Goal: Task Accomplishment & Management: Use online tool/utility

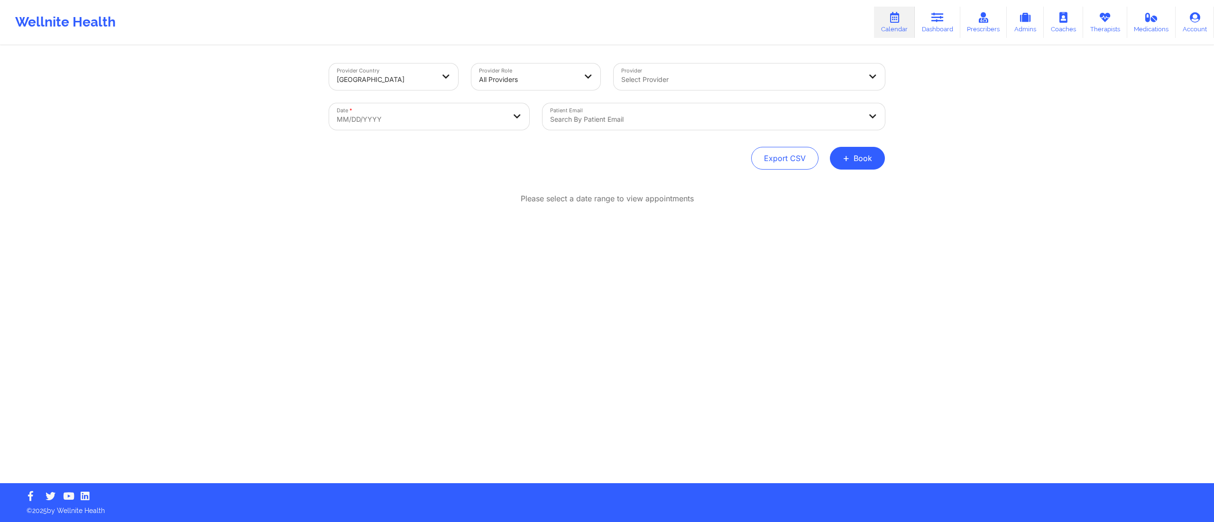
select select "2025-8"
select select "2025-9"
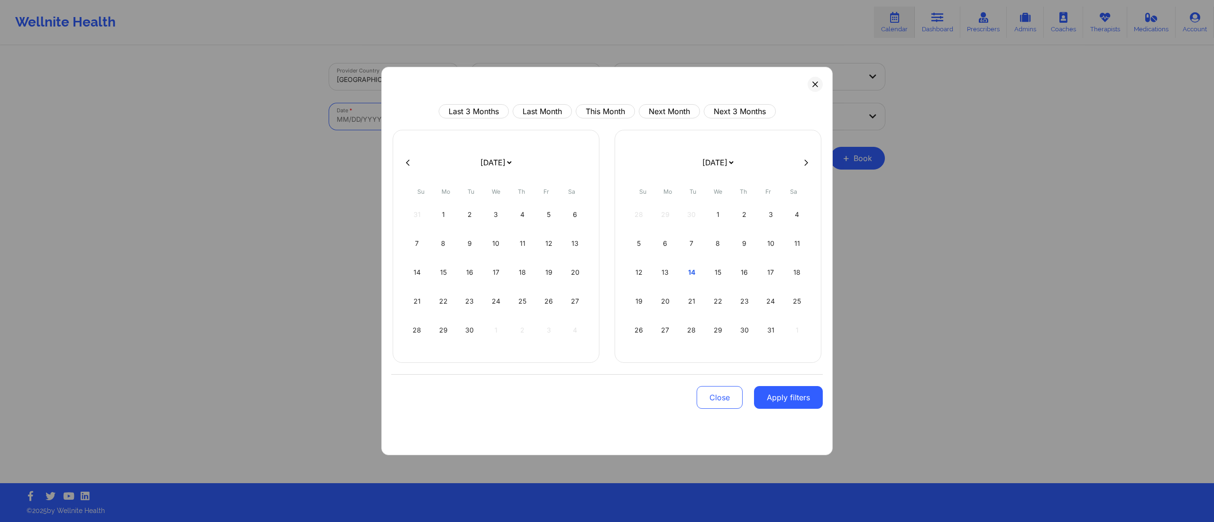
click at [401, 111] on body "Wellnite Health Calendar Dashboard Prescribers Admins Coaches Therapists Medica…" at bounding box center [607, 261] width 1214 height 522
click at [679, 276] on div "14" at bounding box center [691, 272] width 24 height 27
select select "2025-9"
select select "2025-10"
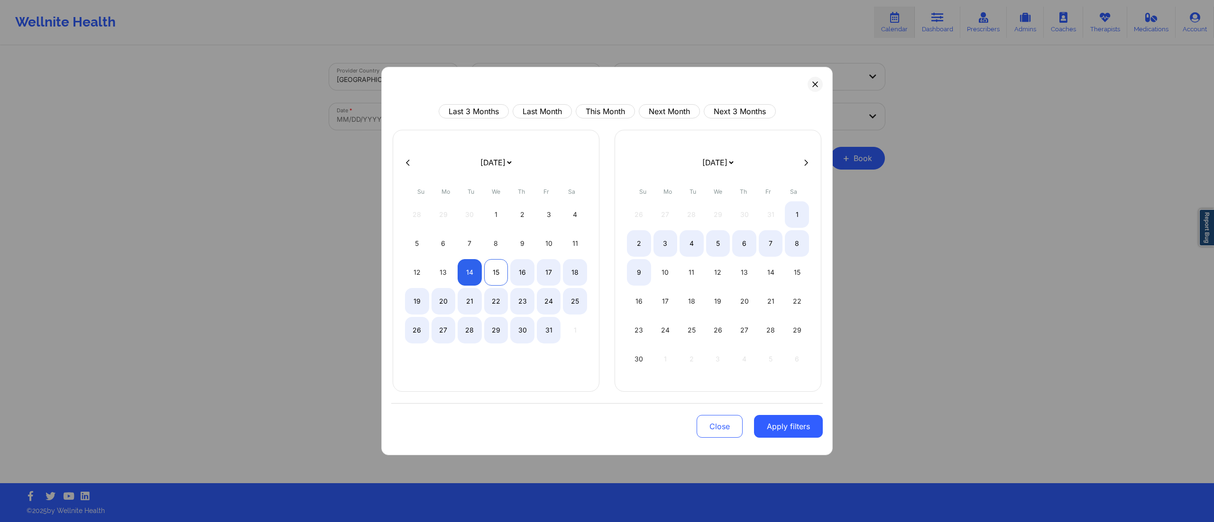
select select "2025-9"
select select "2025-10"
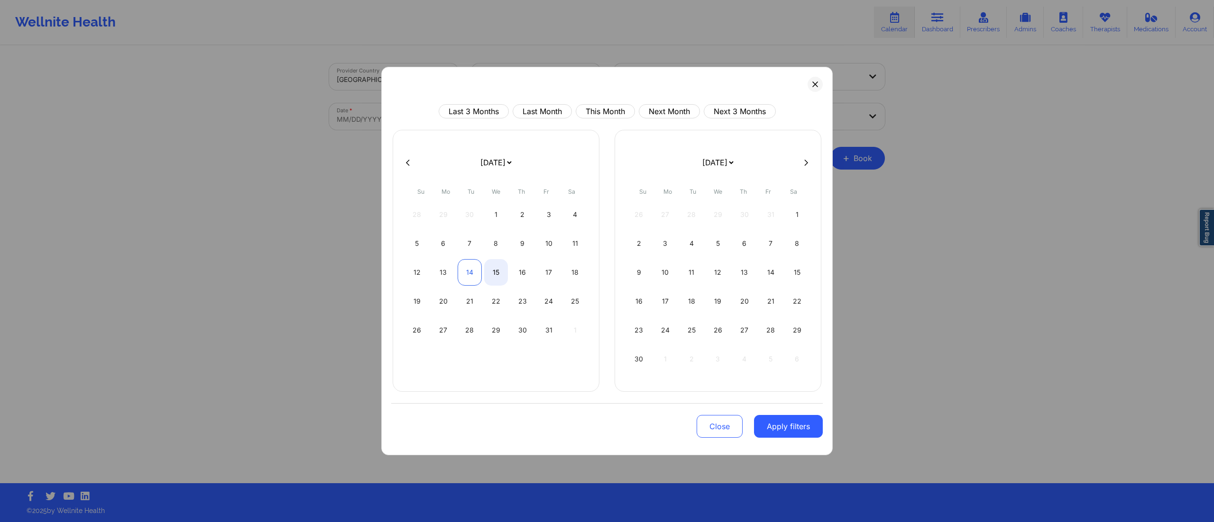
select select "2025-9"
select select "2025-10"
drag, startPoint x: 469, startPoint y: 275, endPoint x: 498, endPoint y: 288, distance: 31.6
click at [469, 278] on div "14" at bounding box center [469, 272] width 24 height 27
select select "2025-9"
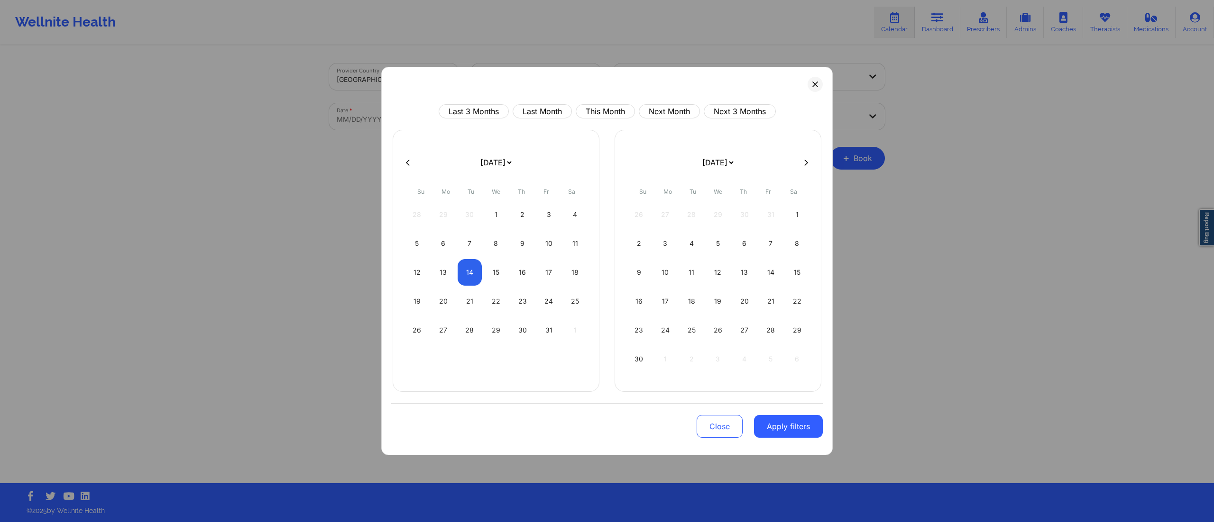
select select "2025-10"
click at [795, 429] on button "Apply filters" at bounding box center [788, 426] width 69 height 23
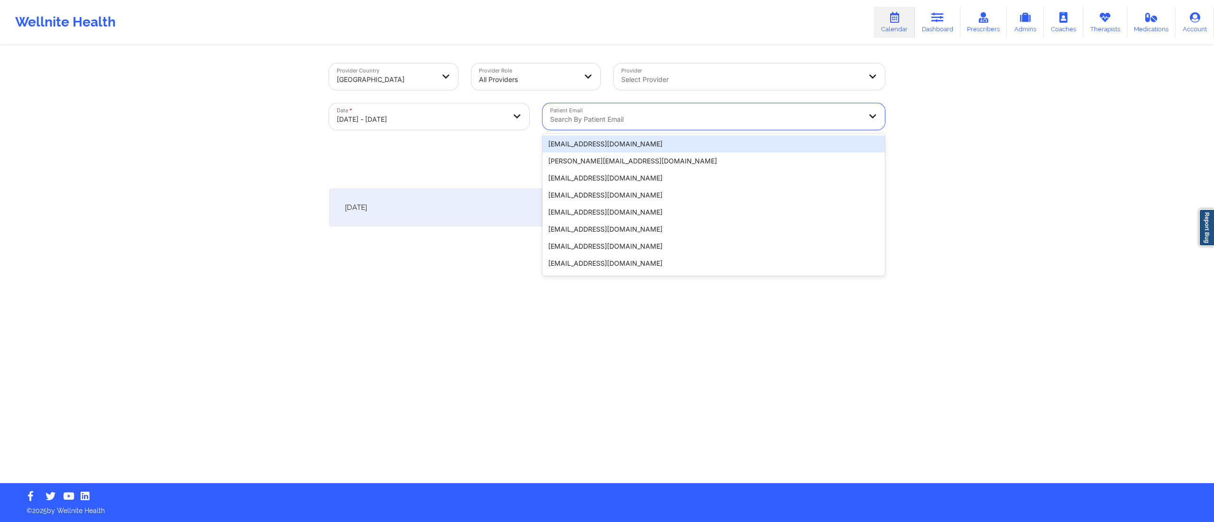
click at [612, 113] on div "Search by patient email" at bounding box center [702, 116] width 320 height 27
paste input "houseofmr@gmail.com"
type input "houseofmr@gmail.com"
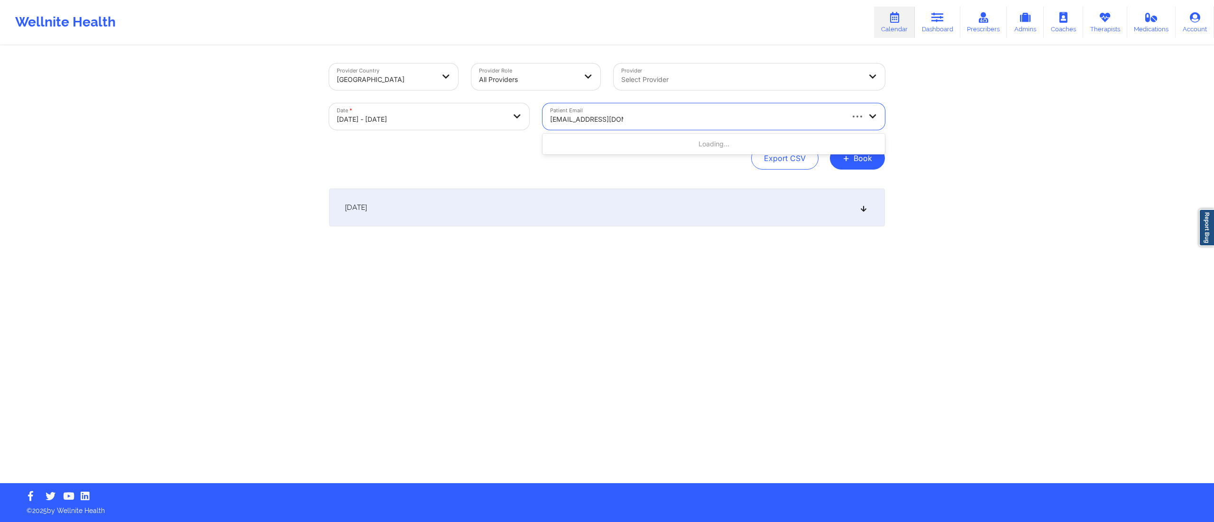
click at [613, 136] on div "Loading..." at bounding box center [713, 144] width 342 height 21
click at [603, 142] on div "houseofmr@gmail.com" at bounding box center [713, 144] width 342 height 17
click at [585, 215] on div "October 14, 2025" at bounding box center [607, 208] width 556 height 38
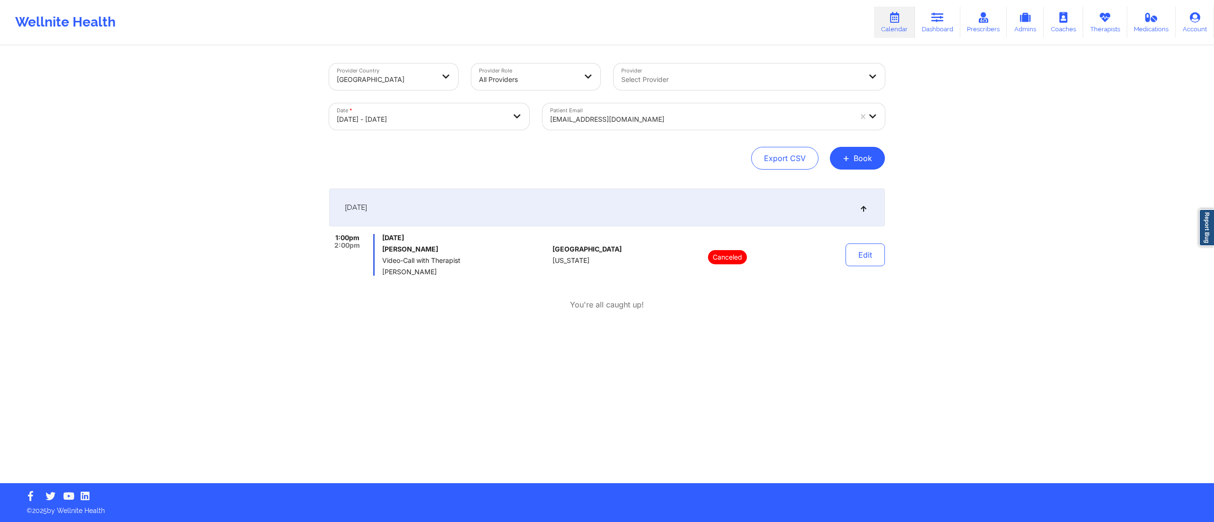
click at [586, 218] on div "October 14, 2025" at bounding box center [607, 208] width 556 height 38
click at [624, 124] on div at bounding box center [701, 119] width 302 height 11
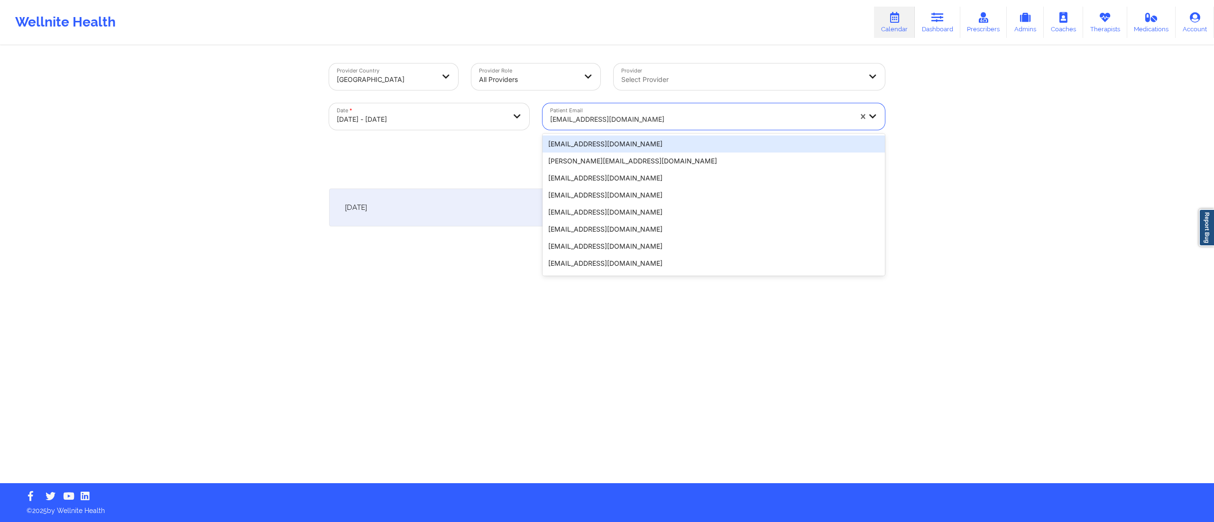
paste input "gabrielsol27@yahoo.com"
type input "gabrielsol27@yahoo.com"
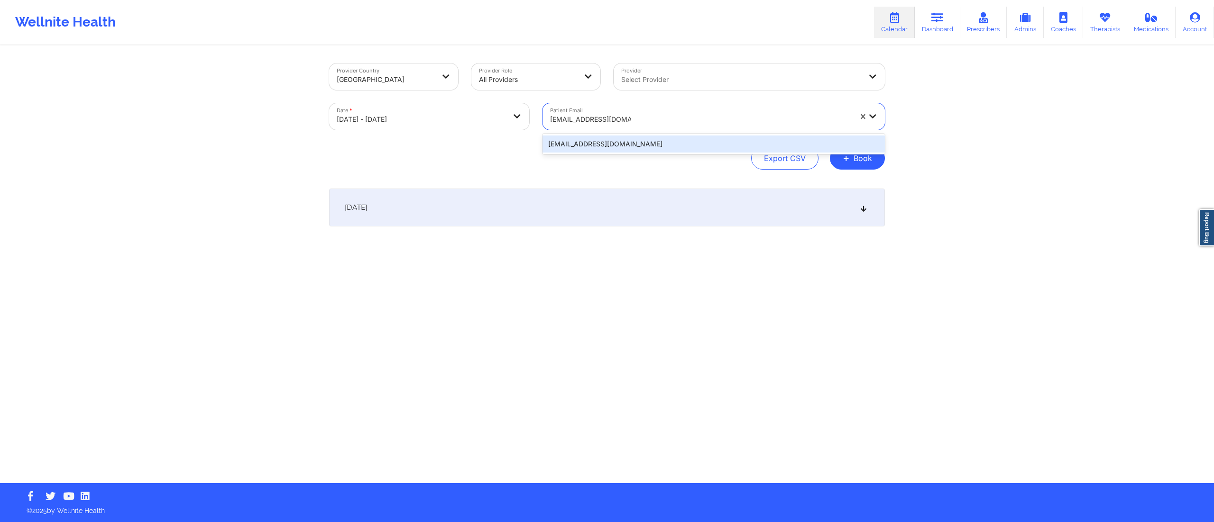
click at [616, 142] on div "gabrielsol27@yahoo.com" at bounding box center [713, 144] width 342 height 17
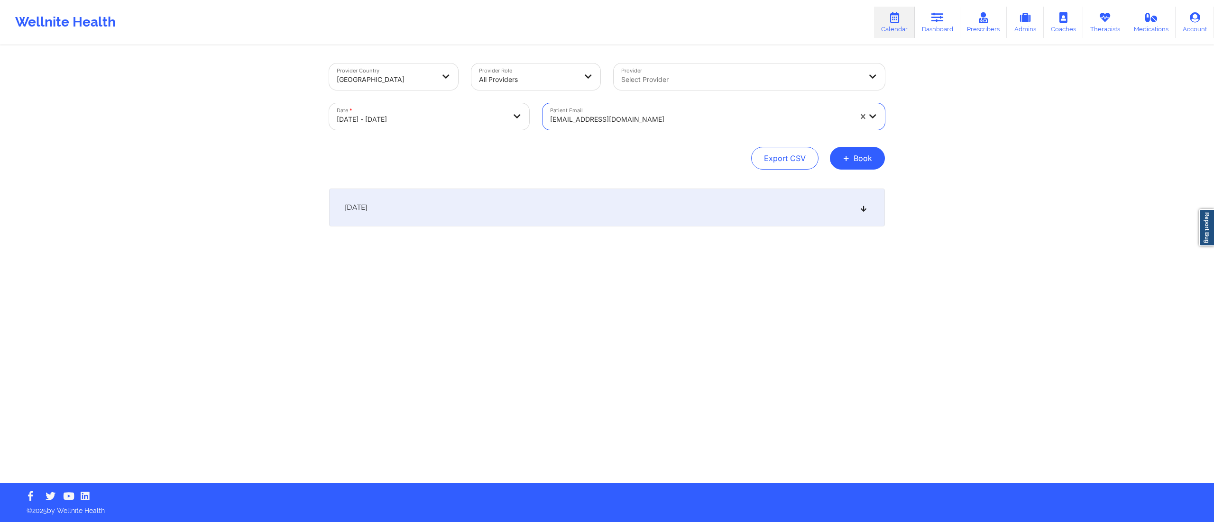
click at [514, 206] on div "October 14, 2025" at bounding box center [607, 208] width 556 height 38
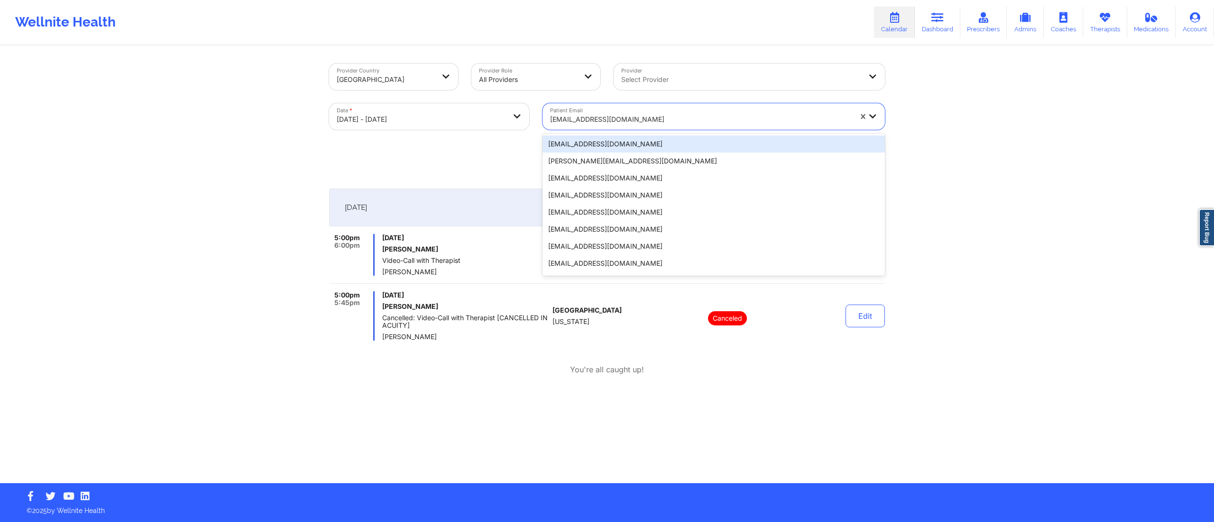
click at [649, 119] on div at bounding box center [701, 119] width 302 height 11
paste input "jessamy.camille@gmail.com"
type input "jessamy.camille@gmail.com"
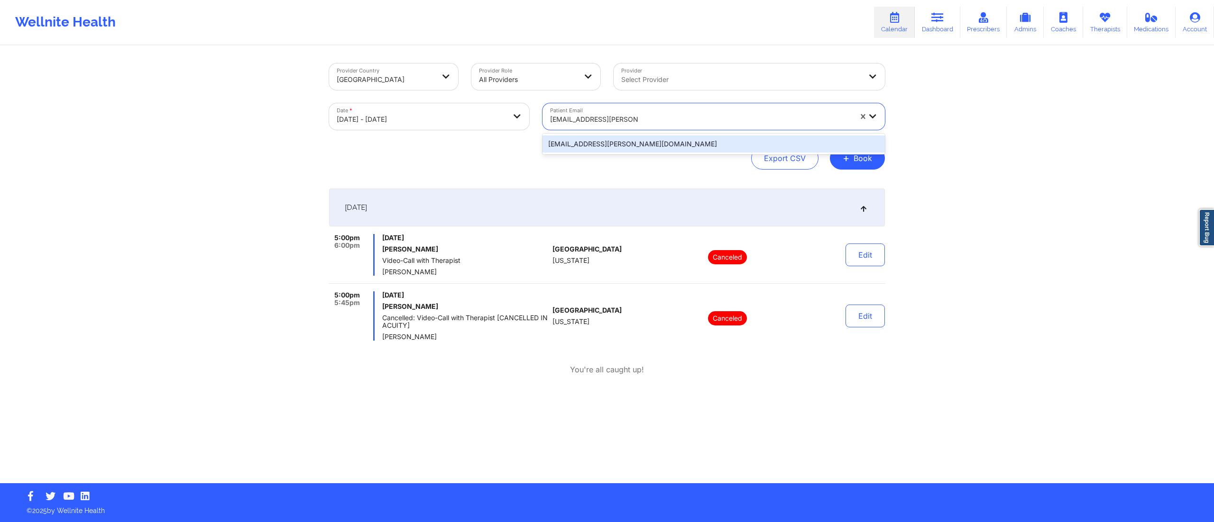
click at [627, 145] on div "jessamy.camille@gmail.com" at bounding box center [713, 144] width 342 height 17
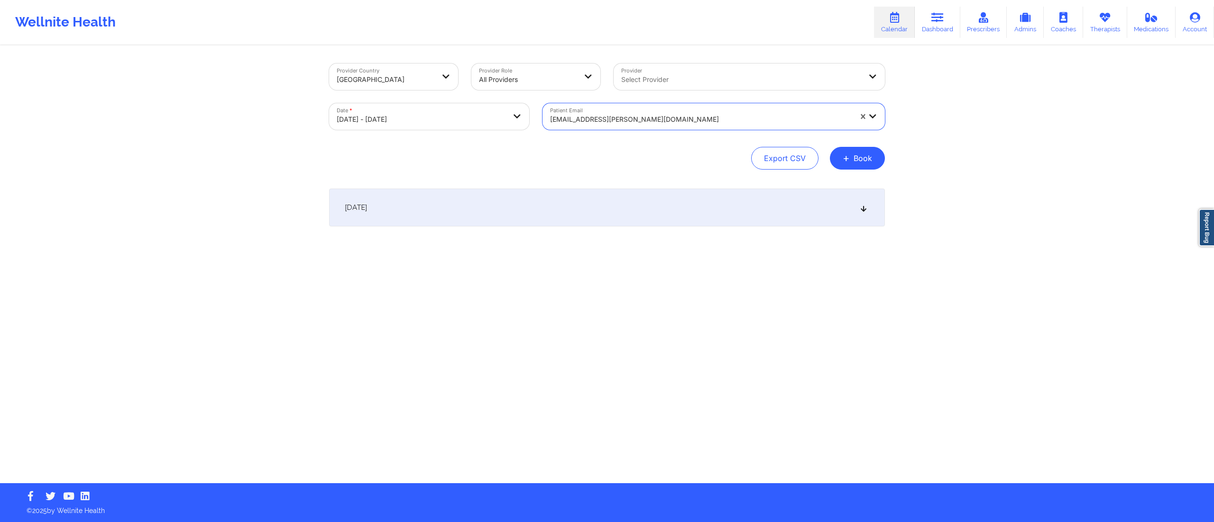
click at [663, 207] on div "October 14, 2025" at bounding box center [607, 208] width 556 height 38
click at [681, 123] on div at bounding box center [701, 119] width 302 height 11
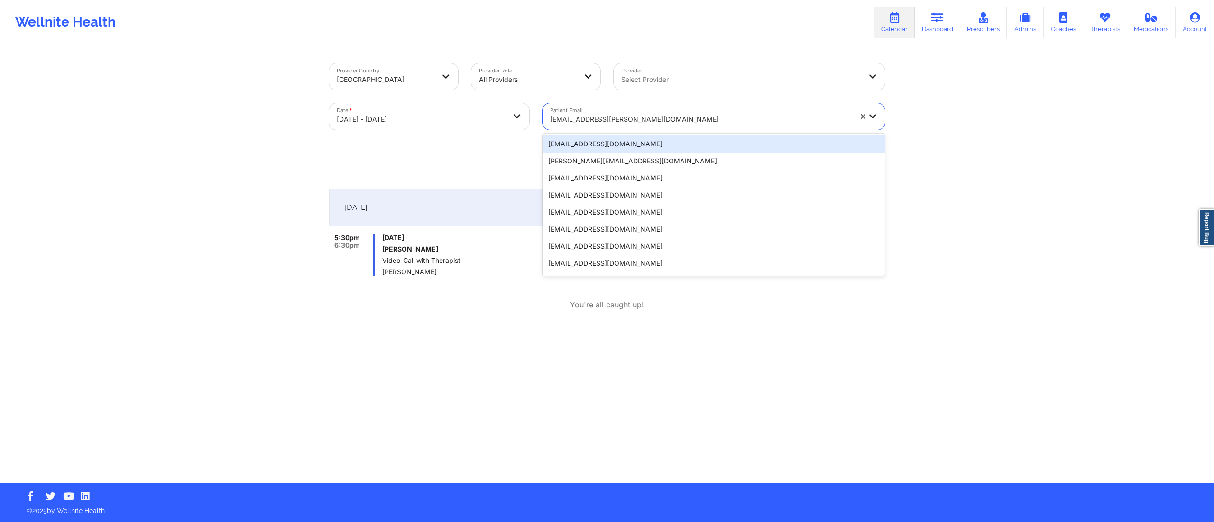
paste input "queenhope44@yahoo.com"
type input "queenhope44@yahoo.com"
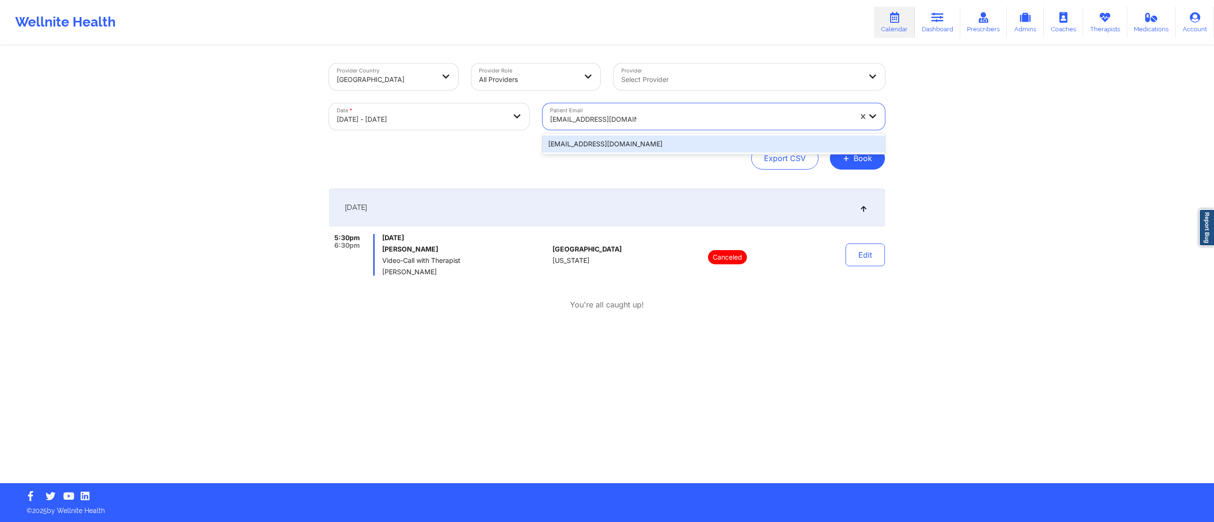
click at [641, 142] on div "queenhope44@yahoo.com" at bounding box center [713, 144] width 342 height 17
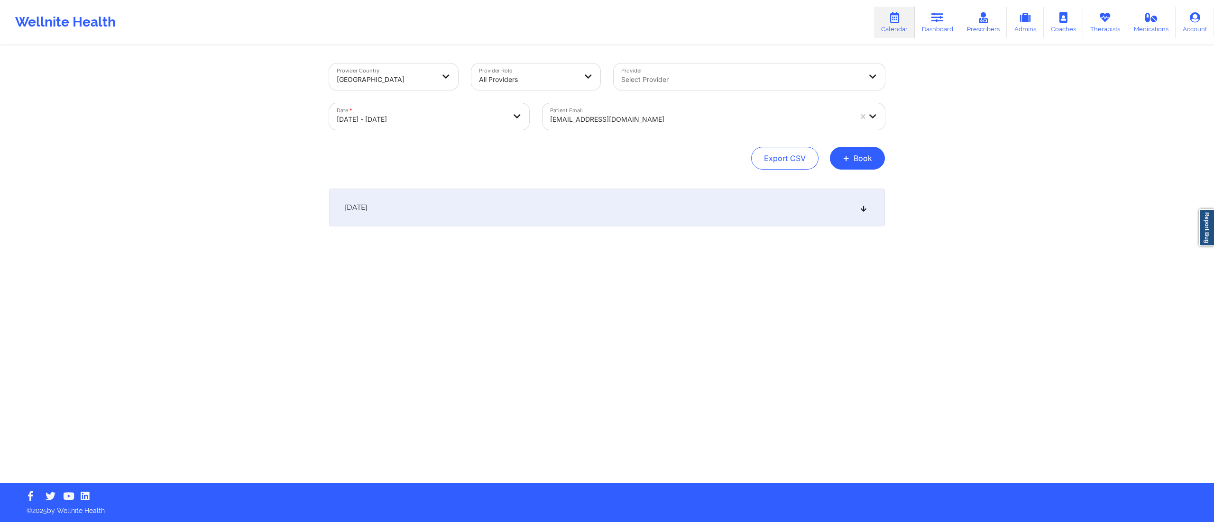
click at [621, 213] on div "October 14, 2025" at bounding box center [607, 208] width 556 height 38
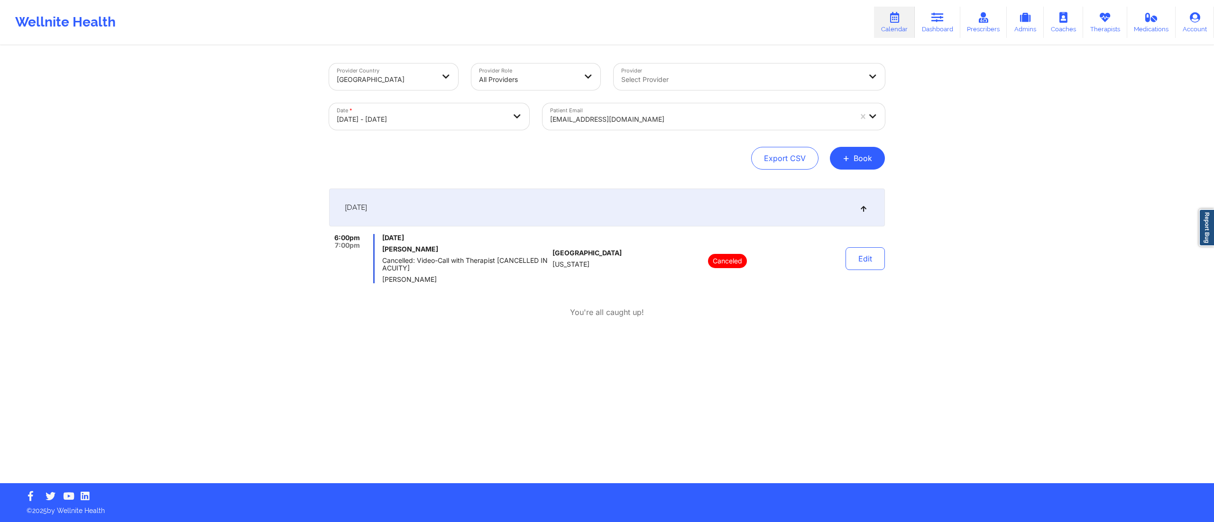
click at [641, 211] on div "October 14, 2025" at bounding box center [607, 208] width 556 height 38
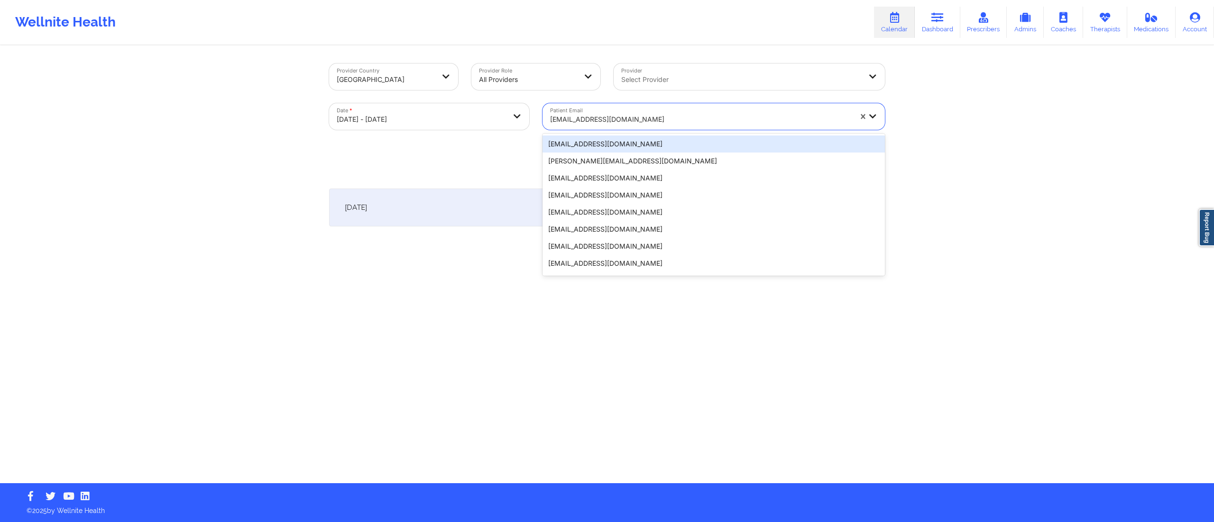
click at [586, 114] on div at bounding box center [701, 119] width 302 height 11
paste input "isiguenza98@gmail.com"
type input "isiguenza98@gmail.com"
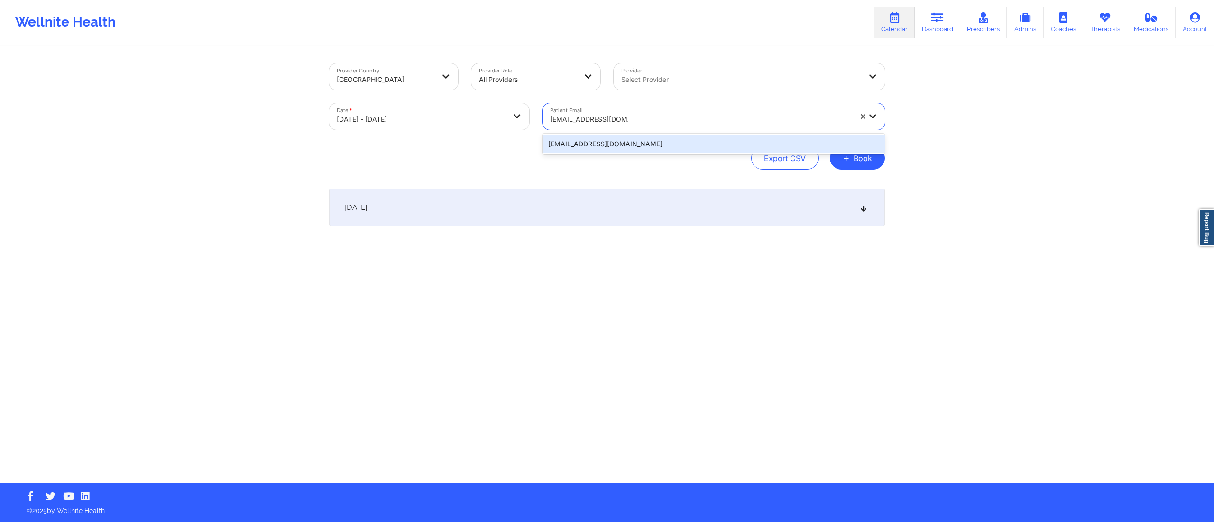
click at [598, 147] on div "isiguenza98@gmail.com" at bounding box center [713, 144] width 342 height 17
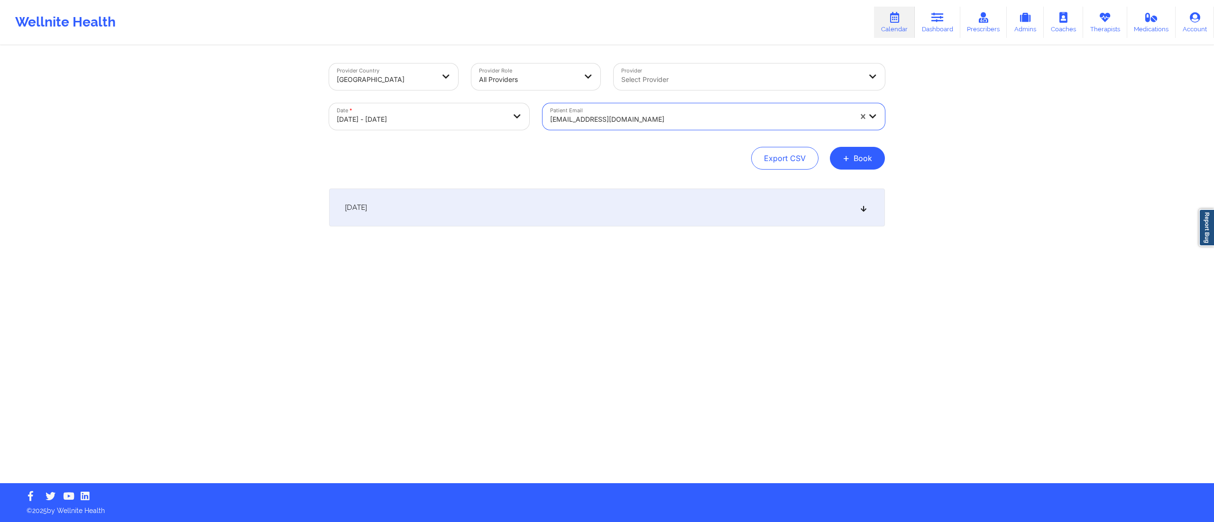
click at [578, 214] on div "October 14, 2025" at bounding box center [607, 208] width 556 height 38
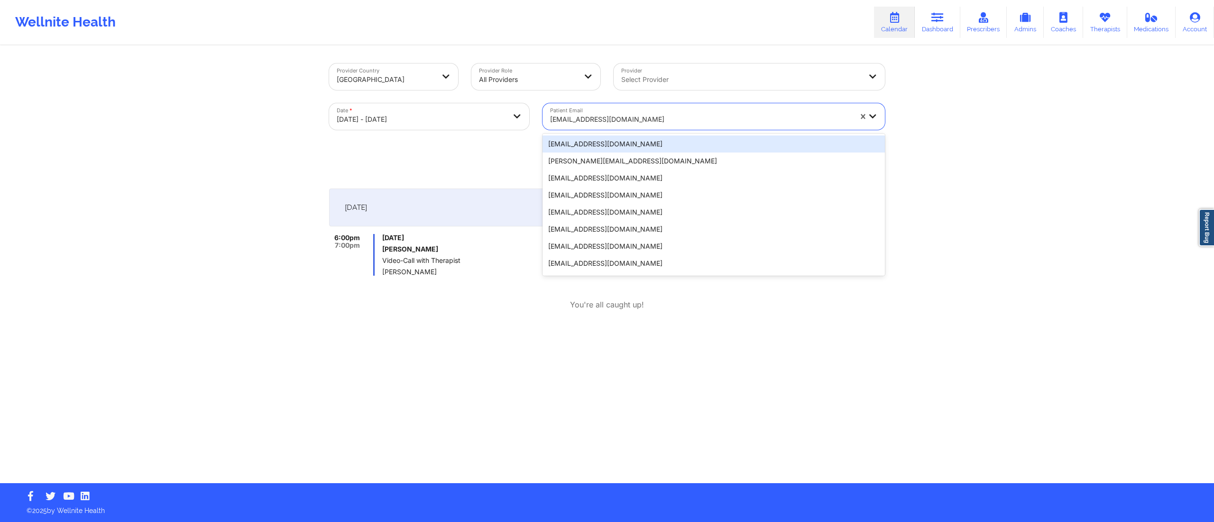
click at [674, 111] on div "isiguenza98@gmail.com" at bounding box center [701, 119] width 302 height 21
paste input "nkharris74@gmail.com"
type input "nkharris74@gmail.com"
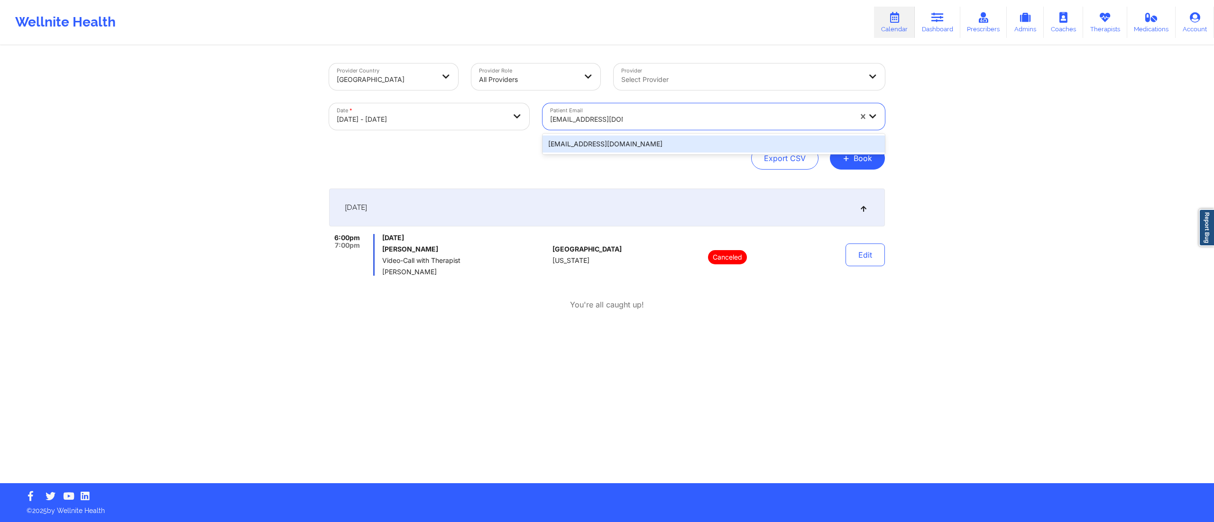
click at [627, 144] on div "nkharris74@gmail.com" at bounding box center [713, 144] width 342 height 17
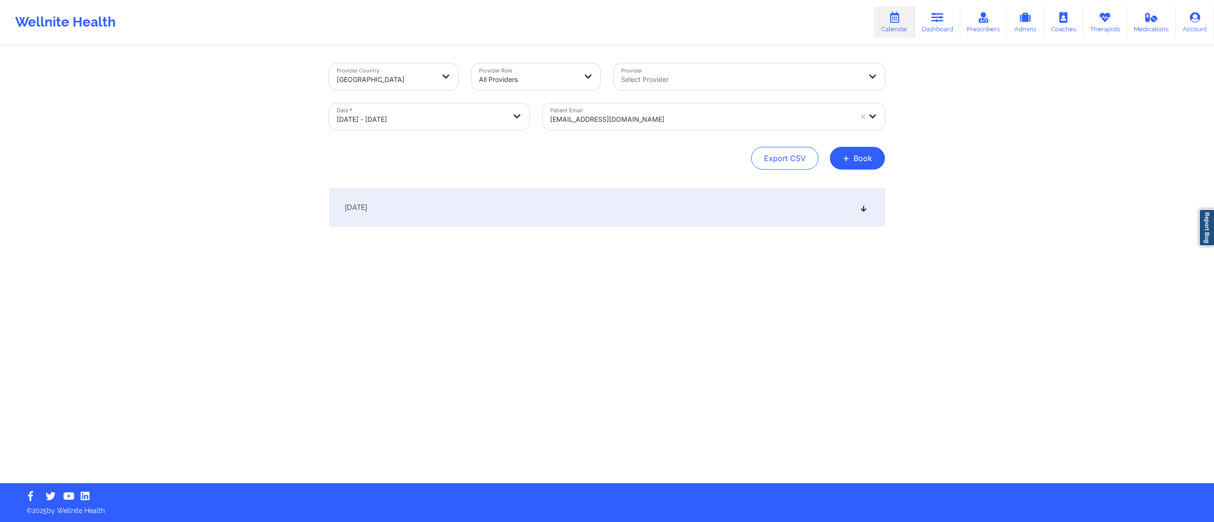
click at [672, 220] on div "October 14, 2025" at bounding box center [607, 208] width 556 height 38
click at [605, 122] on div at bounding box center [701, 119] width 302 height 11
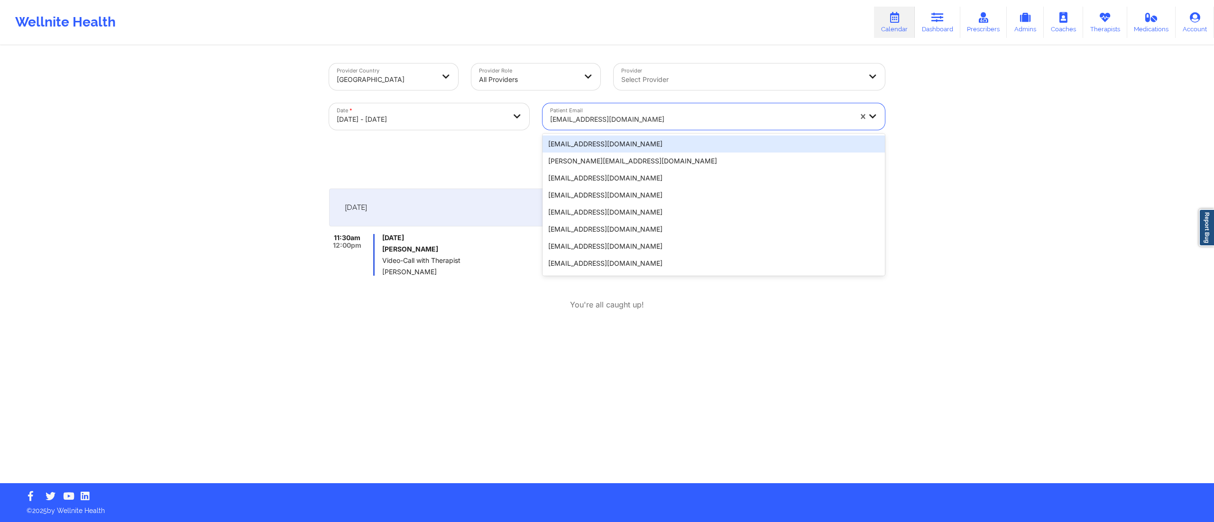
paste input "stevensfabiola@gmail.com"
type input "stevensfabiola@gmail.com"
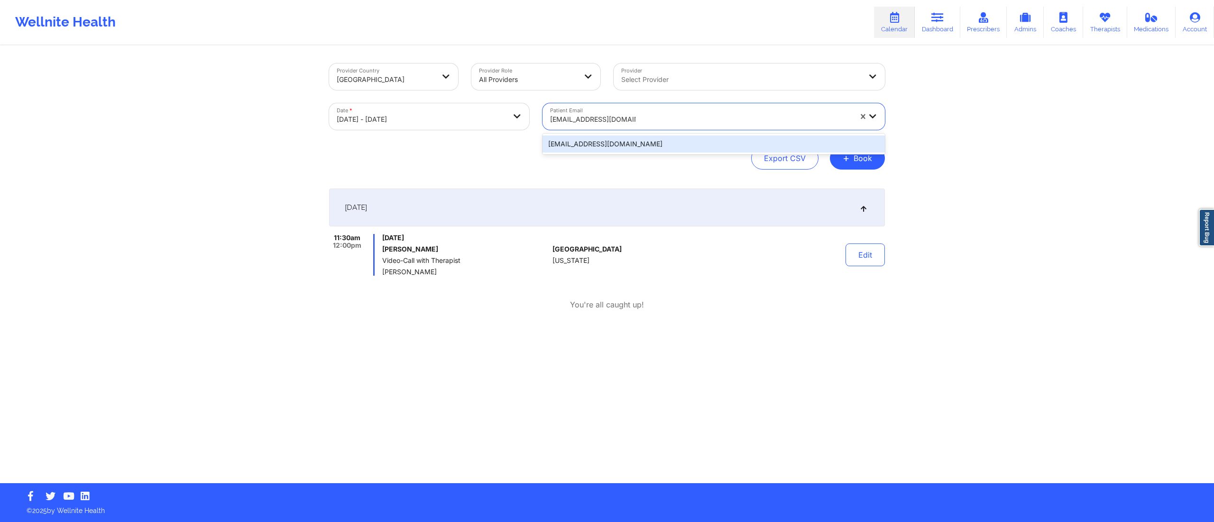
drag, startPoint x: 590, startPoint y: 140, endPoint x: 589, endPoint y: 146, distance: 5.9
click at [589, 146] on div "stevensfabiola@gmail.com" at bounding box center [713, 144] width 342 height 17
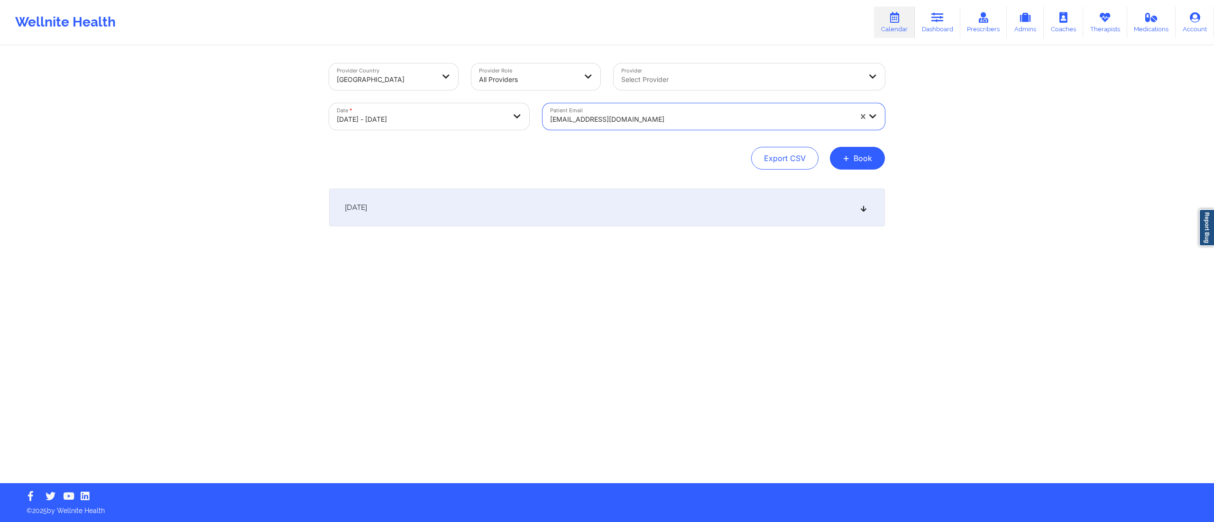
click at [577, 213] on div "October 14, 2025" at bounding box center [607, 208] width 556 height 38
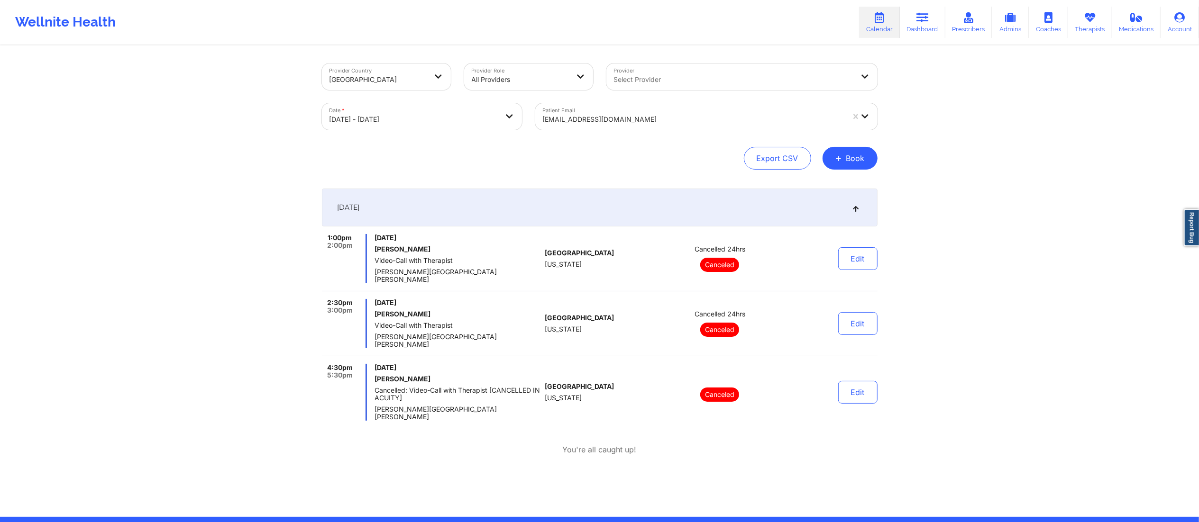
click at [707, 210] on div "October 14, 2025" at bounding box center [600, 208] width 556 height 38
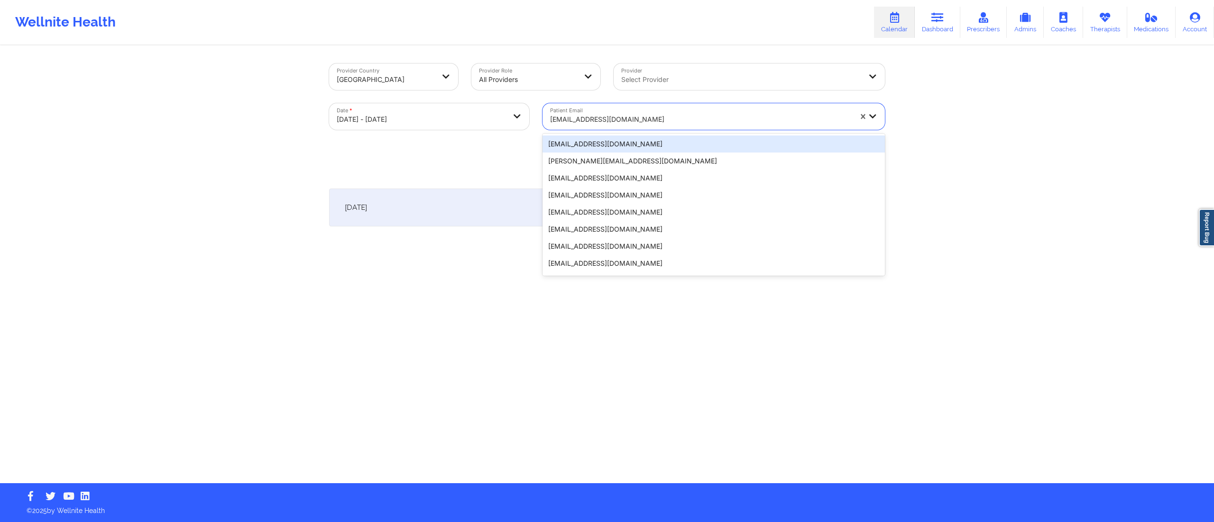
click at [602, 127] on div "stevensfabiola@gmail.com" at bounding box center [701, 119] width 302 height 21
paste input "isiguenza98@gmail.com"
type input "isiguenza98@gmail.com"
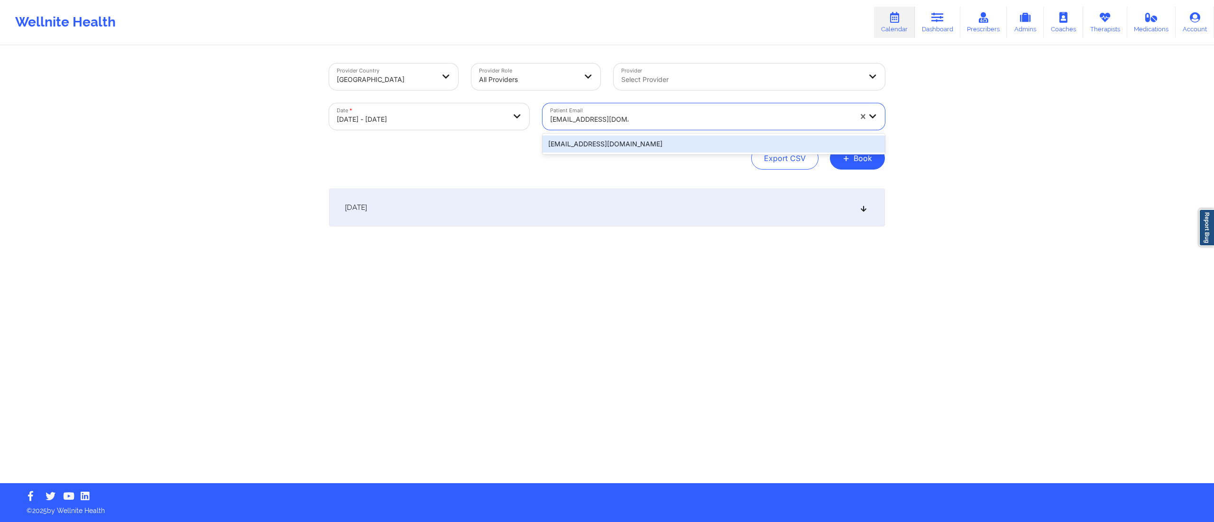
click at [592, 146] on div "isiguenza98@gmail.com" at bounding box center [713, 144] width 342 height 17
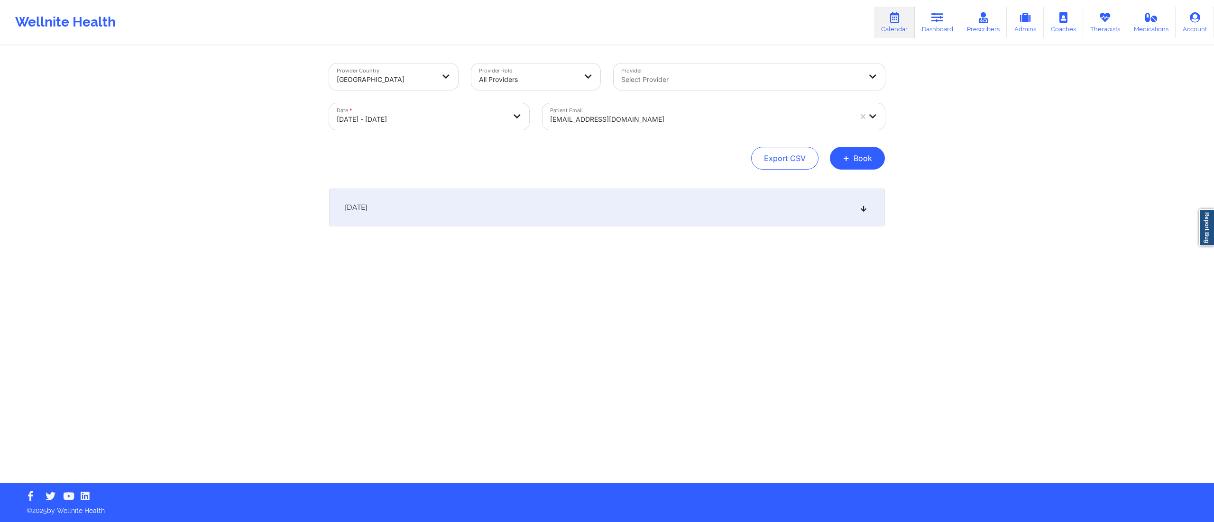
click at [598, 208] on div "October 14, 2025" at bounding box center [607, 208] width 556 height 38
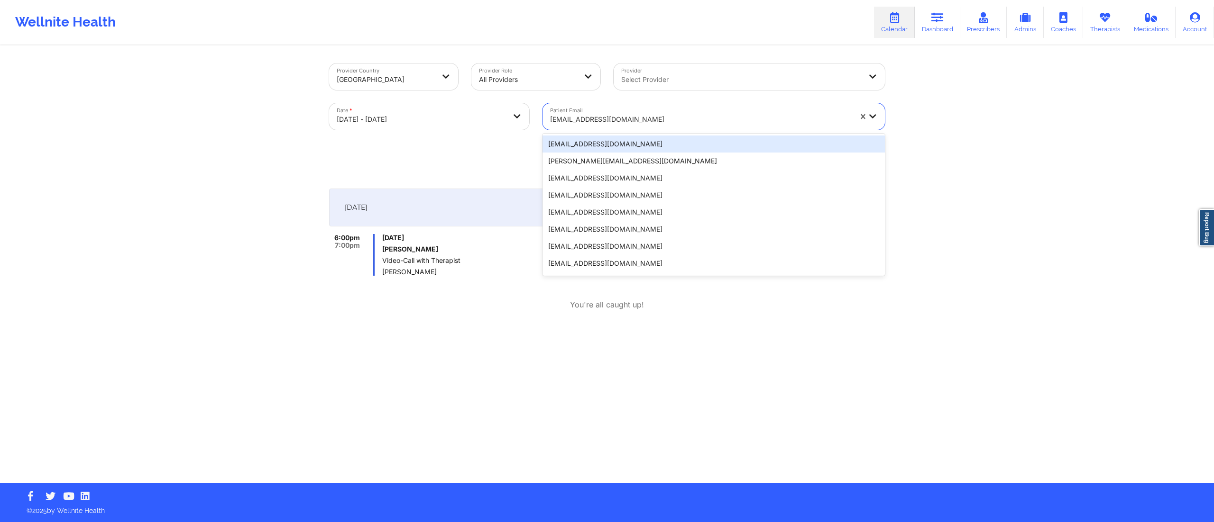
click at [602, 119] on div at bounding box center [701, 119] width 302 height 11
paste input "misia.delgado@gmail.com"
type input "misia.delgado@gmail.com"
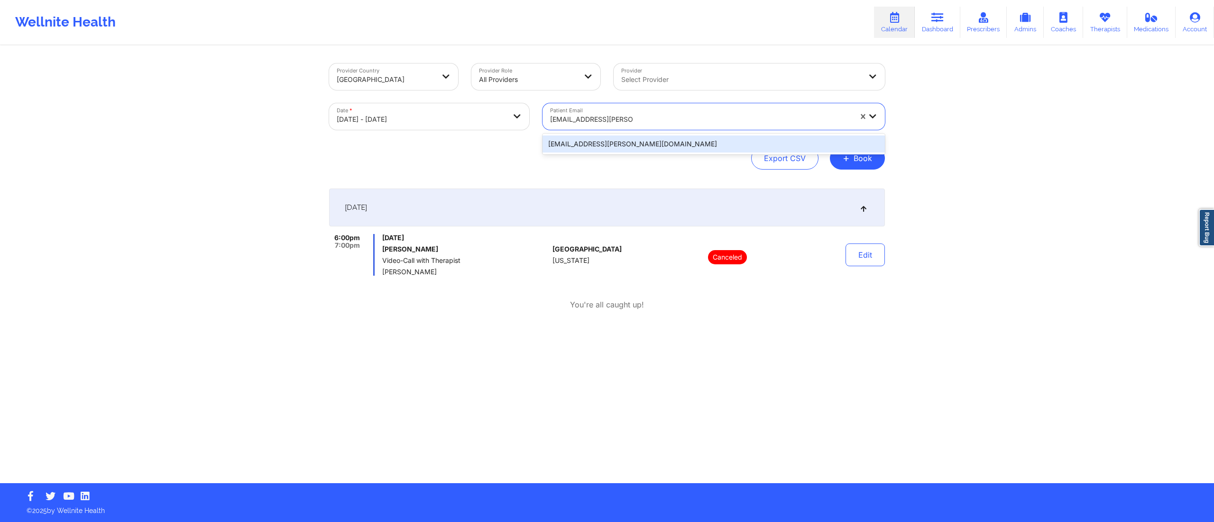
click at [591, 141] on div "misia.delgado@gmail.com" at bounding box center [713, 144] width 342 height 17
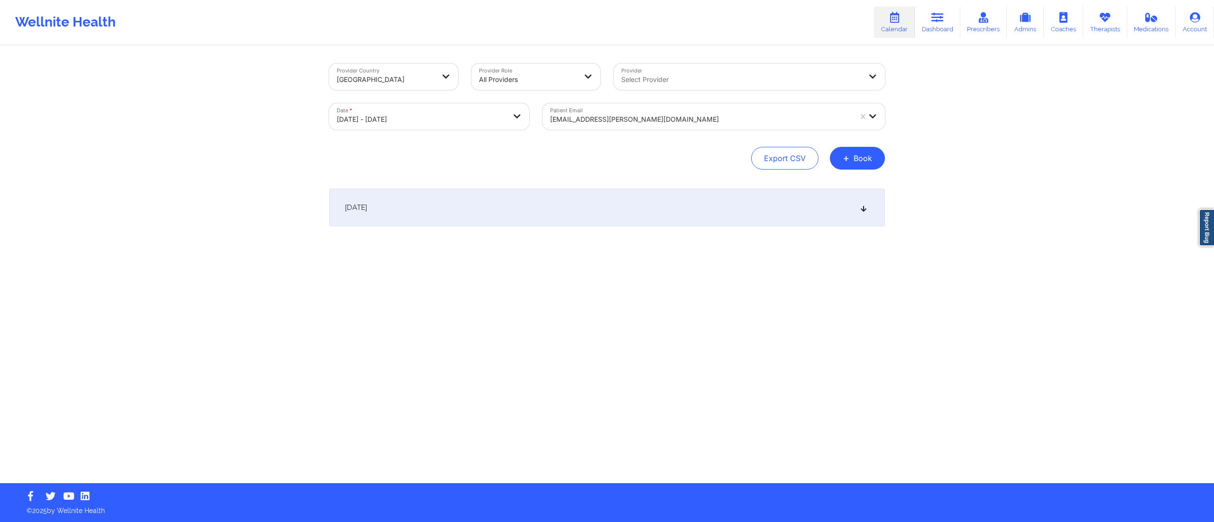
click at [553, 218] on div "October 14, 2025" at bounding box center [607, 208] width 556 height 38
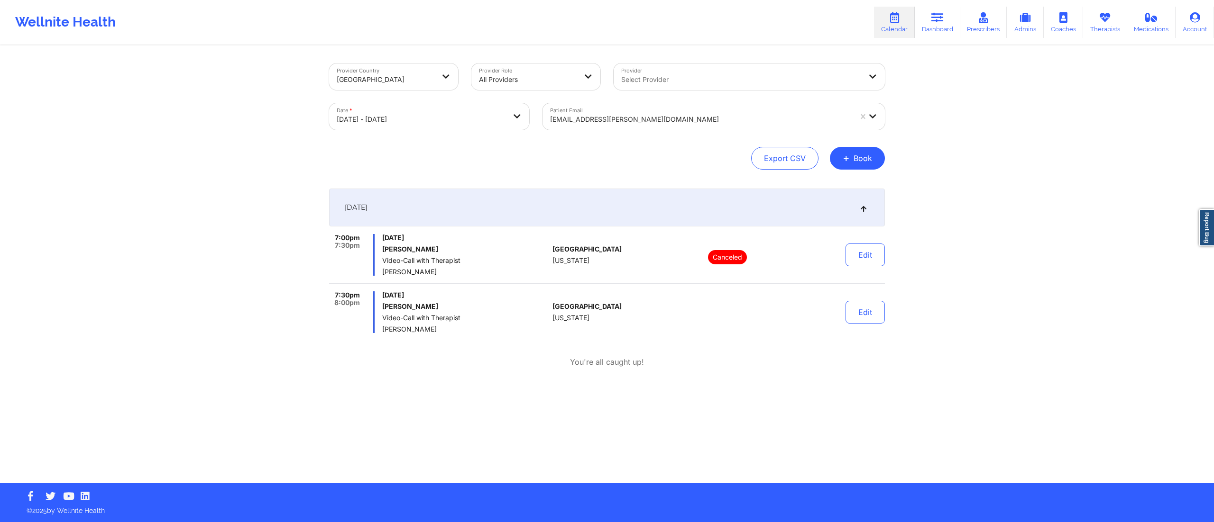
click at [678, 110] on div "misia.delgado@gmail.com" at bounding box center [701, 119] width 302 height 21
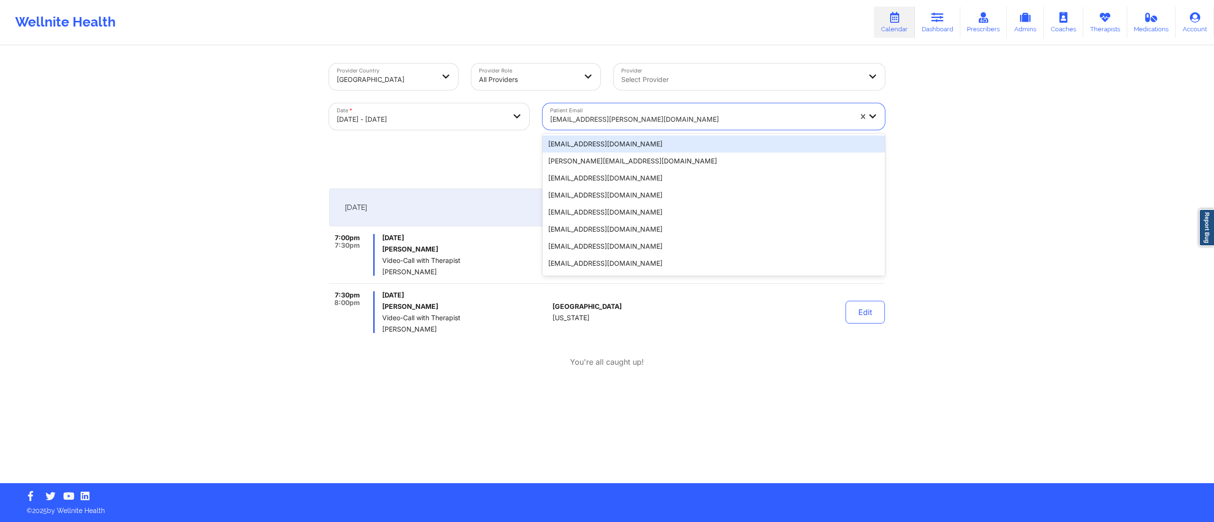
paste input "tarvia.turner@outlook.com"
type input "tarvia.turner@outlook.com"
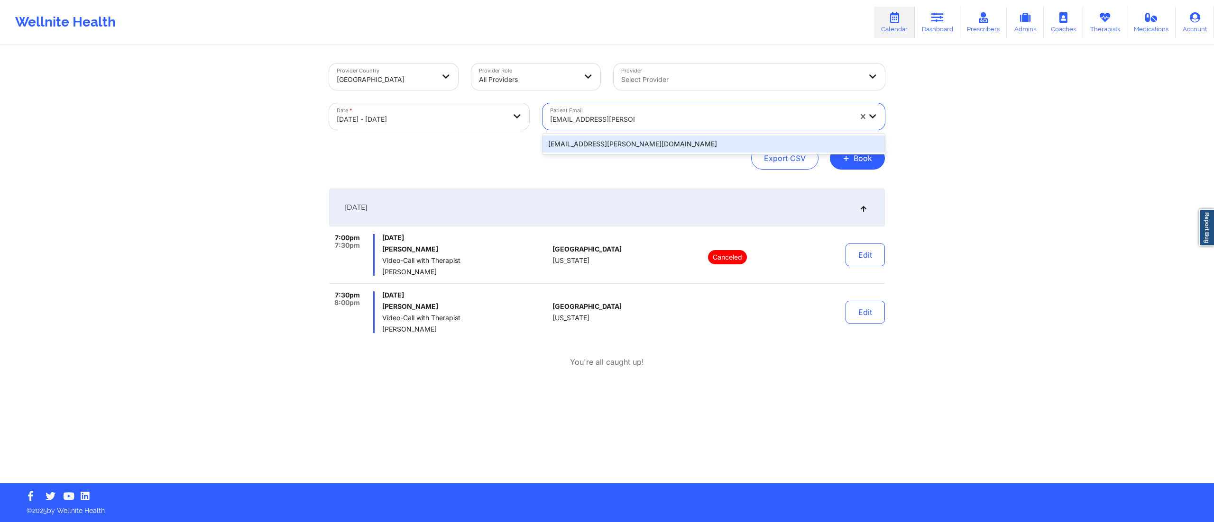
click at [635, 146] on div "tarvia.turner@outlook.com" at bounding box center [713, 144] width 342 height 17
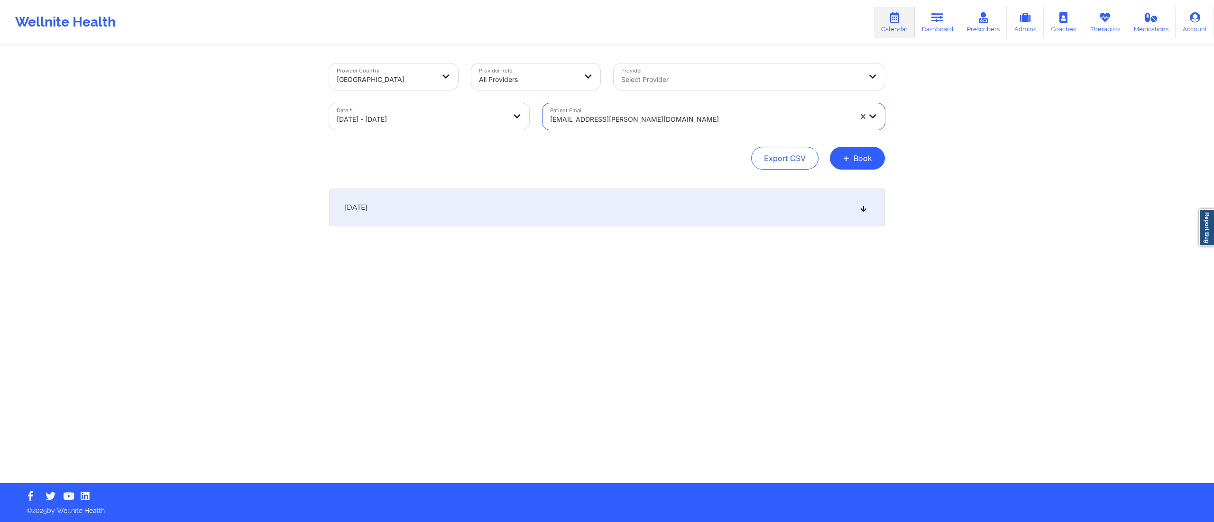
click at [640, 216] on div "October 14, 2025" at bounding box center [607, 208] width 556 height 38
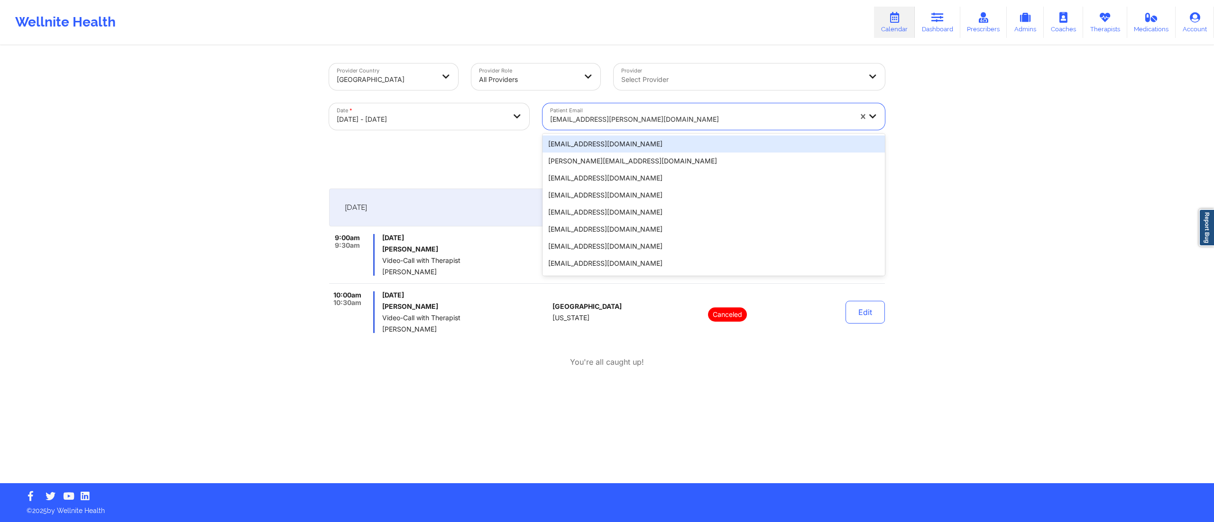
click at [641, 117] on div at bounding box center [701, 119] width 302 height 11
paste input "brandon.rupp1@gmail.com"
type input "brandon.rupp1@gmail.com"
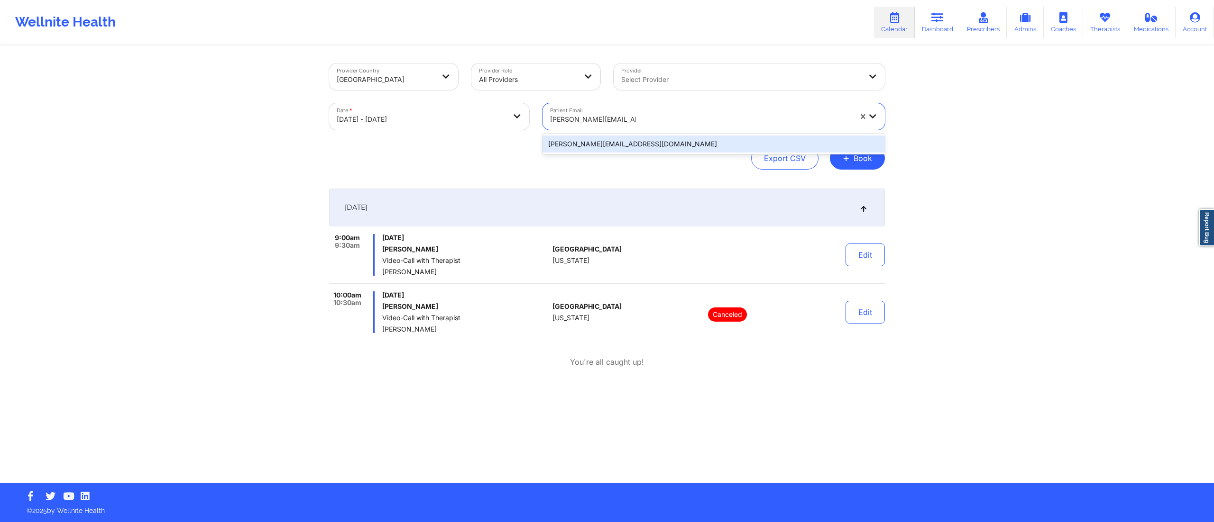
click at [613, 147] on div "brandon.rupp1@gmail.com" at bounding box center [713, 144] width 342 height 17
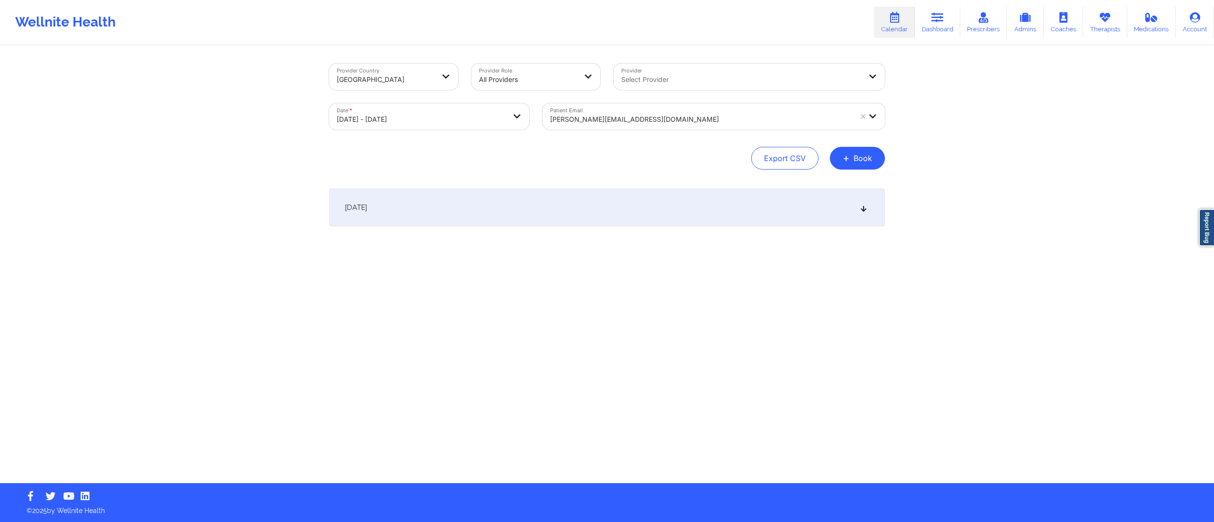
click at [581, 210] on div "October 14, 2025" at bounding box center [607, 208] width 556 height 38
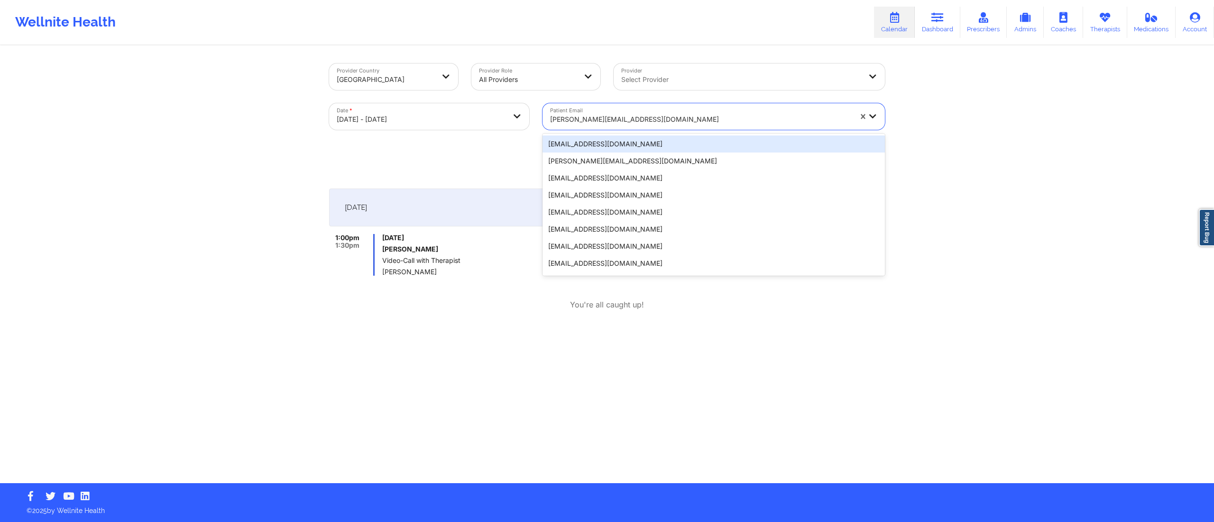
click at [578, 117] on div at bounding box center [701, 119] width 302 height 11
paste input "sebasrodz@gmail.com"
type input "sebasrodz@gmail.com"
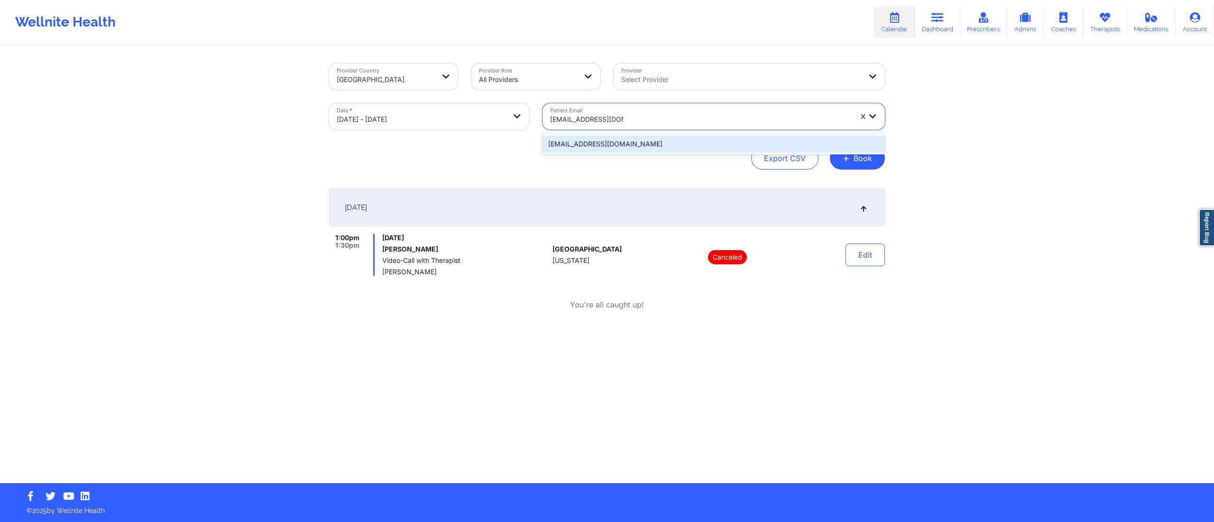
click at [583, 141] on div "sebasrodz@gmail.com" at bounding box center [713, 144] width 342 height 17
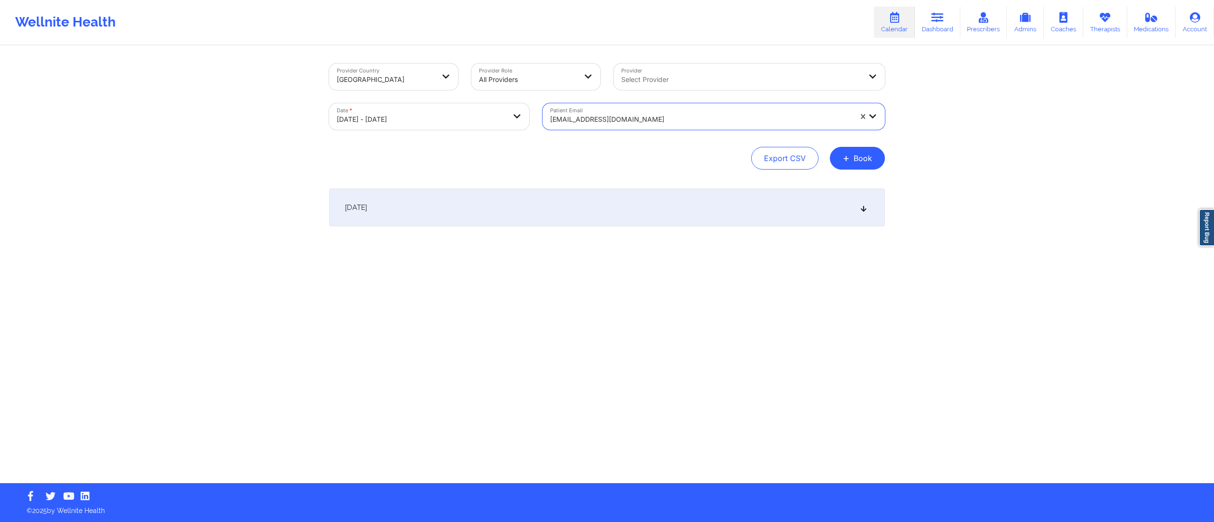
drag, startPoint x: 550, startPoint y: 199, endPoint x: 550, endPoint y: 204, distance: 5.7
click at [550, 201] on div "October 14, 2025" at bounding box center [607, 208] width 556 height 38
click at [645, 121] on div at bounding box center [701, 119] width 302 height 11
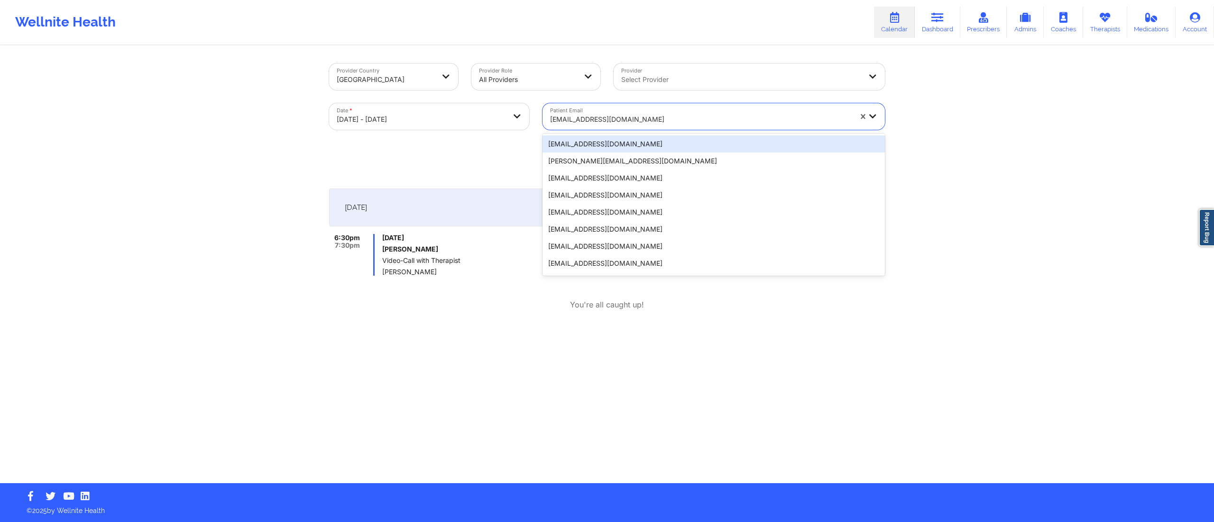
paste input "jameswalsh98@yahoo.com"
type input "jameswalsh98@yahoo.com"
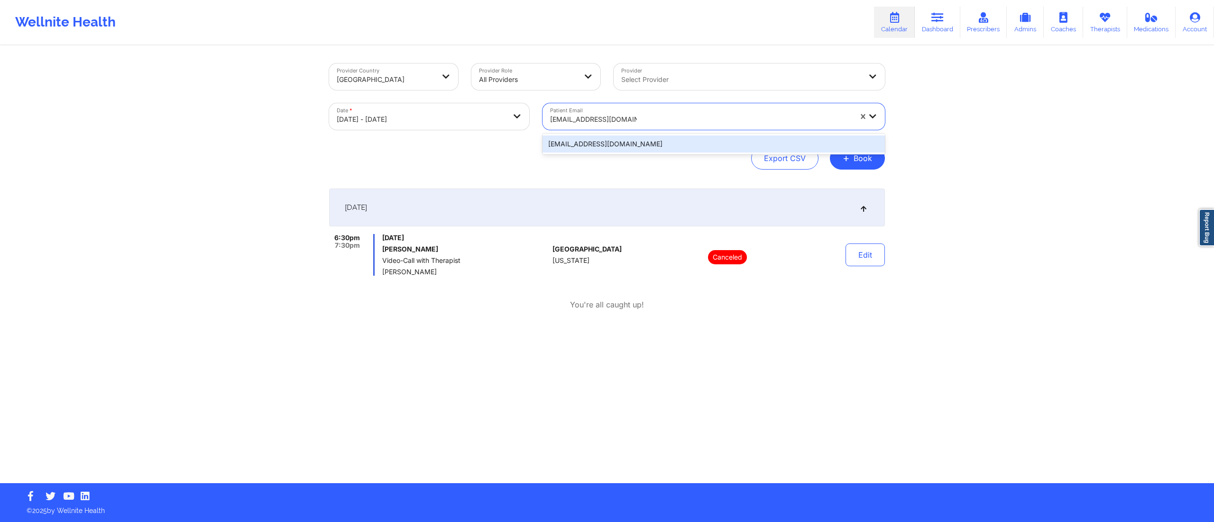
click at [622, 148] on div "jameswalsh98@yahoo.com" at bounding box center [713, 144] width 342 height 17
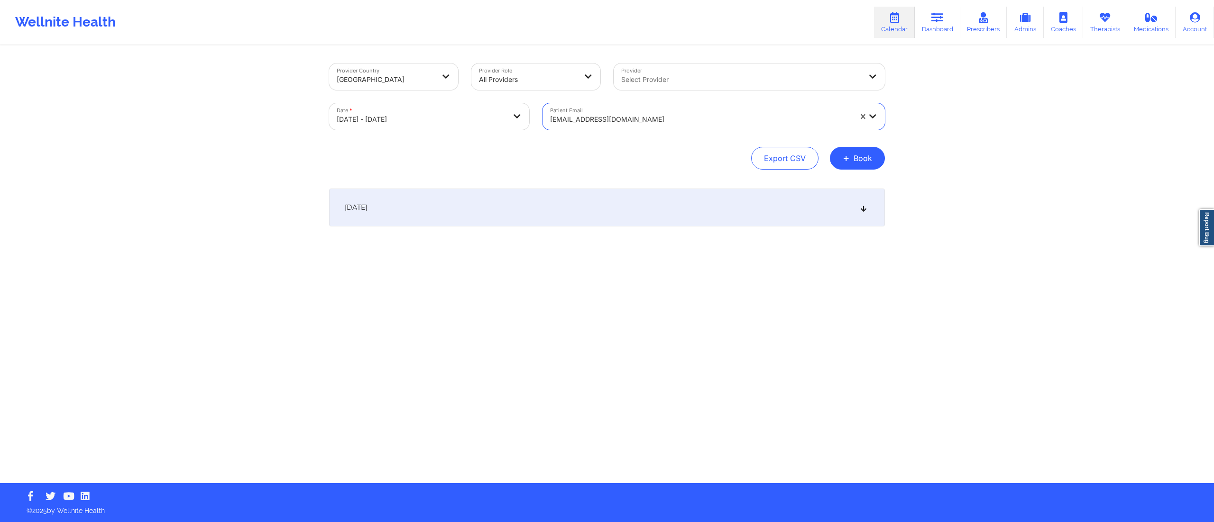
click at [597, 210] on div "October 14, 2025" at bounding box center [607, 208] width 556 height 38
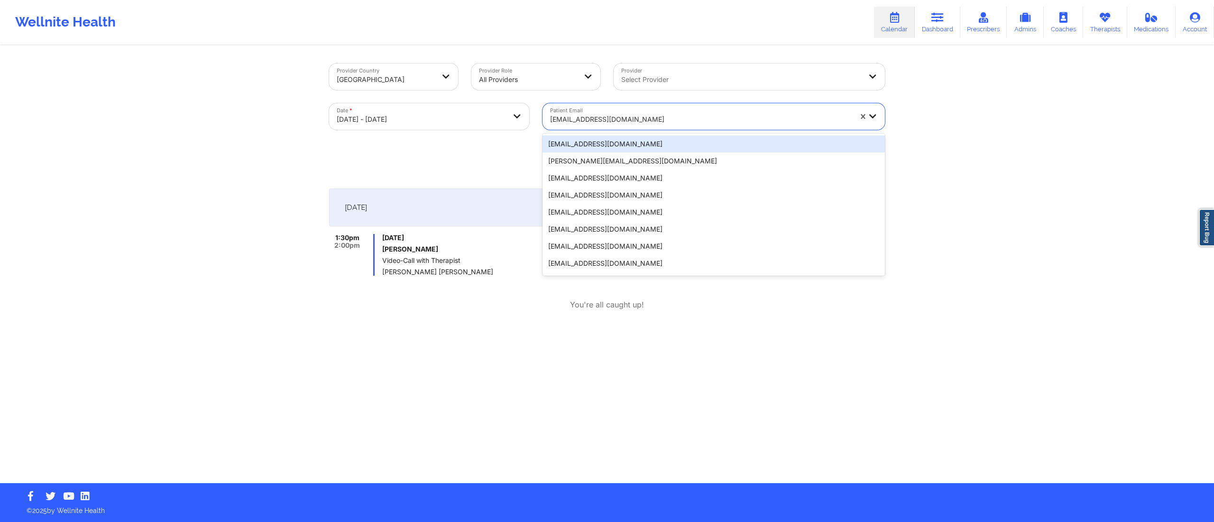
click at [655, 106] on div "jameswalsh98@yahoo.com" at bounding box center [697, 116] width 310 height 27
paste input "michaelstrunk944@gmail.com"
type input "michaelstrunk944@gmail.com"
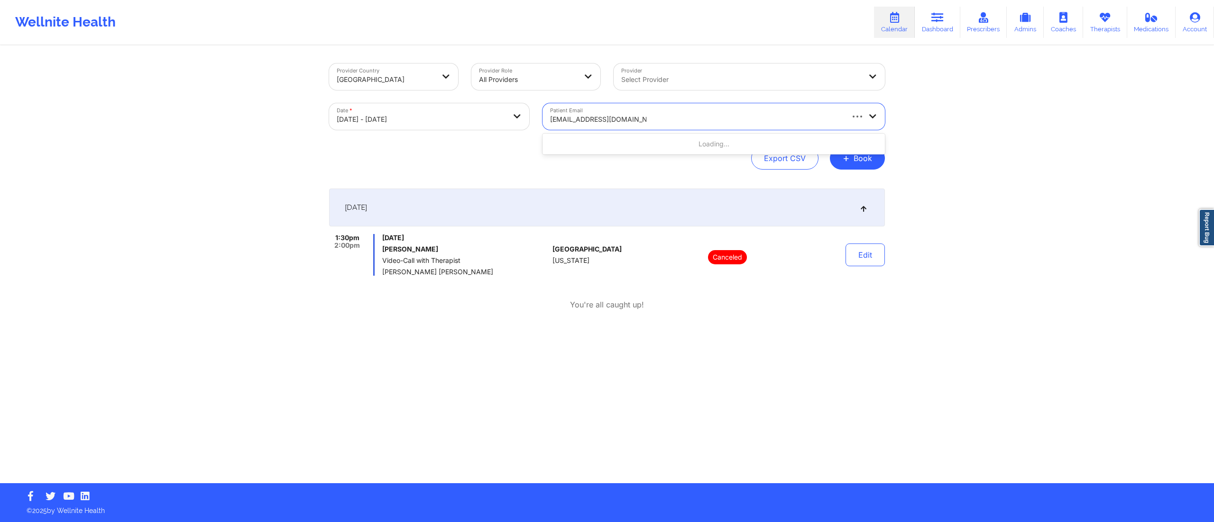
click at [635, 138] on div "Loading..." at bounding box center [713, 144] width 342 height 17
click at [619, 146] on div "michaelstrunk944@gmail.com" at bounding box center [713, 144] width 342 height 17
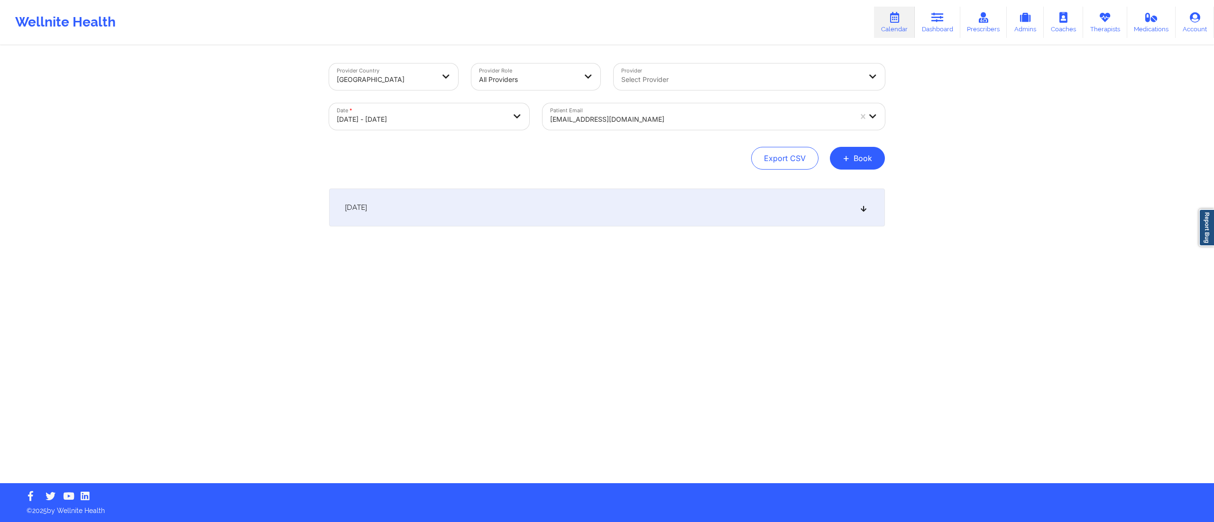
click at [621, 201] on div "October 14, 2025" at bounding box center [607, 208] width 556 height 38
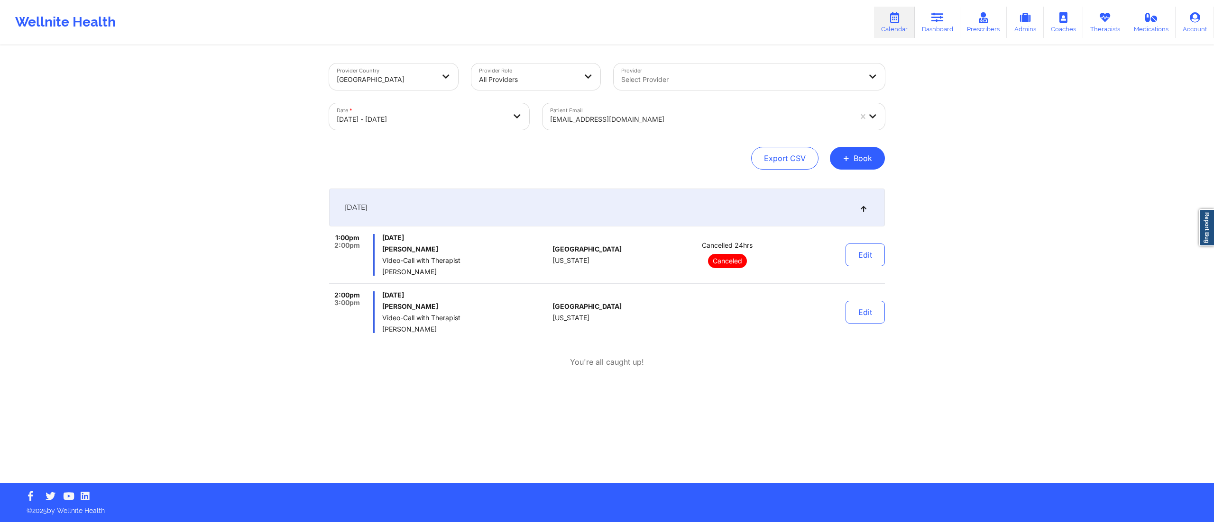
click at [651, 101] on div "Patient Email michaelstrunk944@gmail.com" at bounding box center [714, 117] width 356 height 40
click at [652, 114] on div at bounding box center [701, 119] width 302 height 11
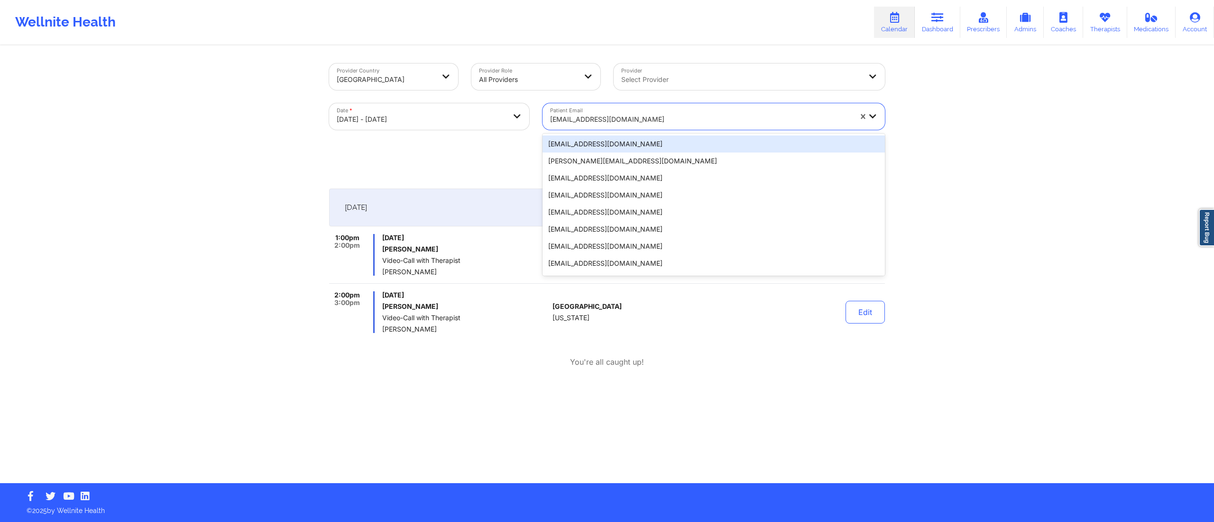
paste input "wansari@umich.edu"
type input "wansari@umich.edu"
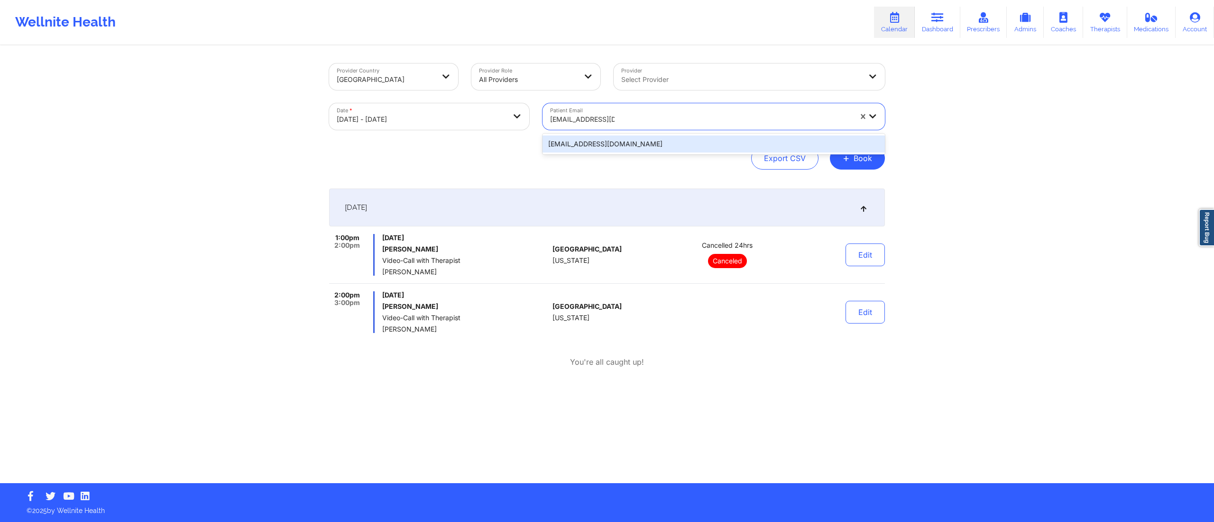
click at [624, 141] on div "wansari@umich.edu" at bounding box center [713, 144] width 342 height 17
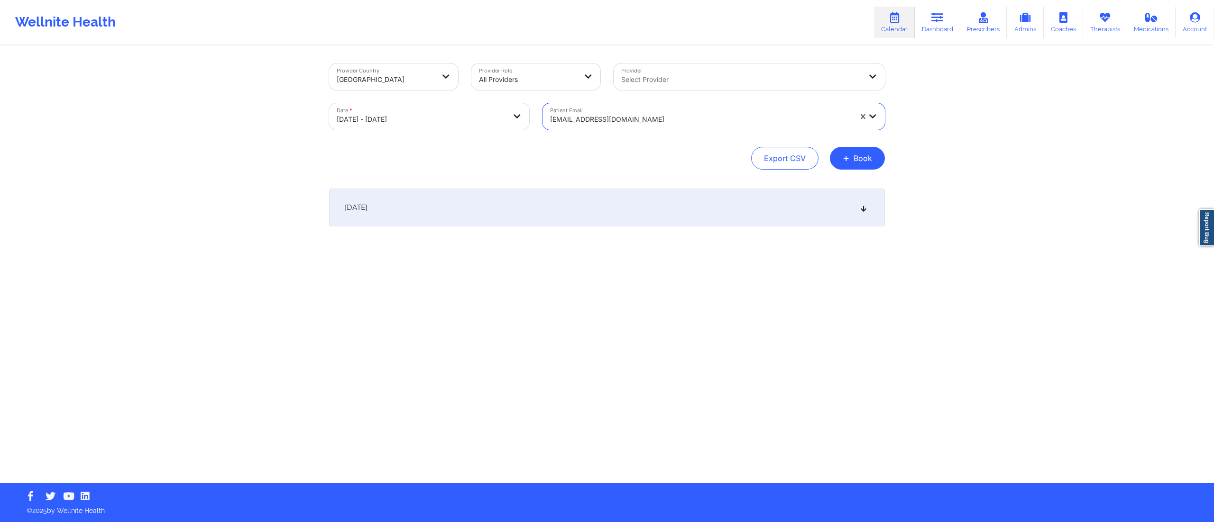
click at [643, 208] on div "October 14, 2025" at bounding box center [607, 208] width 556 height 38
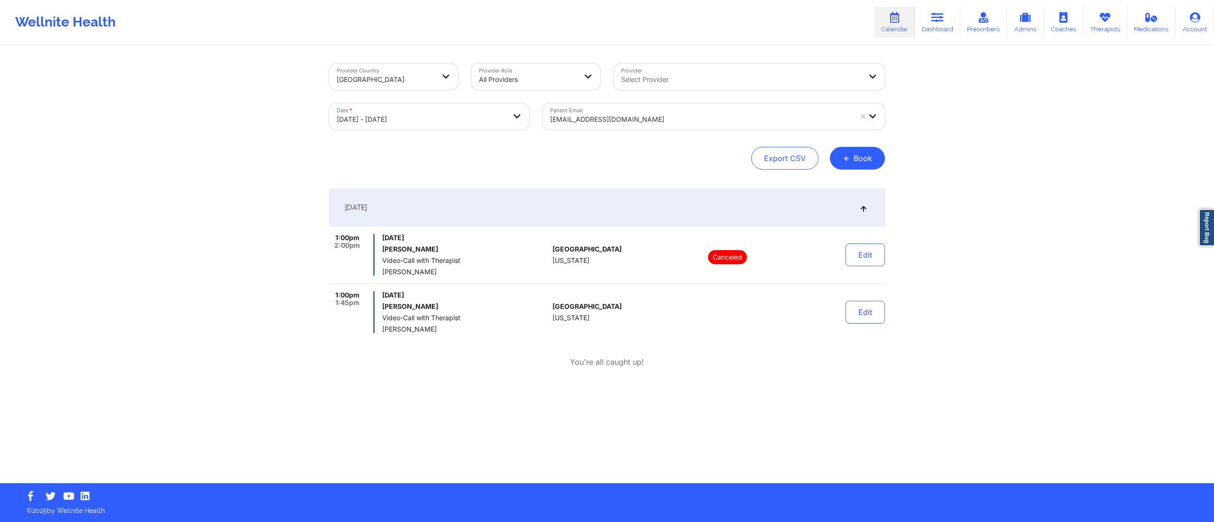
click at [608, 123] on div at bounding box center [701, 119] width 302 height 11
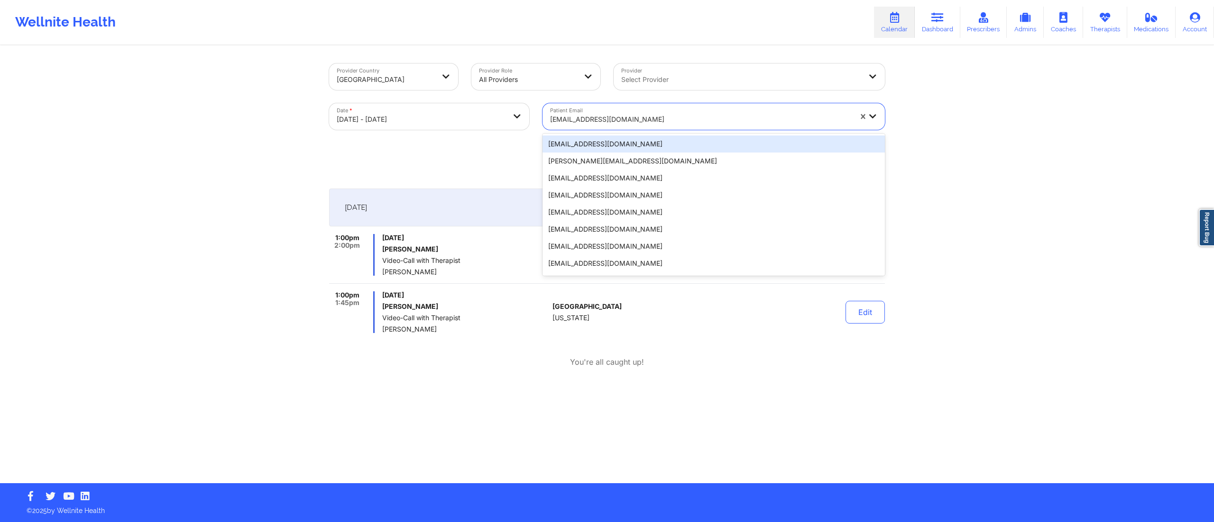
paste input "brandon.rupp1@gmail.com"
type input "brandon.rupp1@gmail.com"
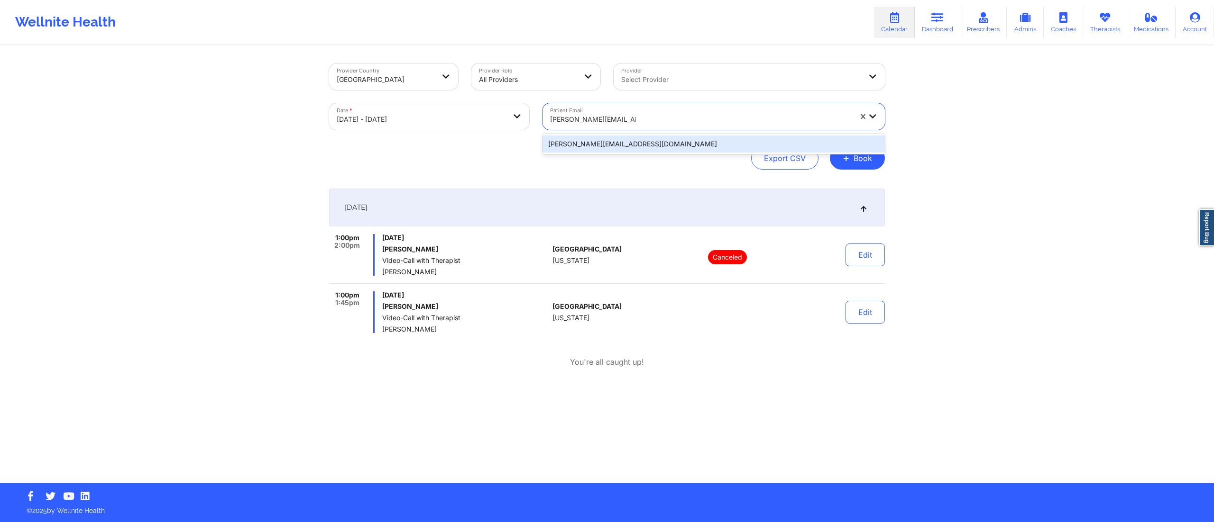
click at [610, 148] on div "brandon.rupp1@gmail.com" at bounding box center [713, 144] width 342 height 17
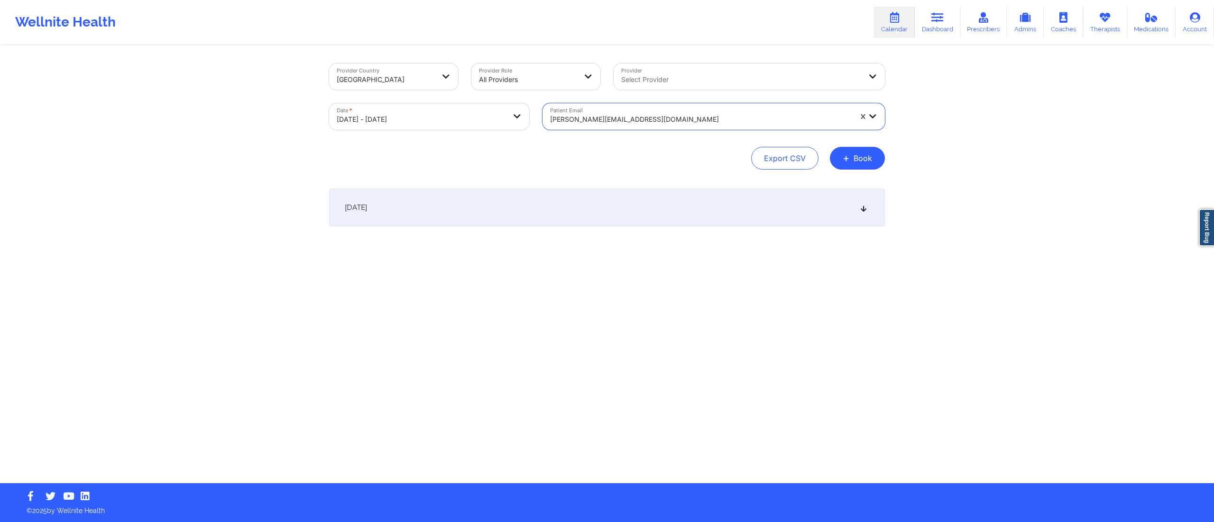
click at [601, 210] on div "October 14, 2025" at bounding box center [607, 208] width 556 height 38
click at [658, 111] on div "brandon.rupp1@gmail.com" at bounding box center [701, 119] width 302 height 21
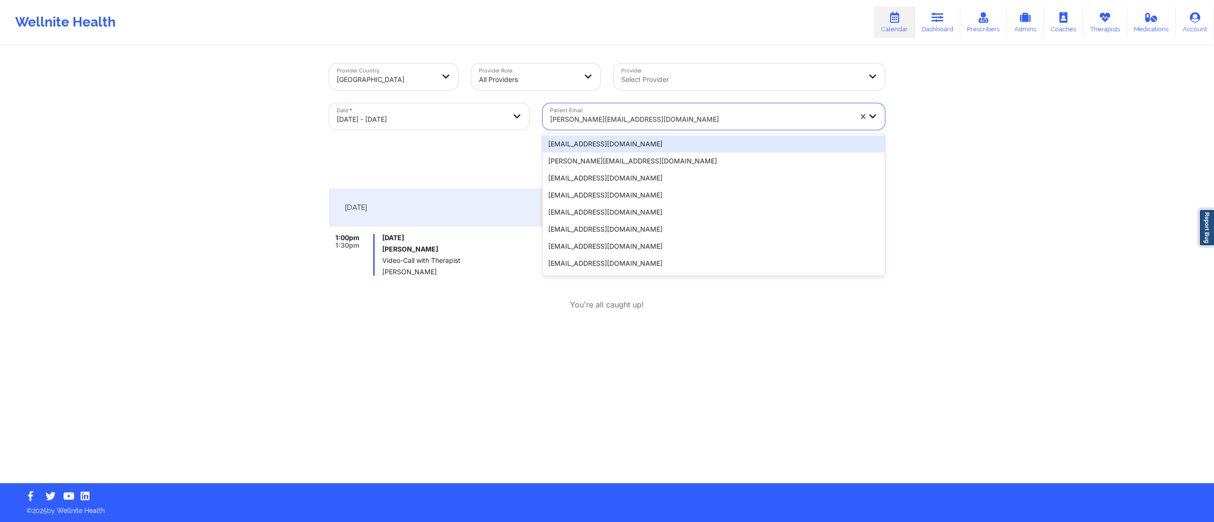
paste input "sebasrodz@gmail.com"
type input "sebasrodz@gmail.com"
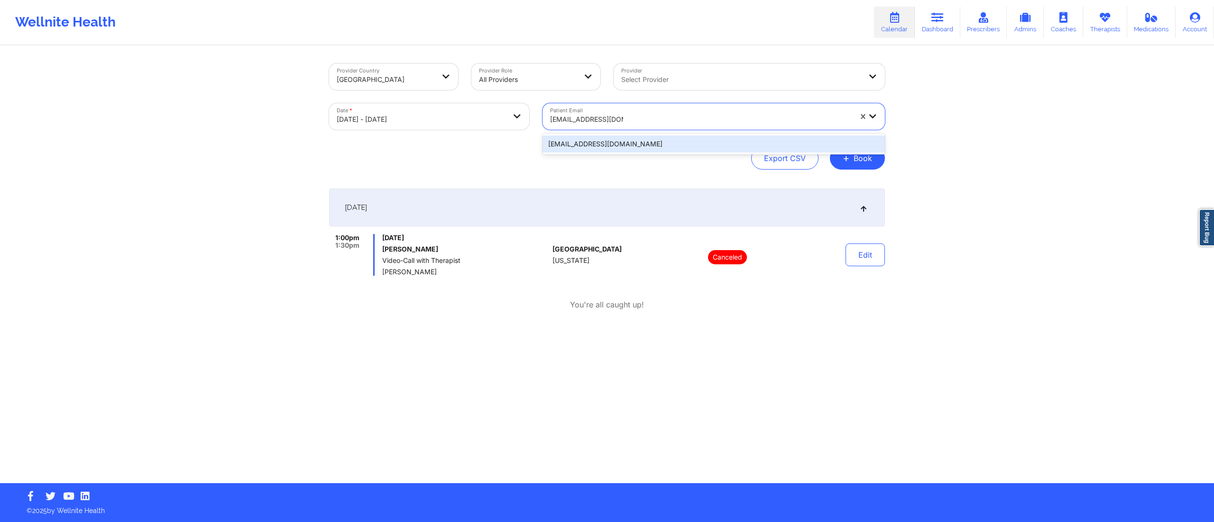
click at [619, 148] on div "sebasrodz@gmail.com" at bounding box center [713, 144] width 342 height 17
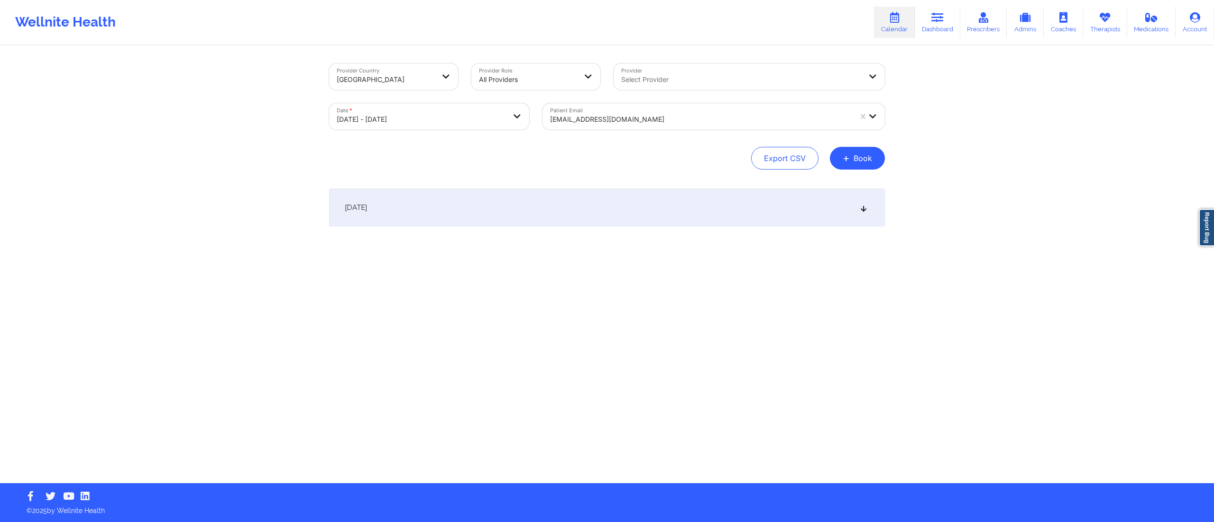
click at [630, 208] on div "October 14, 2025" at bounding box center [607, 208] width 556 height 38
click at [630, 120] on div at bounding box center [701, 119] width 302 height 11
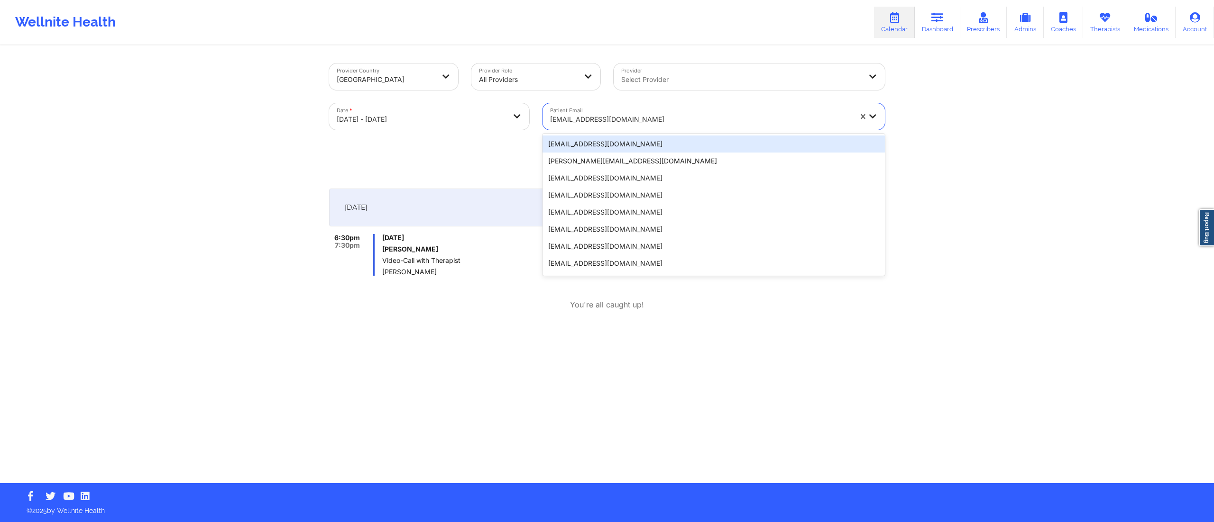
paste input "jameswalsh98@yahoo.com"
type input "jameswalsh98@yahoo.com"
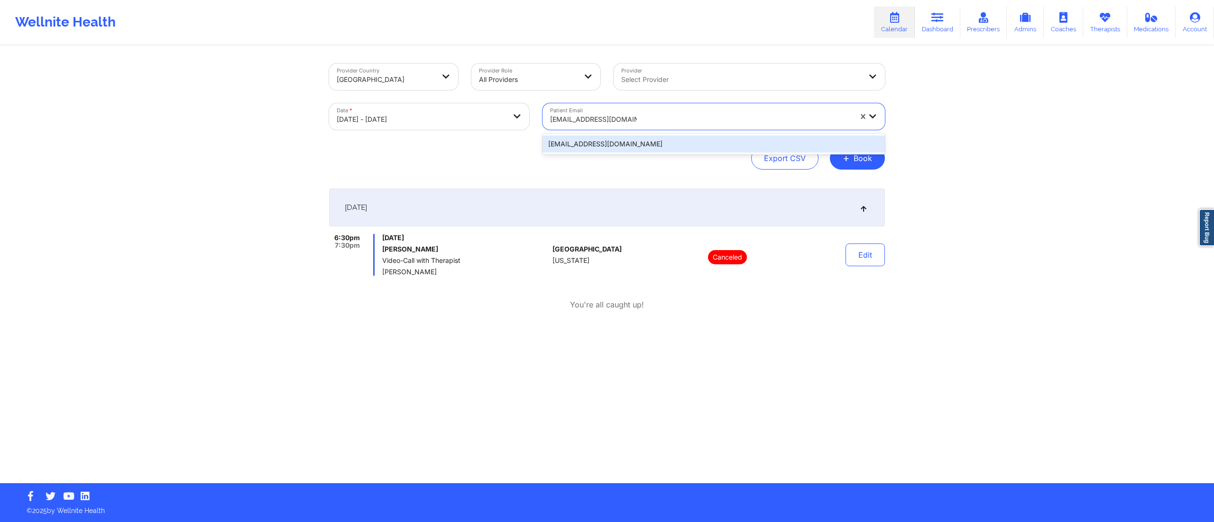
click at [615, 146] on div "jameswalsh98@yahoo.com" at bounding box center [713, 144] width 342 height 17
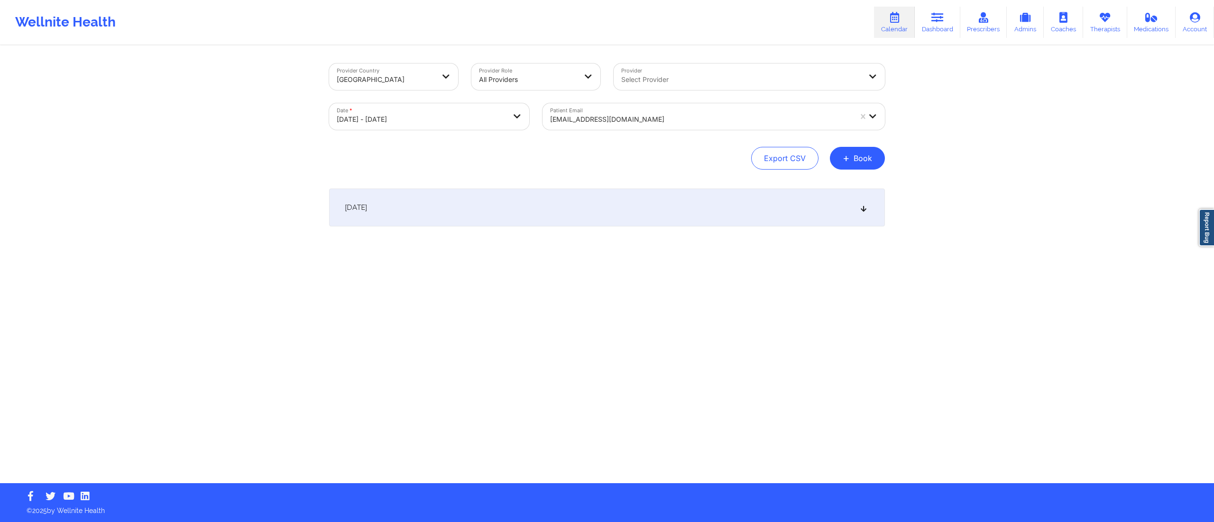
click at [691, 228] on div "October 14, 2025 No appointments" at bounding box center [607, 227] width 556 height 76
click at [687, 215] on div "October 14, 2025" at bounding box center [607, 208] width 556 height 38
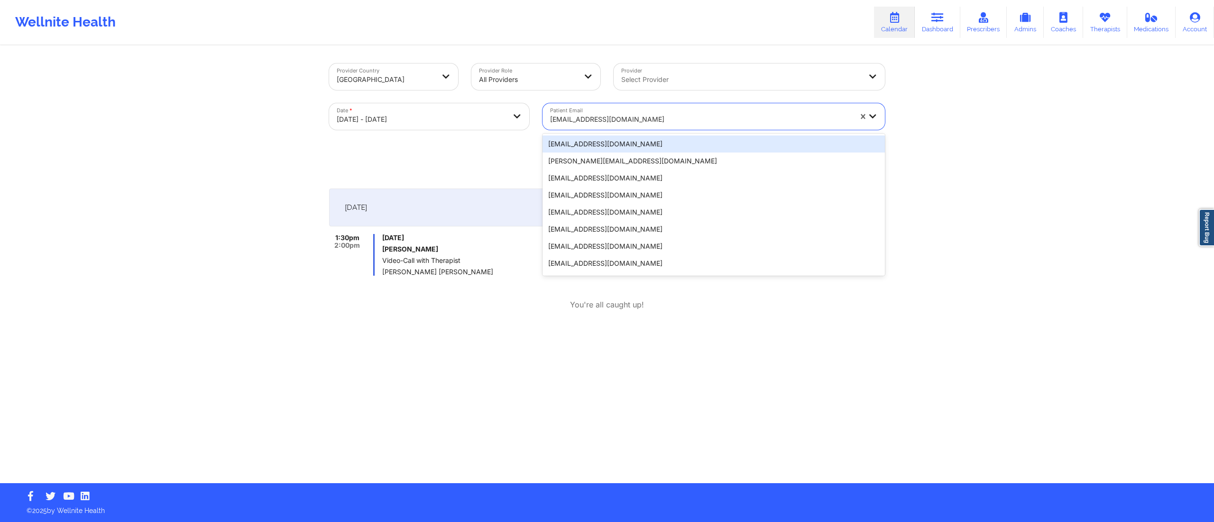
click at [665, 117] on div at bounding box center [701, 119] width 302 height 11
paste input "afindley21@gmail.com"
type input "afindley21@gmail.com"
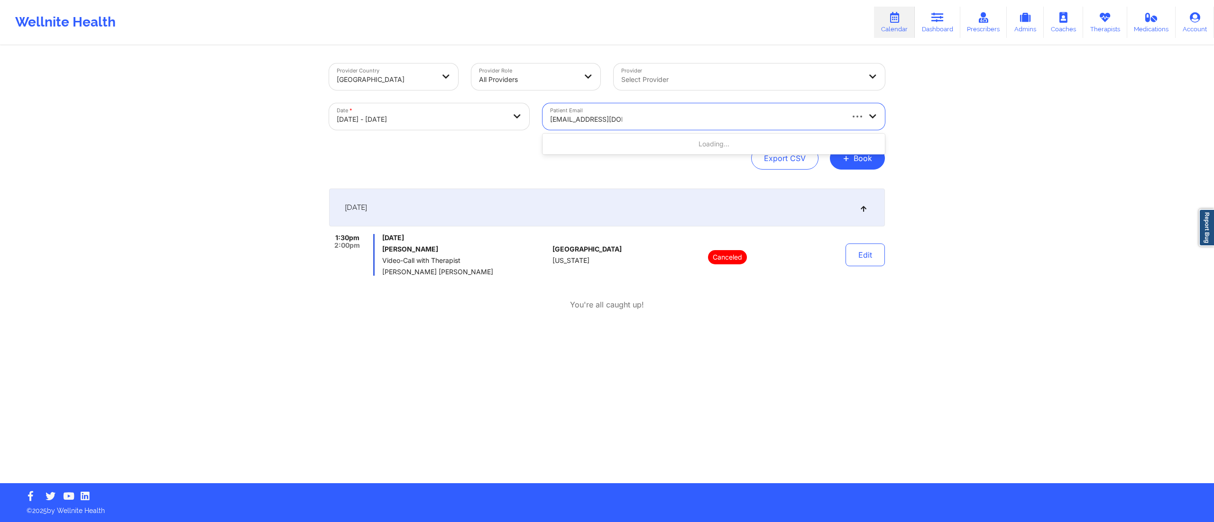
click at [643, 142] on div "Loading..." at bounding box center [713, 144] width 342 height 17
click at [638, 144] on div "afindley21@gmail.com" at bounding box center [713, 144] width 342 height 17
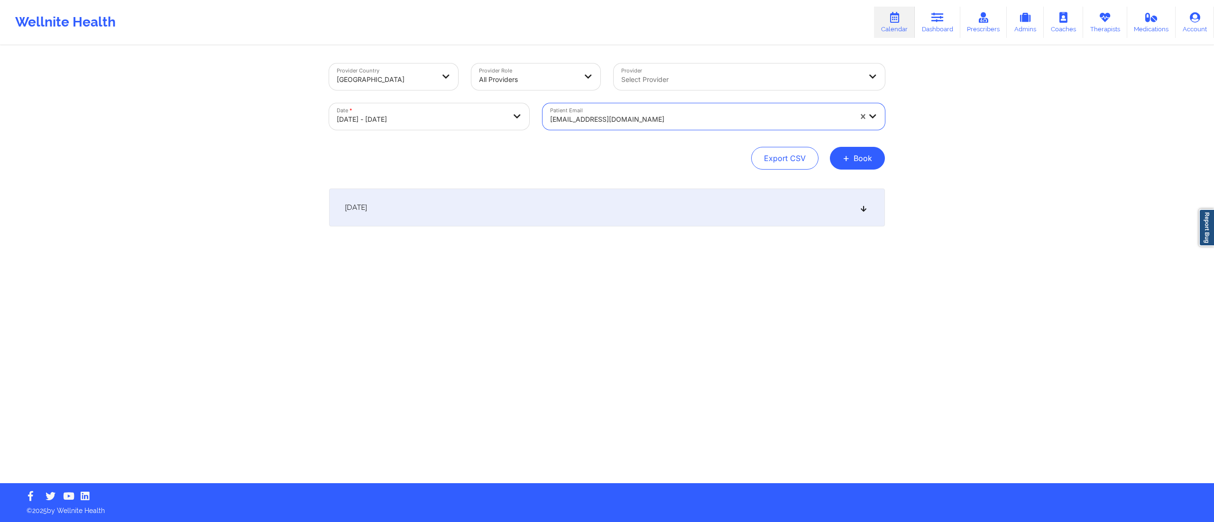
click at [586, 212] on div "October 14, 2025" at bounding box center [607, 208] width 556 height 38
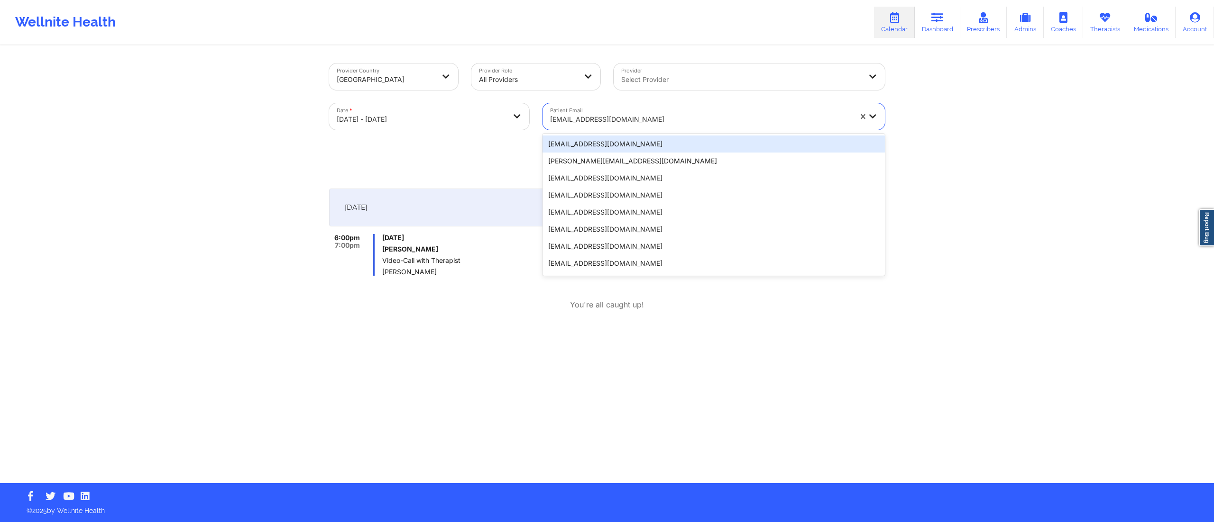
click at [687, 114] on div at bounding box center [701, 119] width 302 height 11
paste input "dorcas97@gmail.com"
type input "dorcas97@gmail.com"
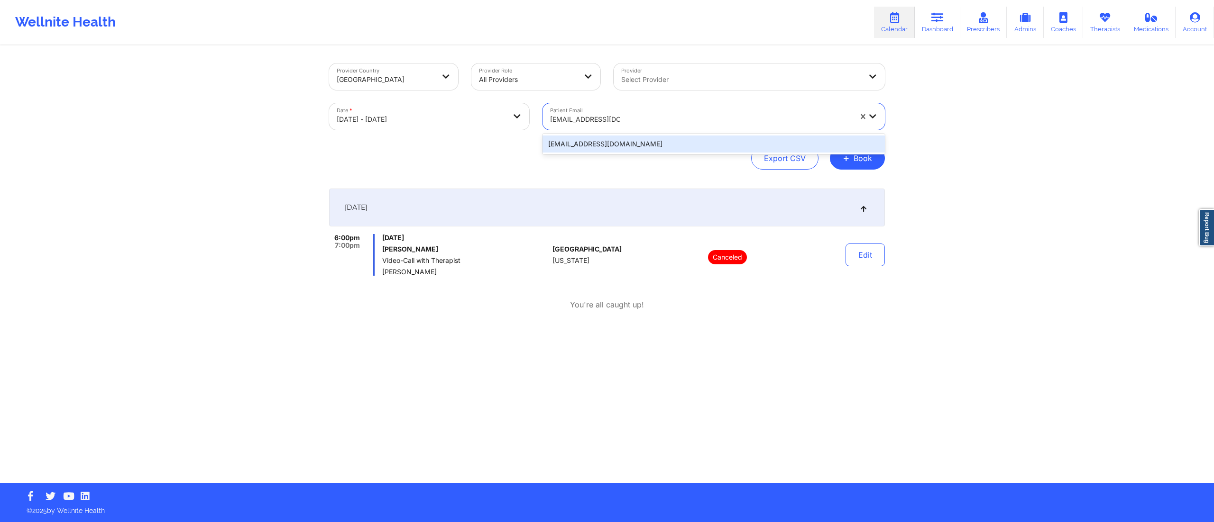
click at [666, 140] on div "dorcas97@gmail.com" at bounding box center [713, 144] width 342 height 17
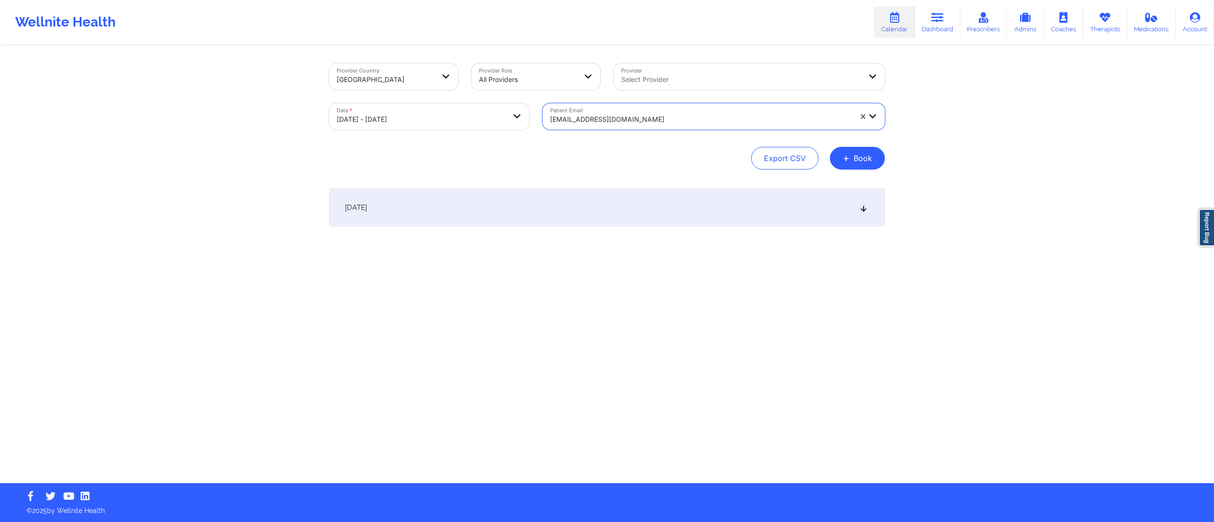
click at [670, 208] on div "October 14, 2025" at bounding box center [607, 208] width 556 height 38
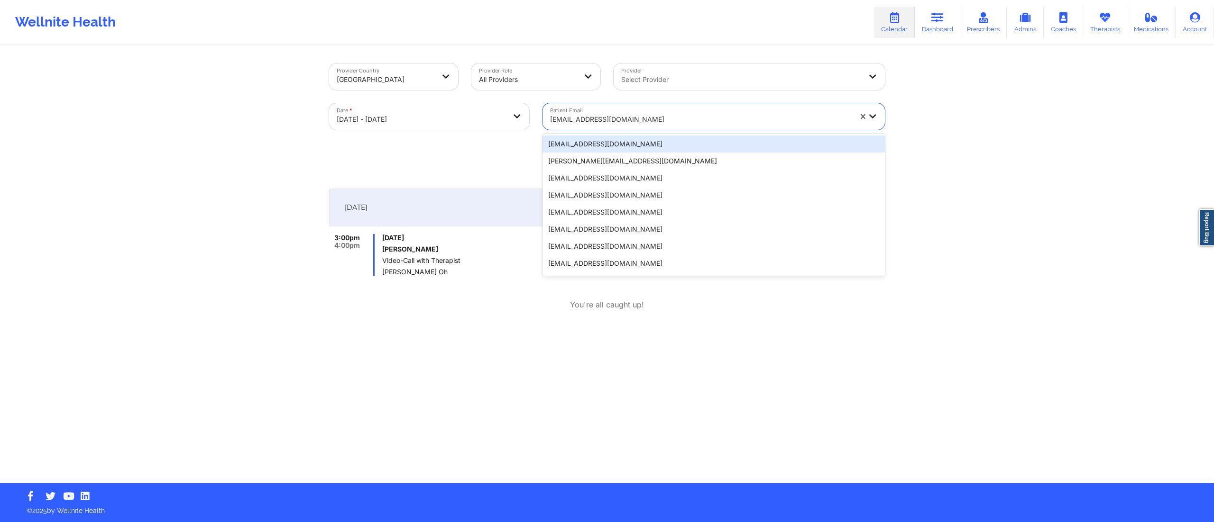
click at [640, 123] on div at bounding box center [701, 119] width 302 height 11
paste input "vtorress720@gmail.com"
type input "vtorress720@gmail.com"
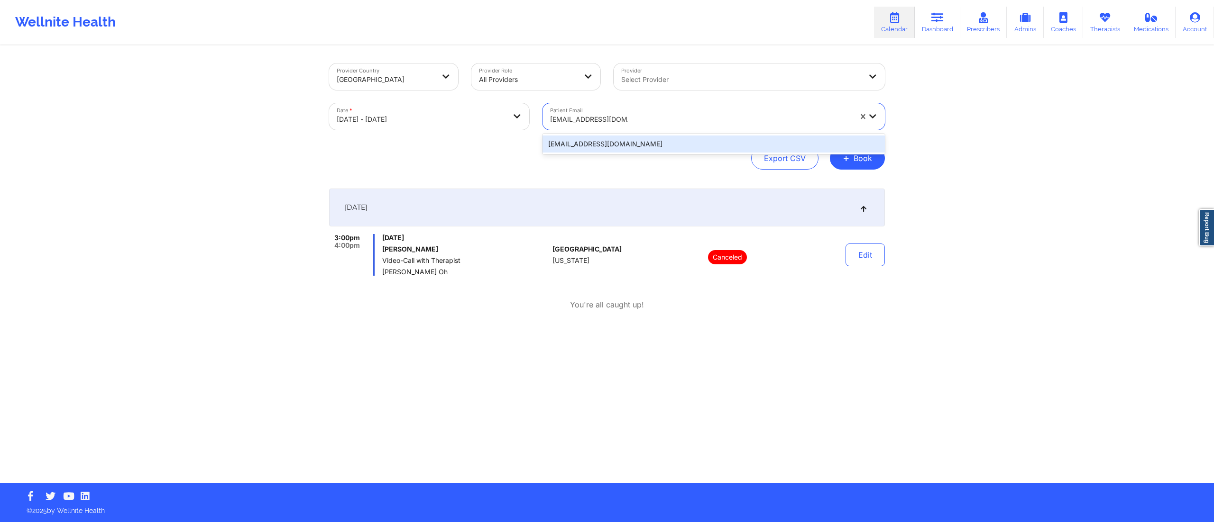
click at [609, 148] on div "vtorress720@gmail.com" at bounding box center [713, 144] width 342 height 17
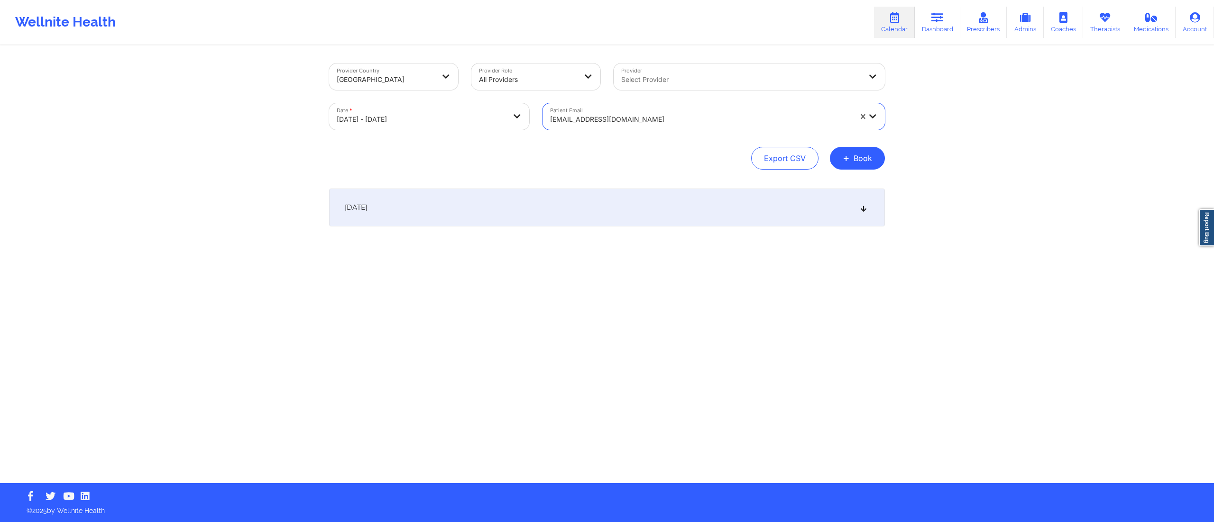
click at [758, 209] on div "October 14, 2025" at bounding box center [607, 208] width 556 height 38
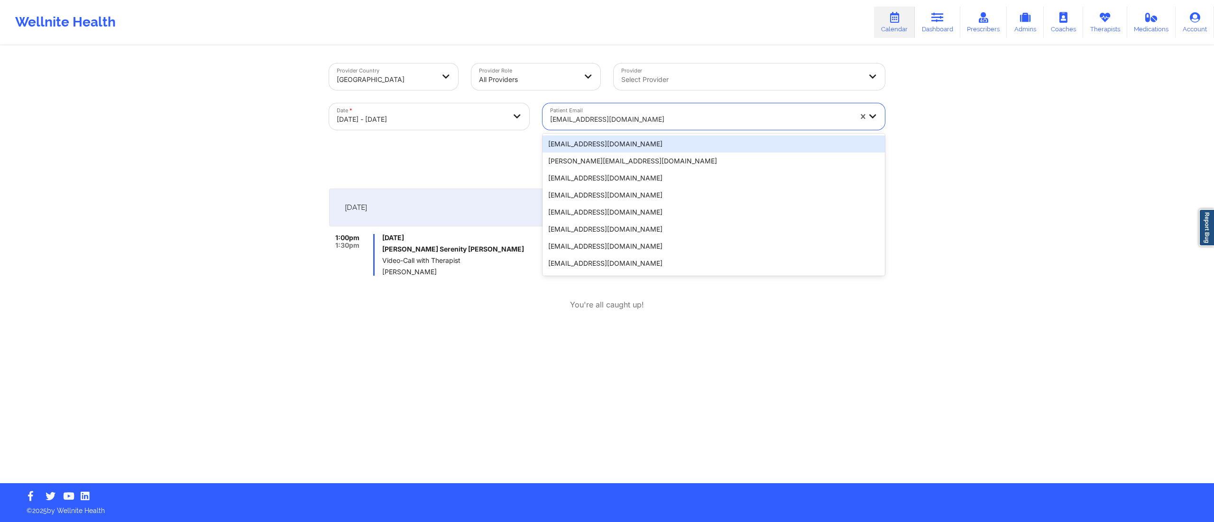
click at [643, 117] on div at bounding box center [701, 119] width 302 height 11
paste input "lucas200773@gmail.com"
type input "lucas200773@gmail.com"
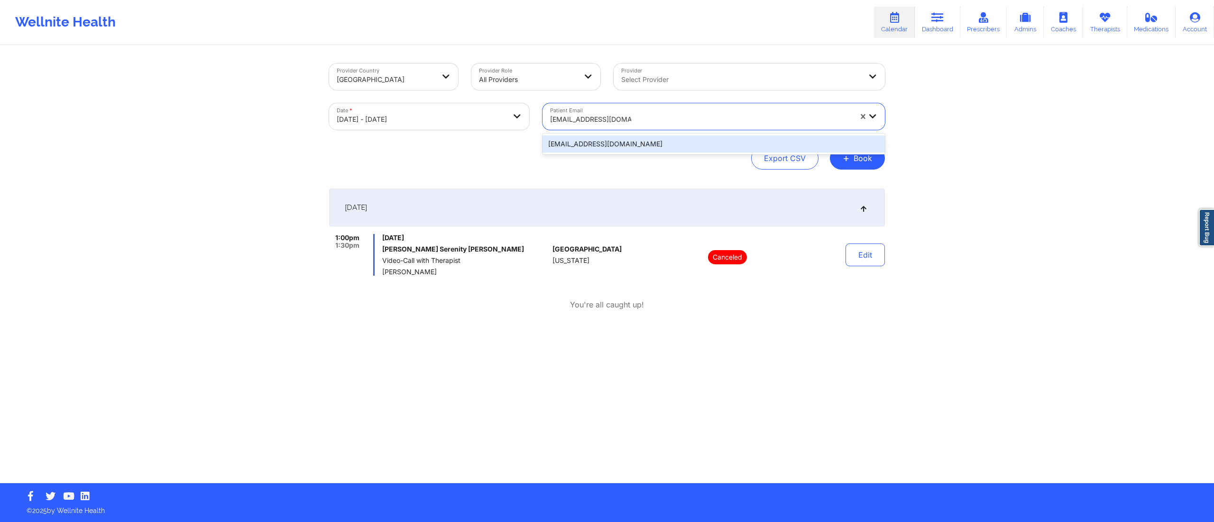
click at [613, 139] on div "lucas200773@gmail.com" at bounding box center [713, 144] width 342 height 17
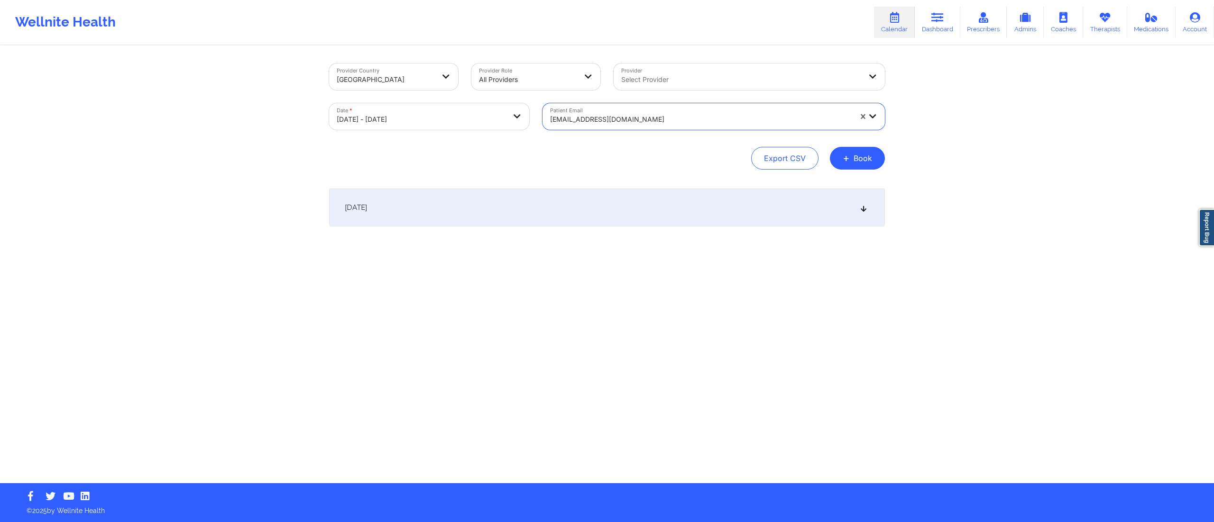
drag, startPoint x: 556, startPoint y: 207, endPoint x: 555, endPoint y: 213, distance: 6.7
click at [556, 211] on div "October 14, 2025" at bounding box center [607, 208] width 556 height 38
click at [622, 121] on div at bounding box center [701, 119] width 302 height 11
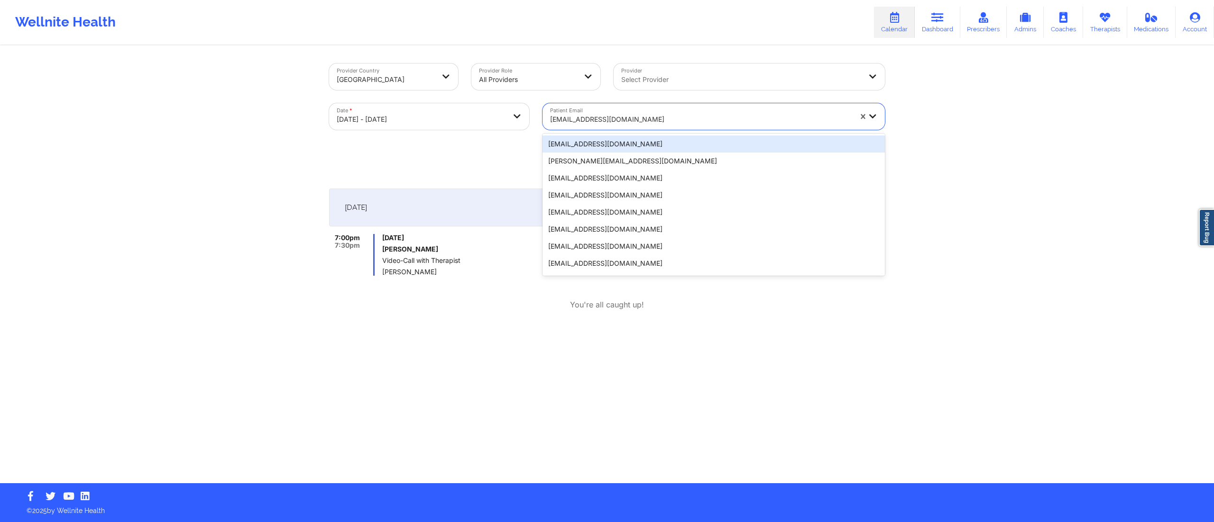
paste input "ellamydog5@gmail.com"
type input "ellamydog5@gmail.com"
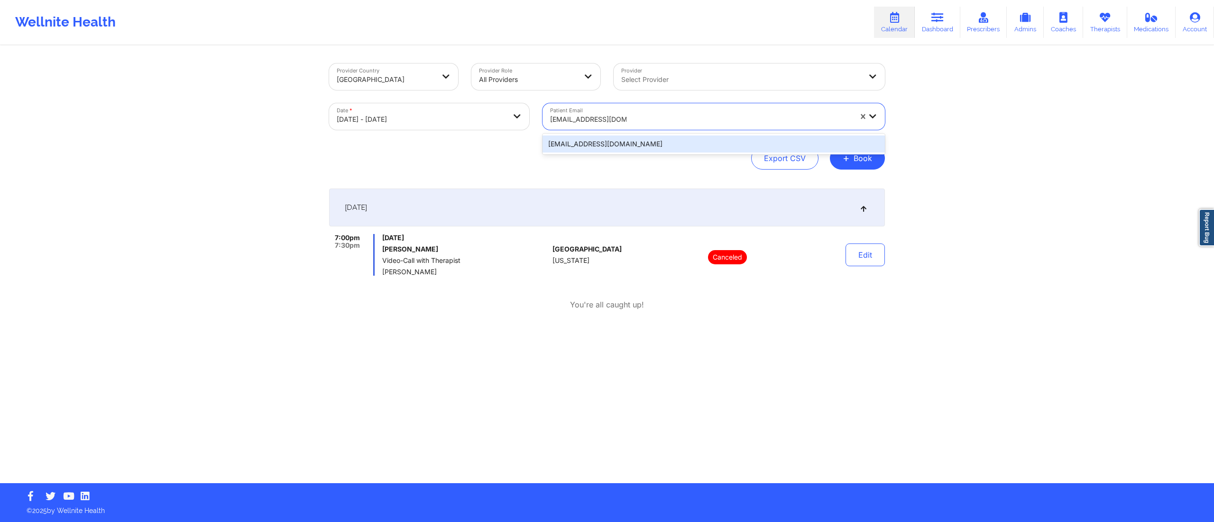
click at [606, 142] on div "ellamydog5@gmail.com" at bounding box center [713, 144] width 342 height 17
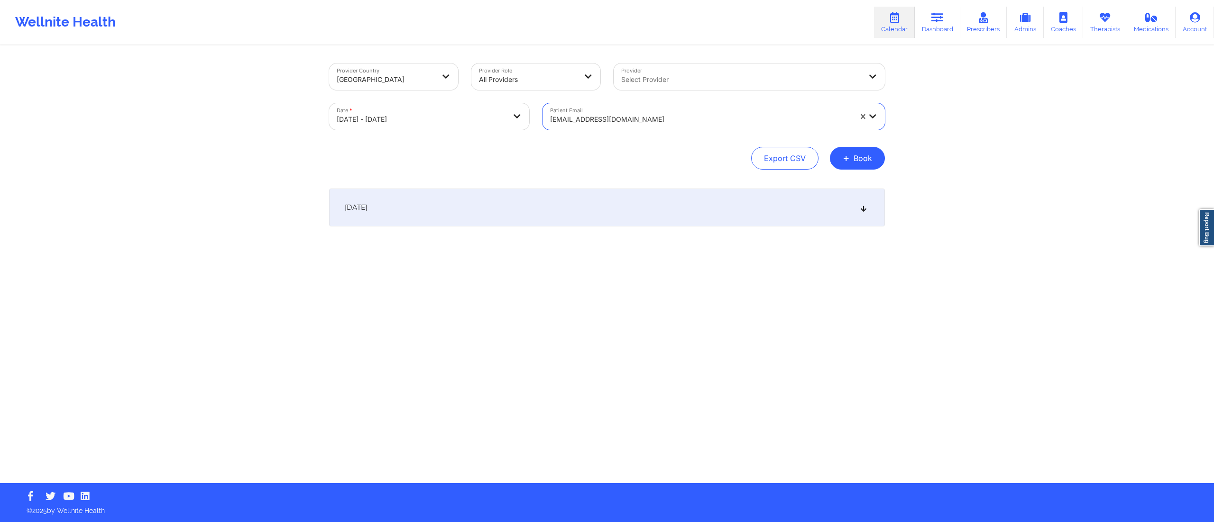
drag, startPoint x: 660, startPoint y: 215, endPoint x: 662, endPoint y: 220, distance: 5.1
click at [660, 218] on div "October 14, 2025" at bounding box center [607, 208] width 556 height 38
click at [642, 111] on div "ellamydog5@gmail.com" at bounding box center [701, 119] width 302 height 21
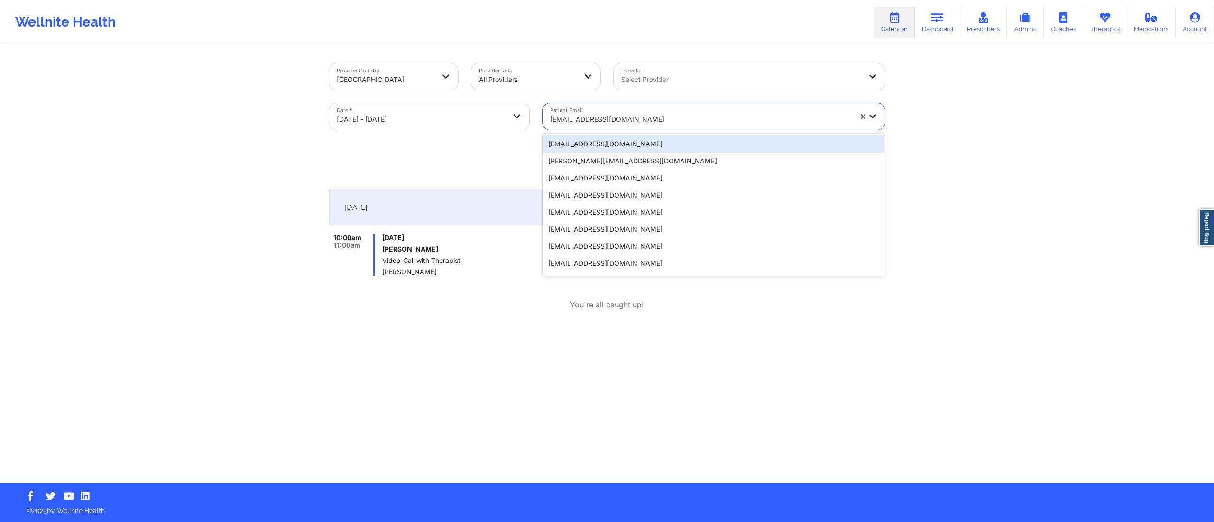
paste input "sheenacardona25@gmail.com"
type input "sheenacardona25@gmail.com"
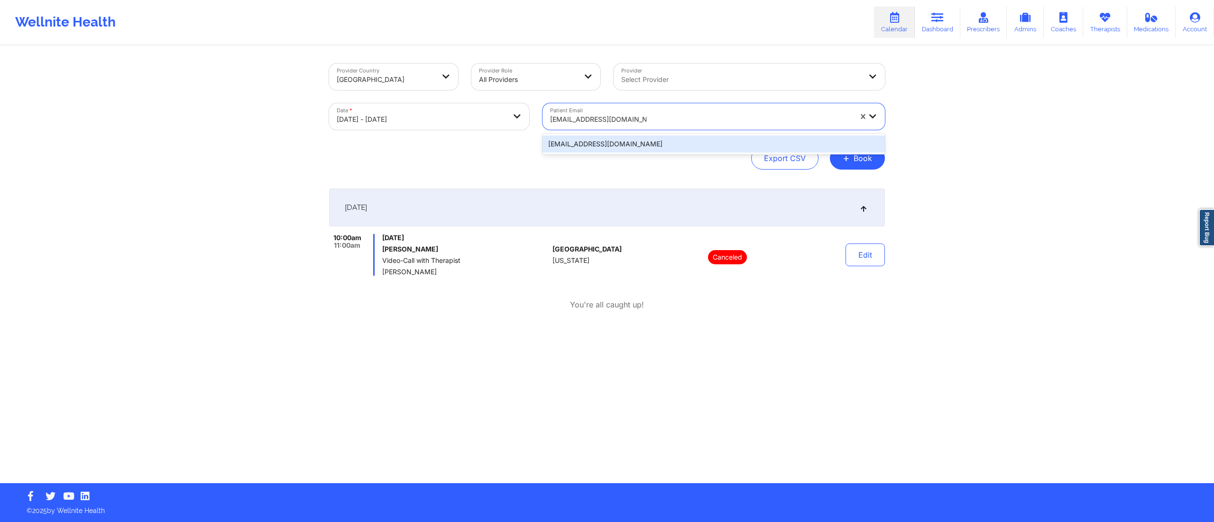
click at [630, 143] on div "sheenacardona25@gmail.com" at bounding box center [713, 144] width 342 height 17
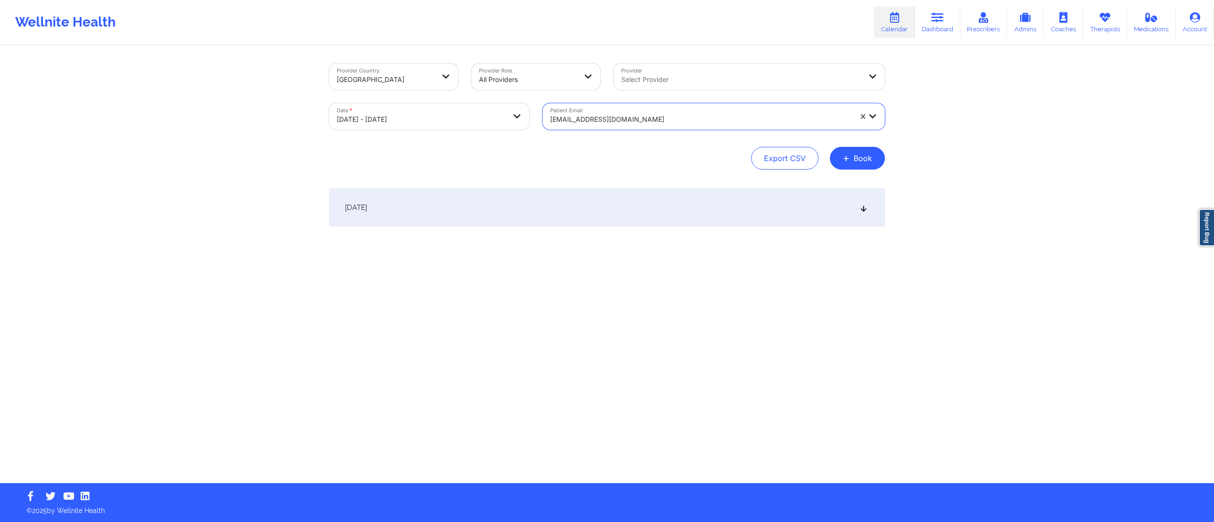
click at [665, 221] on div "October 14, 2025" at bounding box center [607, 208] width 556 height 38
click at [676, 122] on div at bounding box center [701, 119] width 302 height 11
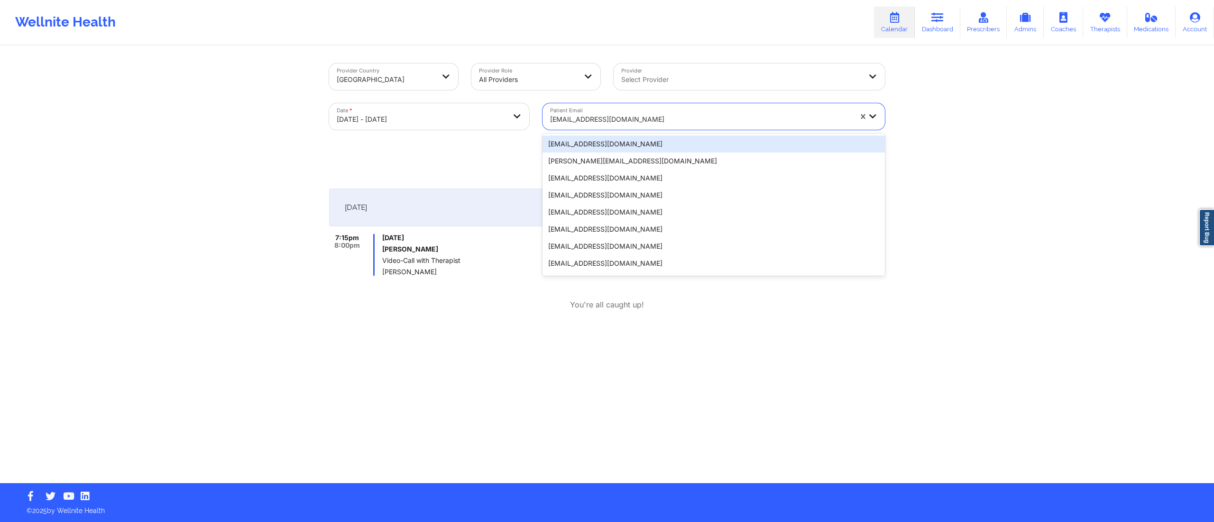
paste input "echeungwu@gmail.com"
type input "echeungwu@gmail.com"
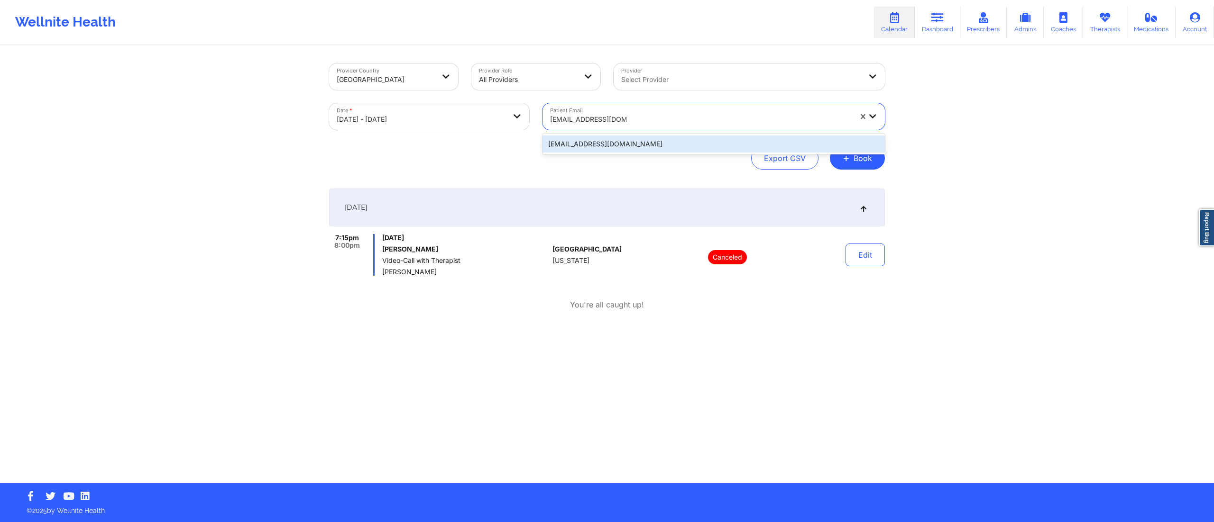
click at [658, 145] on div "echeungwu@gmail.com" at bounding box center [713, 144] width 342 height 17
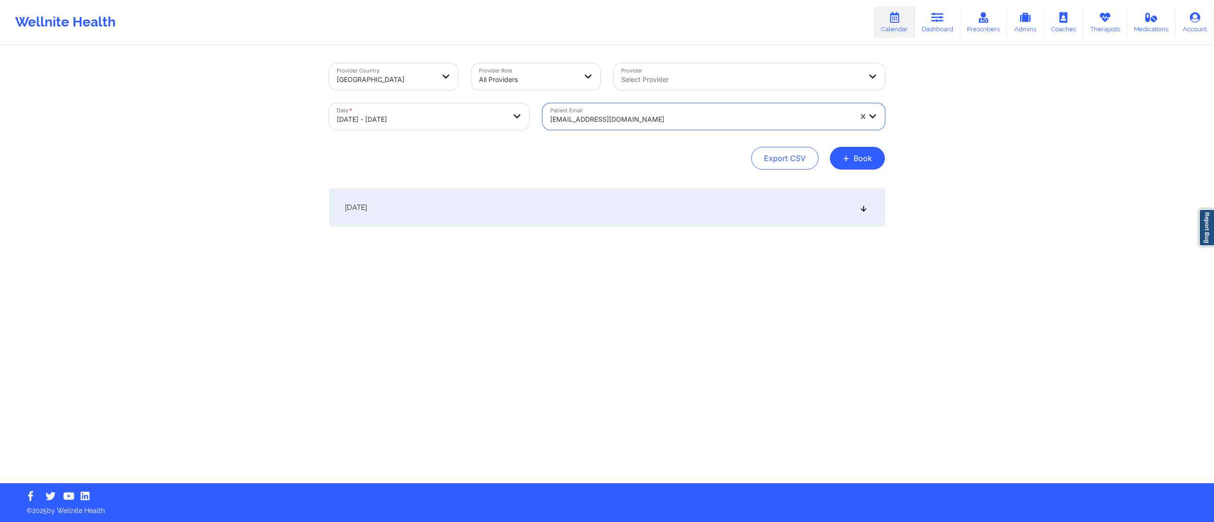
click at [670, 213] on div "October 14, 2025" at bounding box center [607, 208] width 556 height 38
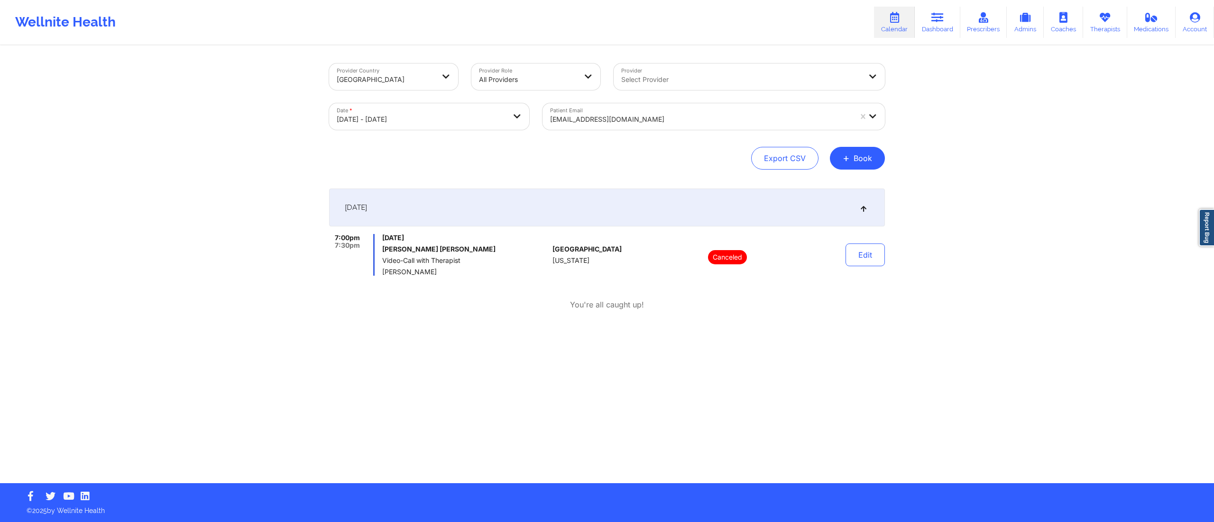
click at [767, 204] on div "October 14, 2025" at bounding box center [607, 208] width 556 height 38
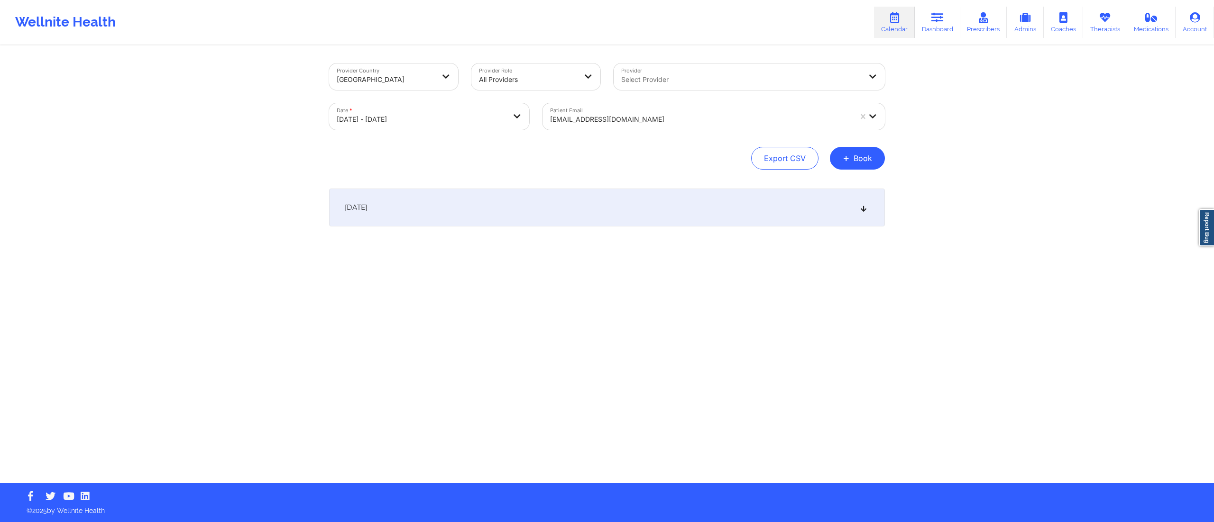
click at [655, 123] on div at bounding box center [701, 119] width 302 height 11
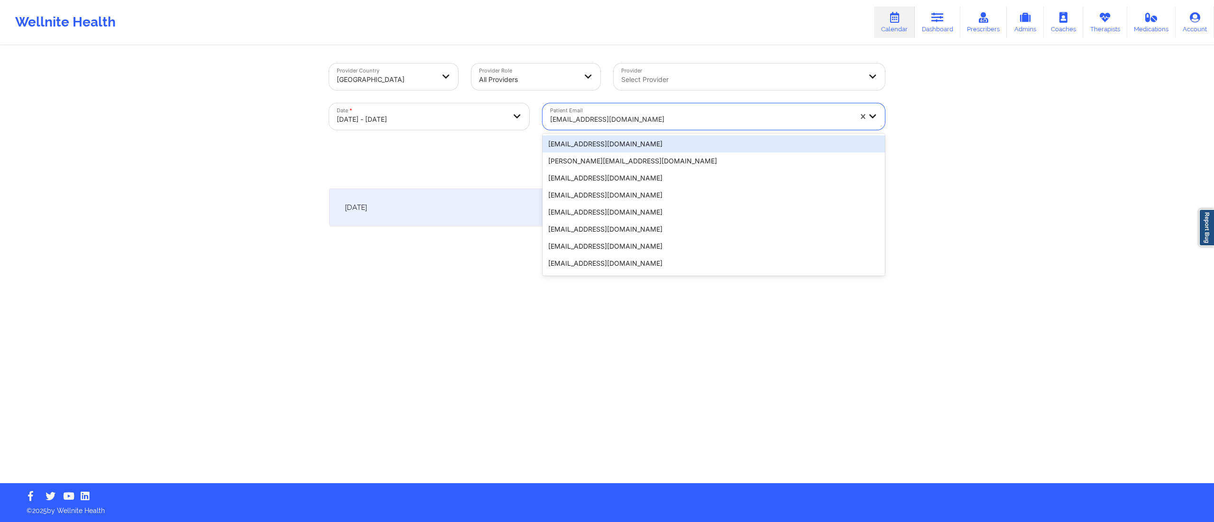
paste input "itzel-zavala@outlook.com"
type input "itzel-zavala@outlook.com"
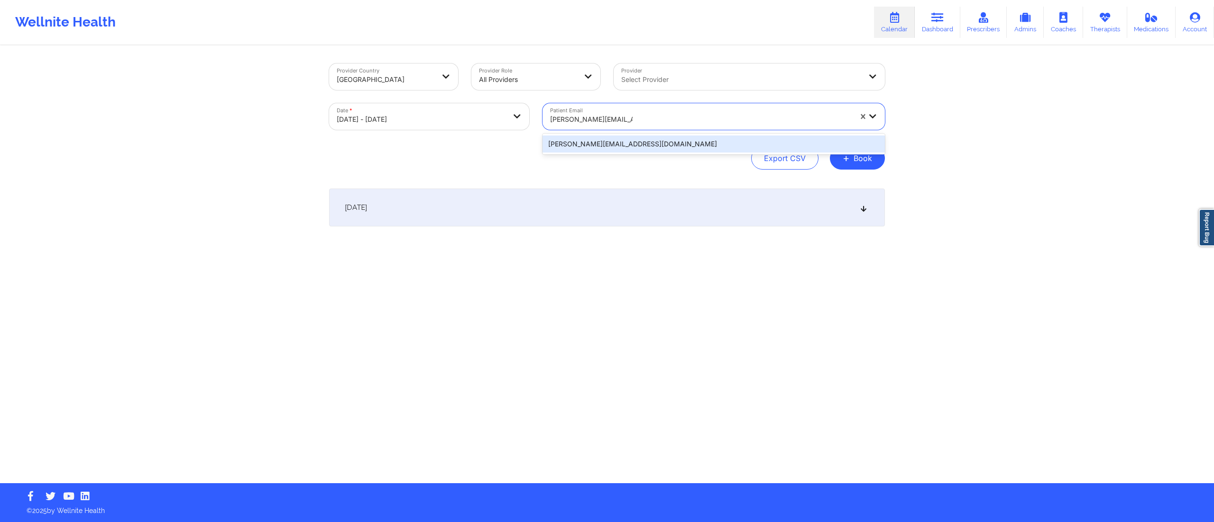
click at [643, 144] on div "itzel-zavala@outlook.com" at bounding box center [713, 144] width 342 height 17
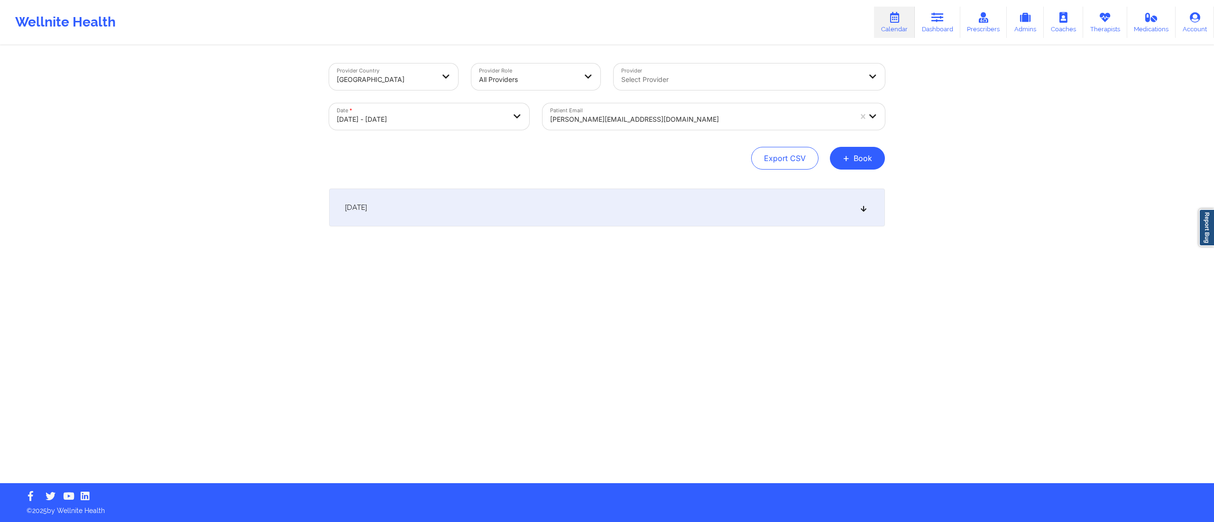
click at [632, 199] on div "October 14, 2025" at bounding box center [607, 208] width 556 height 38
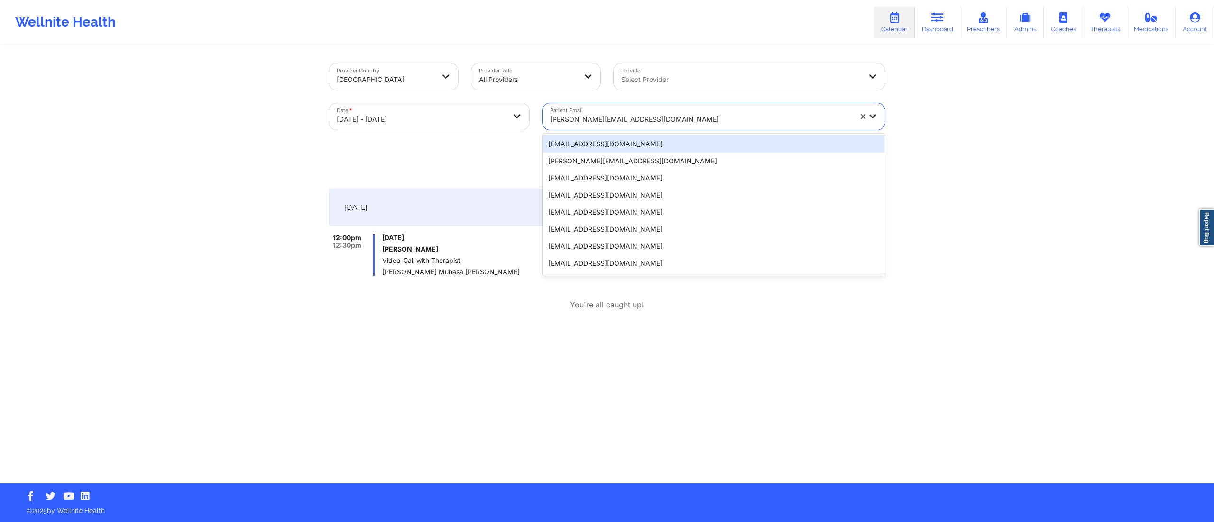
click at [640, 110] on div "itzel-zavala@outlook.com" at bounding box center [701, 119] width 302 height 21
paste input "thearn2214@gmail.com"
type input "thearn2214@gmail.com"
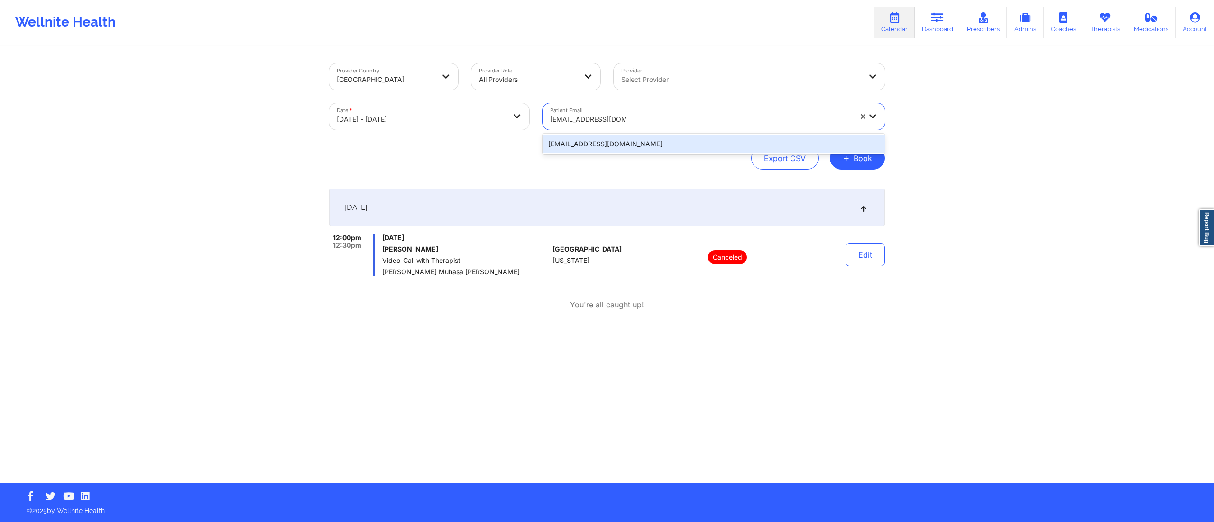
click at [640, 141] on div "thearn2214@gmail.com" at bounding box center [713, 144] width 342 height 17
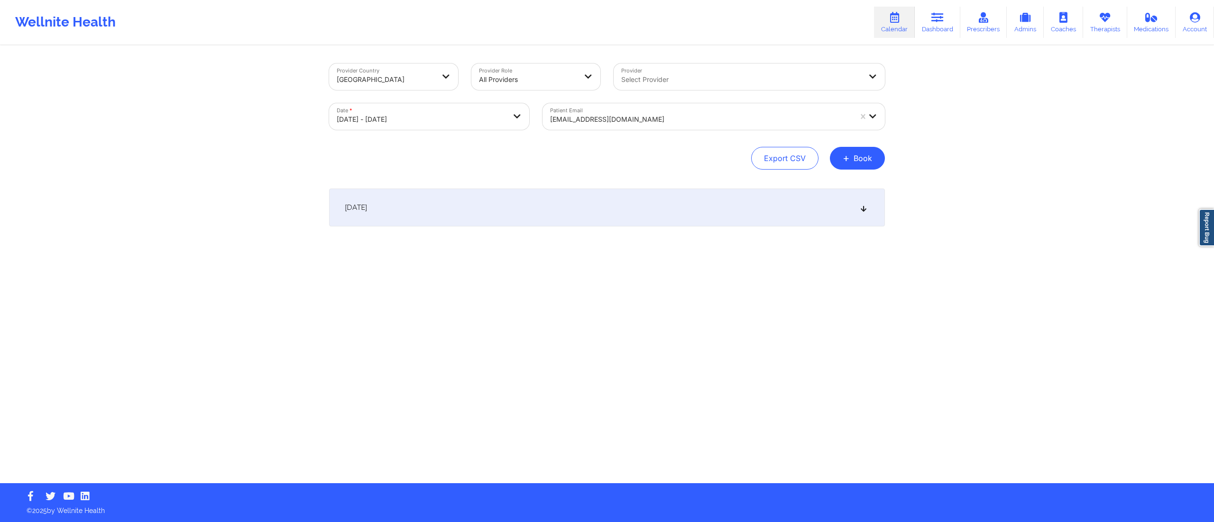
click at [731, 193] on div "October 14, 2025" at bounding box center [607, 208] width 556 height 38
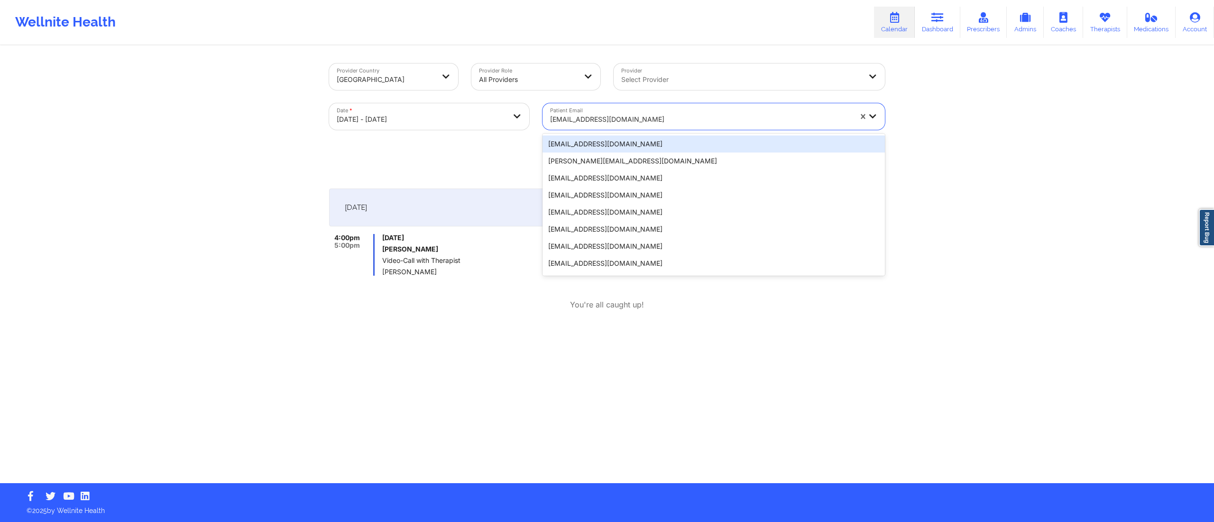
click at [660, 120] on div at bounding box center [701, 119] width 302 height 11
paste input "graciecat234@icloud.com"
type input "graciecat234@icloud.com"
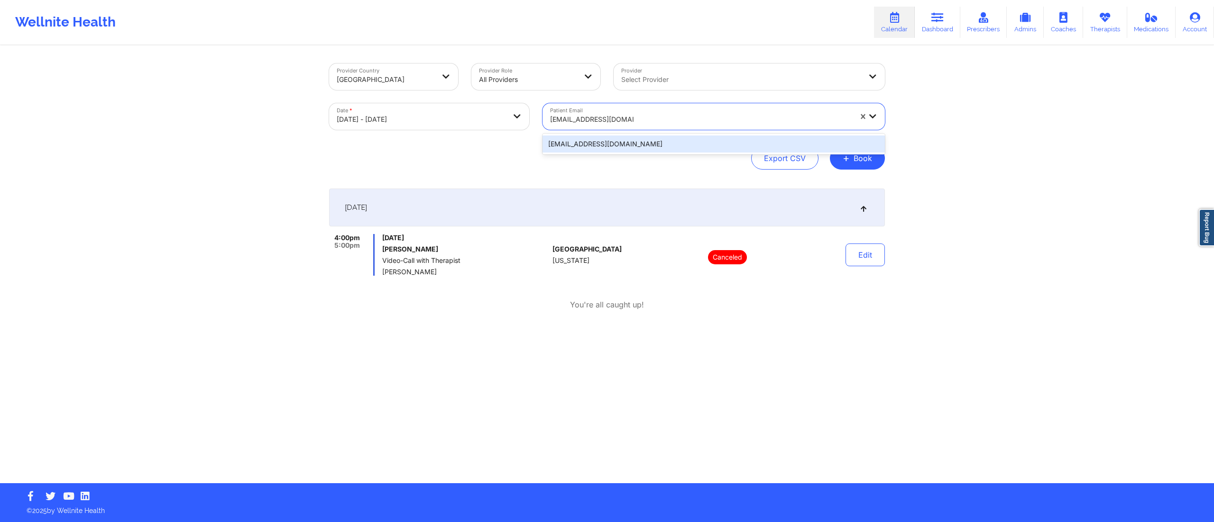
click at [635, 142] on div "graciecat234@icloud.com" at bounding box center [713, 144] width 342 height 17
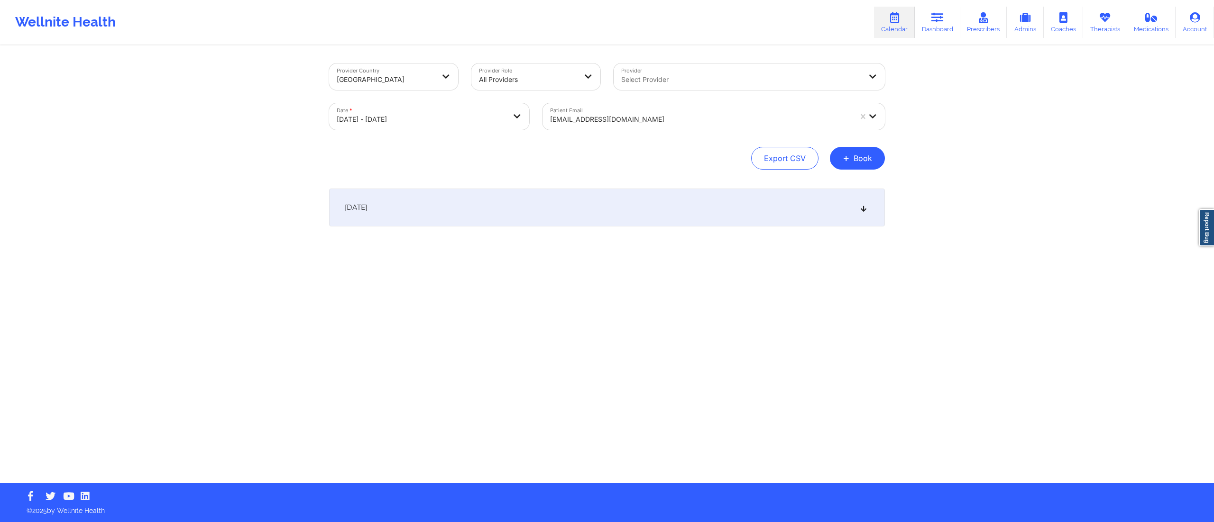
click at [643, 212] on div "October 14, 2025" at bounding box center [607, 208] width 556 height 38
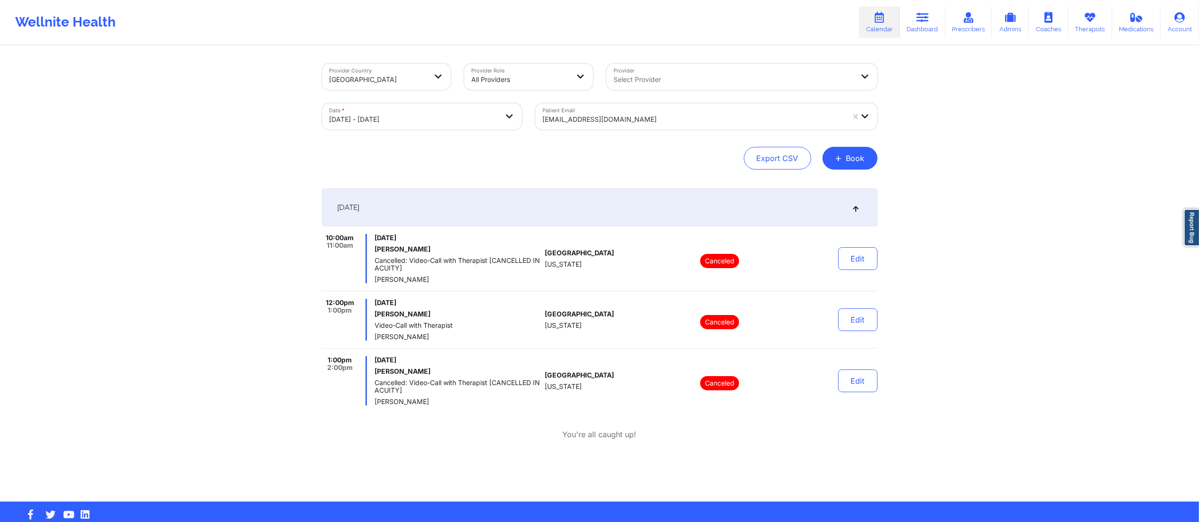
click at [702, 128] on div "graciecat234@icloud.com" at bounding box center [694, 119] width 302 height 21
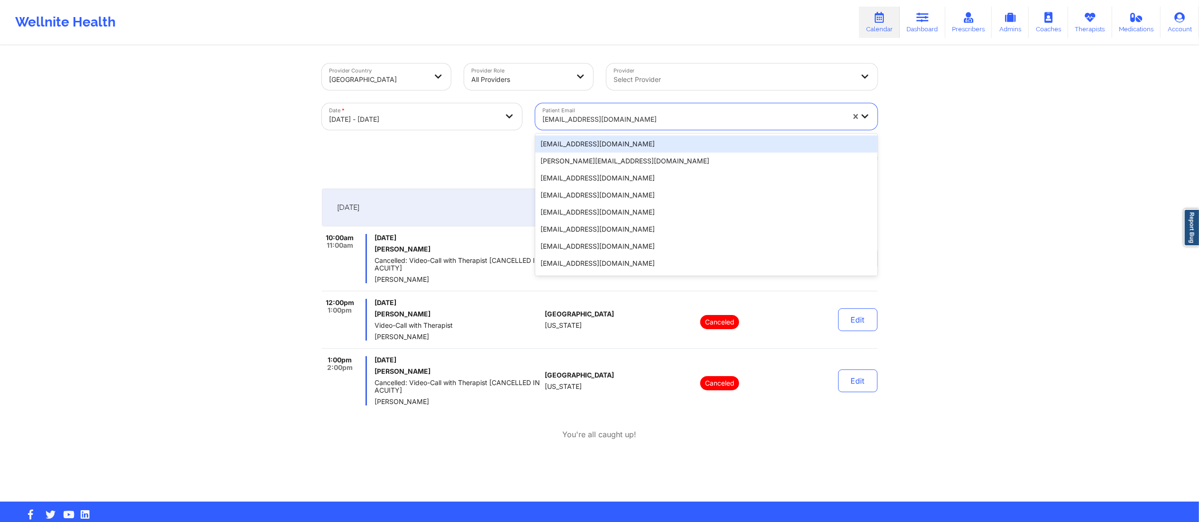
paste input "angelica620martinez@yahoo.com"
type input "angelica620martinez@yahoo.com"
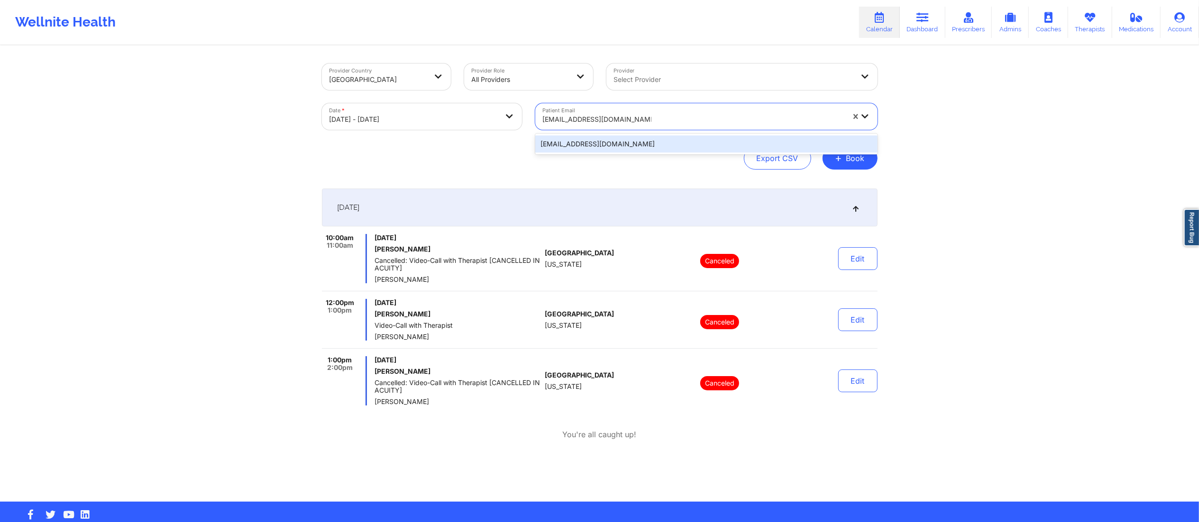
click at [646, 144] on div "angelica620martinez@yahoo.com" at bounding box center [706, 144] width 342 height 17
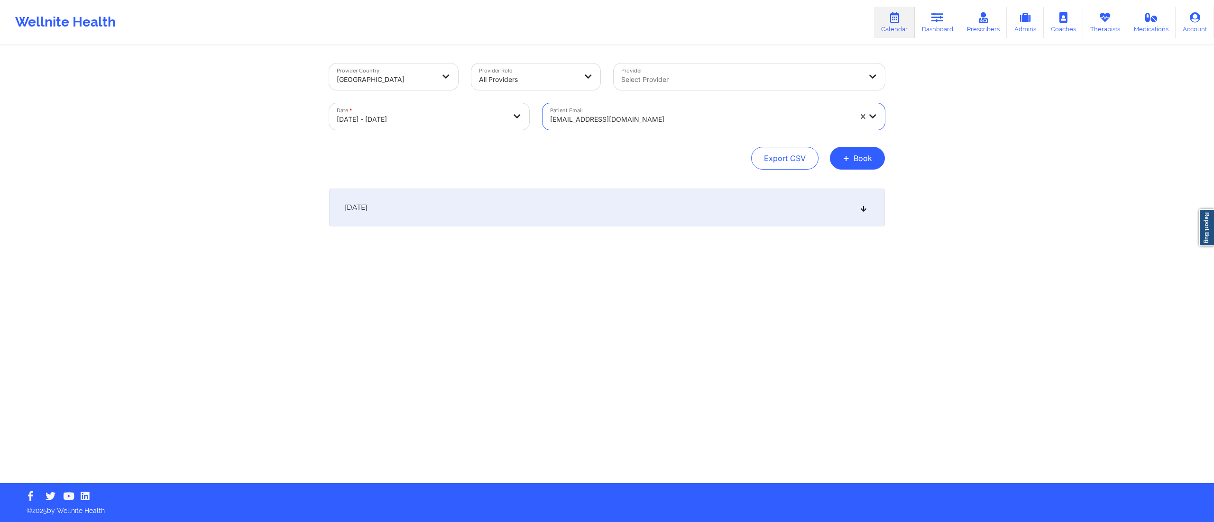
click at [637, 204] on div "October 14, 2025" at bounding box center [607, 208] width 556 height 38
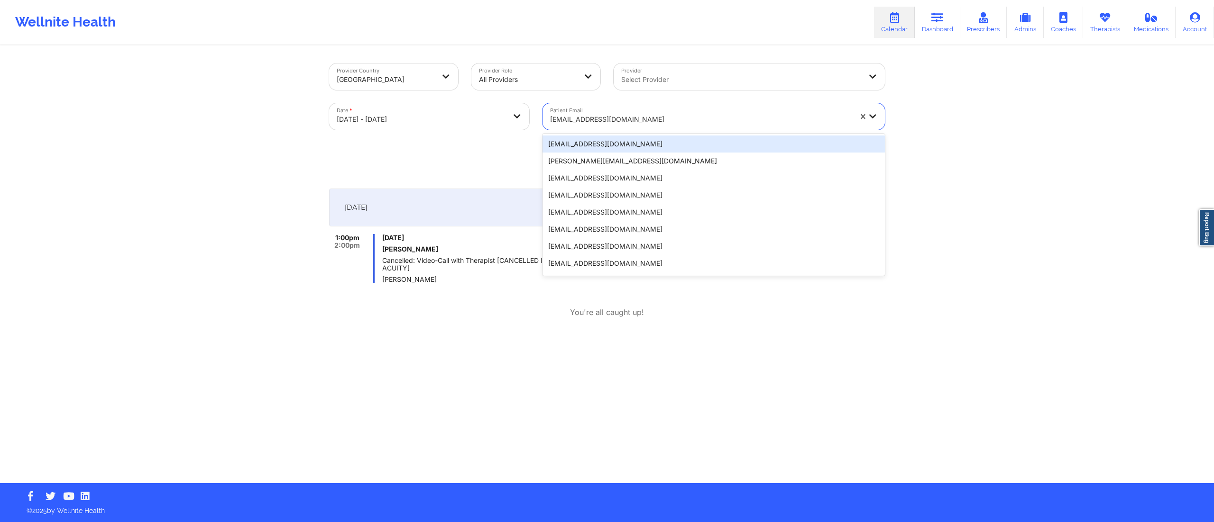
click at [647, 119] on div at bounding box center [701, 119] width 302 height 11
paste input "melissalau94@gmail.com"
type input "melissalau94@gmail.com"
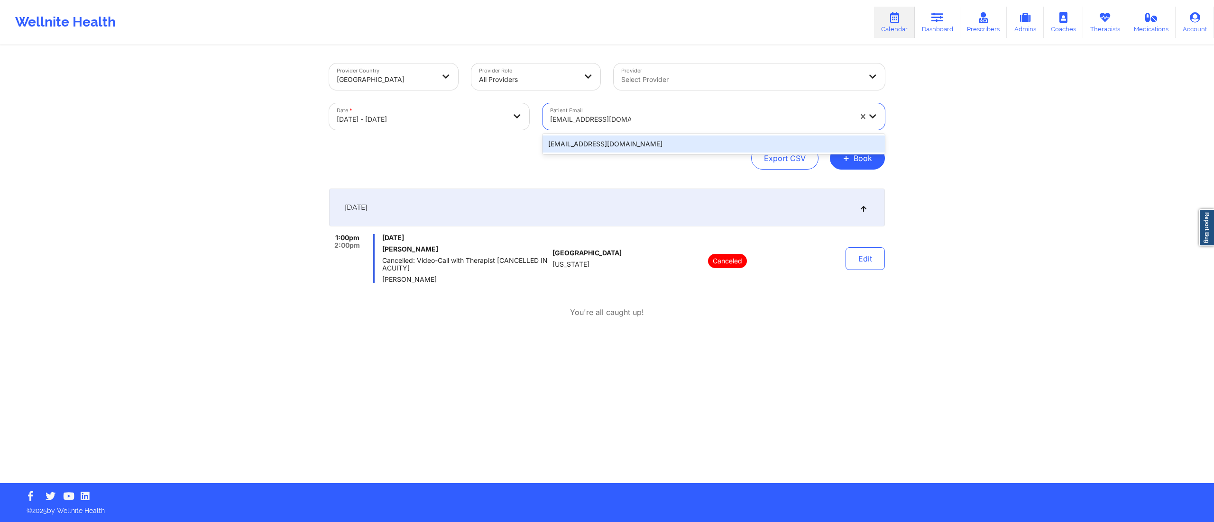
click at [632, 145] on div "melissalau94@gmail.com" at bounding box center [713, 144] width 342 height 17
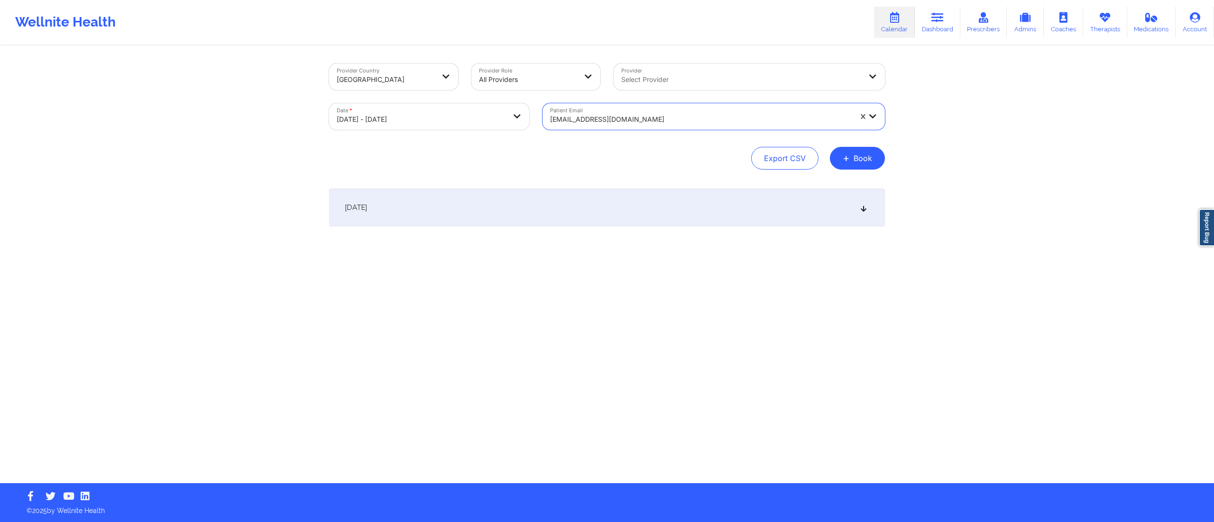
click at [592, 211] on div "October 14, 2025" at bounding box center [607, 208] width 556 height 38
click at [655, 111] on div "melissalau94@gmail.com" at bounding box center [701, 119] width 302 height 21
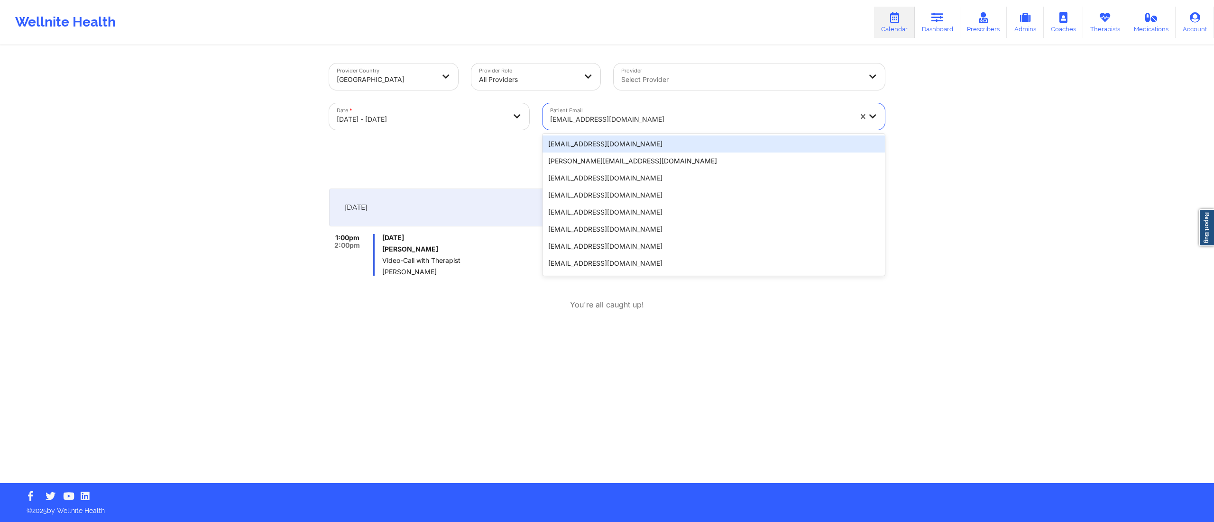
paste input "audreyjdbarr@gmail.com"
type input "audreyjdbarr@gmail.com"
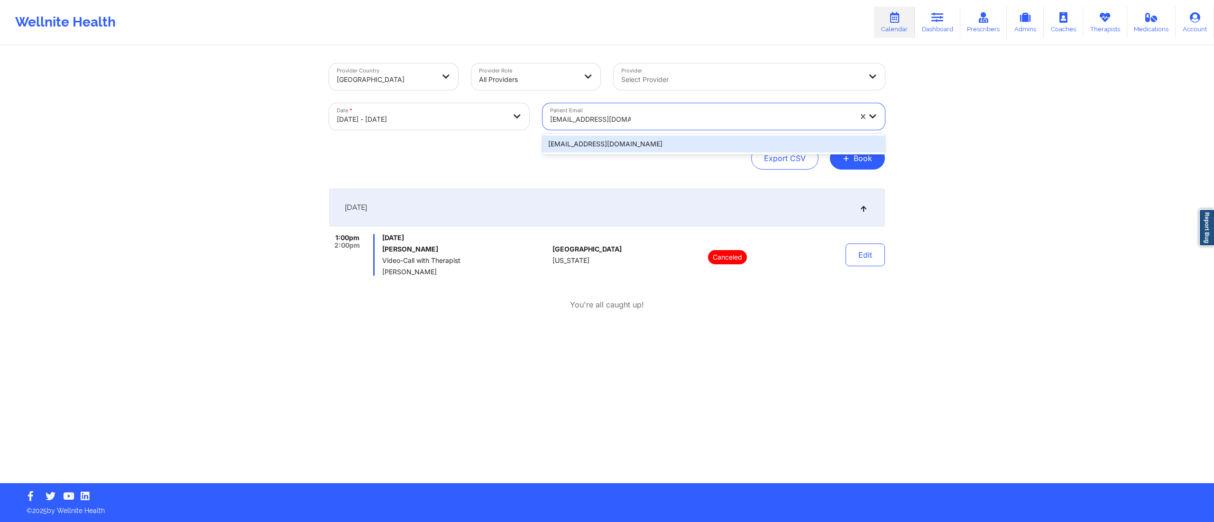
click at [642, 142] on div "audreyjdbarr@gmail.com" at bounding box center [713, 144] width 342 height 17
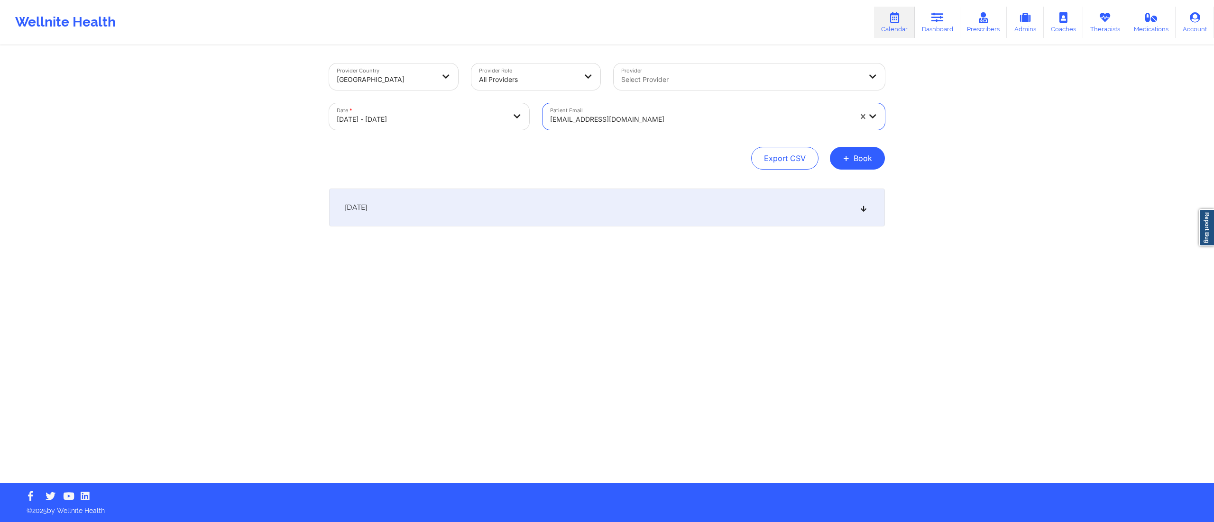
click at [624, 212] on div "October 14, 2025" at bounding box center [607, 208] width 556 height 38
click at [656, 113] on div "audreyjdbarr@gmail.com" at bounding box center [701, 119] width 302 height 21
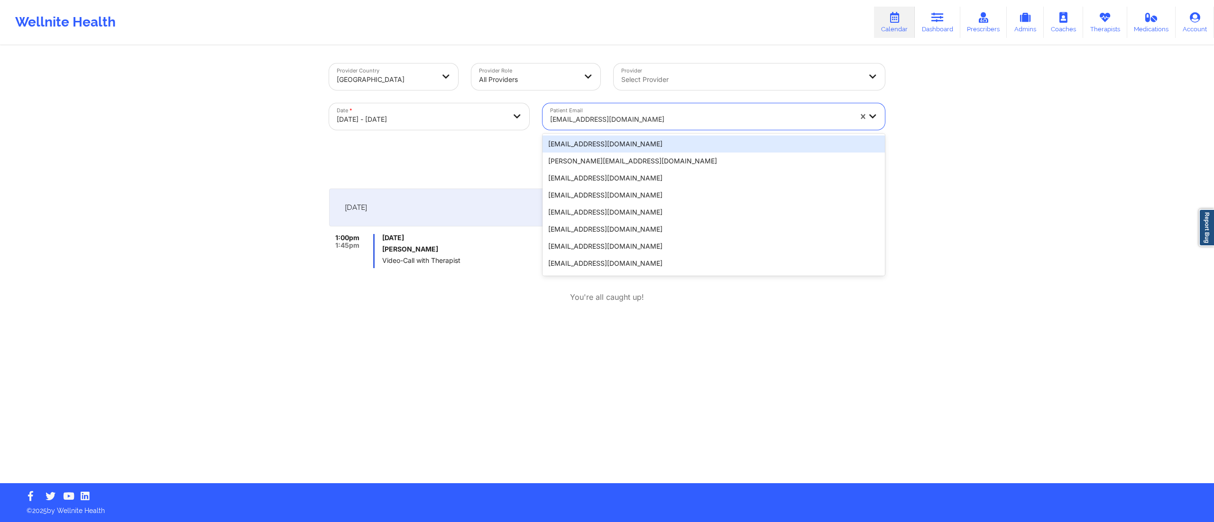
paste input "ruhl.katie@gmail.com"
type input "ruhl.katie@gmail.com"
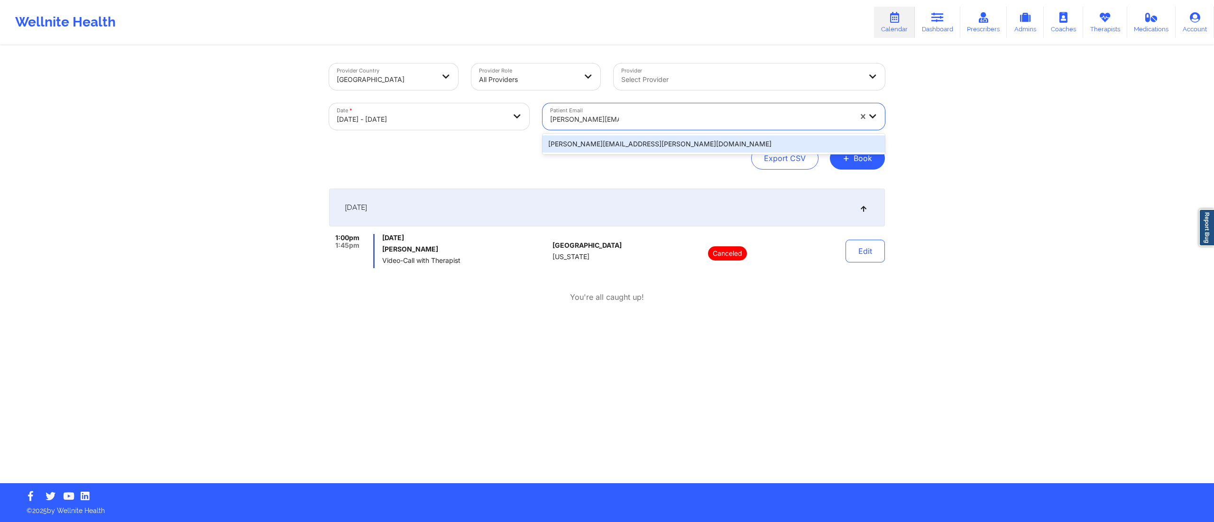
click at [636, 140] on div "ruhl.katie@gmail.com" at bounding box center [713, 144] width 342 height 17
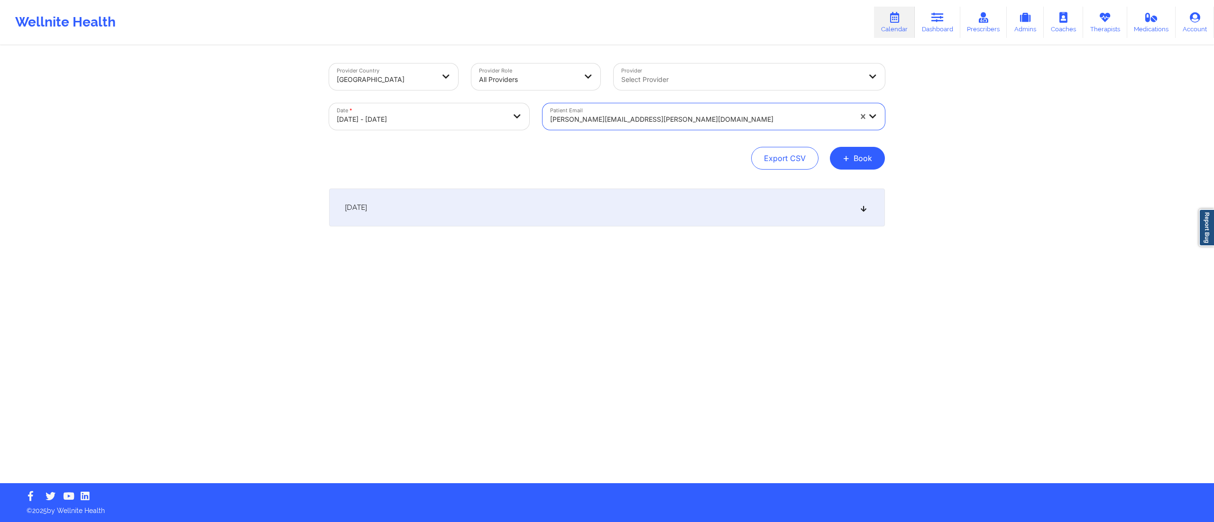
click at [585, 195] on div "October 14, 2025" at bounding box center [607, 208] width 556 height 38
click at [749, 101] on div "Patient Email ruhl.katie@gmail.com" at bounding box center [714, 117] width 356 height 40
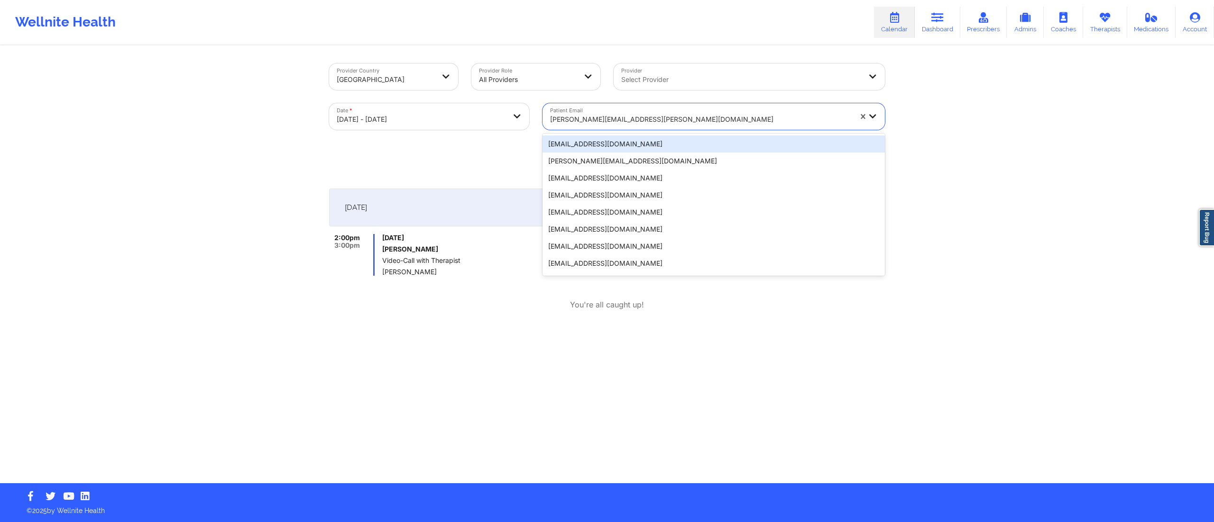
click at [724, 117] on div at bounding box center [701, 119] width 302 height 11
paste input "annar.faries@gmail.com"
type input "annar.faries@gmail.com"
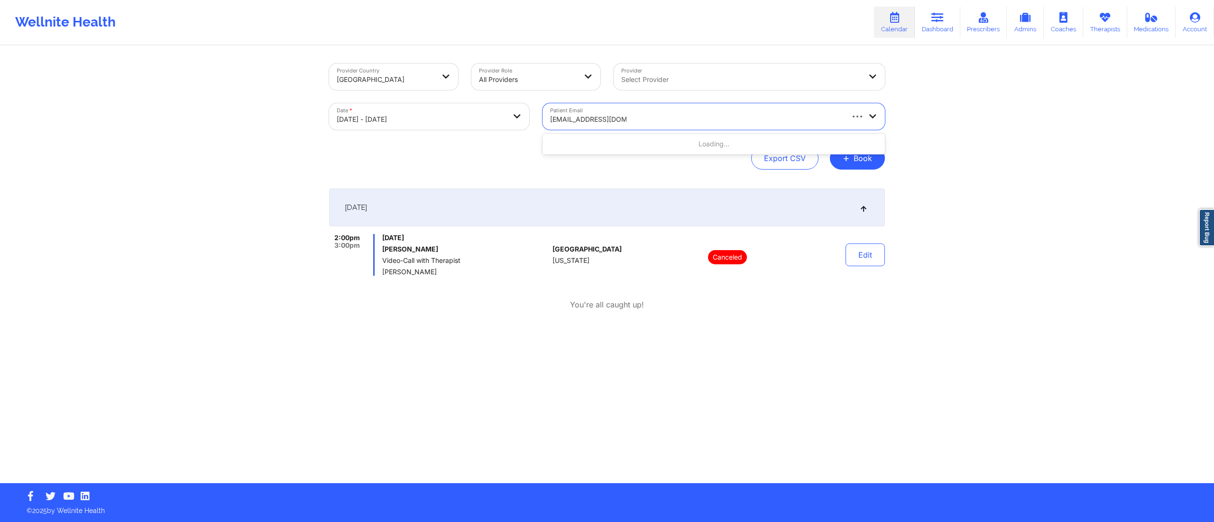
click at [676, 147] on div "Loading..." at bounding box center [713, 144] width 342 height 17
drag, startPoint x: 667, startPoint y: 142, endPoint x: 667, endPoint y: 148, distance: 5.7
click at [667, 148] on div "annar.faries@gmail.com" at bounding box center [713, 144] width 342 height 17
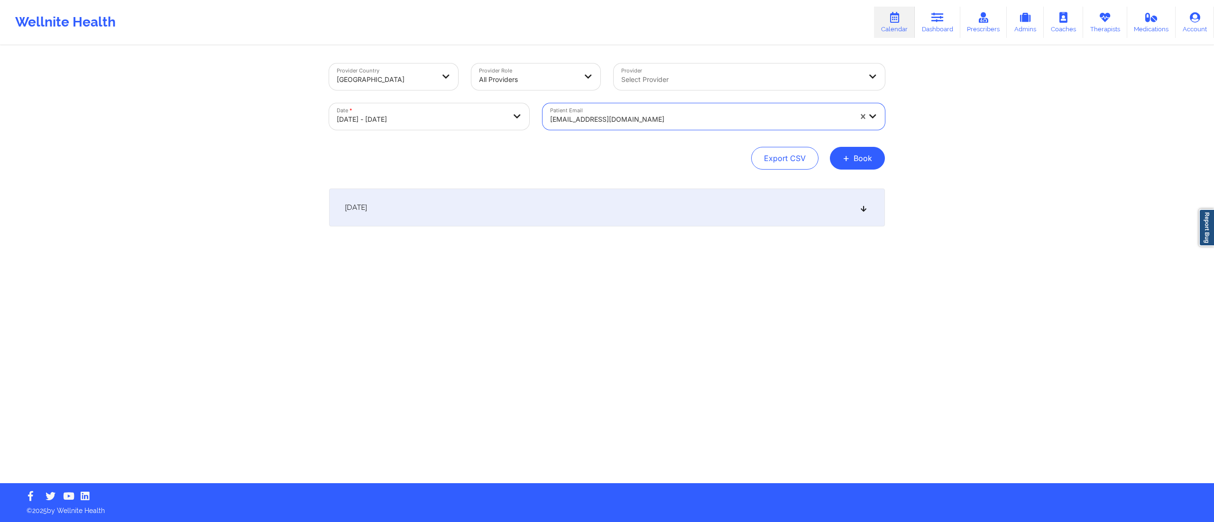
click at [615, 210] on div "October 14, 2025" at bounding box center [607, 208] width 556 height 38
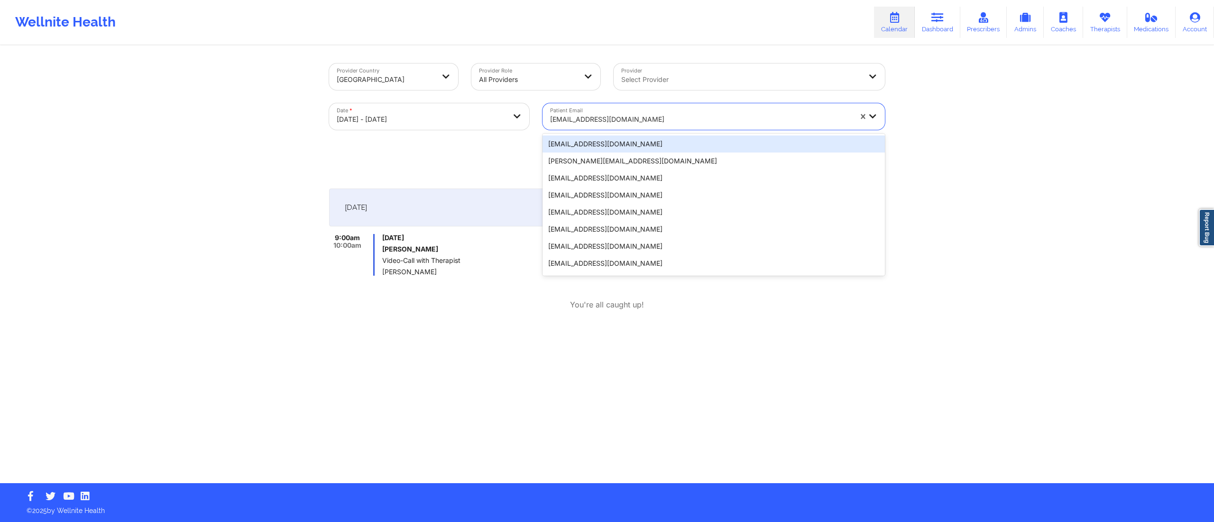
click at [644, 110] on div "annar.faries@gmail.com" at bounding box center [701, 119] width 302 height 21
paste input "geeeiiiaaa@me.com"
type input "geeeiiiaaa@me.com"
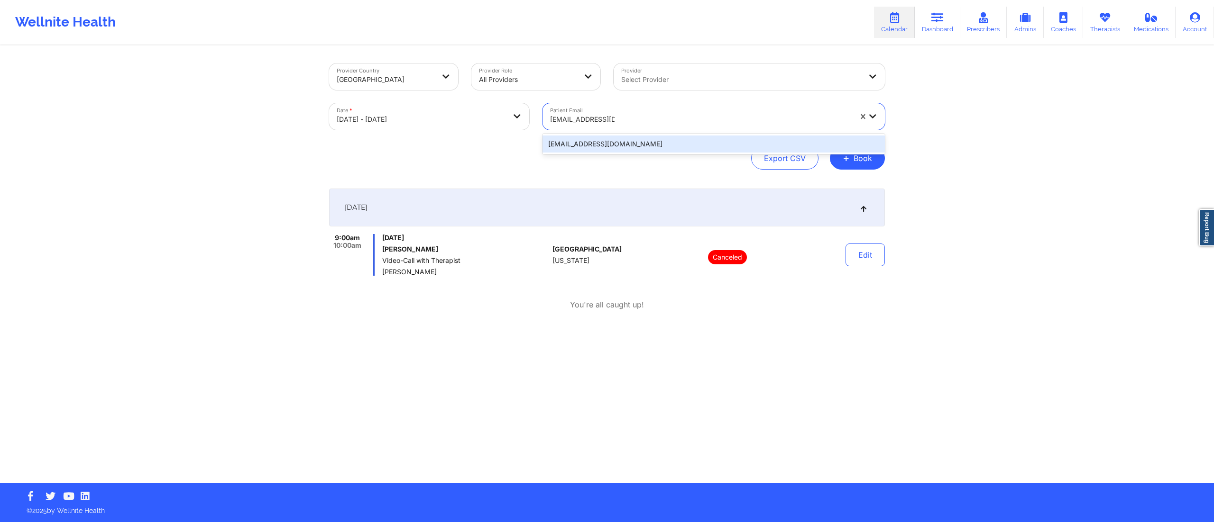
click at [619, 144] on div "geeeiiiaaa@me.com" at bounding box center [713, 144] width 342 height 17
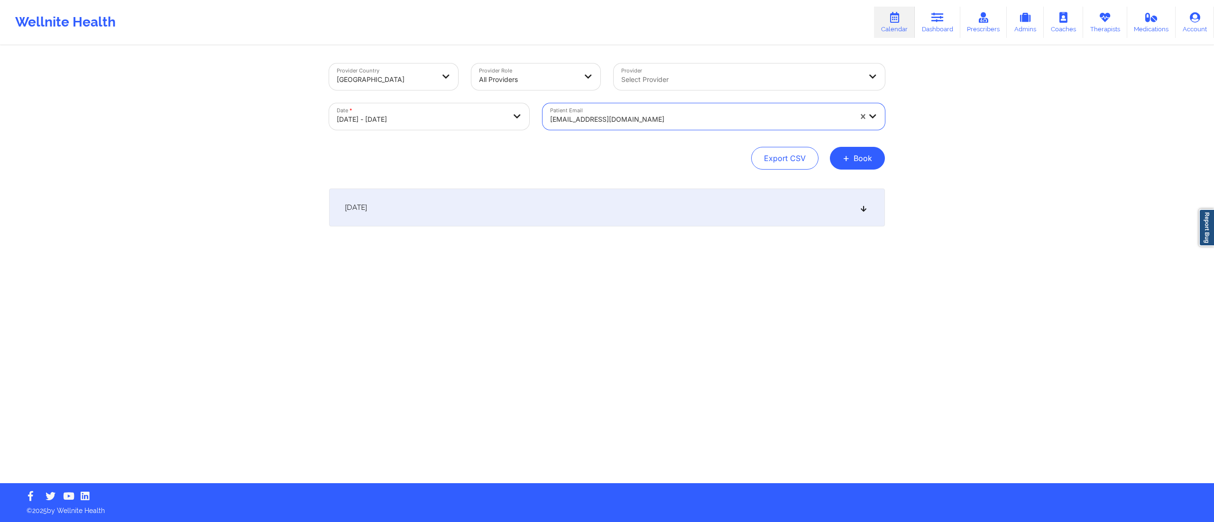
click at [595, 193] on div "October 14, 2025" at bounding box center [607, 208] width 556 height 38
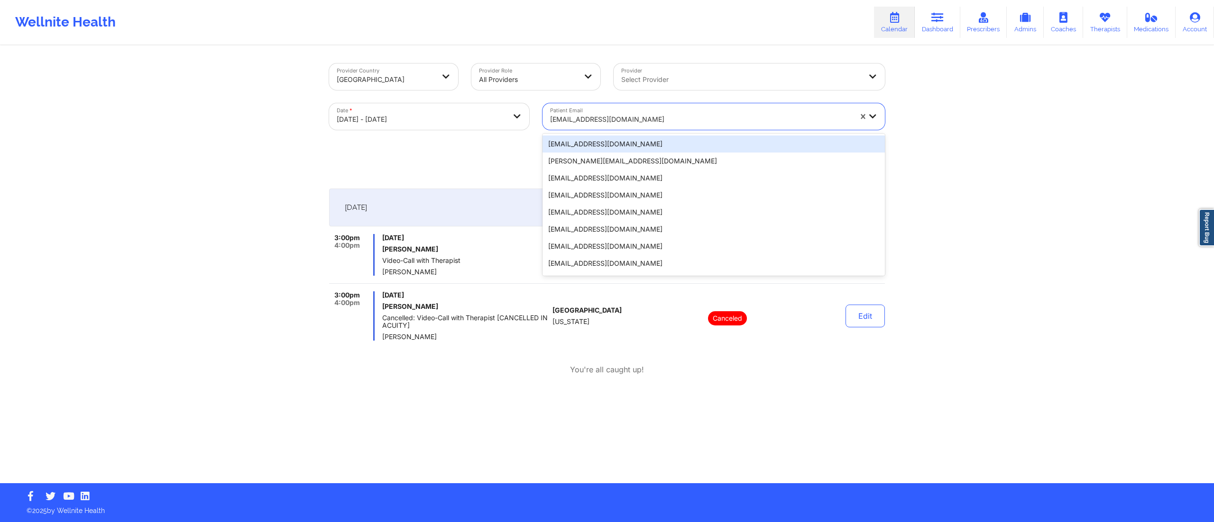
click at [630, 112] on div "geeeiiiaaa@me.com" at bounding box center [701, 119] width 302 height 21
paste input "emy1699@gmail.com"
type input "emy1699@gmail.com"
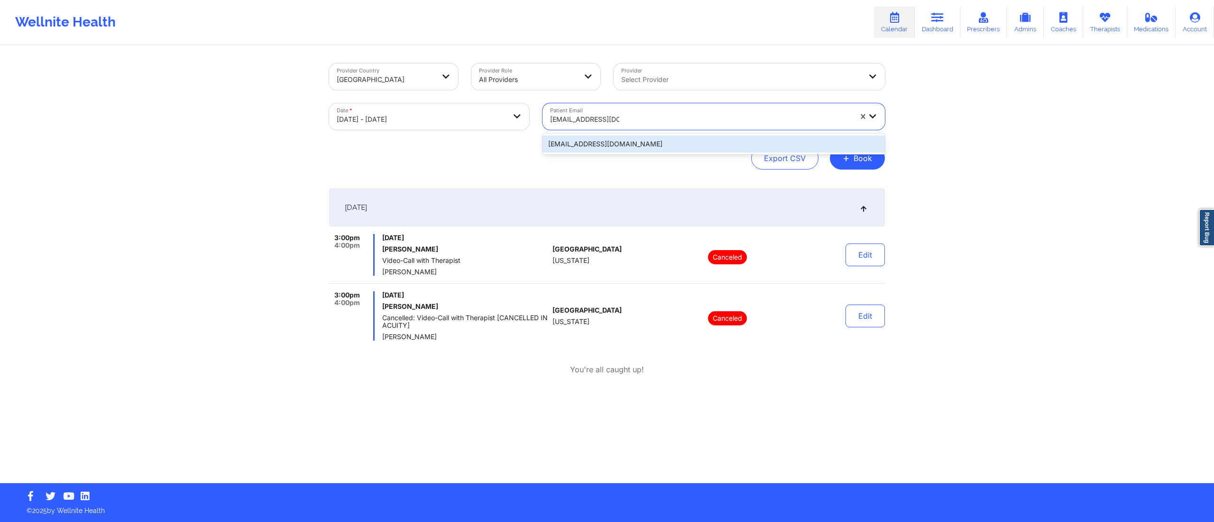
click at [641, 146] on div "emy1699@gmail.com" at bounding box center [713, 144] width 342 height 17
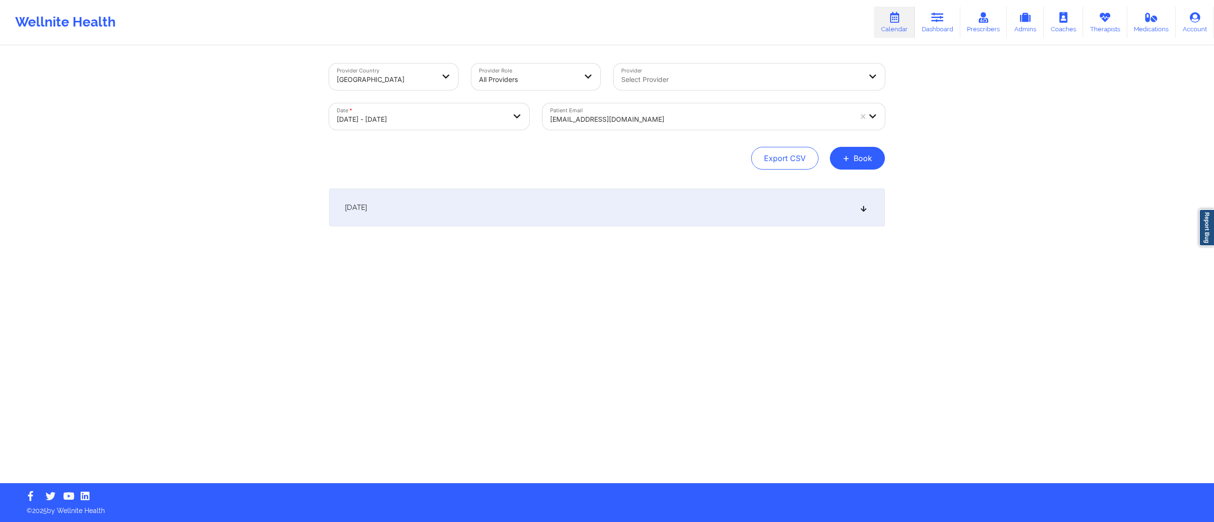
click at [529, 216] on div "October 14, 2025" at bounding box center [607, 208] width 556 height 38
click at [630, 112] on div "emy1699@gmail.com" at bounding box center [701, 119] width 302 height 21
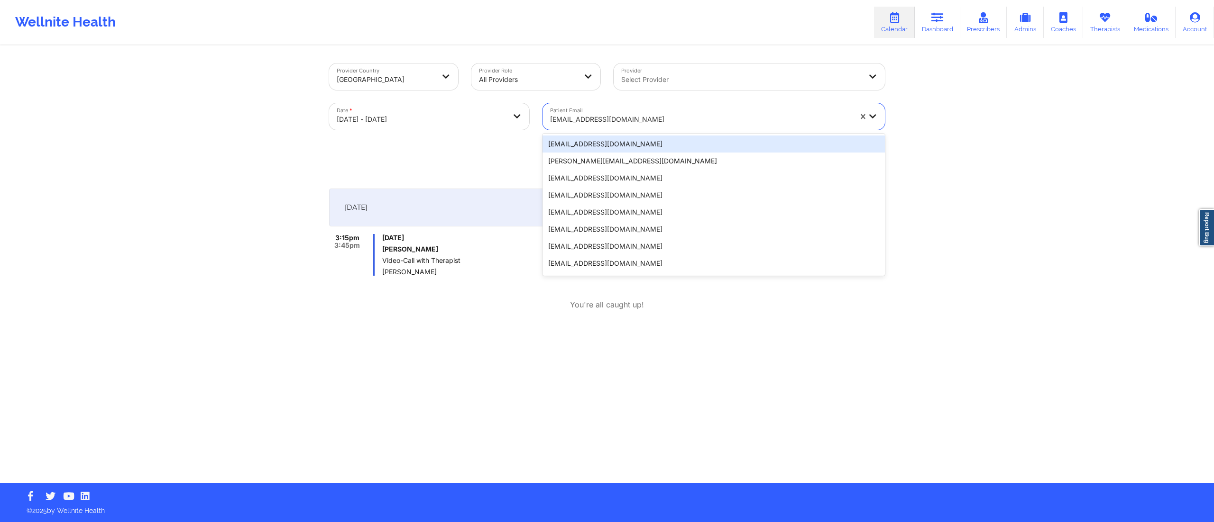
paste input "larkinm2000@gmail.com"
type input "larkinm2000@gmail.com"
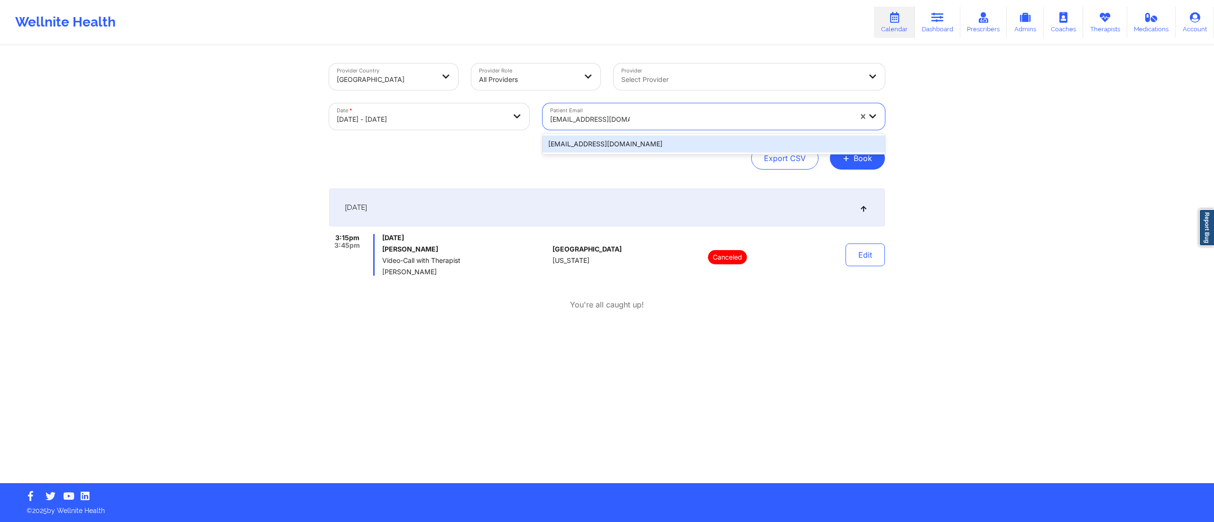
click at [632, 146] on div "larkinm2000@gmail.com" at bounding box center [713, 144] width 342 height 17
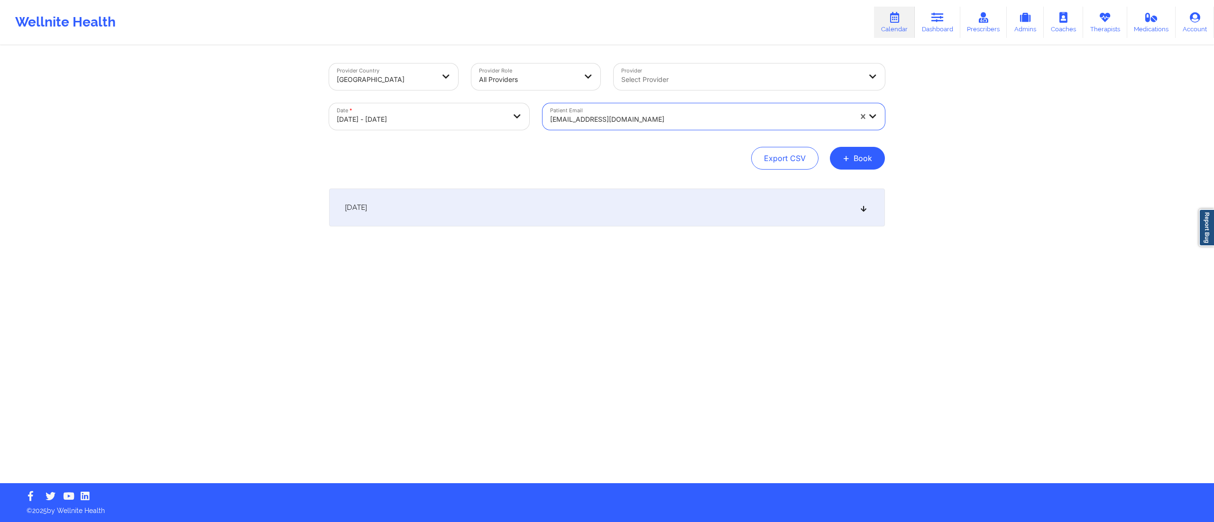
click at [599, 212] on div "October 14, 2025" at bounding box center [607, 208] width 556 height 38
click at [665, 120] on div at bounding box center [701, 119] width 302 height 11
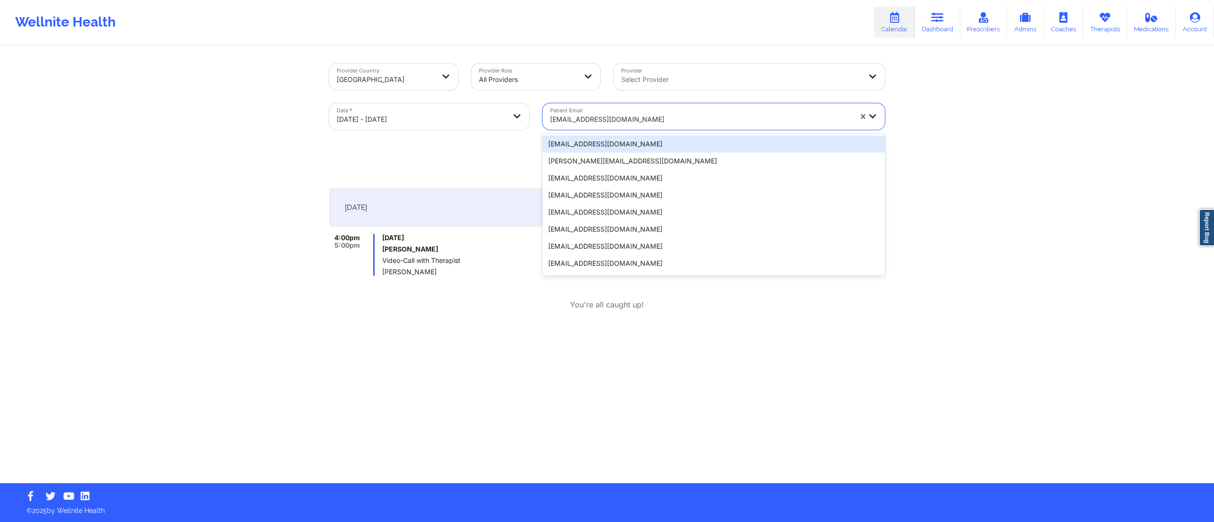
paste input "8185flores@gmail.com"
type input "8185flores@gmail.com"
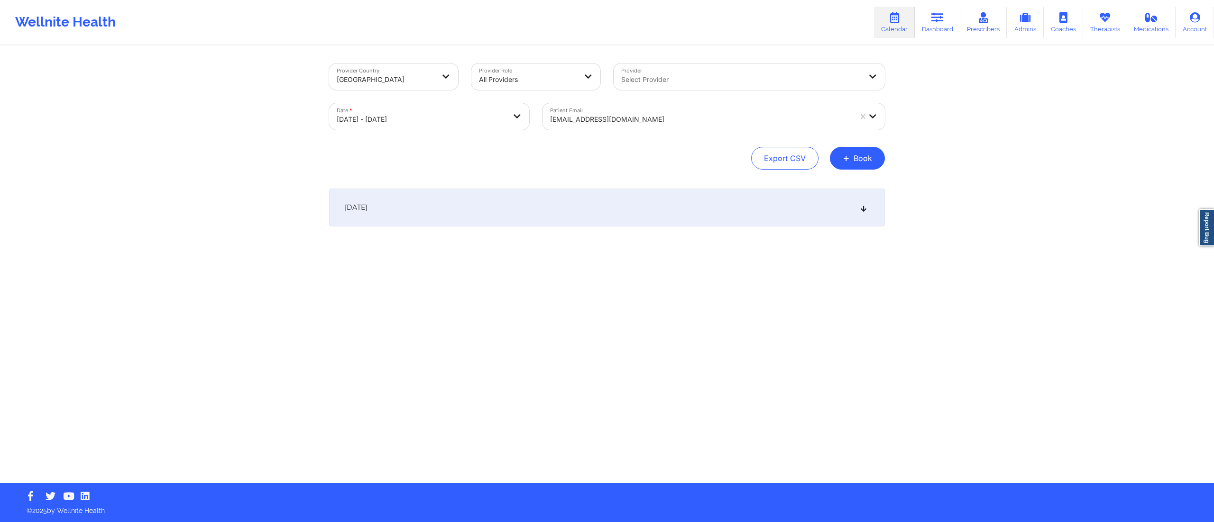
click at [610, 198] on div "October 14, 2025" at bounding box center [607, 208] width 556 height 38
click at [623, 129] on div "8185flores@gmail.com" at bounding box center [701, 119] width 302 height 21
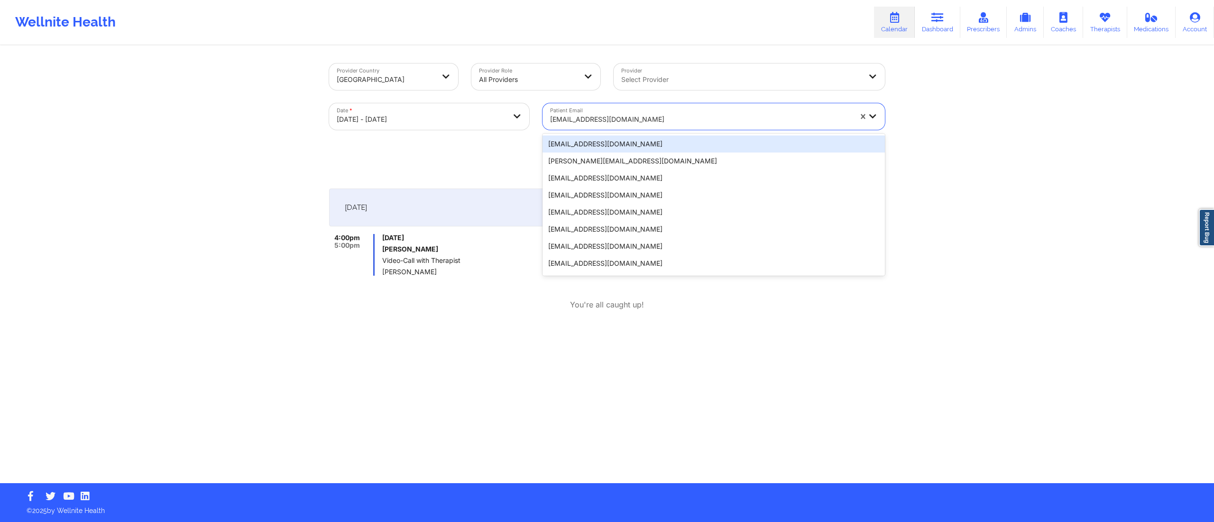
paste input "thearn2214@gmail.com"
type input "thearn2214@gmail.com"
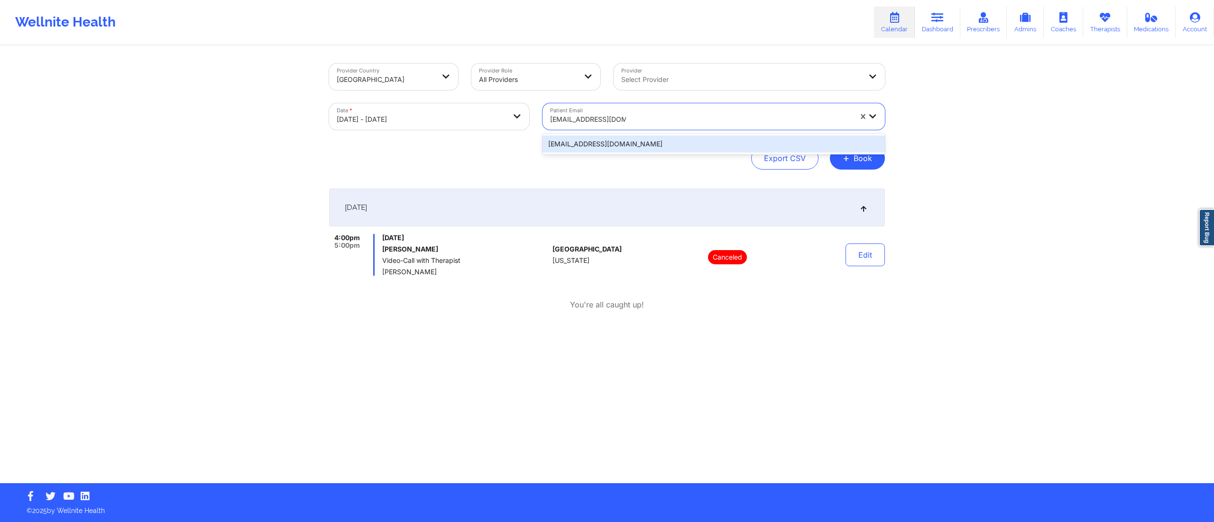
click at [638, 143] on div "thearn2214@gmail.com" at bounding box center [713, 144] width 342 height 17
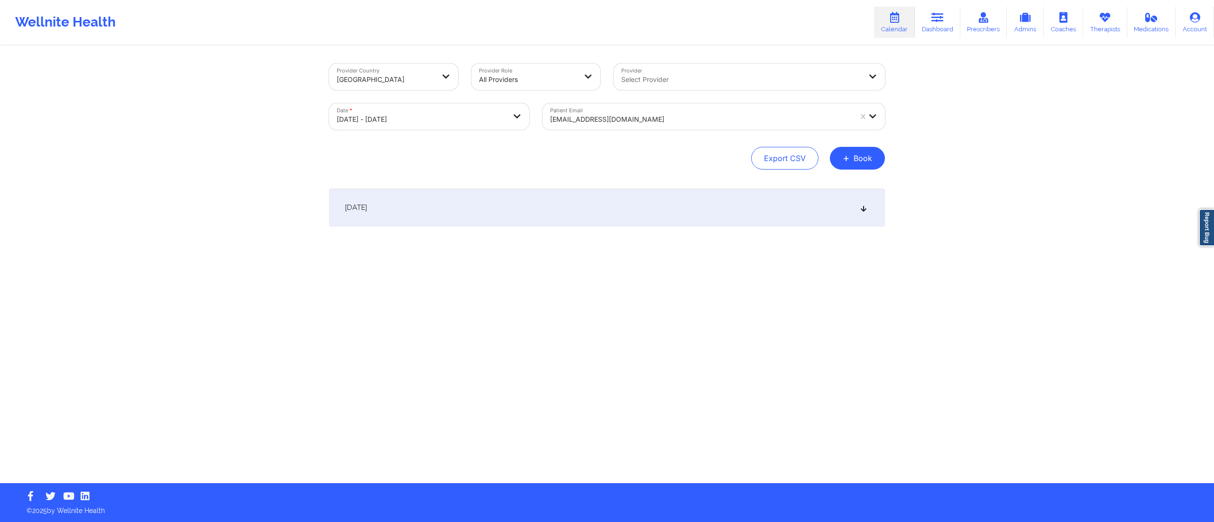
drag, startPoint x: 683, startPoint y: 204, endPoint x: 693, endPoint y: 214, distance: 14.1
click at [683, 208] on div "October 14, 2025" at bounding box center [607, 208] width 556 height 38
click at [643, 218] on div "October 14, 2025" at bounding box center [607, 208] width 556 height 38
click at [607, 114] on div at bounding box center [701, 119] width 302 height 11
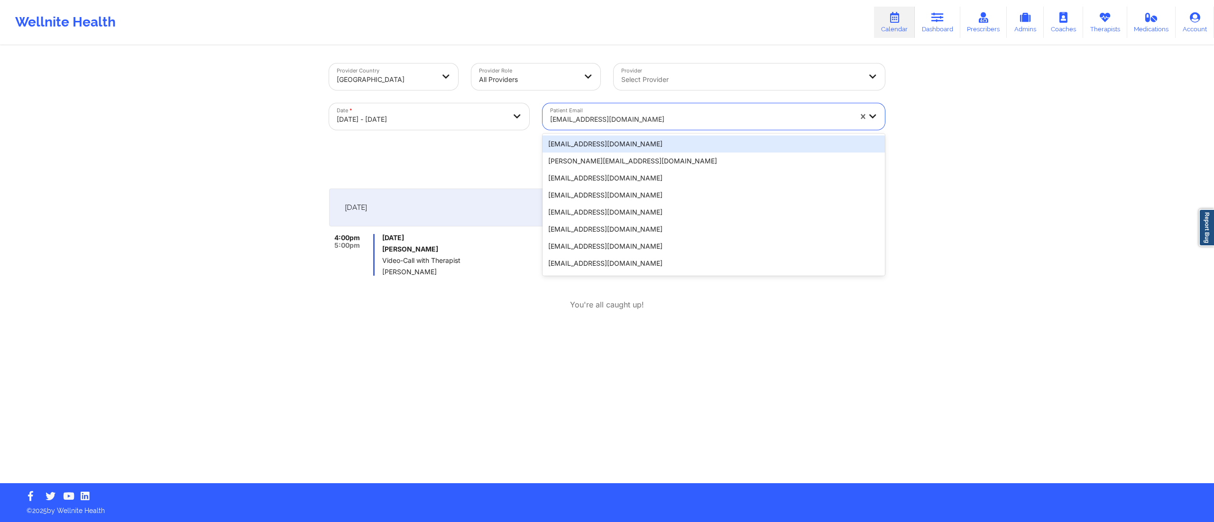
paste input "gabrielsol27@yahoo.com"
type input "gabrielsol27@yahoo.com"
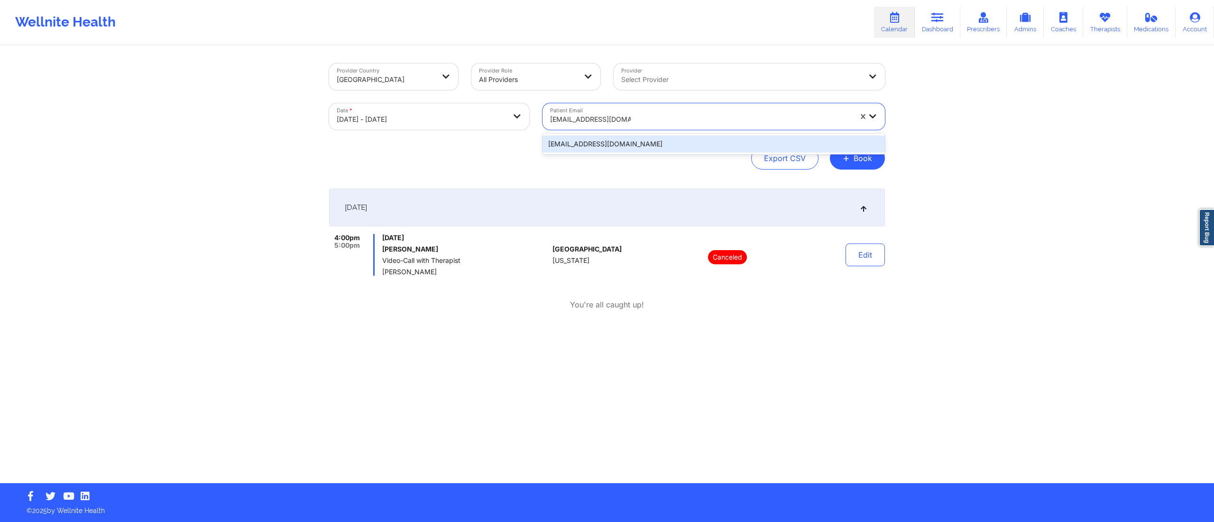
click at [590, 142] on div "gabrielsol27@yahoo.com" at bounding box center [713, 144] width 342 height 17
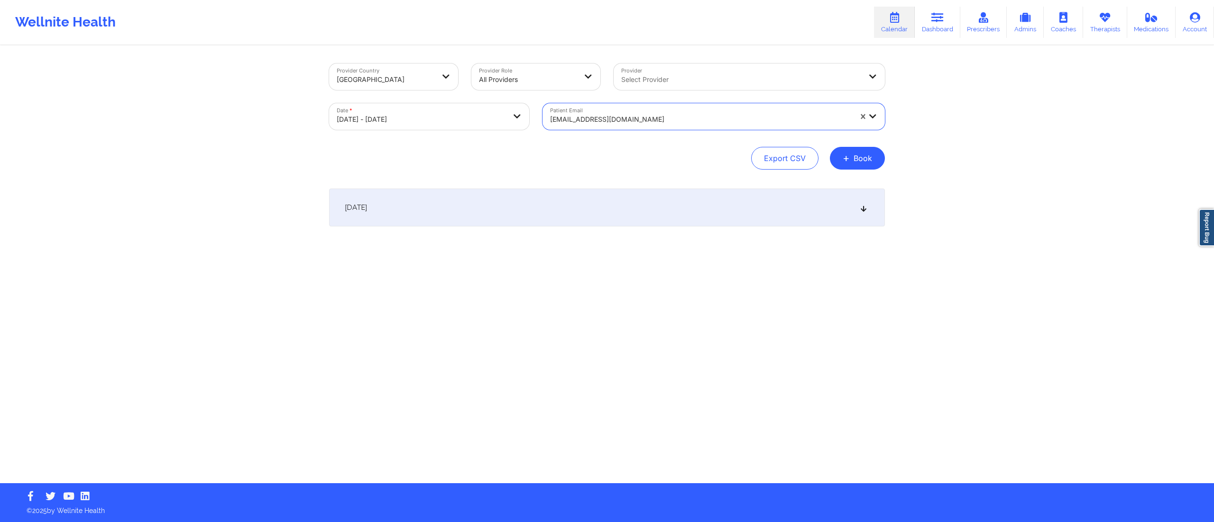
click at [559, 210] on div "October 14, 2025" at bounding box center [607, 208] width 556 height 38
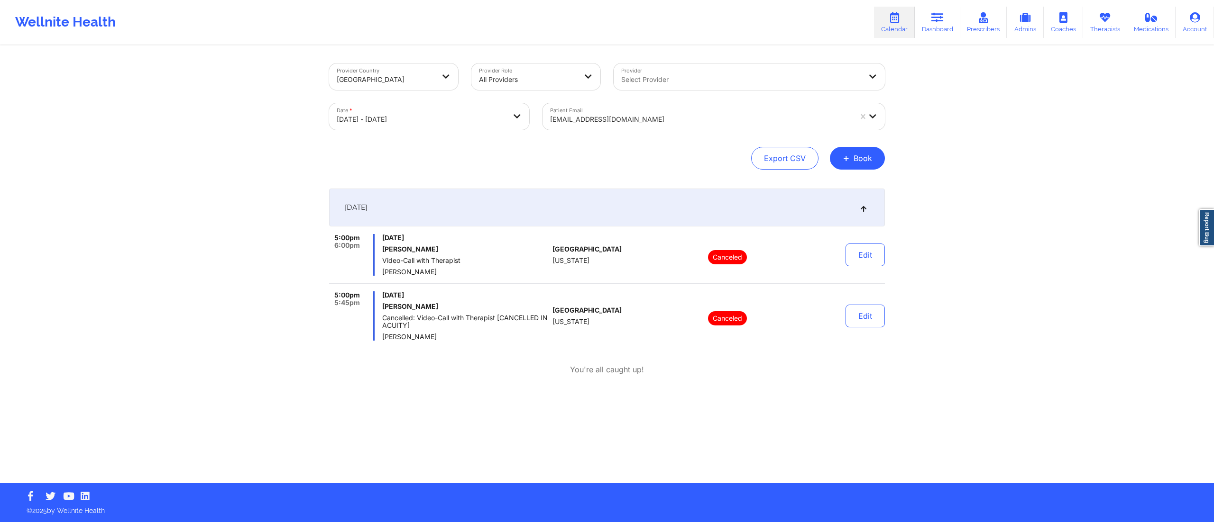
click at [644, 110] on div "gabrielsol27@yahoo.com" at bounding box center [701, 119] width 302 height 21
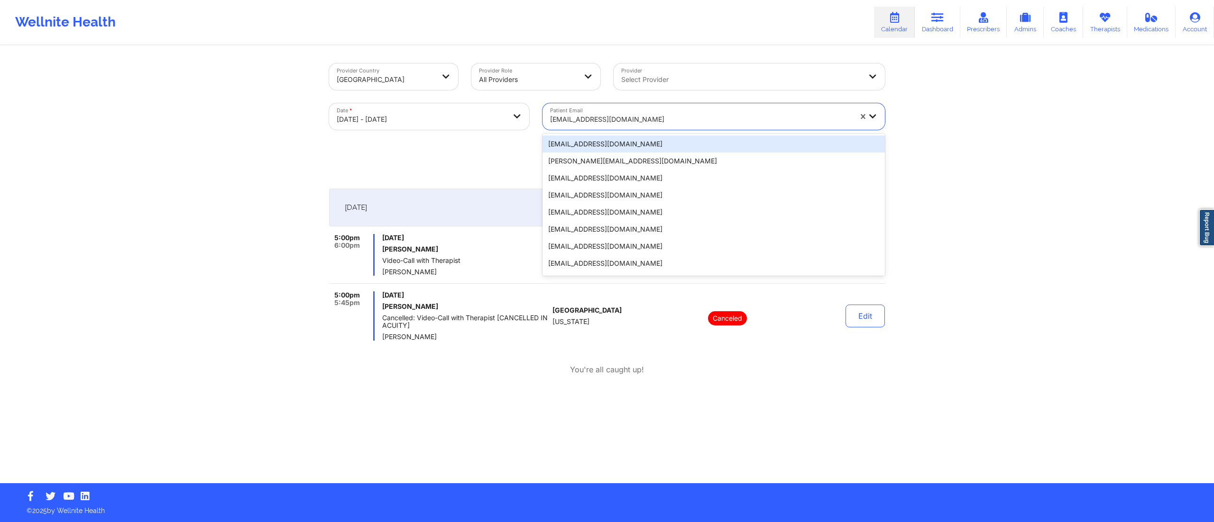
paste input "paul@teamsachse.com"
type input "paul@teamsachse.com"
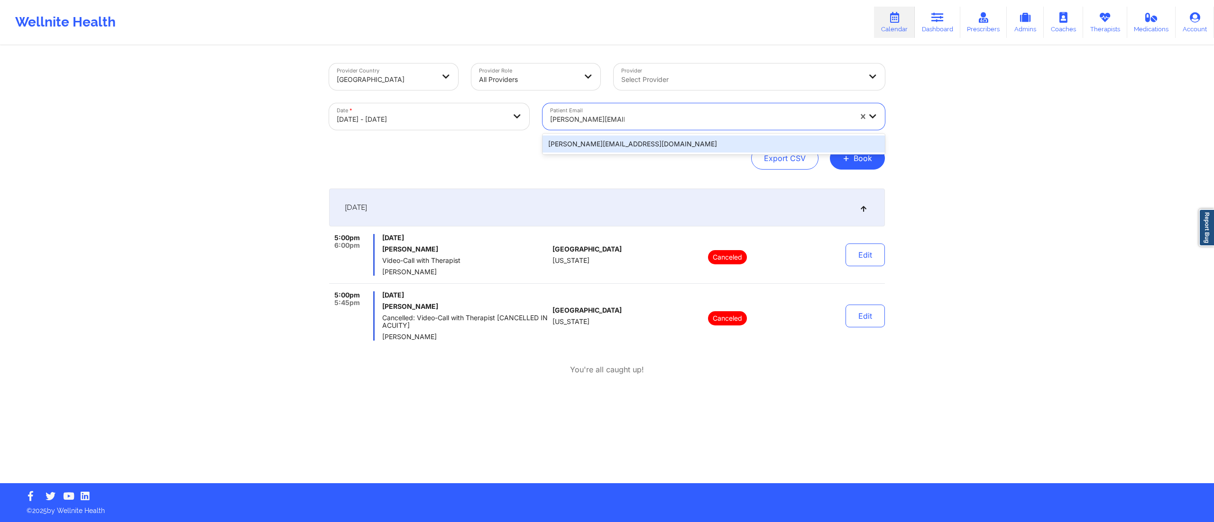
click at [622, 142] on div "paul@teamsachse.com" at bounding box center [713, 144] width 342 height 17
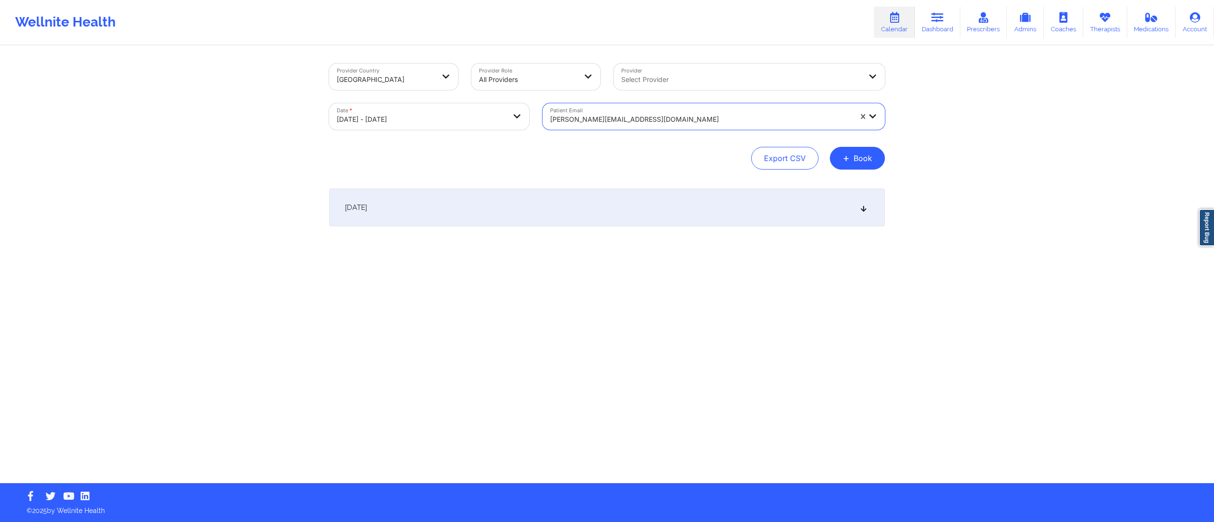
drag, startPoint x: 623, startPoint y: 210, endPoint x: 630, endPoint y: 206, distance: 7.9
click at [624, 208] on div "October 14, 2025" at bounding box center [607, 208] width 556 height 38
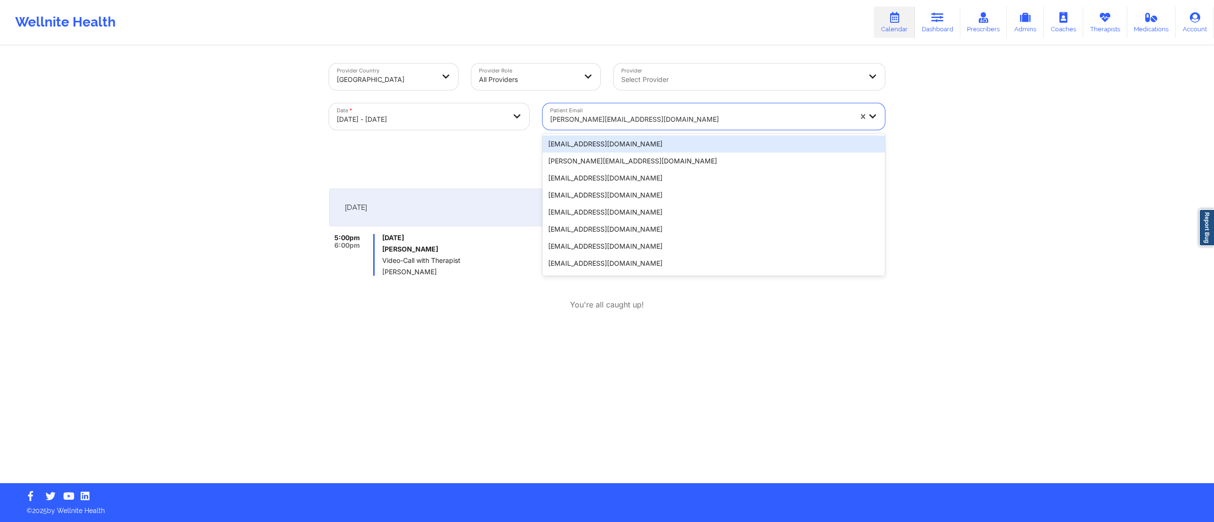
click at [666, 112] on div "paul@teamsachse.com" at bounding box center [701, 119] width 302 height 21
paste input "tammi.hardin1988@gmail.com"
type input "tammi.hardin1988@gmail.com"
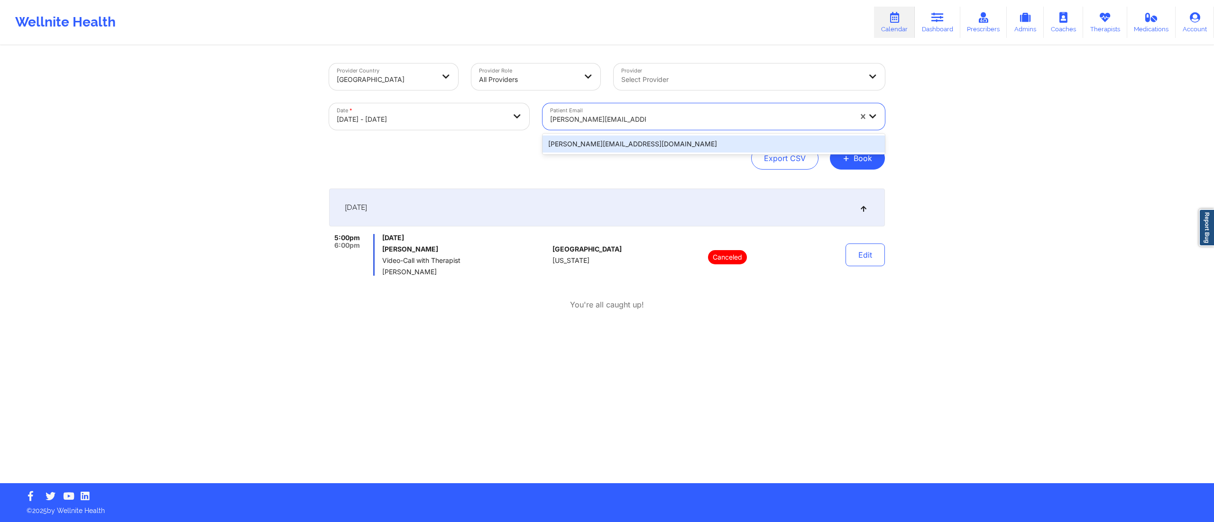
click at [636, 138] on div "tammi.hardin1988@gmail.com" at bounding box center [713, 144] width 342 height 17
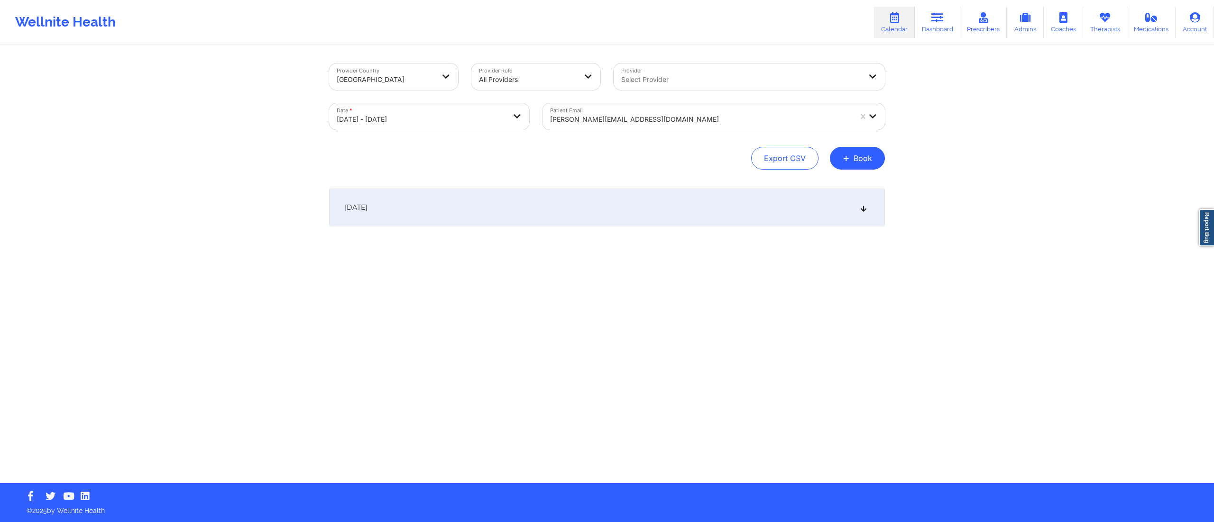
click at [557, 212] on div "October 14, 2025" at bounding box center [607, 208] width 556 height 38
click at [681, 115] on div at bounding box center [701, 119] width 302 height 11
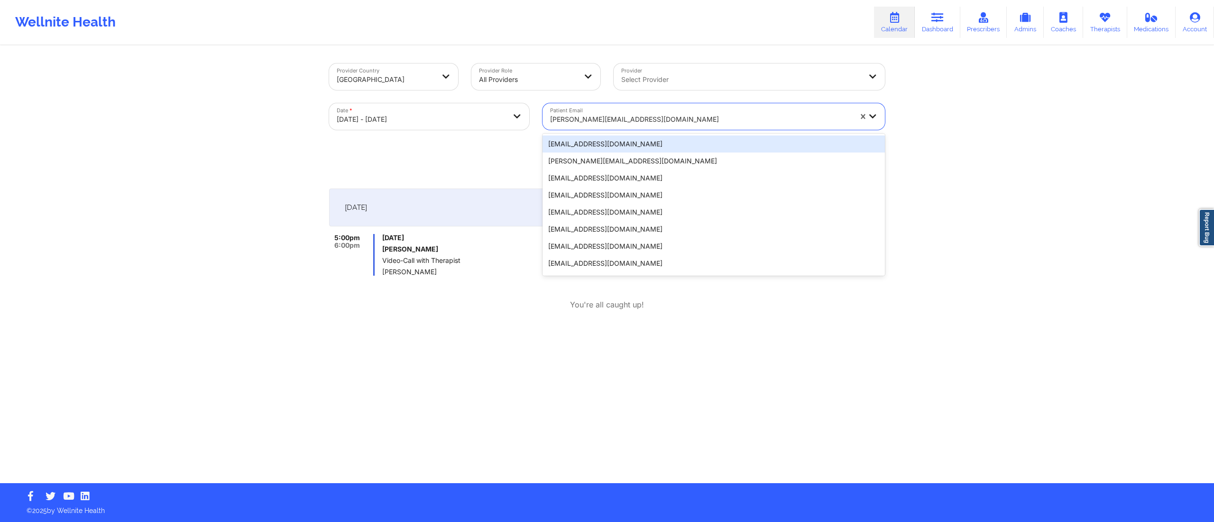
paste input "jessamy.camille@gmail.com"
type input "jessamy.camille@gmail.com"
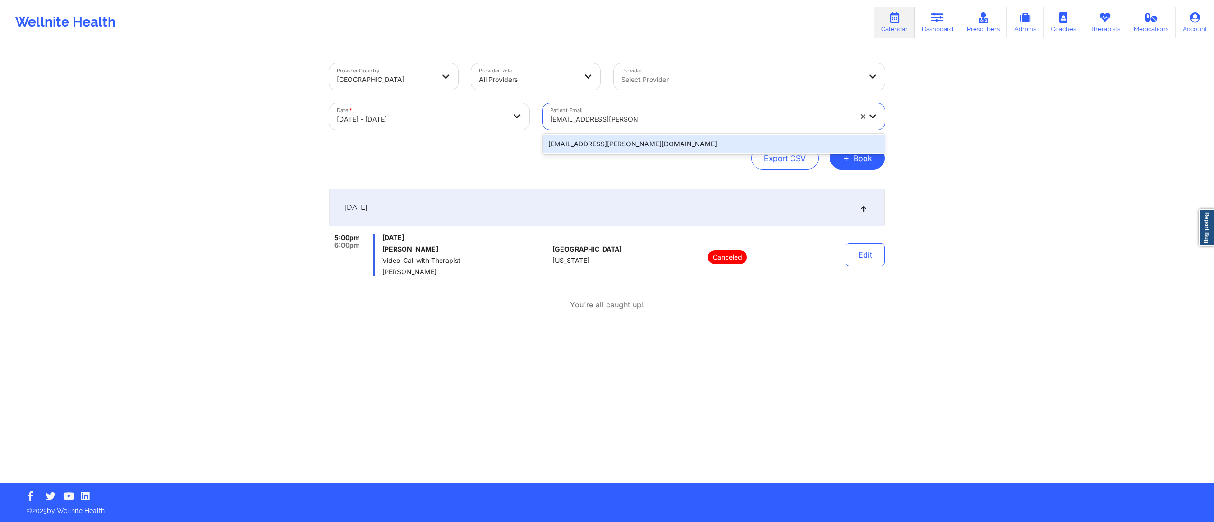
click at [647, 143] on div "jessamy.camille@gmail.com" at bounding box center [713, 144] width 342 height 17
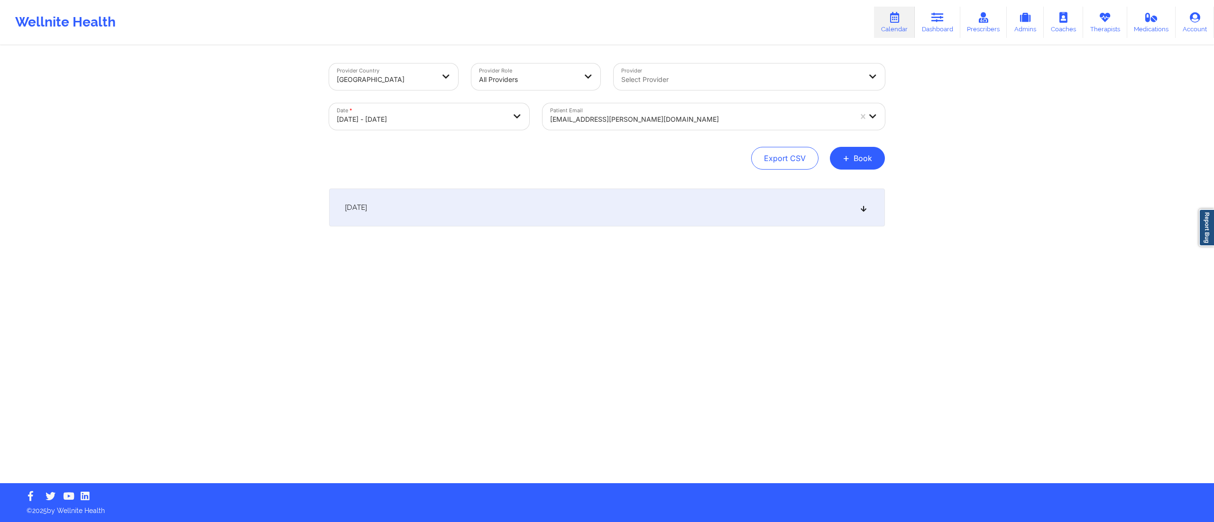
click at [586, 204] on div "October 14, 2025" at bounding box center [607, 208] width 556 height 38
click at [617, 118] on div at bounding box center [701, 119] width 302 height 11
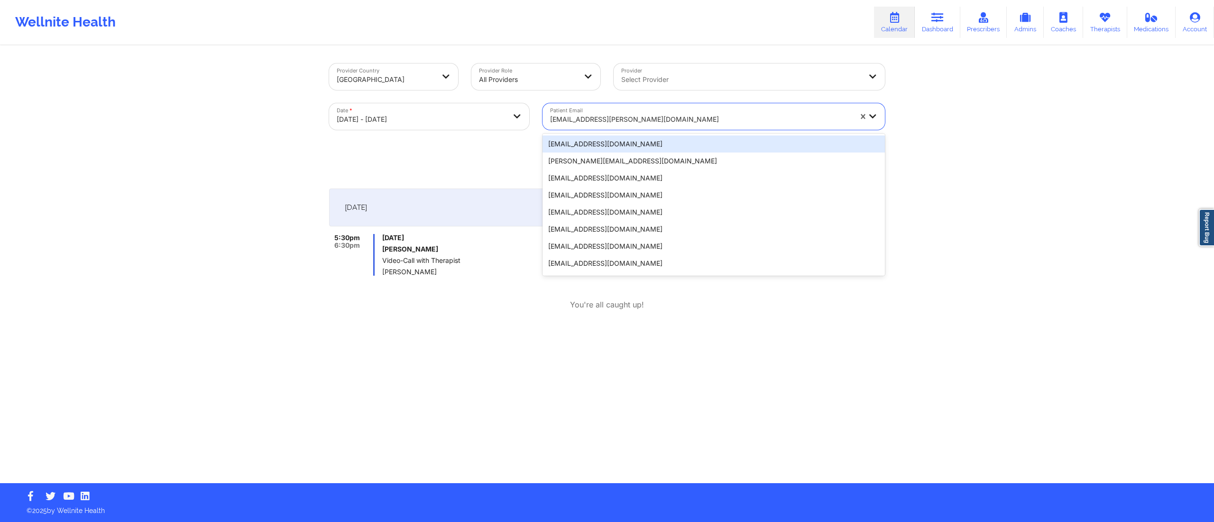
paste input "jailinlambert@gmail.com"
type input "jailinlambert@gmail.com"
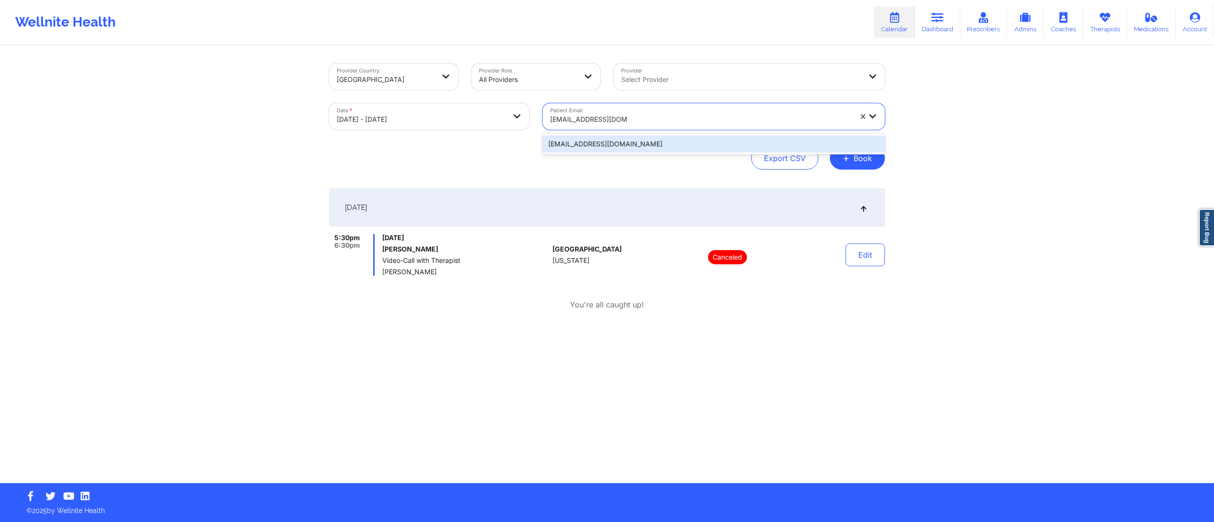
click at [639, 142] on div "jailinlambert@gmail.com" at bounding box center [713, 144] width 342 height 17
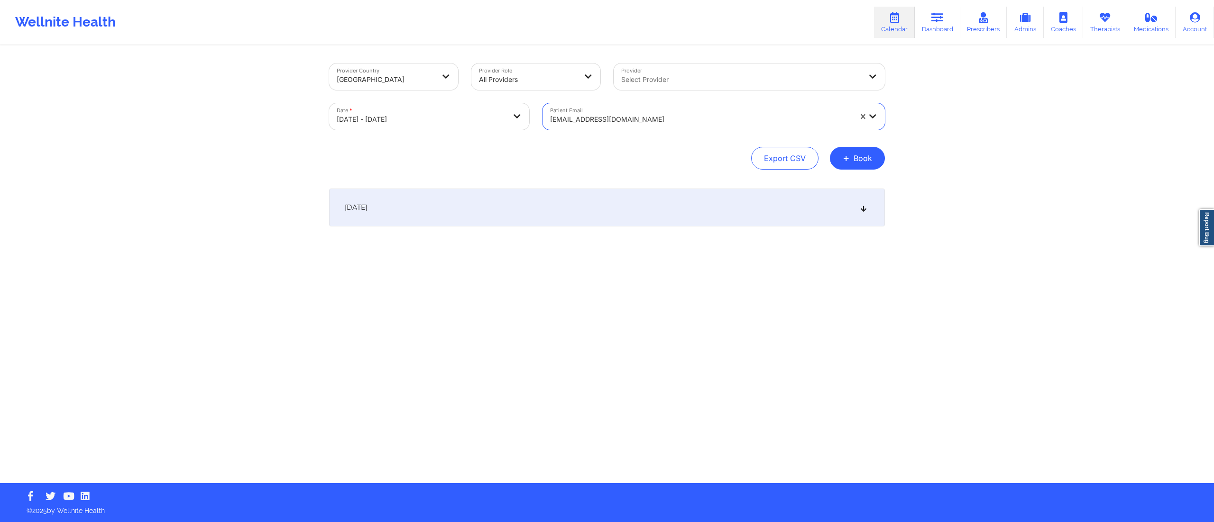
click at [558, 212] on div "October 14, 2025" at bounding box center [607, 208] width 556 height 38
click at [641, 114] on div at bounding box center [701, 119] width 302 height 11
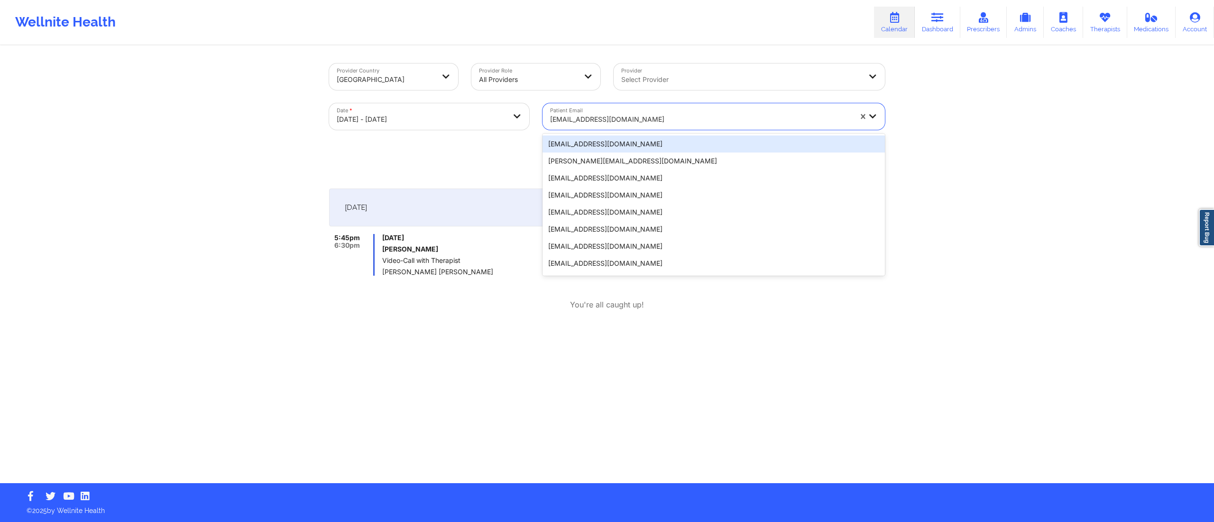
paste input "browaesthetic@gmail.com"
type input "browaesthetic@gmail.com"
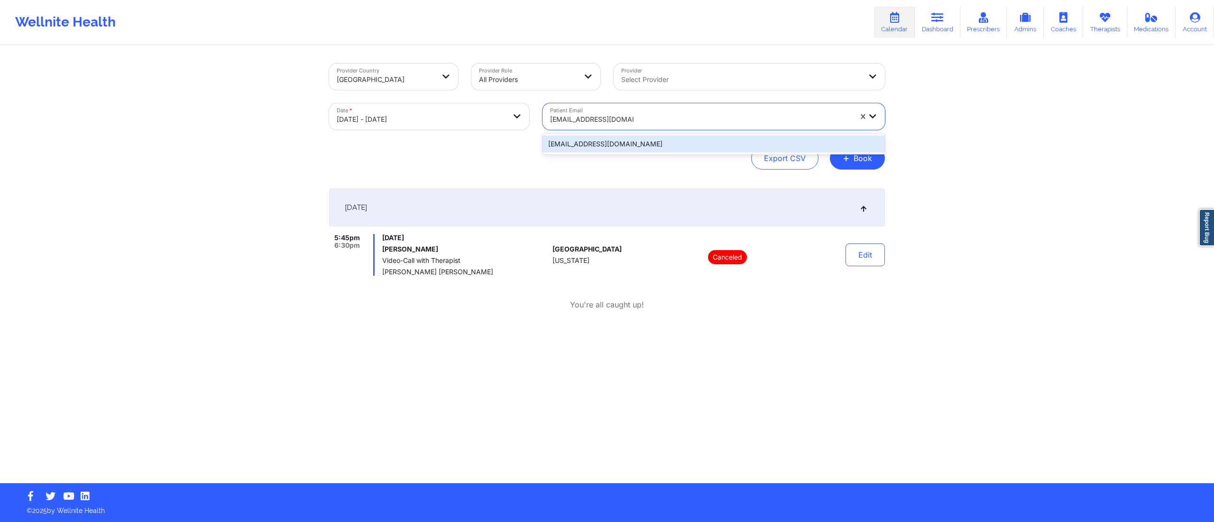
click at [610, 142] on div "browaesthetic@gmail.com" at bounding box center [713, 144] width 342 height 17
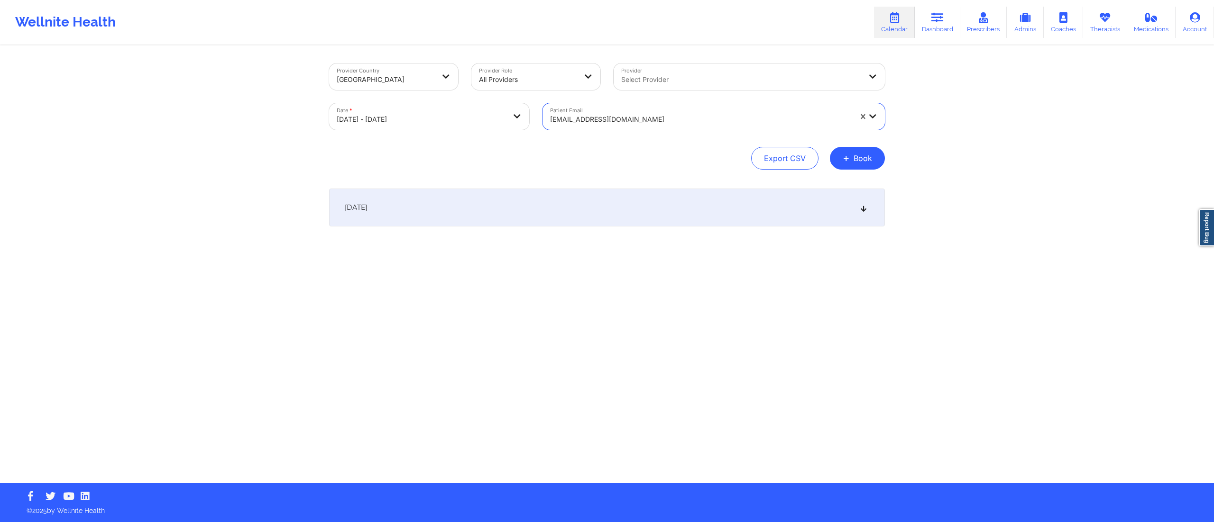
click at [531, 203] on div "October 14, 2025" at bounding box center [607, 208] width 556 height 38
click at [493, 216] on div "October 14, 2025" at bounding box center [607, 208] width 556 height 38
click at [607, 123] on div at bounding box center [701, 119] width 302 height 11
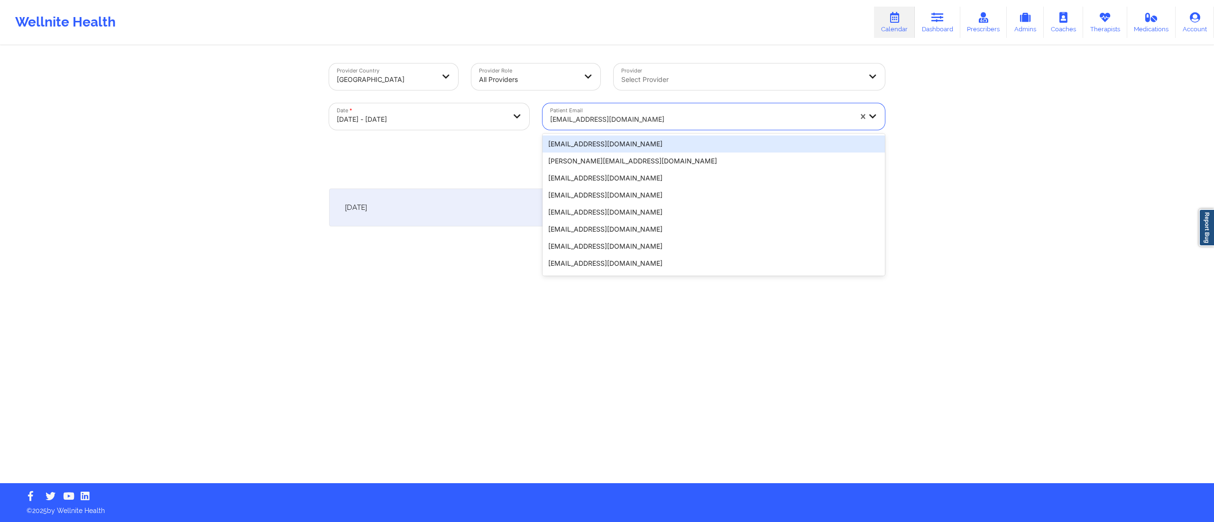
paste input "angelaamthor@yahoo.com"
type input "angelaamthor@yahoo.com"
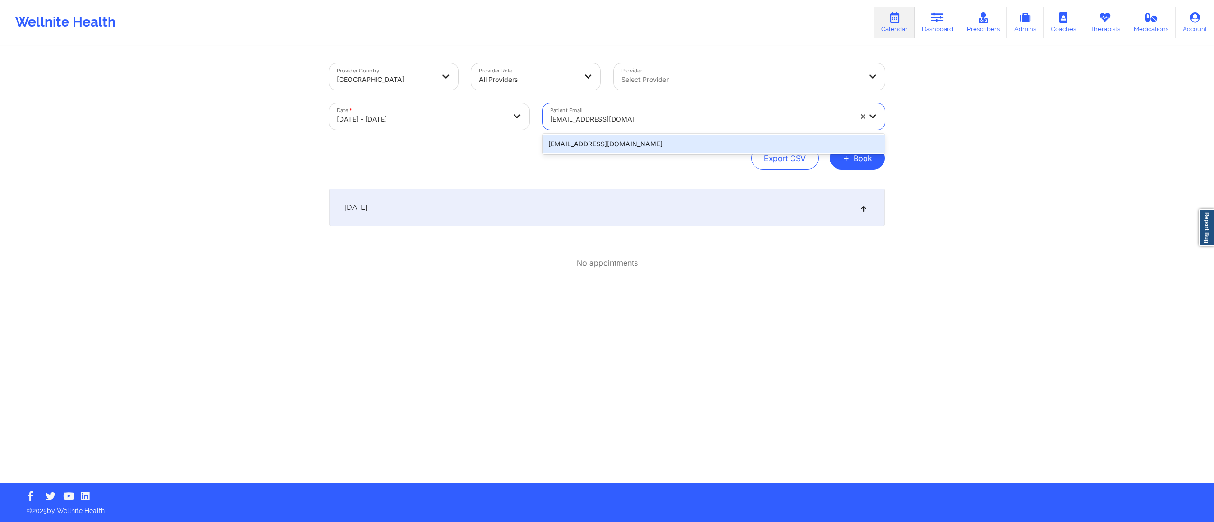
click at [590, 142] on div "angelaamthor@yahoo.com" at bounding box center [713, 144] width 342 height 17
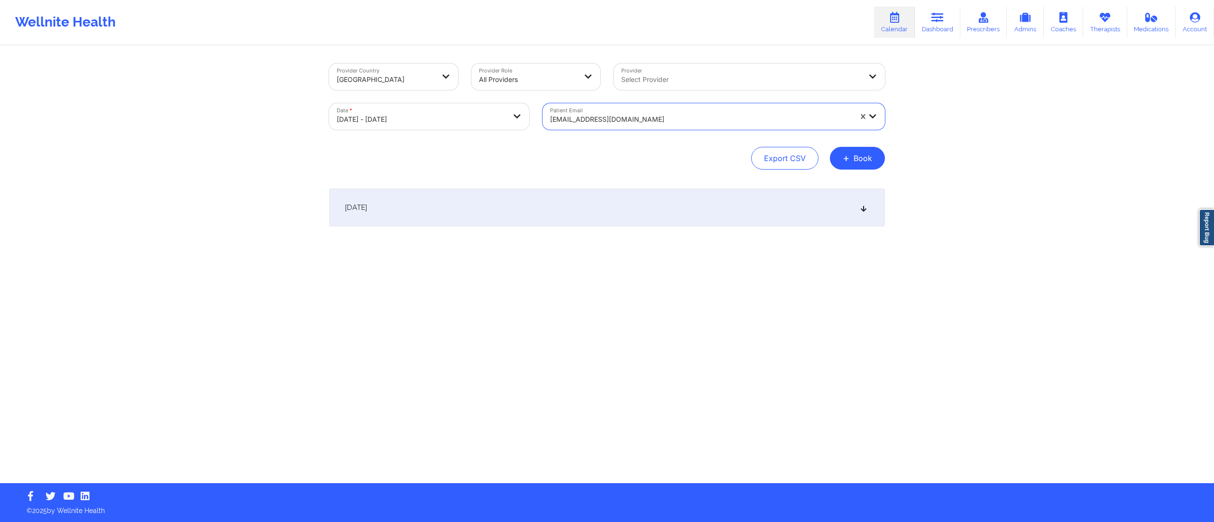
drag, startPoint x: 596, startPoint y: 205, endPoint x: 595, endPoint y: 213, distance: 8.6
click at [595, 210] on div "October 14, 2025" at bounding box center [607, 208] width 556 height 38
click at [653, 119] on div at bounding box center [701, 119] width 302 height 11
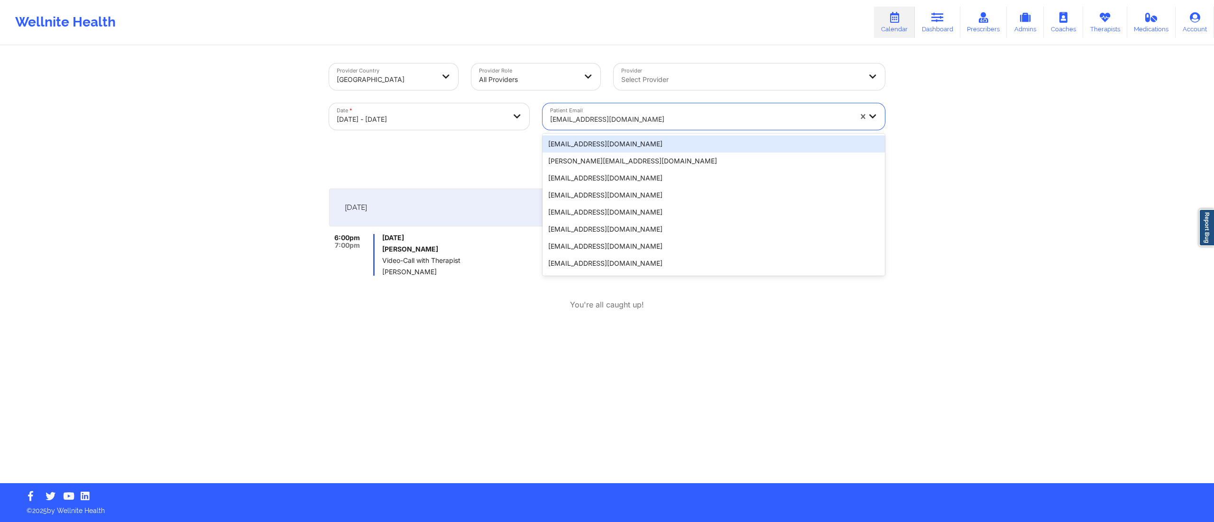
paste input "camille.lane89@gmail.com"
type input "camille.lane89@gmail.com"
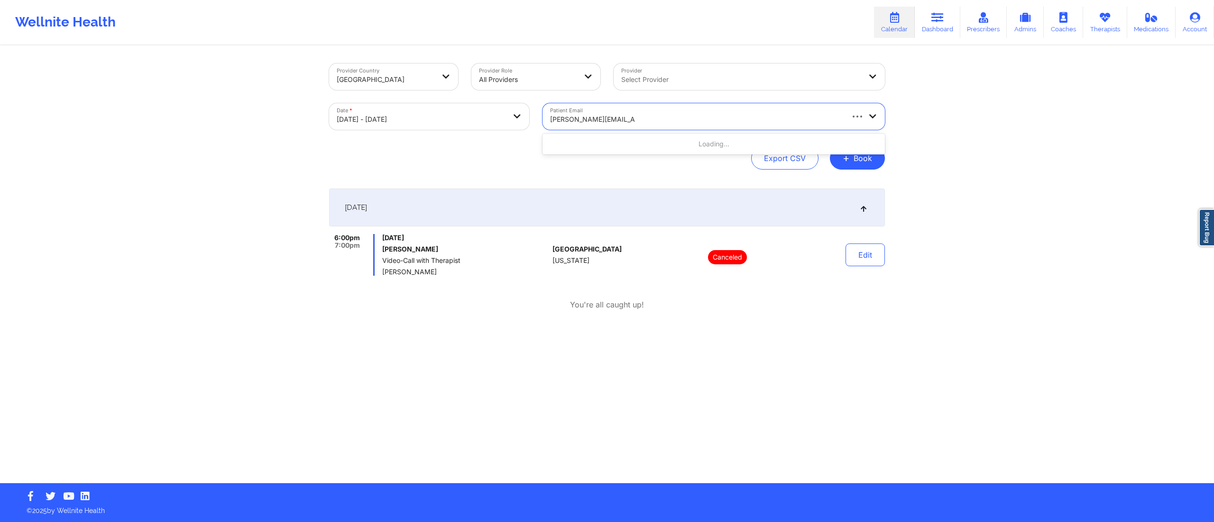
click at [639, 145] on div "Loading..." at bounding box center [713, 144] width 342 height 17
click at [639, 142] on div "camille.lane89@gmail.com" at bounding box center [713, 144] width 342 height 17
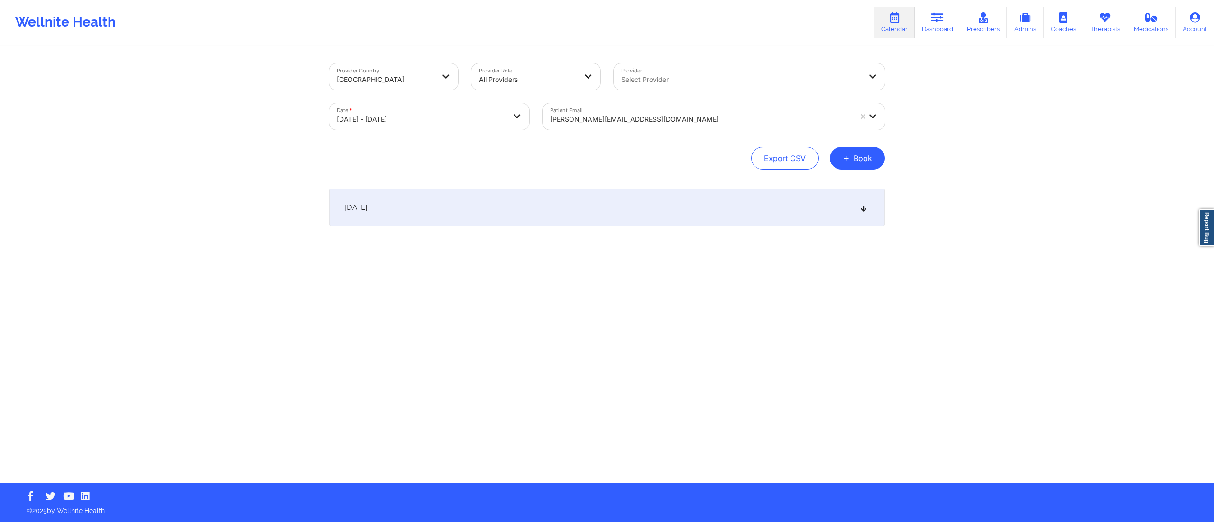
click at [619, 201] on div "October 14, 2025" at bounding box center [607, 208] width 556 height 38
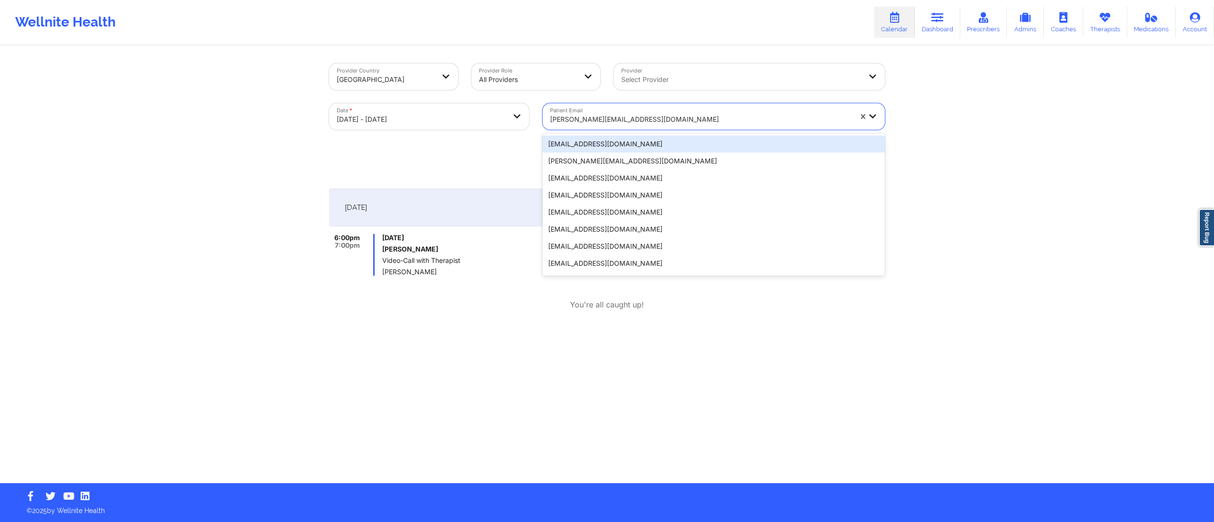
click at [654, 121] on div at bounding box center [701, 119] width 302 height 11
paste input "dens712@gmail.com"
type input "dens712@gmail.com"
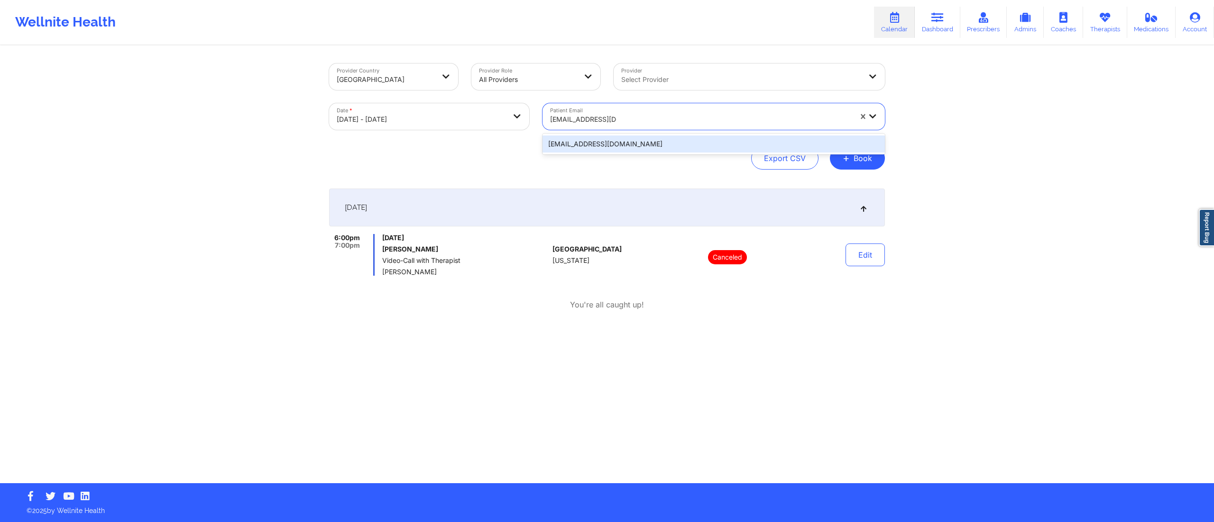
click at [629, 141] on div "dens712@gmail.com" at bounding box center [713, 144] width 342 height 17
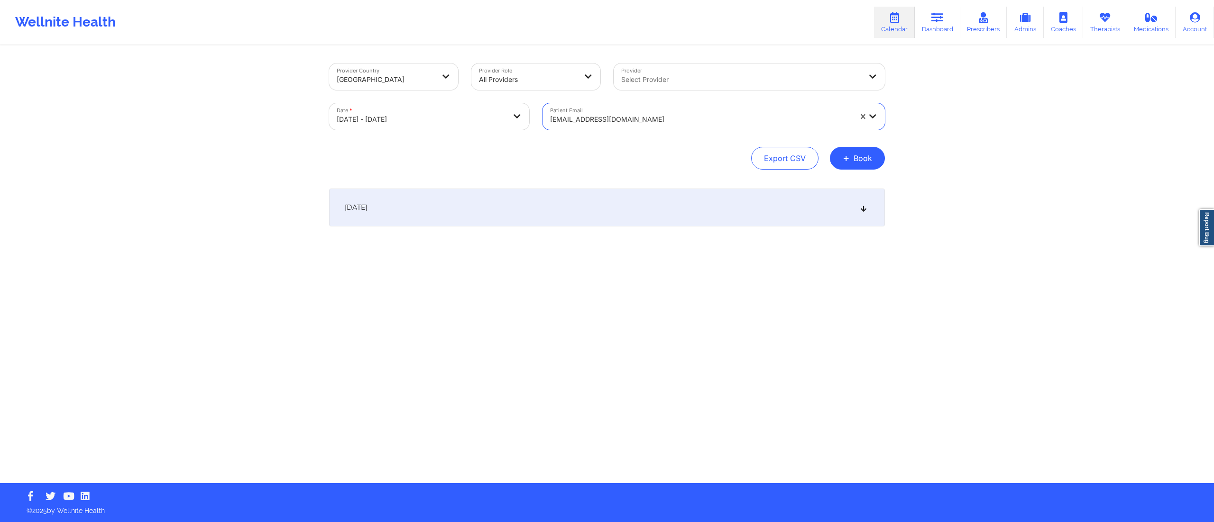
click at [630, 208] on div "October 14, 2025" at bounding box center [607, 208] width 556 height 38
click at [617, 115] on div at bounding box center [701, 119] width 302 height 11
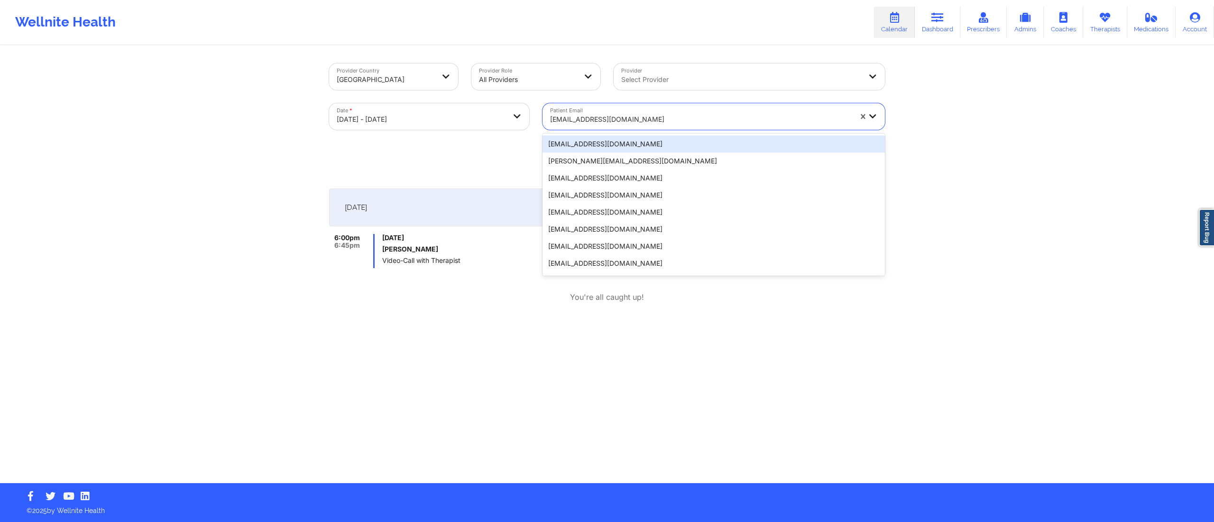
paste input "kemadonia@gmail.com"
type input "kemadonia@gmail.com"
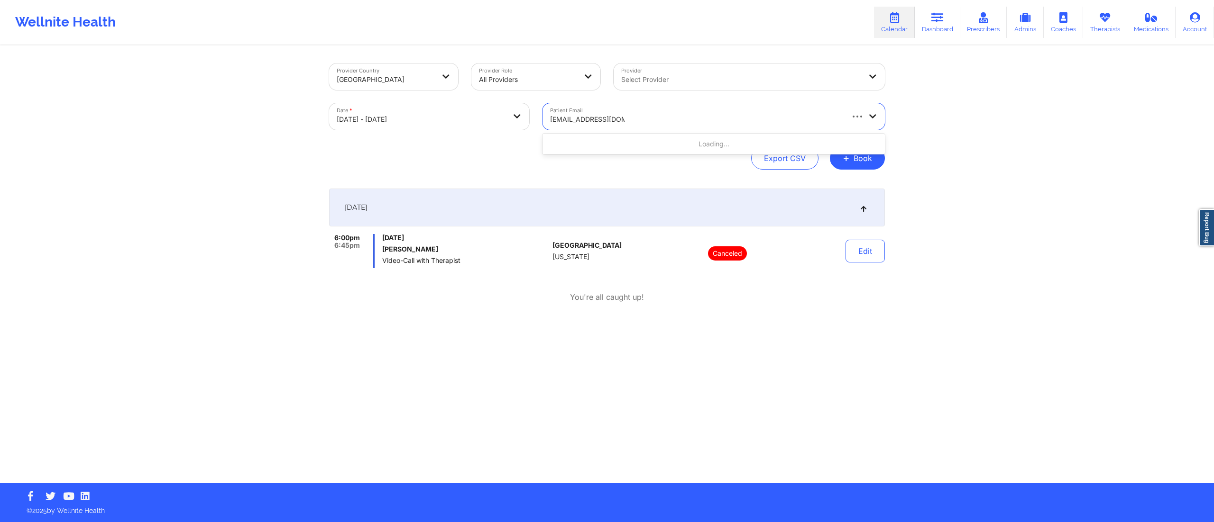
click at [606, 141] on div "Loading..." at bounding box center [713, 144] width 342 height 17
click at [601, 141] on div "kemadonia@gmail.com" at bounding box center [713, 144] width 342 height 17
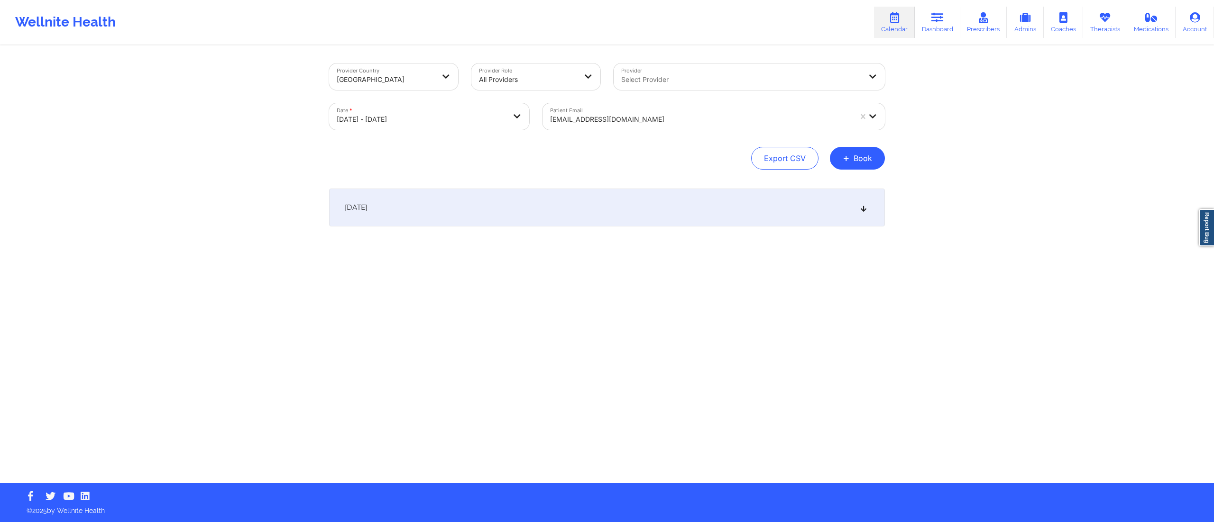
drag, startPoint x: 579, startPoint y: 199, endPoint x: 576, endPoint y: 214, distance: 15.6
click at [580, 202] on div "October 14, 2025" at bounding box center [607, 208] width 556 height 38
click at [669, 130] on div "Patient Email kemadonia@gmail.com" at bounding box center [714, 117] width 356 height 40
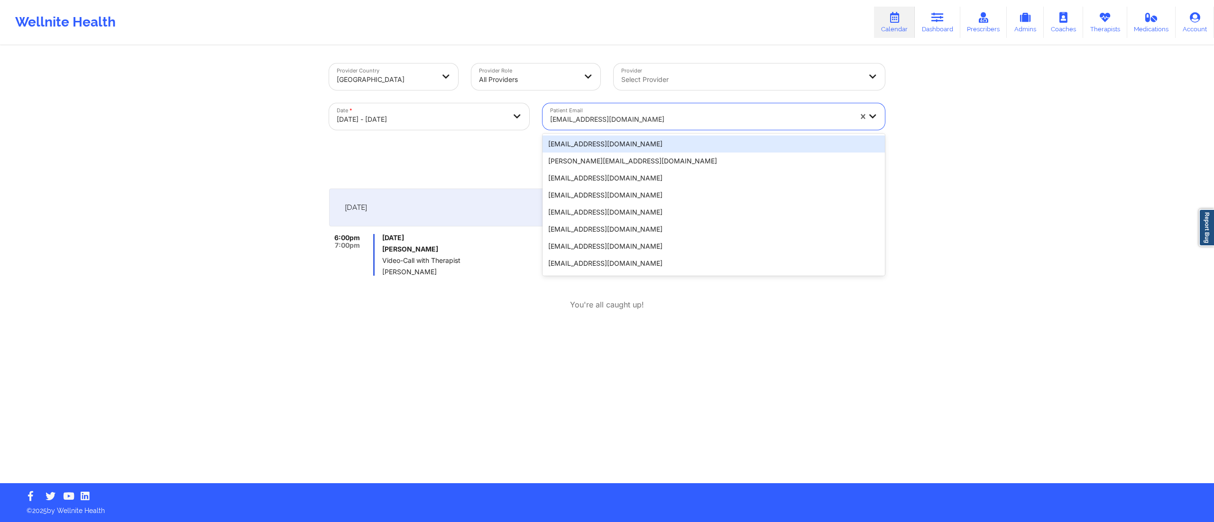
click at [658, 113] on div "kemadonia@gmail.com" at bounding box center [701, 119] width 302 height 21
paste input "mkrein93@gmail.com"
type input "mkrein93@gmail.com"
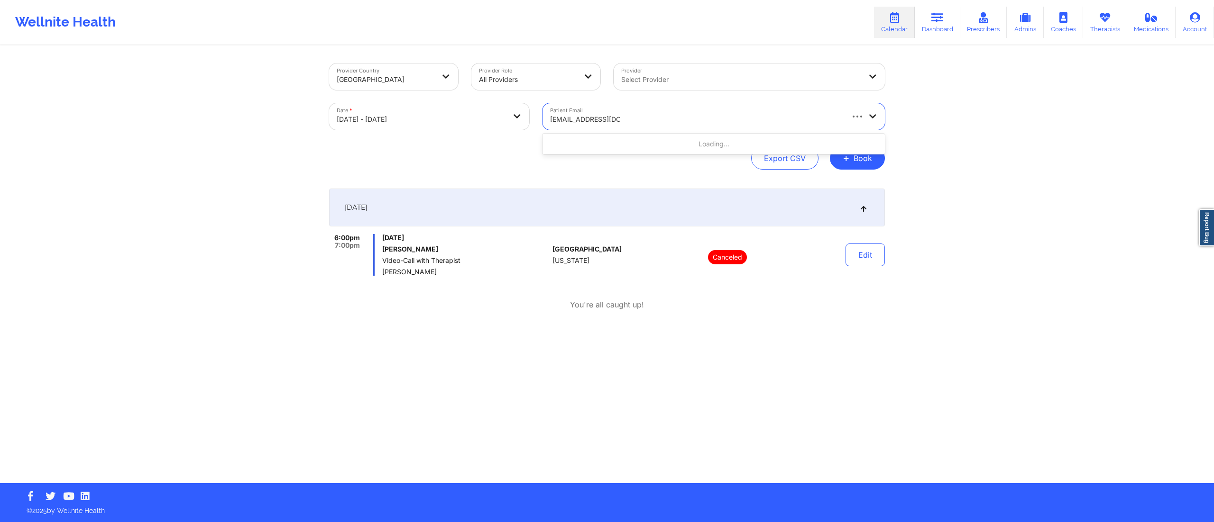
click at [642, 147] on div "Loading..." at bounding box center [713, 144] width 342 height 17
click at [640, 144] on div "mkrein93@gmail.com" at bounding box center [713, 144] width 342 height 17
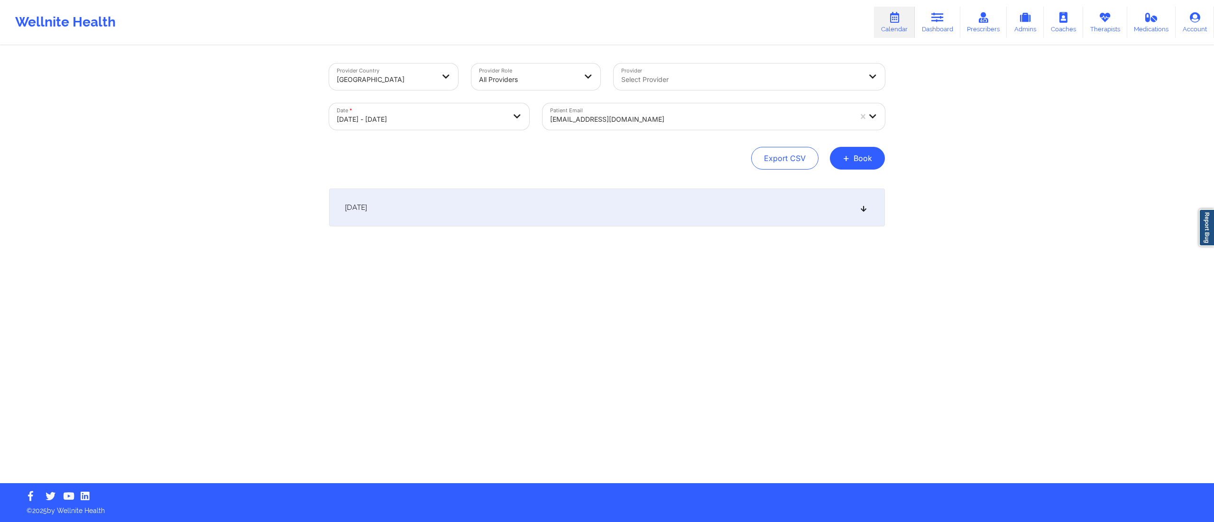
click at [629, 214] on div "October 14, 2025" at bounding box center [607, 208] width 556 height 38
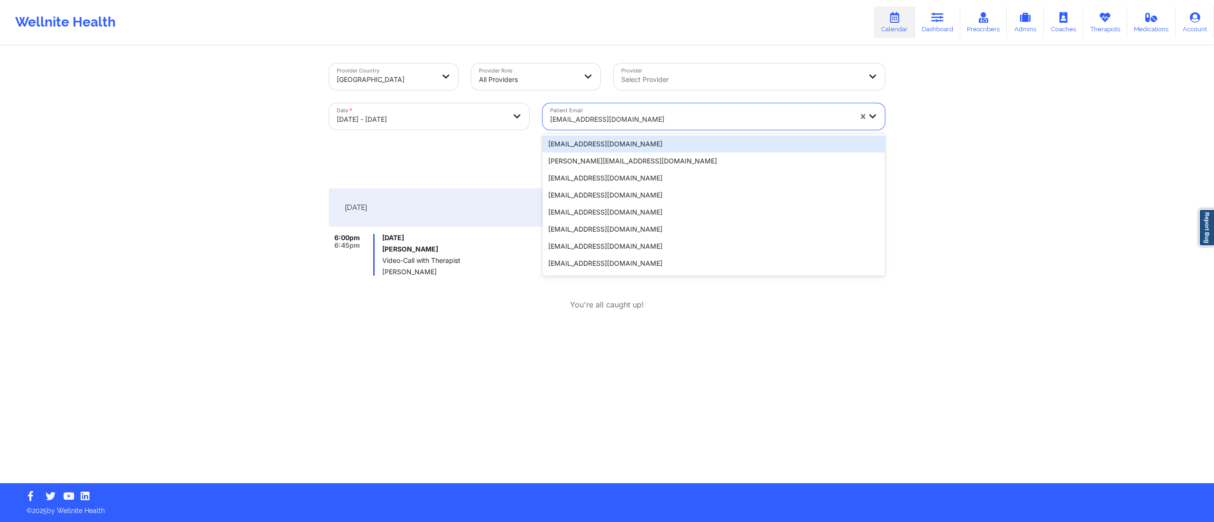
click at [640, 111] on div "mkrein93@gmail.com" at bounding box center [701, 119] width 302 height 21
paste input "tinabowman58@yahoo.com"
type input "tinabowman58@yahoo.com"
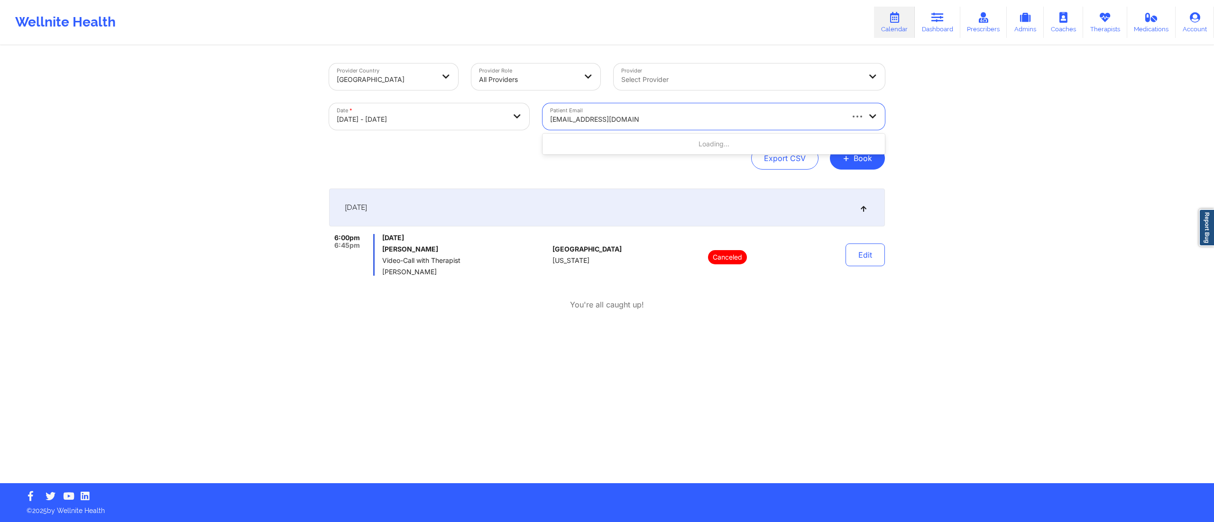
click at [630, 144] on div "Loading..." at bounding box center [713, 144] width 342 height 17
click at [632, 142] on div "tinabowman58@yahoo.com" at bounding box center [713, 144] width 342 height 17
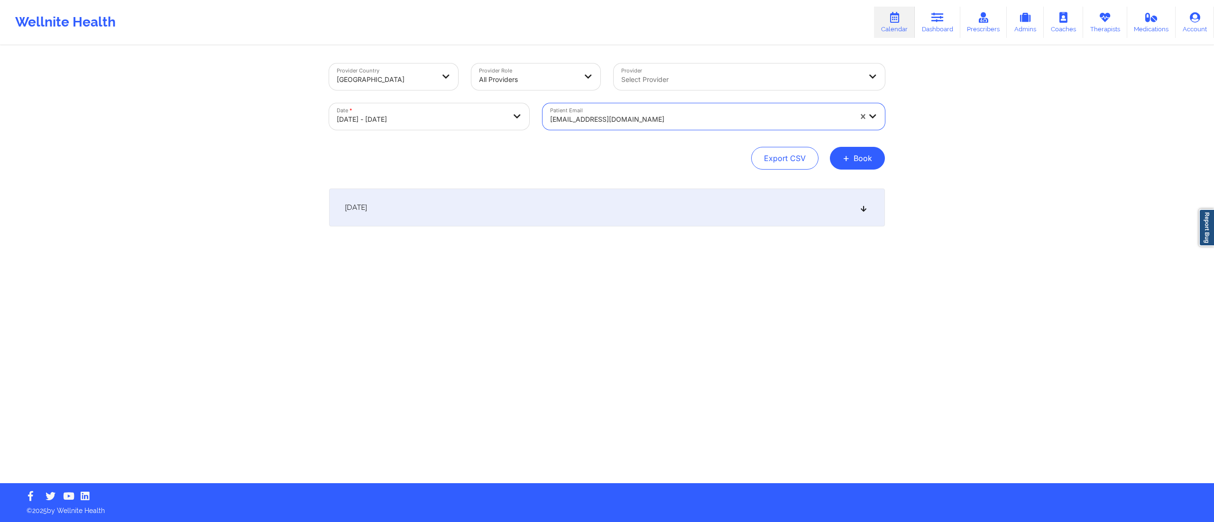
click at [589, 208] on div "October 14, 2025" at bounding box center [607, 208] width 556 height 38
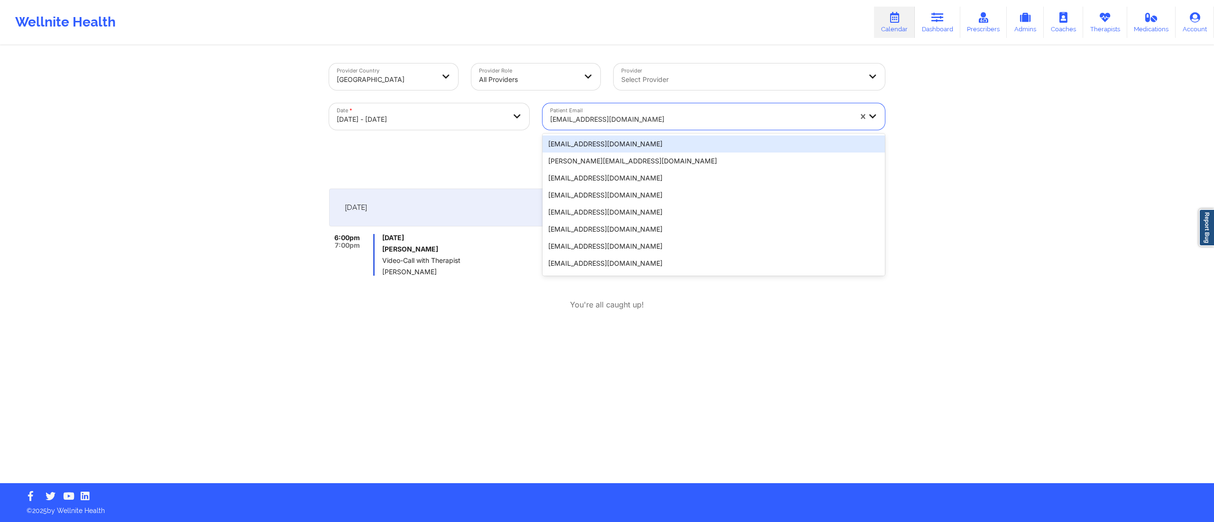
click at [662, 115] on div at bounding box center [701, 119] width 302 height 11
paste input "chenetmediaempire@gmail.com"
type input "chenetmediaempire@gmail.com"
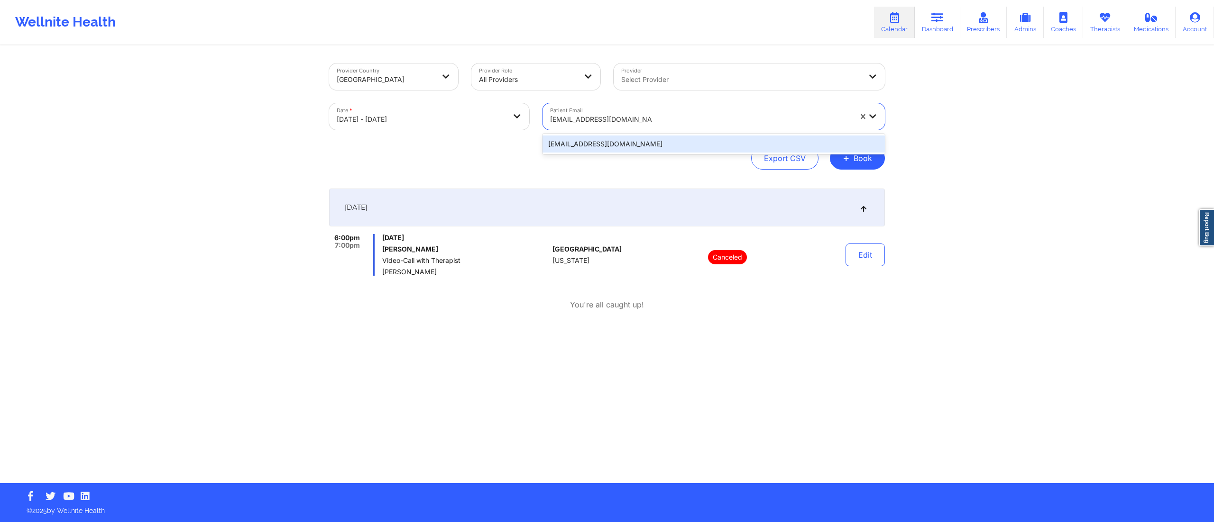
click at [647, 139] on div "chenetmediaempire@gmail.com" at bounding box center [713, 144] width 342 height 17
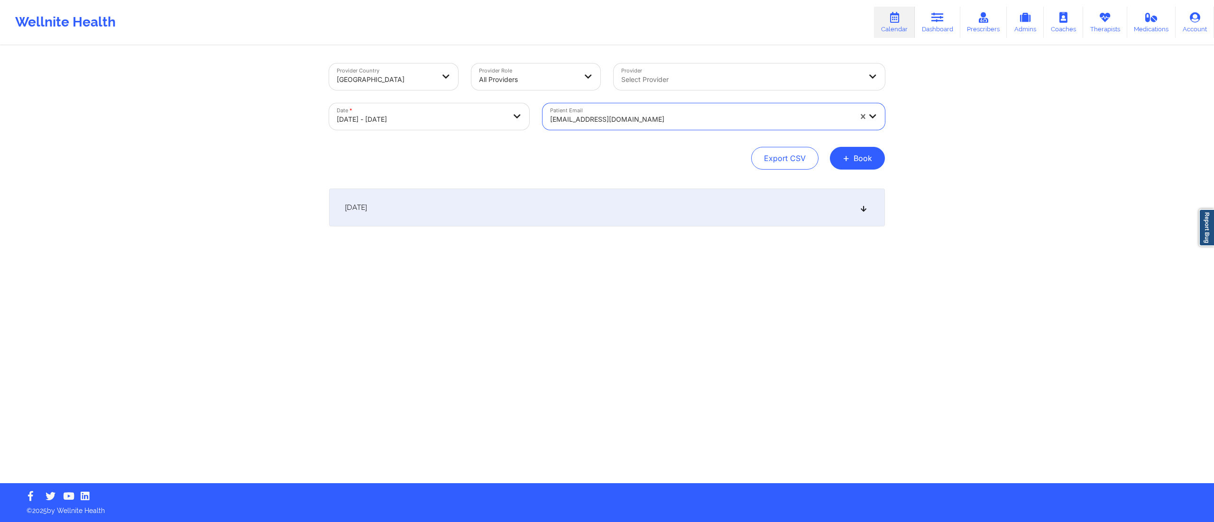
click at [652, 214] on div "October 14, 2025" at bounding box center [607, 208] width 556 height 38
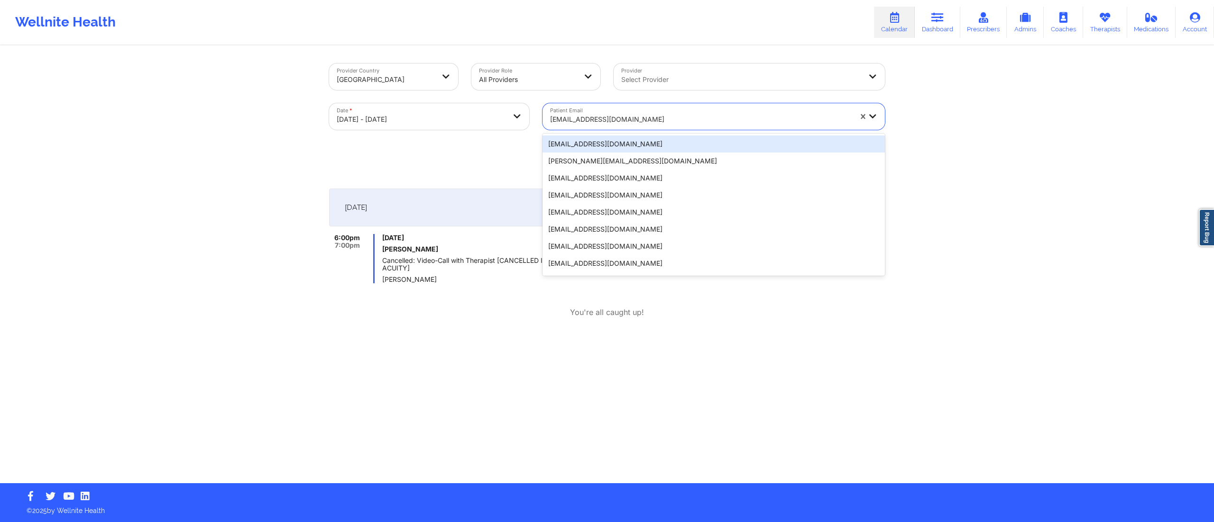
click at [684, 111] on div "chenetmediaempire@gmail.com" at bounding box center [701, 119] width 302 height 21
paste input "lashawnsoares1@gmail.com"
type input "lashawnsoares1@gmail.com"
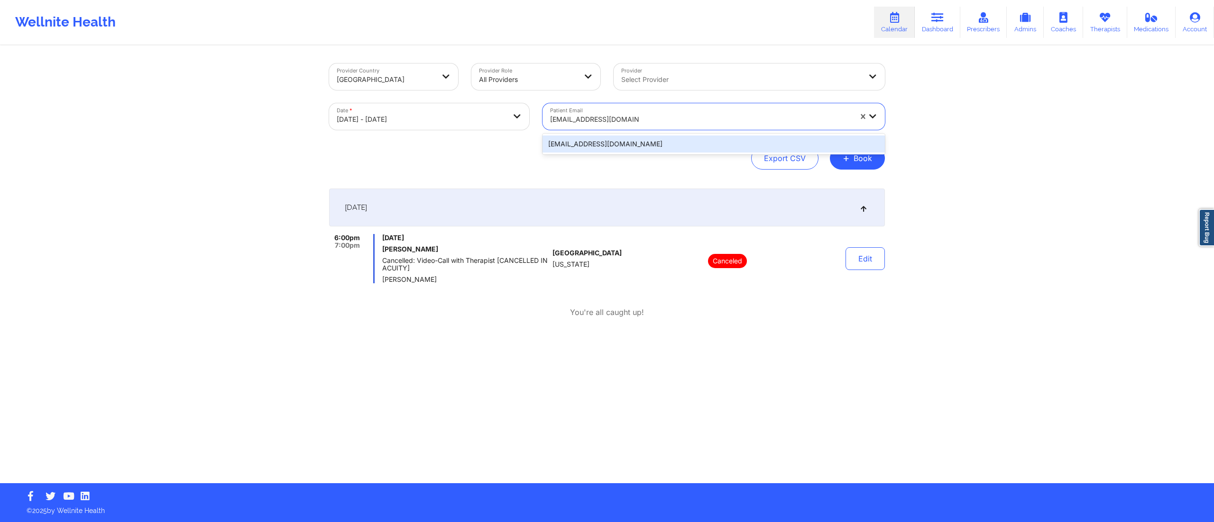
click at [668, 145] on div "lashawnsoares1@gmail.com" at bounding box center [713, 144] width 342 height 17
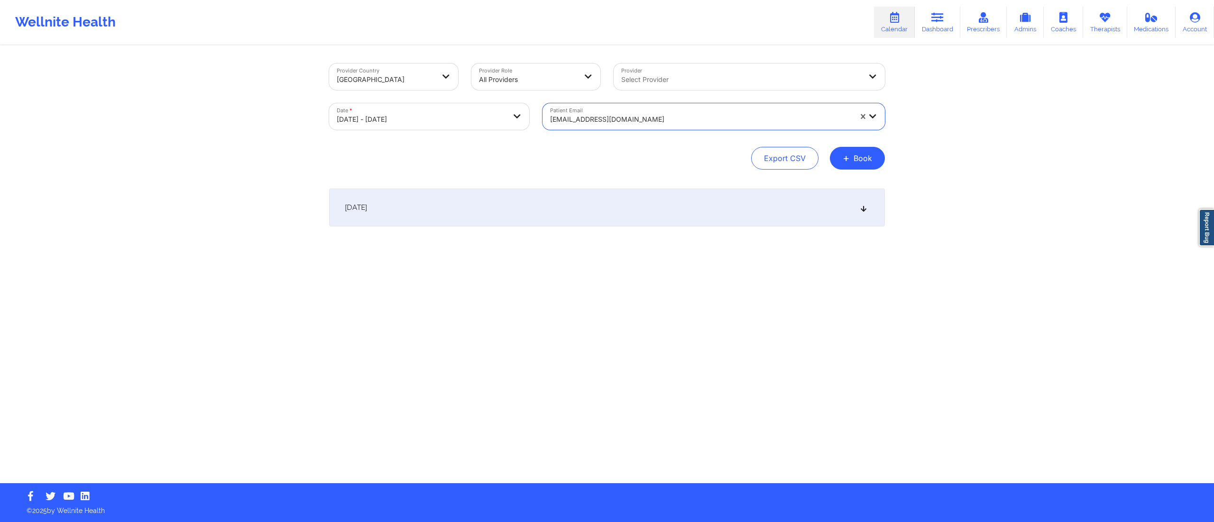
click at [465, 221] on div "October 14, 2025" at bounding box center [607, 208] width 556 height 38
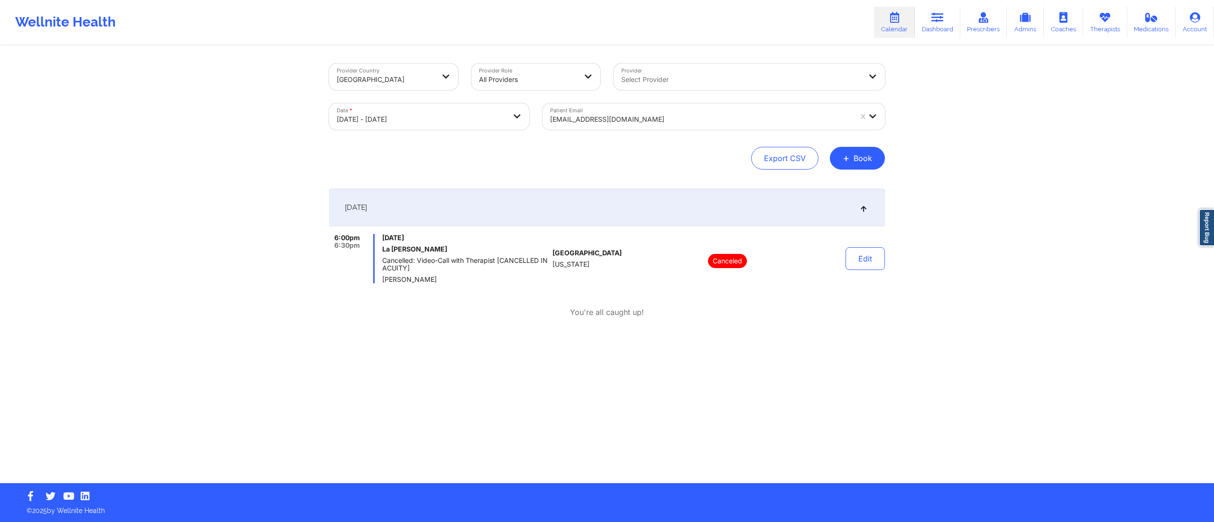
click at [619, 114] on div at bounding box center [701, 119] width 302 height 11
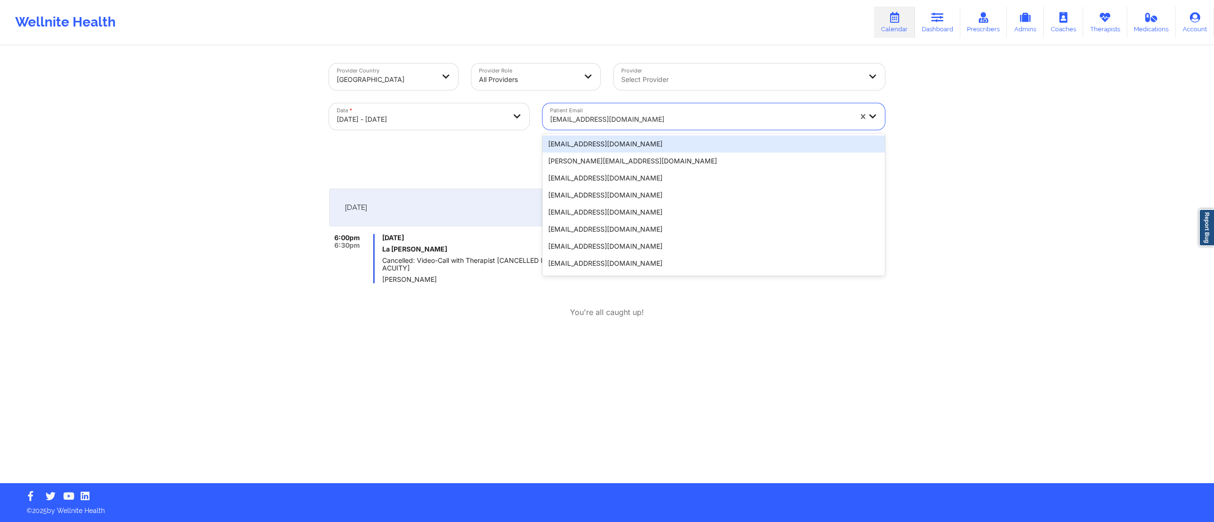
paste input "matthew.m.osborn@gmail.com"
type input "matthew.m.osborn@gmail.com"
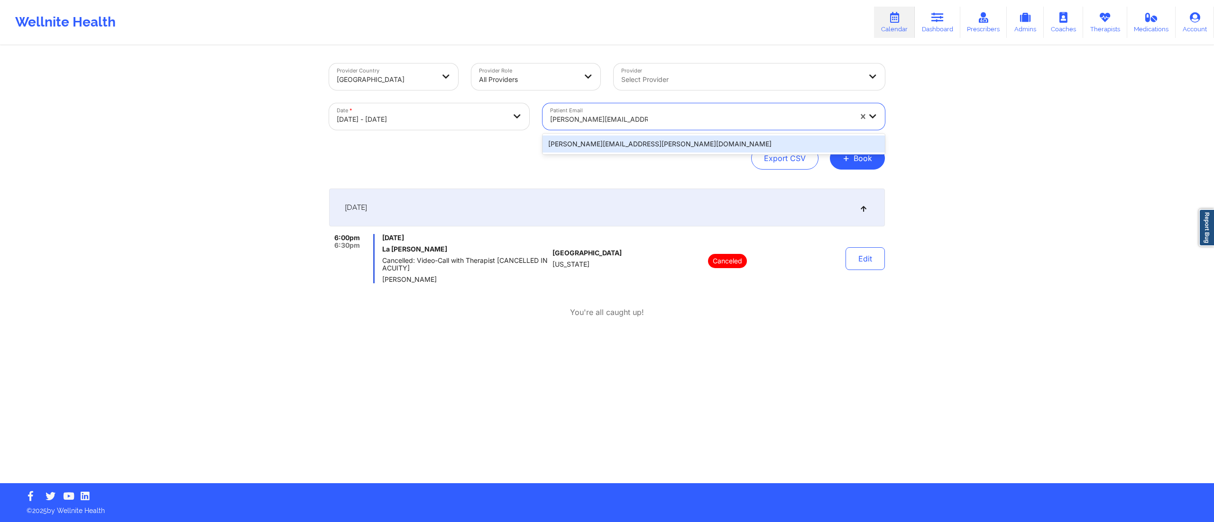
click at [639, 142] on div "matthew.m.osborn@gmail.com" at bounding box center [713, 144] width 342 height 17
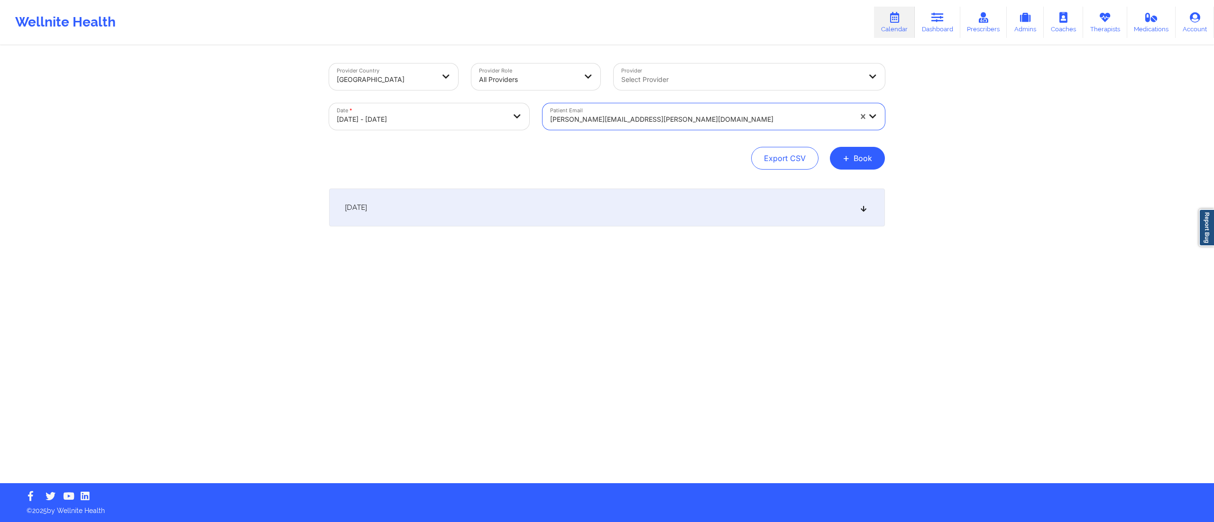
click at [610, 201] on div "October 14, 2025" at bounding box center [607, 208] width 556 height 38
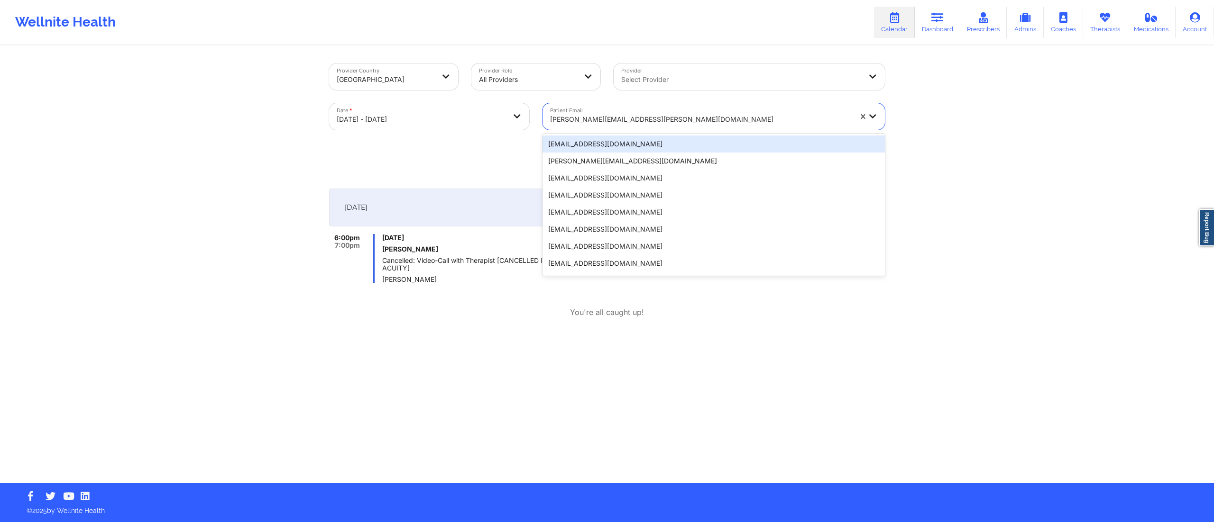
click at [693, 115] on div at bounding box center [701, 119] width 302 height 11
paste input "queenhope44@yahoo.com"
type input "queenhope44@yahoo.com"
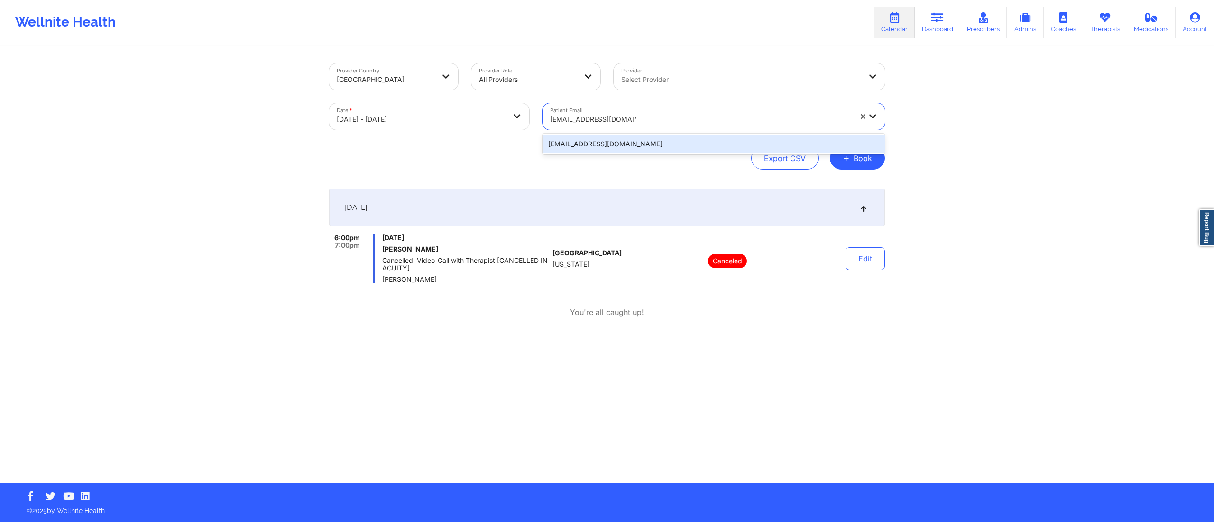
click at [687, 143] on div "queenhope44@yahoo.com" at bounding box center [713, 144] width 342 height 17
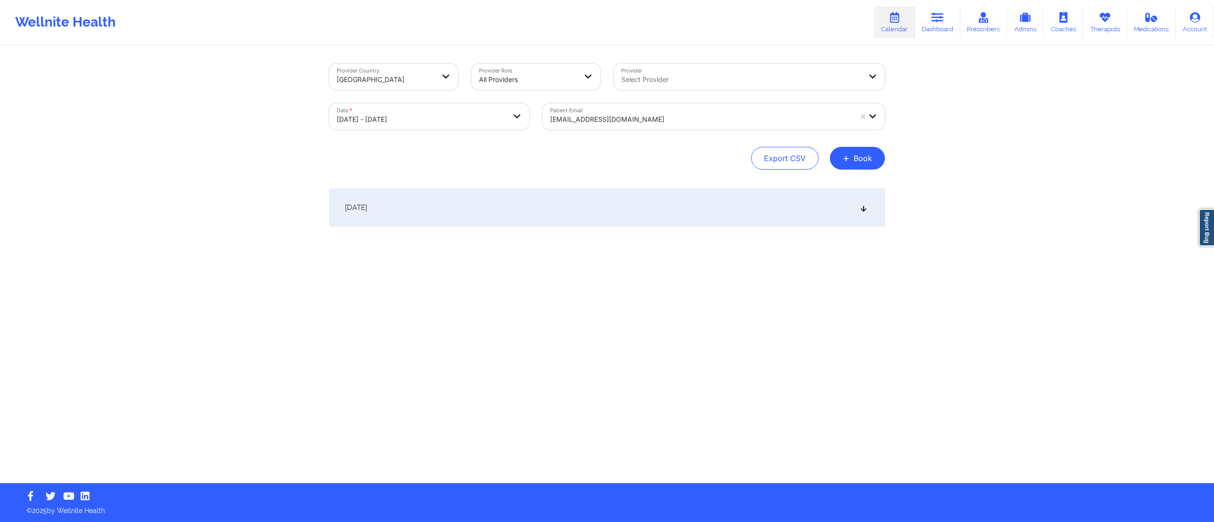
click at [678, 193] on div "October 14, 2025" at bounding box center [607, 208] width 556 height 38
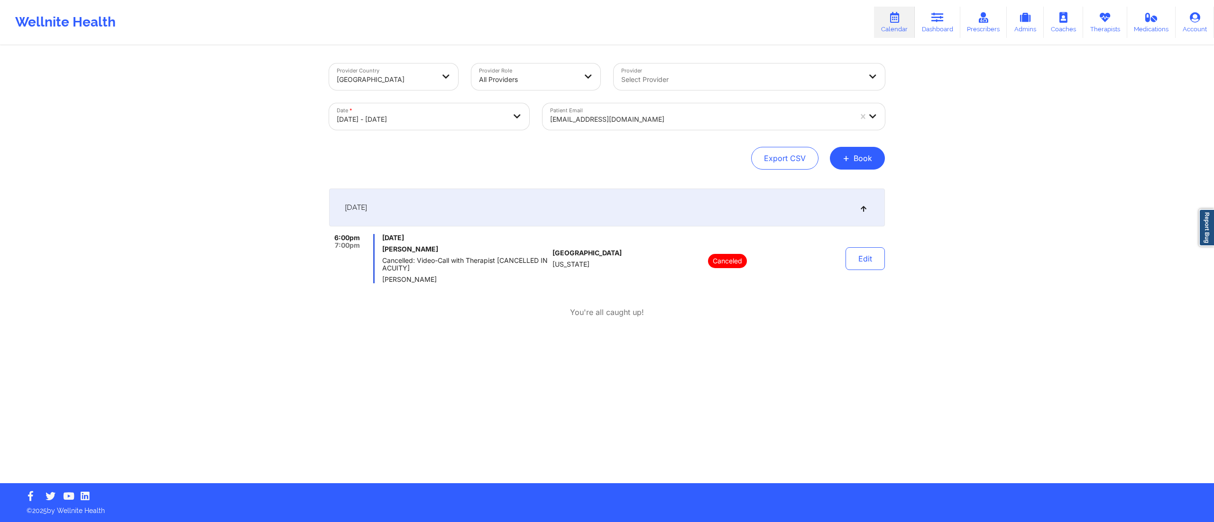
click at [616, 121] on div at bounding box center [701, 119] width 302 height 11
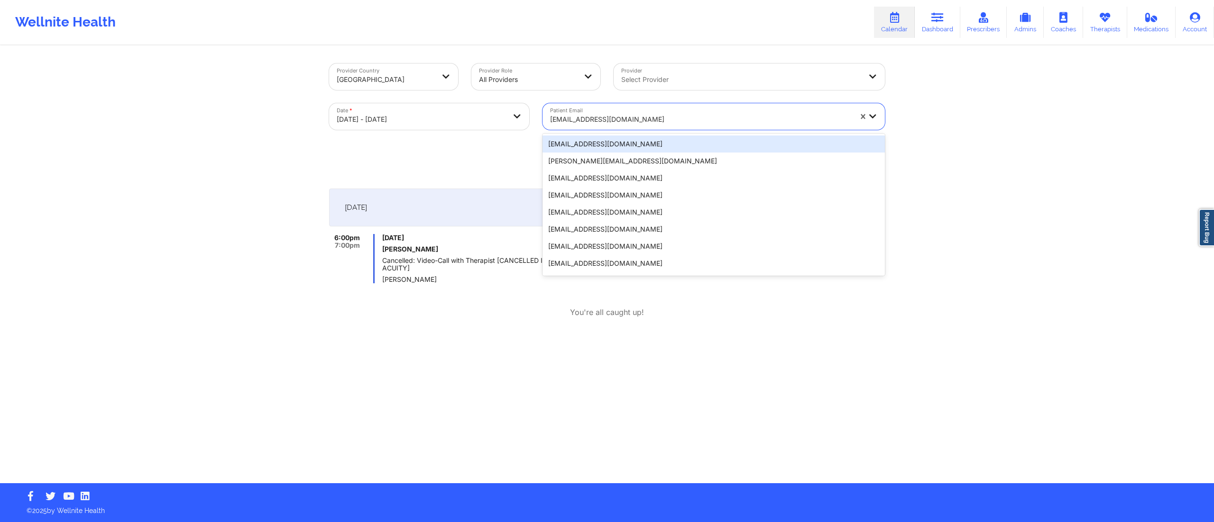
paste input "trishamariee22@gmail.com"
type input "trishamariee22@gmail.com"
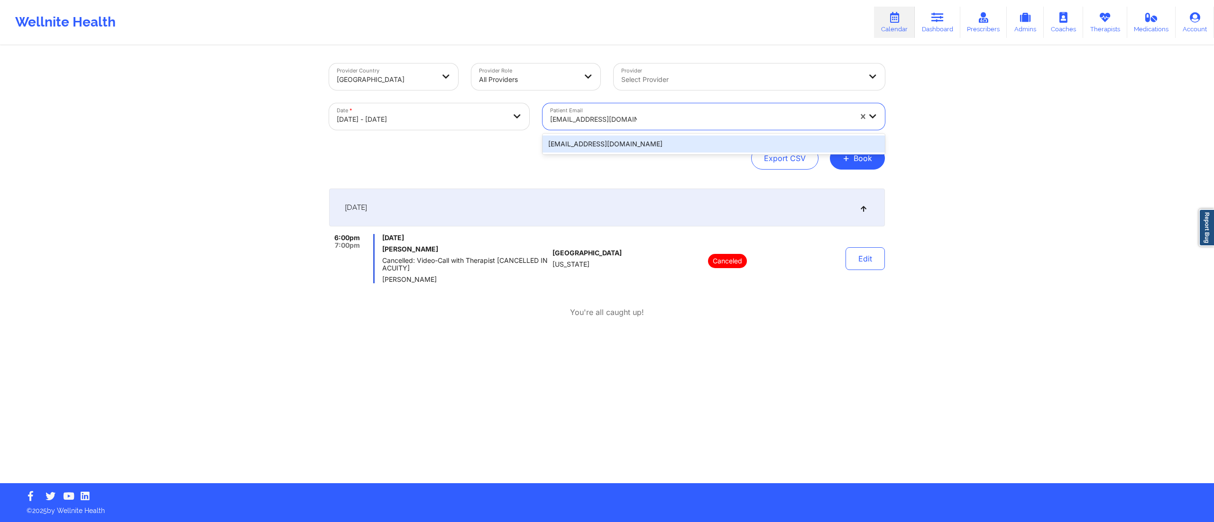
click at [611, 143] on div "trishamariee22@gmail.com" at bounding box center [713, 144] width 342 height 17
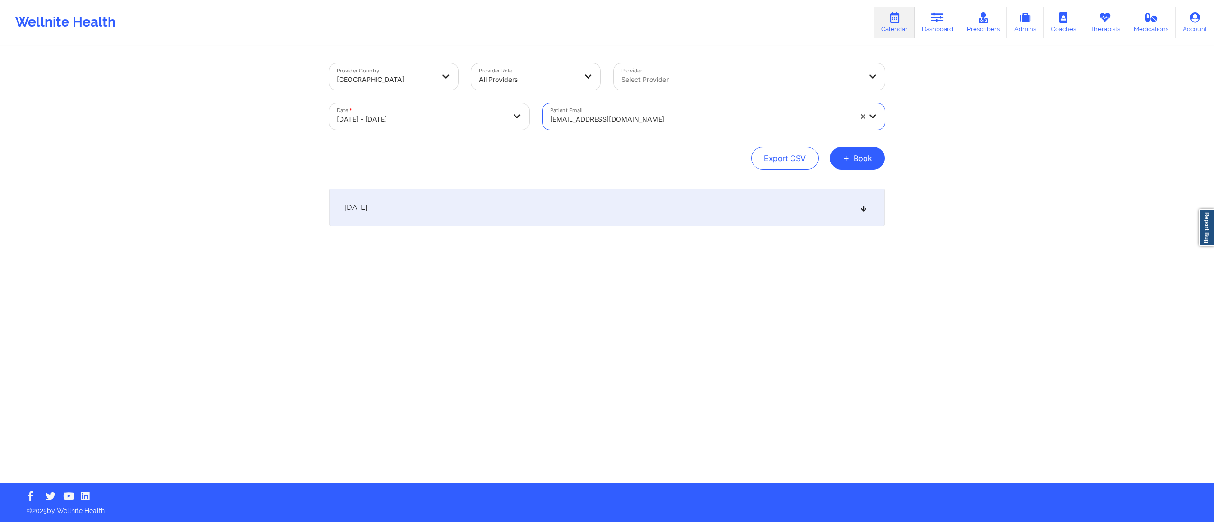
click at [620, 202] on div "October 14, 2025" at bounding box center [607, 208] width 556 height 38
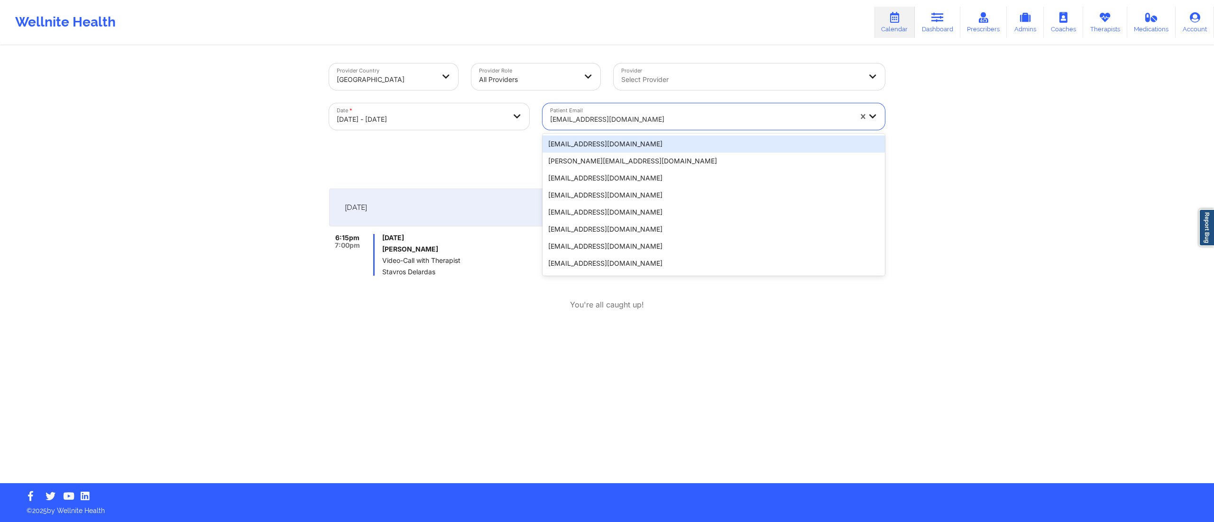
click at [629, 111] on div "trishamariee22@gmail.com" at bounding box center [701, 119] width 302 height 21
paste input "jaychris1031@yahoo.com"
type input "jaychris1031@yahoo.com"
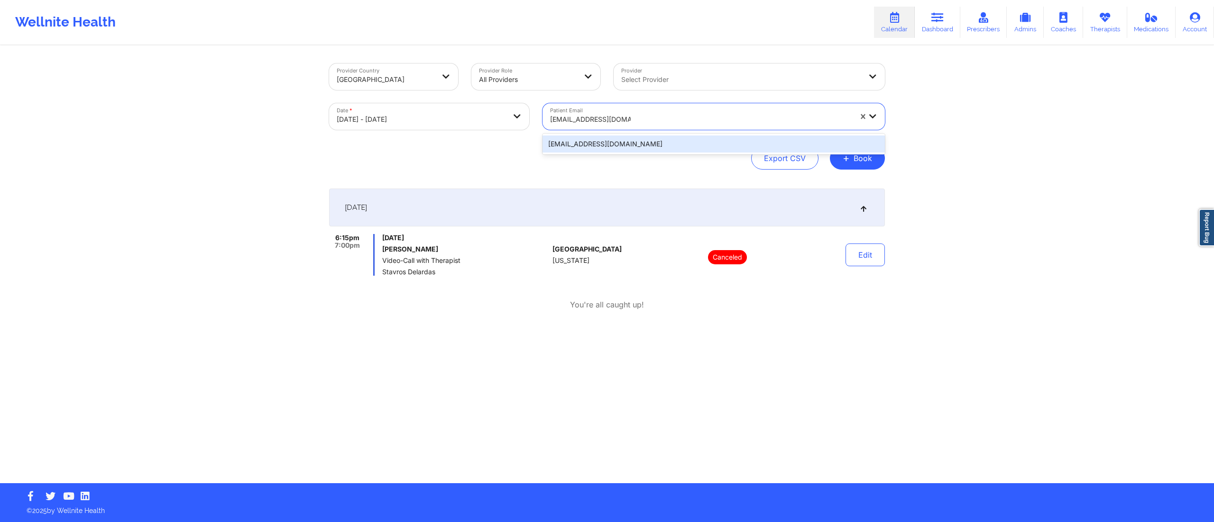
click at [649, 143] on div "jaychris1031@yahoo.com" at bounding box center [713, 144] width 342 height 17
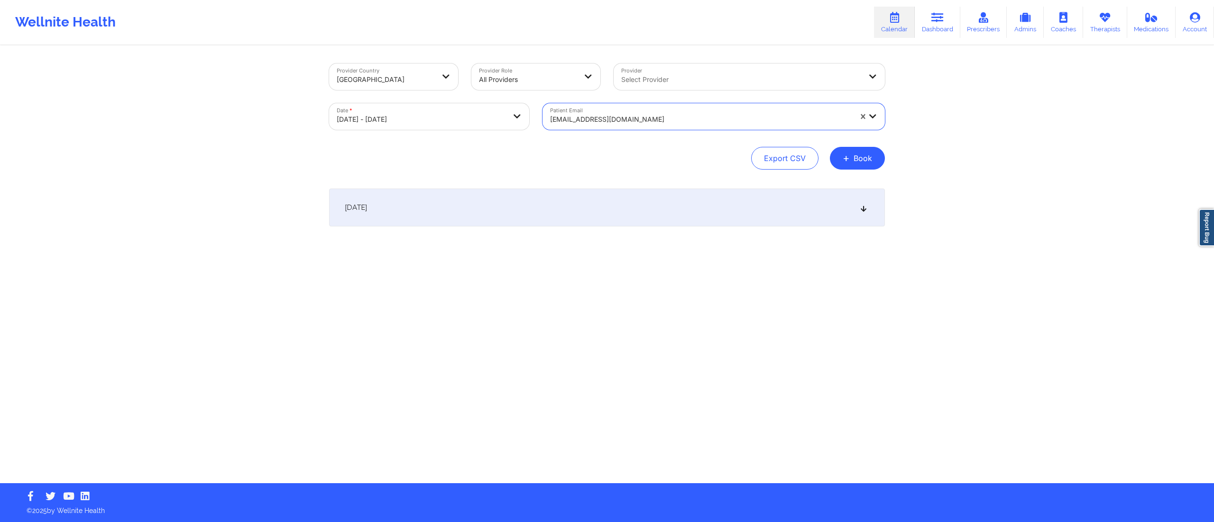
click at [655, 213] on div "October 14, 2025" at bounding box center [607, 208] width 556 height 38
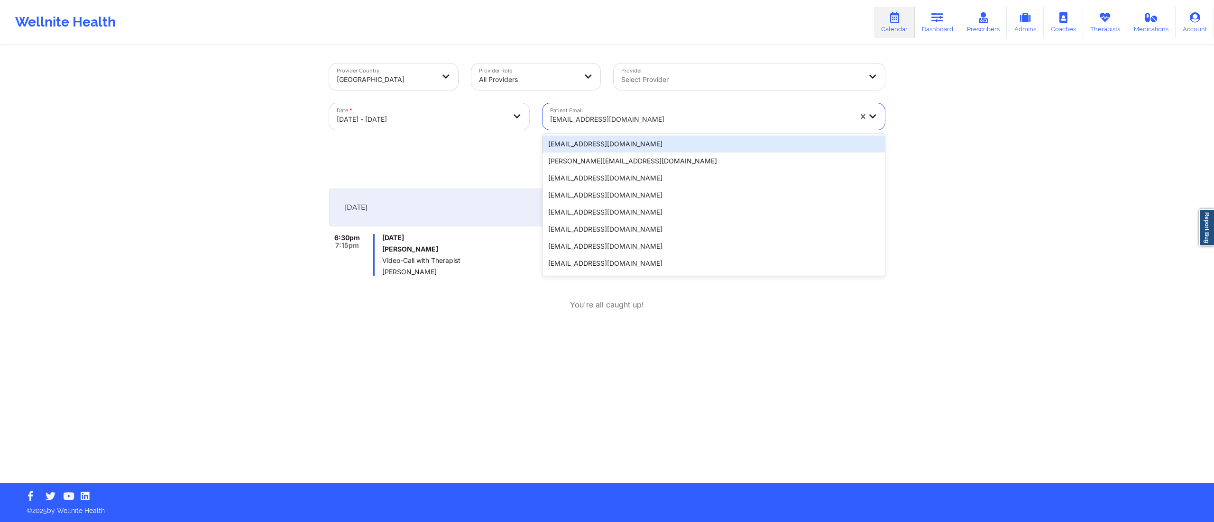
click at [652, 128] on div "jaychris1031@yahoo.com" at bounding box center [701, 119] width 302 height 21
paste input "nijaadickerson777@yahoo.com"
type input "nijaadickerson777@yahoo.com"
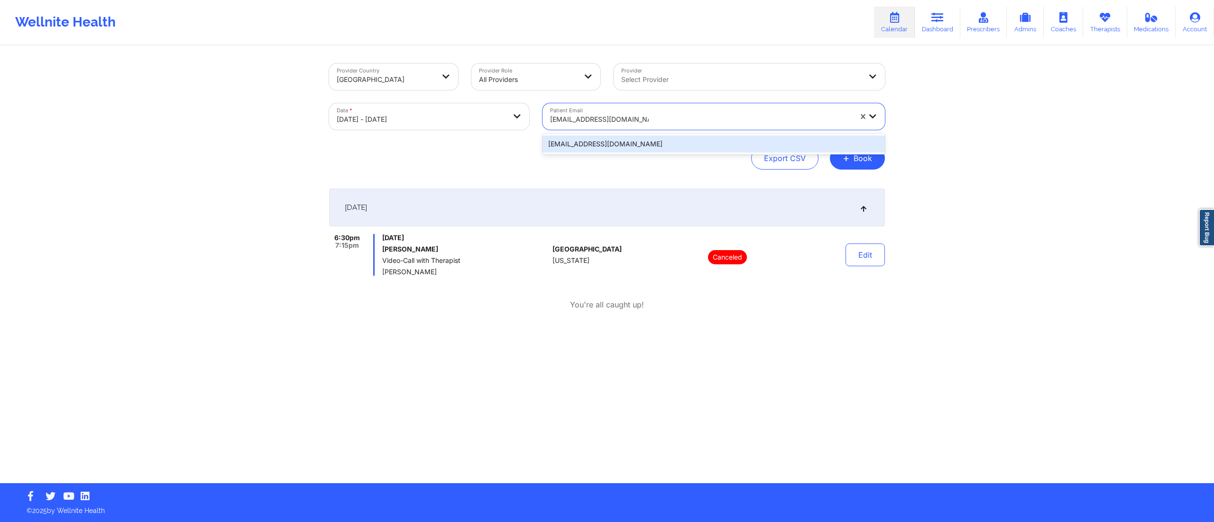
click at [643, 144] on div "nijaadickerson777@yahoo.com" at bounding box center [713, 144] width 342 height 17
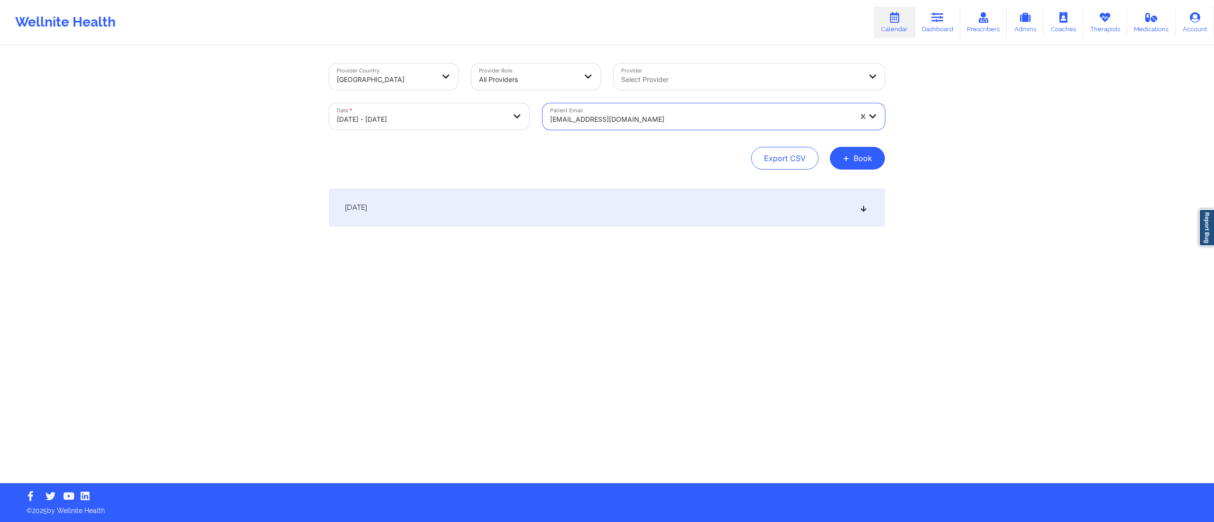
click at [646, 210] on div "October 14, 2025" at bounding box center [607, 208] width 556 height 38
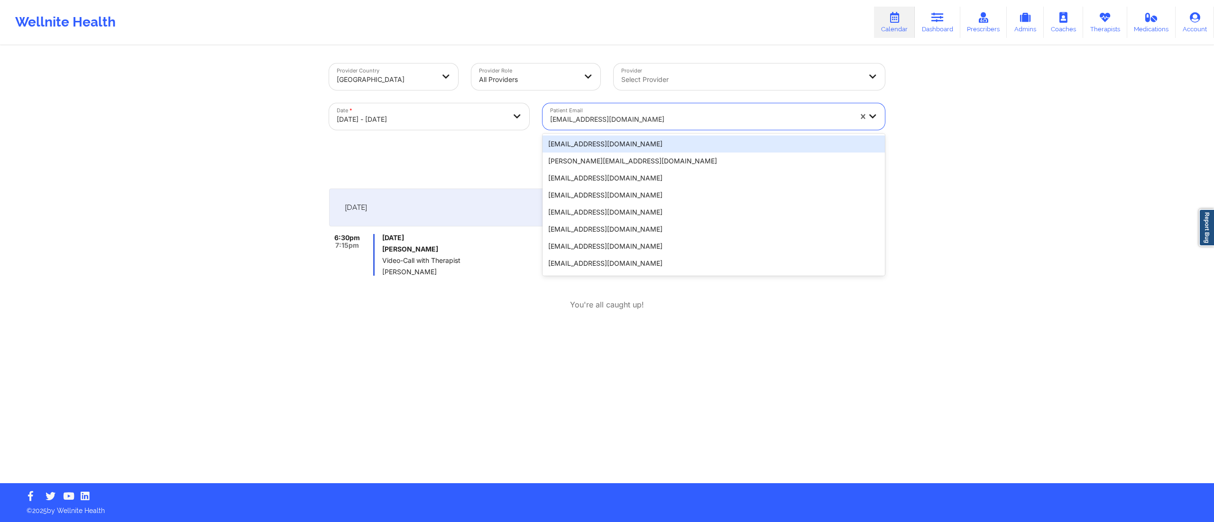
click at [667, 120] on div at bounding box center [701, 119] width 302 height 11
paste input "chrismonopoli1030@gmail.com"
type input "chrismonopoli1030@gmail.com"
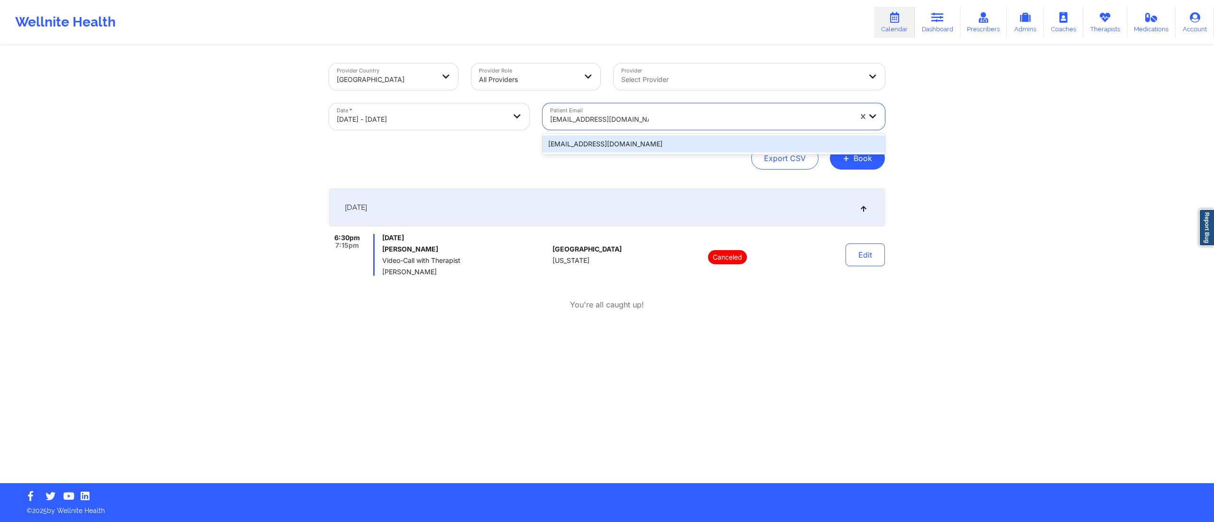
click at [663, 142] on div "chrismonopoli1030@gmail.com" at bounding box center [713, 144] width 342 height 17
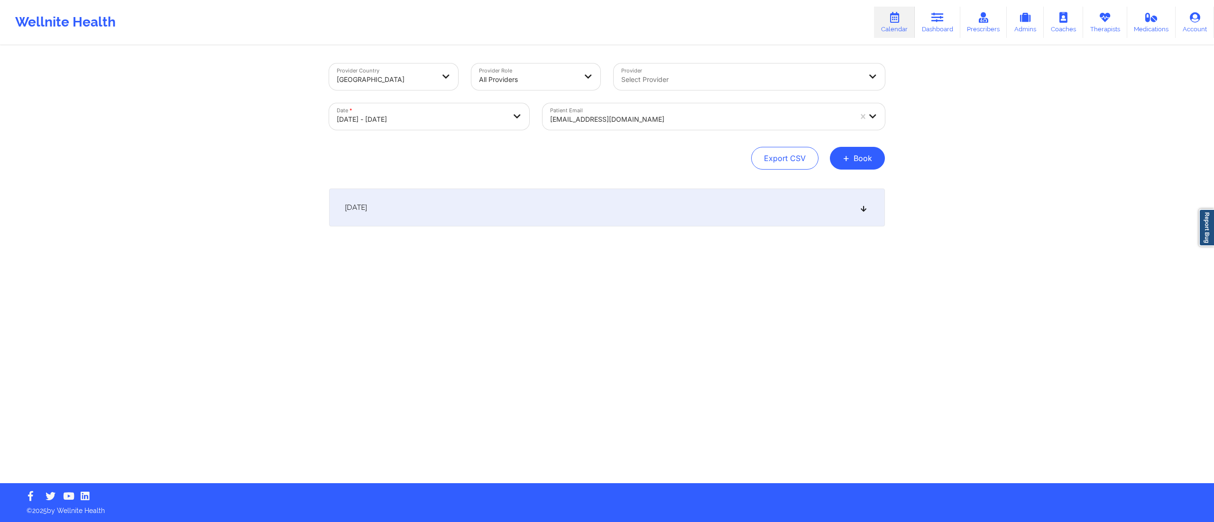
click at [628, 220] on div "October 14, 2025" at bounding box center [607, 208] width 556 height 38
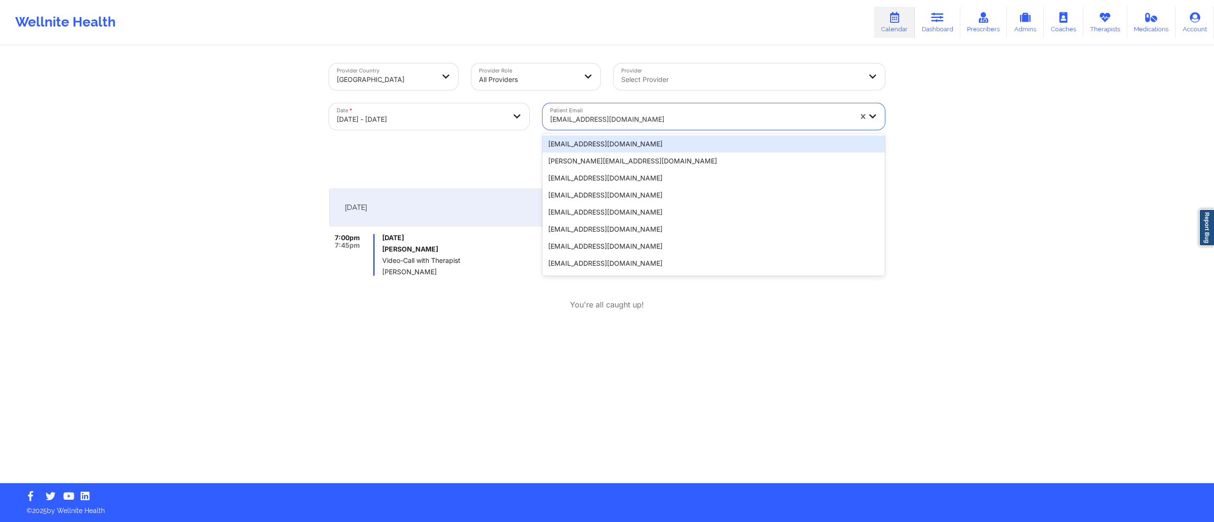
click at [710, 116] on div at bounding box center [701, 119] width 302 height 11
paste input "isabellaprimus@gmail.com"
type input "isabellaprimus@gmail.com"
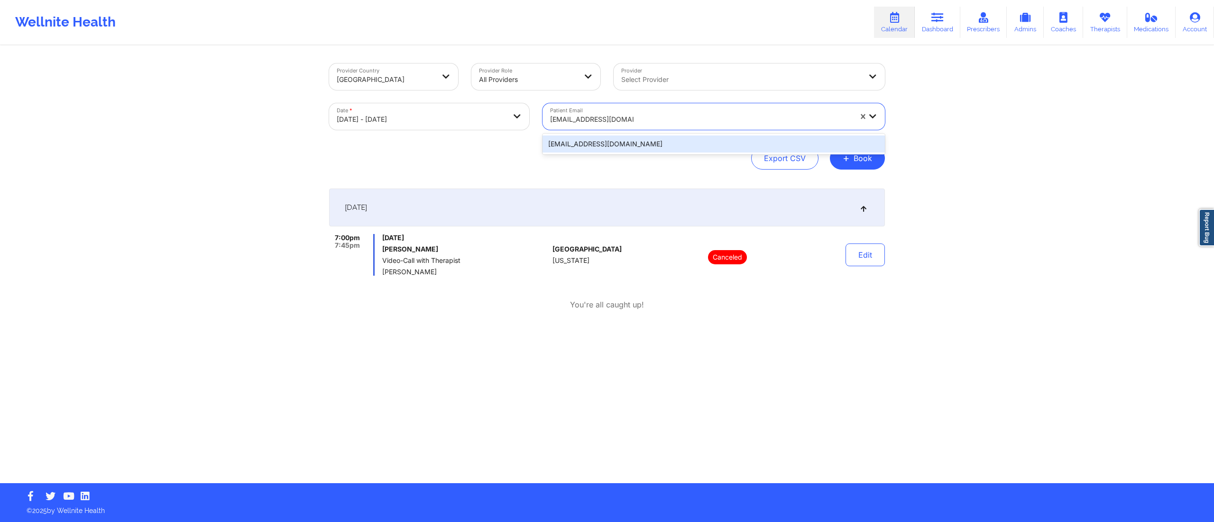
click at [668, 146] on div "isabellaprimus@gmail.com" at bounding box center [713, 144] width 342 height 17
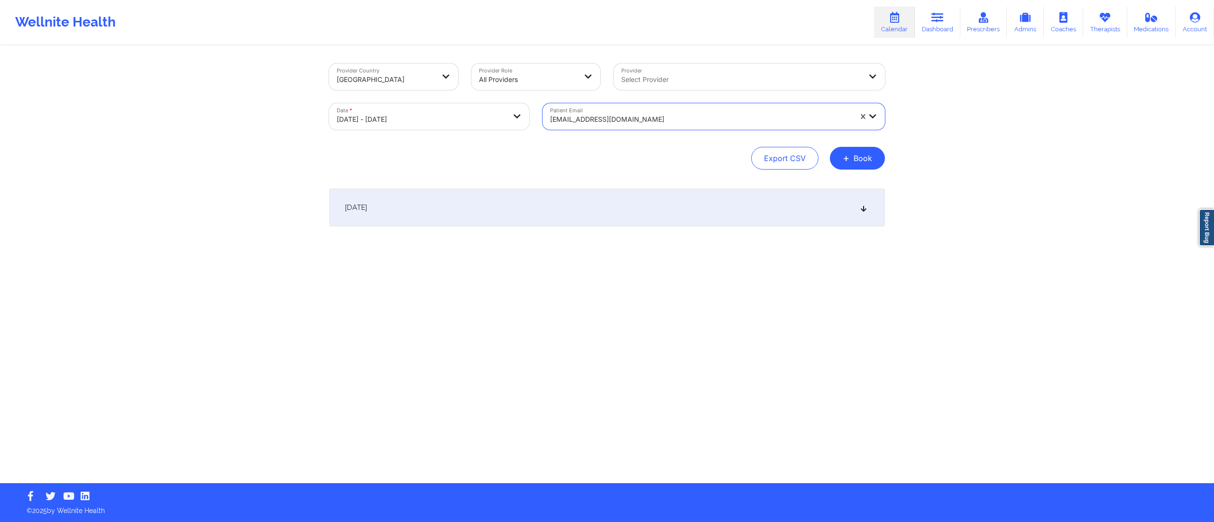
click at [632, 195] on div "October 14, 2025" at bounding box center [607, 208] width 556 height 38
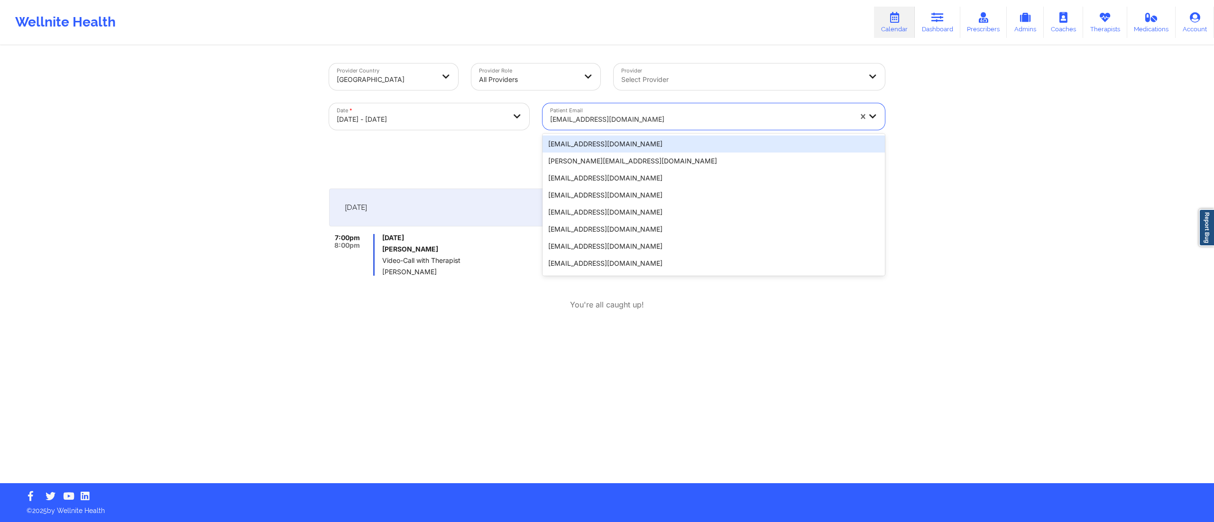
click at [583, 114] on div at bounding box center [701, 119] width 302 height 11
paste input "jenlayne77@gmail.com"
type input "jenlayne77@gmail.com"
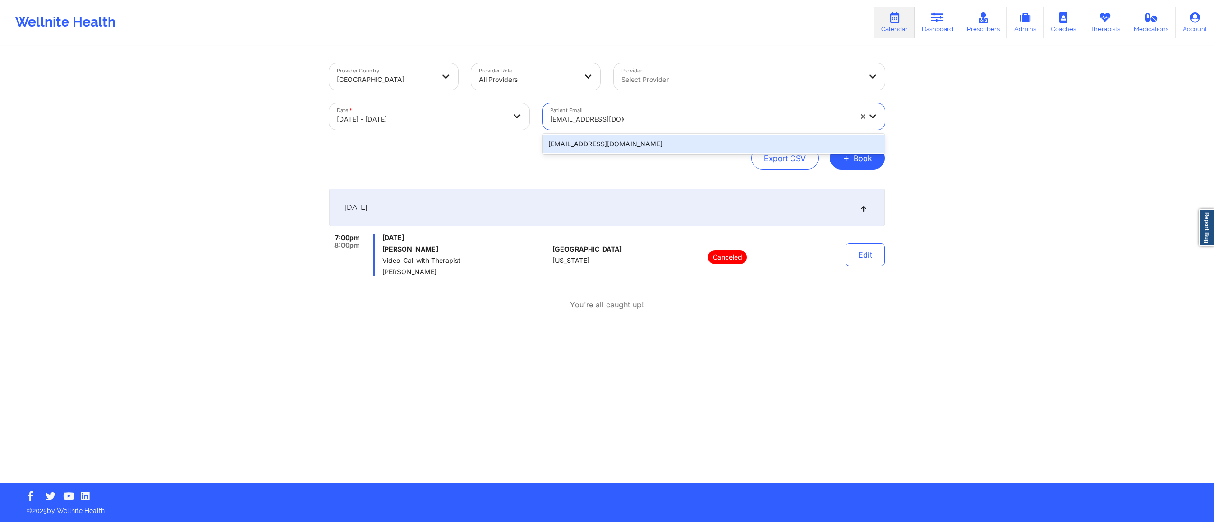
click at [645, 142] on div "jenlayne77@gmail.com" at bounding box center [713, 144] width 342 height 17
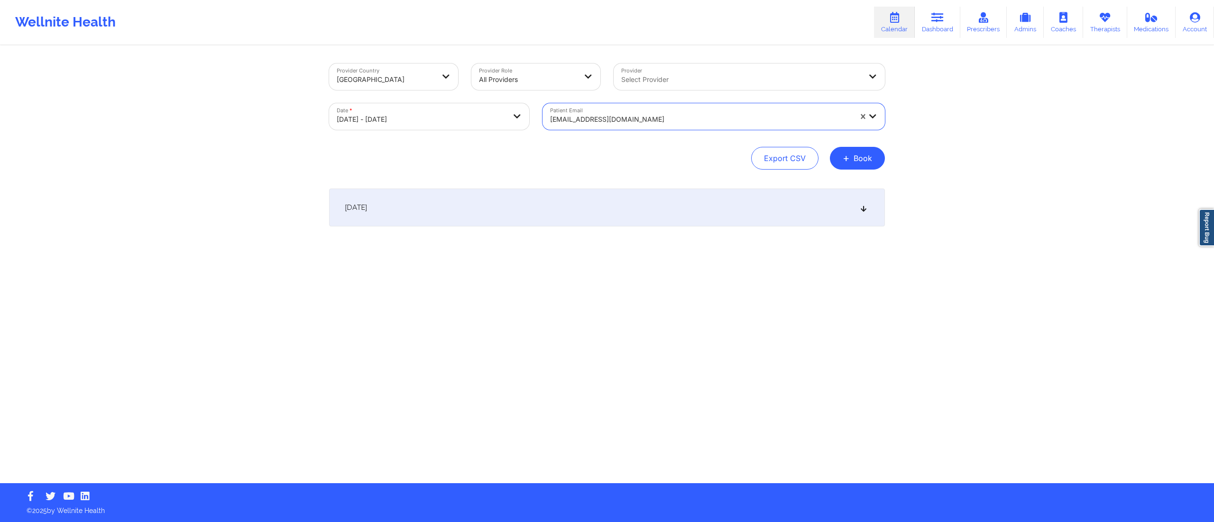
click at [689, 218] on div "October 14, 2025" at bounding box center [607, 208] width 556 height 38
click at [612, 121] on div at bounding box center [701, 119] width 302 height 11
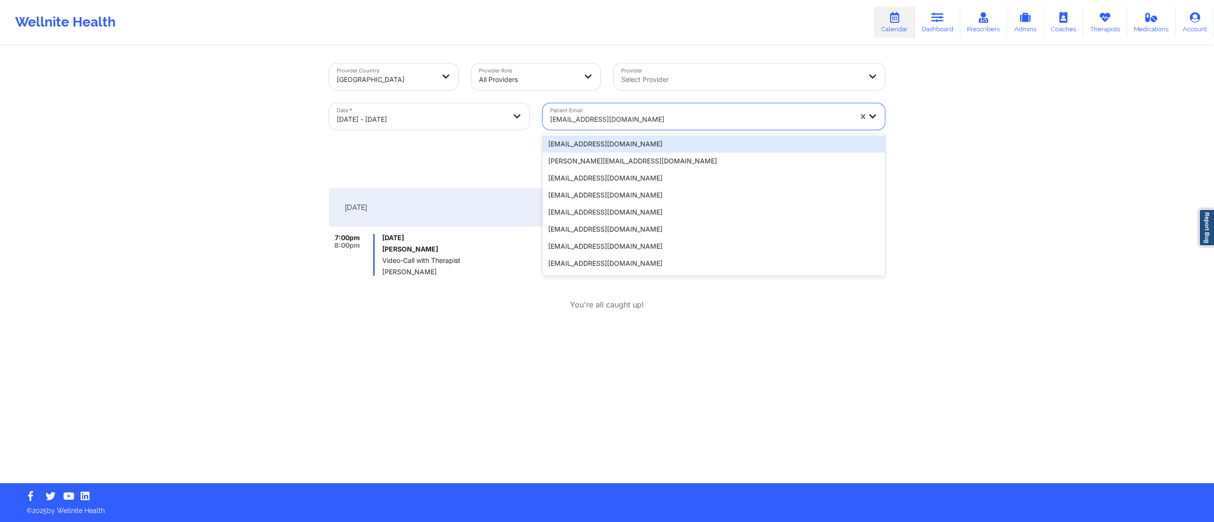
paste input "lillyanteby@gmail.com"
type input "lillyanteby@gmail.com"
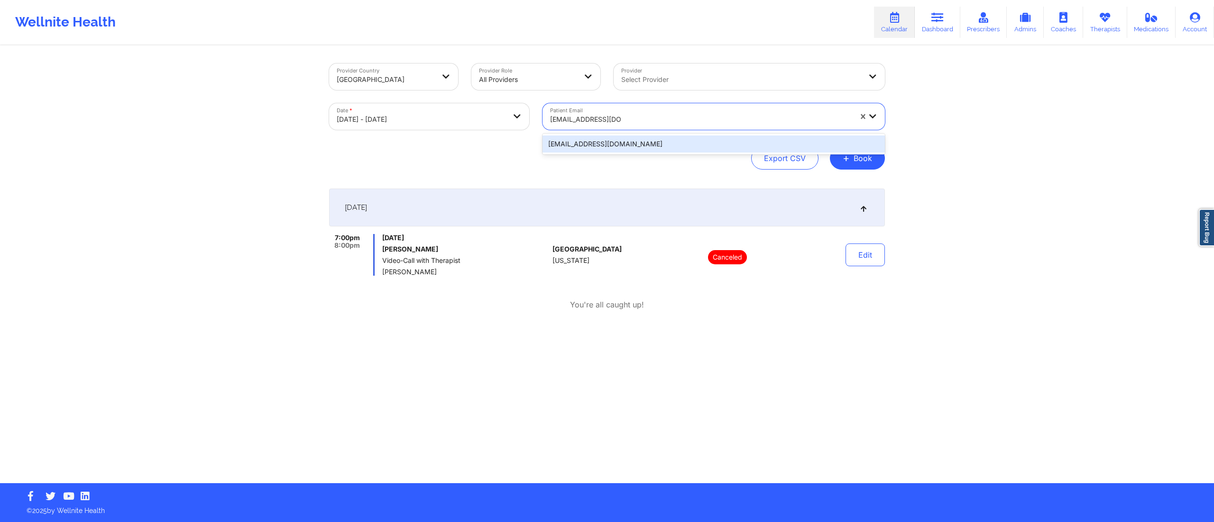
click at [649, 146] on div "lillyanteby@gmail.com" at bounding box center [713, 144] width 342 height 17
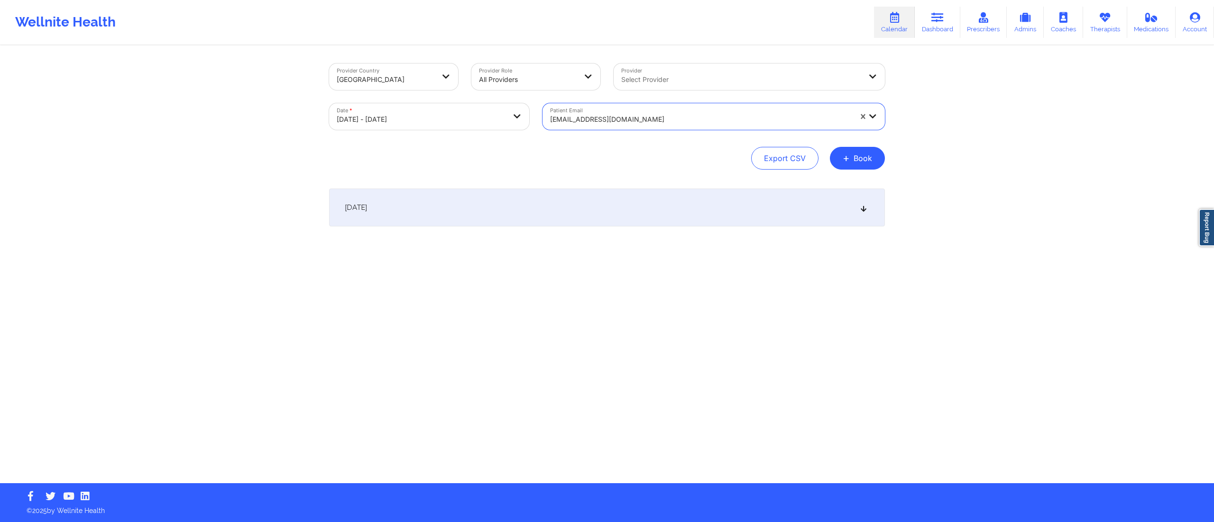
click at [685, 210] on div "October 14, 2025" at bounding box center [607, 208] width 556 height 38
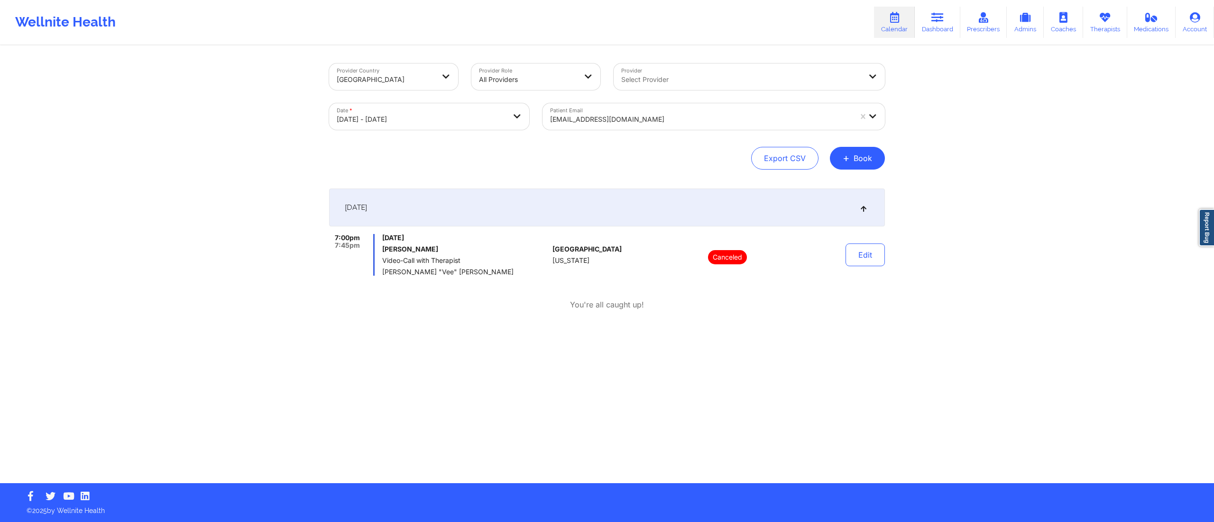
click at [679, 115] on div at bounding box center [701, 119] width 302 height 11
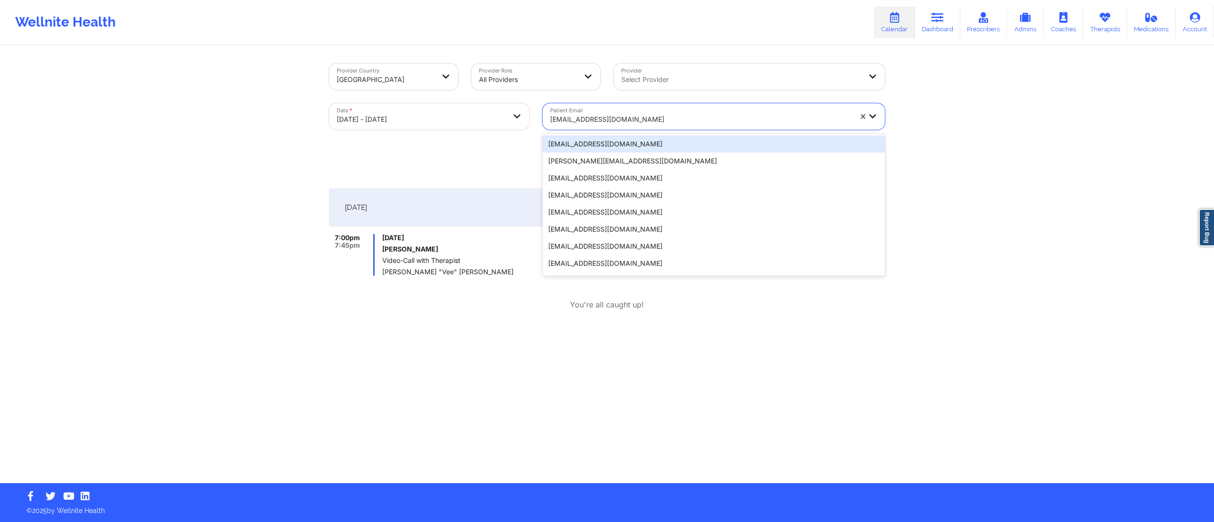
paste input "marielrhathaway@gmail.com"
type input "marielrhathaway@gmail.com"
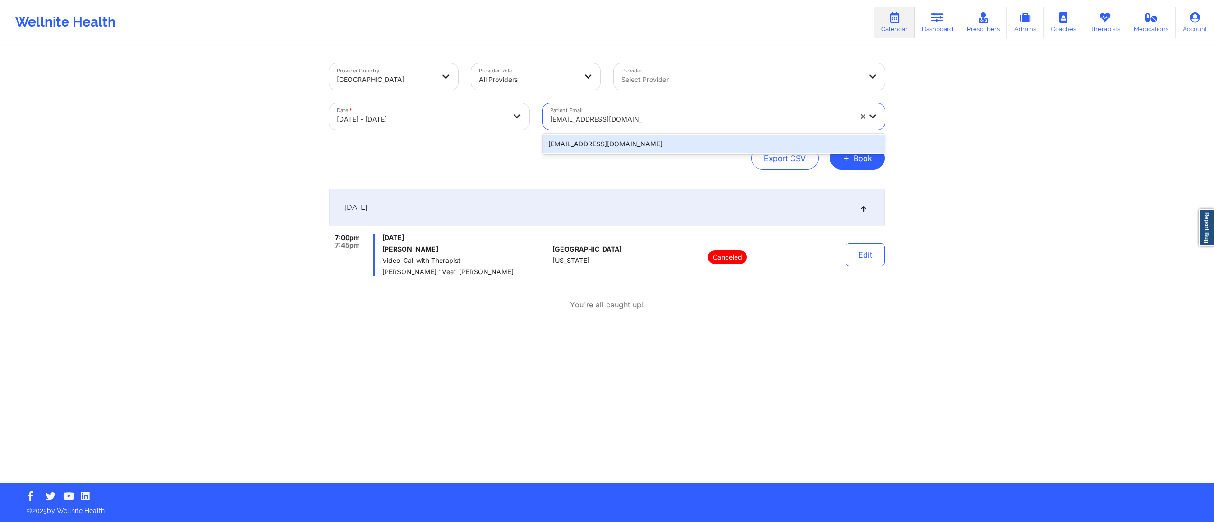
click at [670, 145] on div "marielrhathaway@gmail.com" at bounding box center [713, 144] width 342 height 17
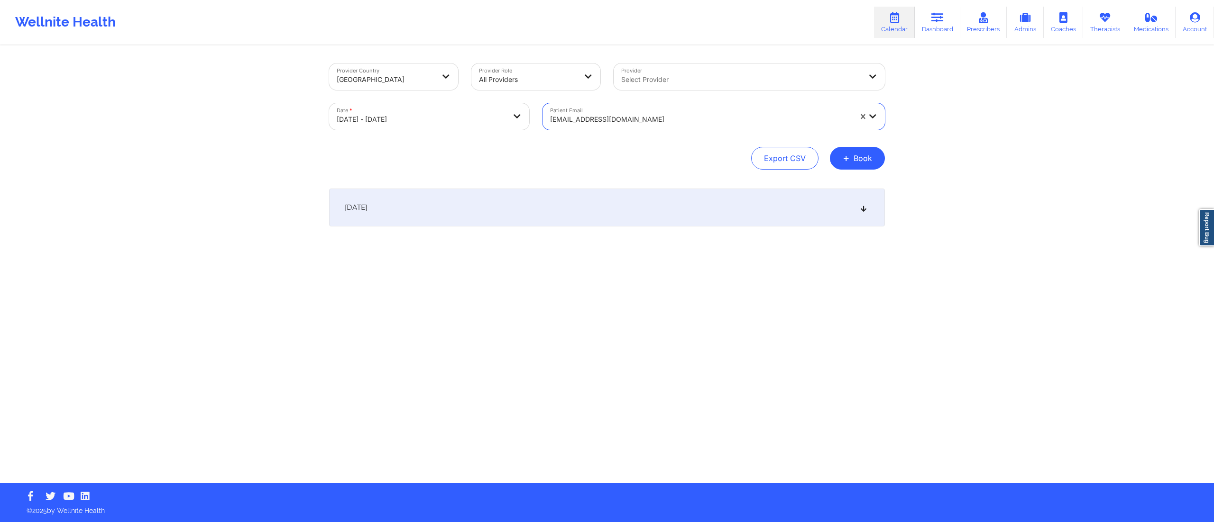
click at [649, 218] on div "October 14, 2025" at bounding box center [607, 208] width 556 height 38
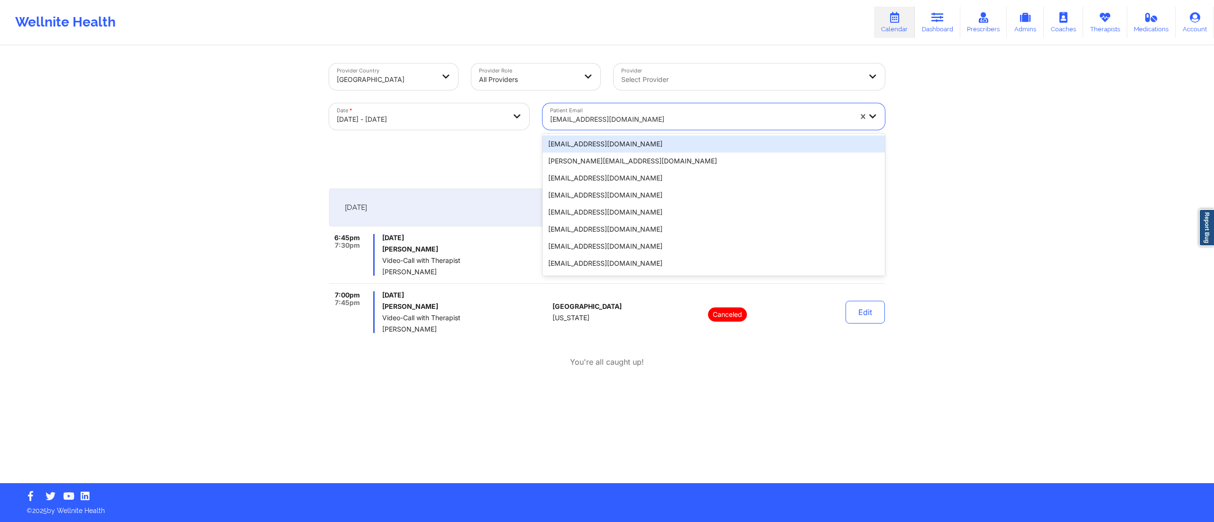
click at [629, 122] on div at bounding box center [701, 119] width 302 height 11
paste input "domiengabby@gmail.com"
type input "domiengabby@gmail.com"
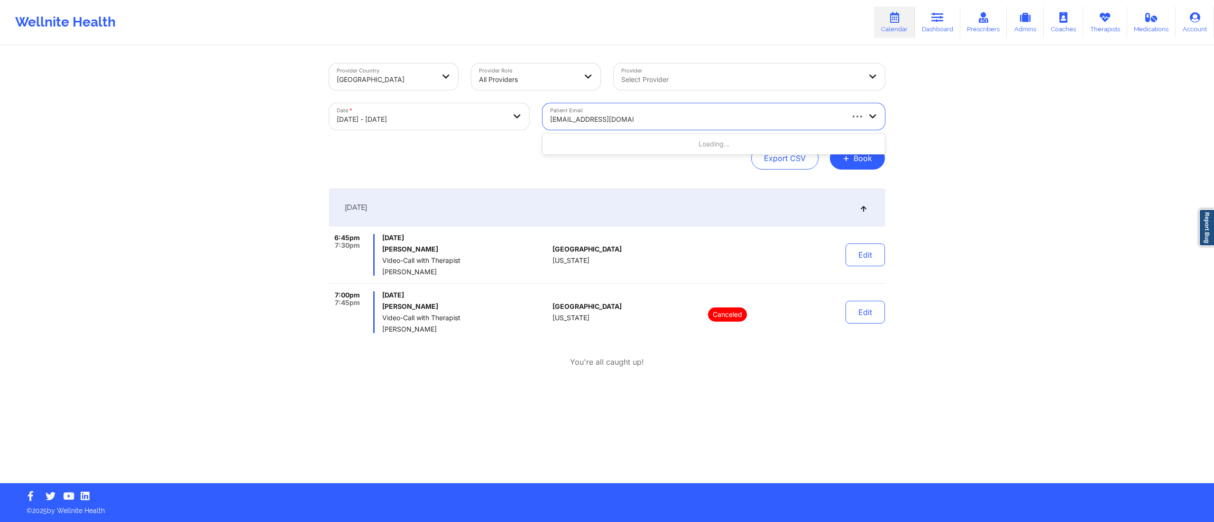
click at [630, 139] on div "Loading..." at bounding box center [713, 144] width 342 height 17
click at [609, 147] on div "domiengabby@gmail.com" at bounding box center [713, 144] width 342 height 17
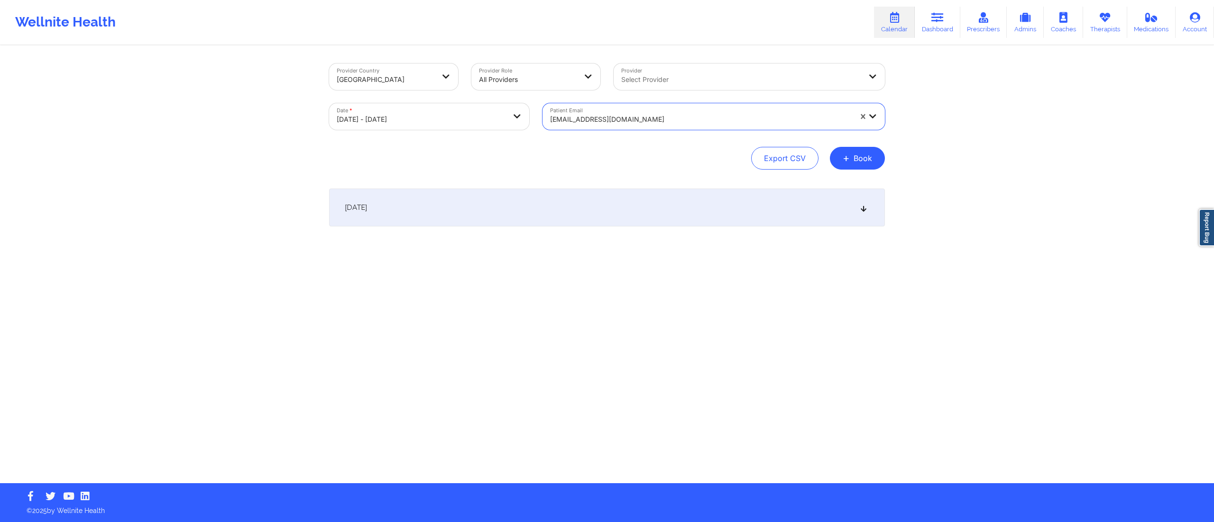
click at [588, 195] on div "October 14, 2025" at bounding box center [607, 208] width 556 height 38
click at [645, 122] on div at bounding box center [701, 119] width 302 height 11
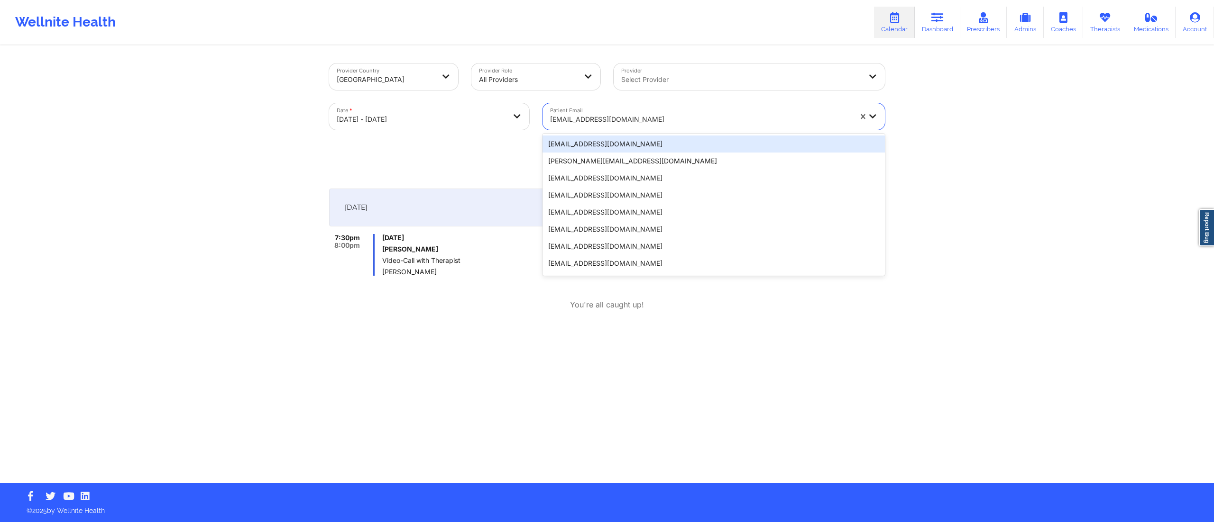
paste input "katelomedicomarriott@gmail.com"
type input "katelomedicomarriott@gmail.com"
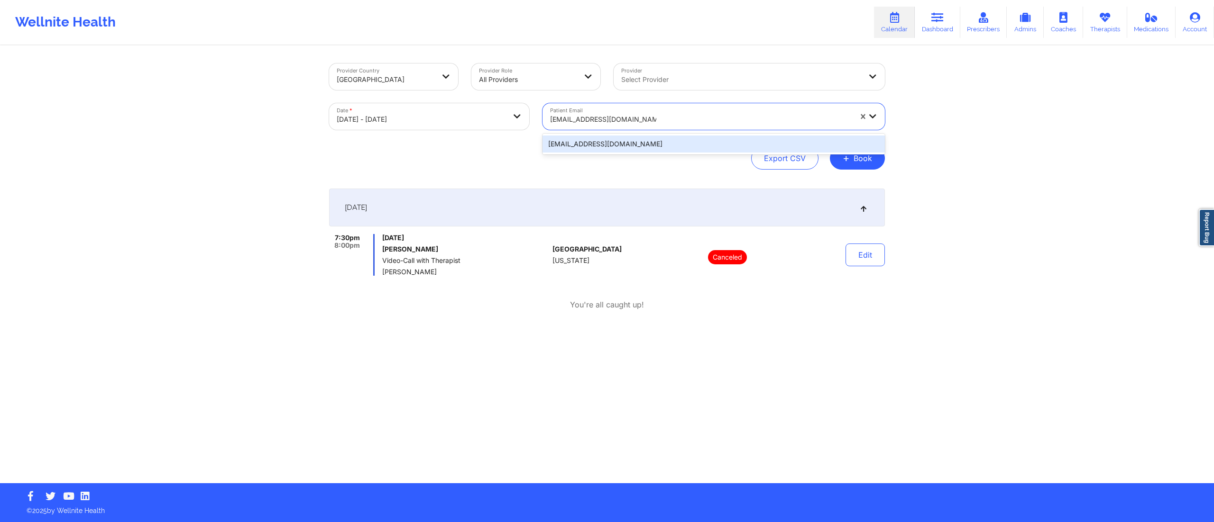
click at [655, 140] on div "katelomedicomarriott@gmail.com" at bounding box center [713, 144] width 342 height 17
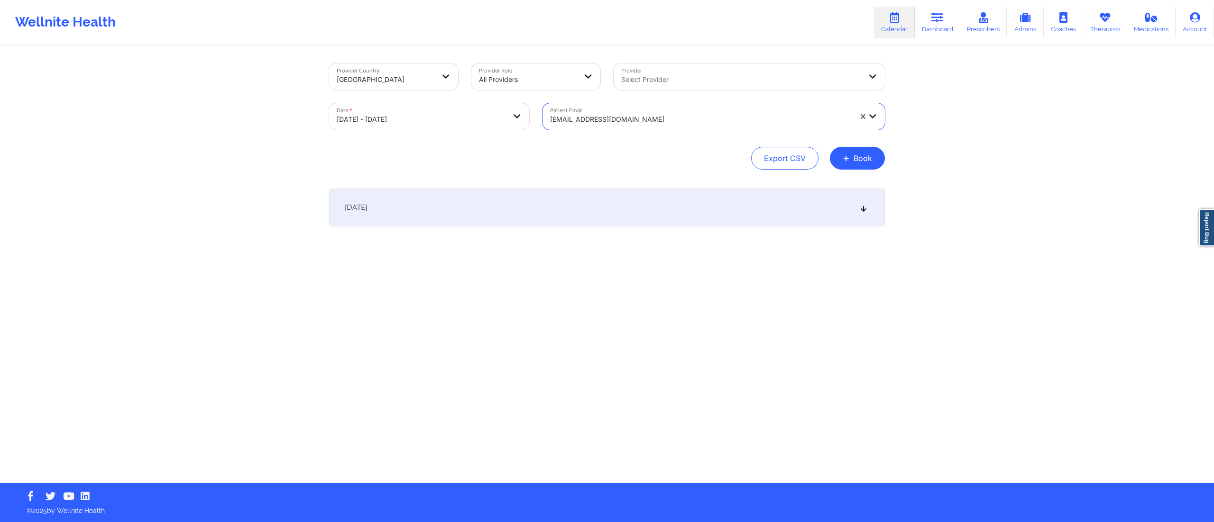
click at [547, 212] on div "October 14, 2025" at bounding box center [607, 208] width 556 height 38
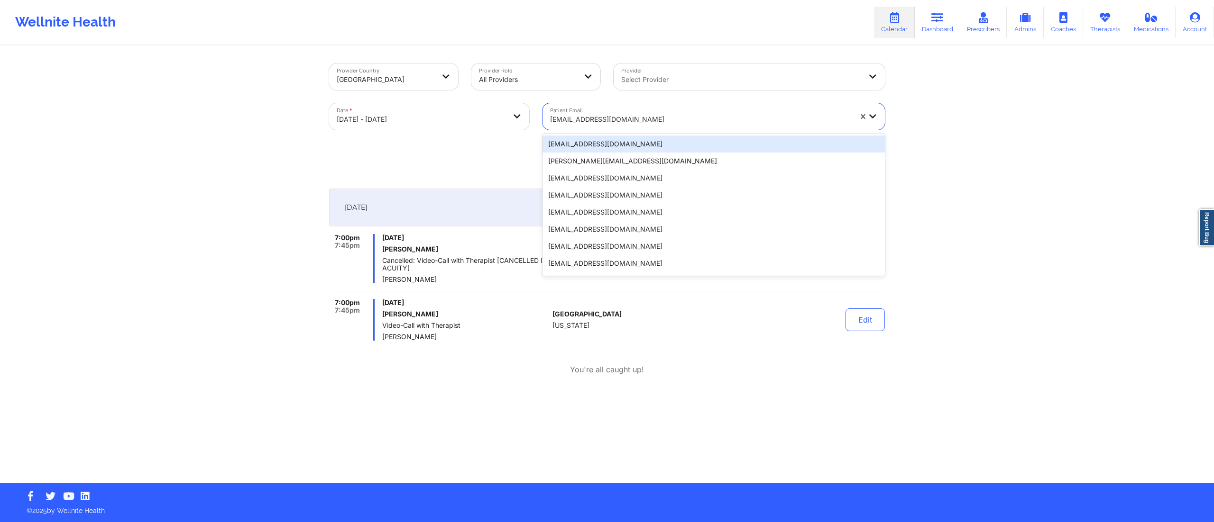
click at [628, 113] on div "katelomedicomarriott@gmail.com" at bounding box center [701, 119] width 302 height 21
paste input "rivera.shayna93@gmail.com"
type input "rivera.shayna93@gmail.com"
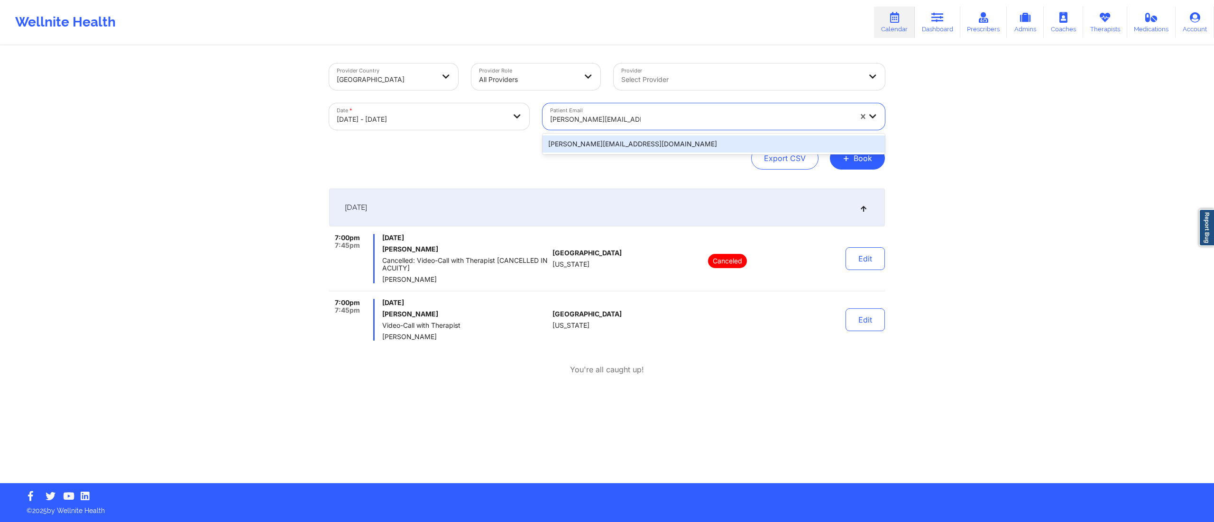
click at [617, 140] on div "rivera.shayna93@gmail.com" at bounding box center [713, 144] width 342 height 17
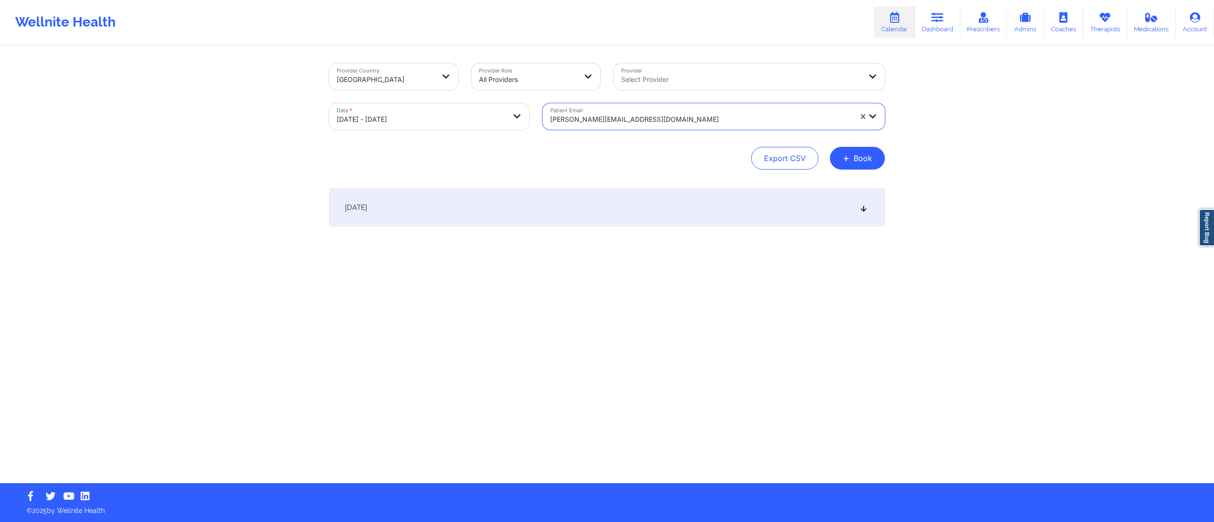
click at [585, 198] on div "October 14, 2025" at bounding box center [607, 208] width 556 height 38
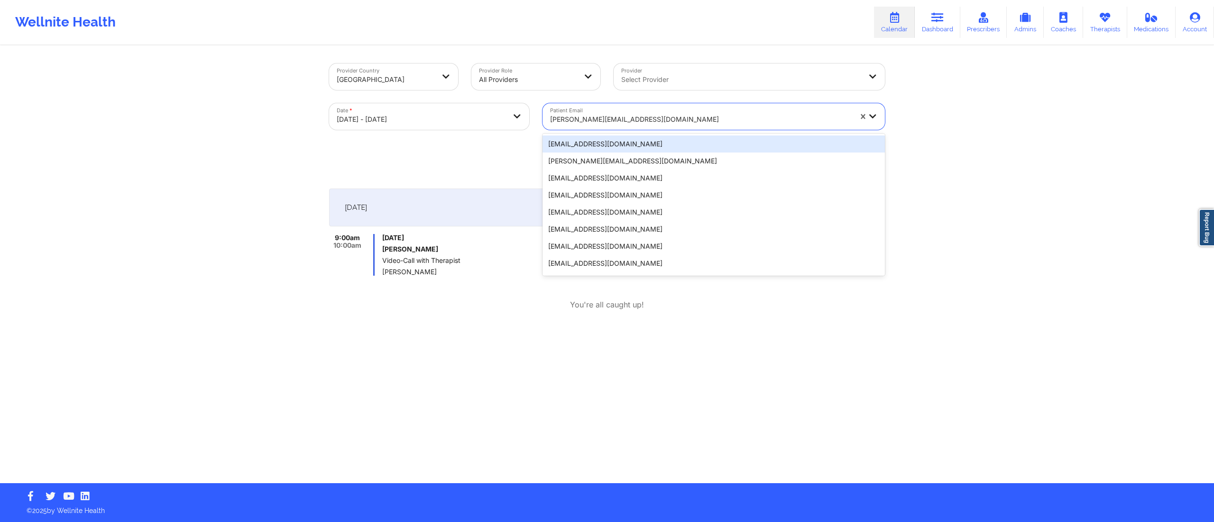
click at [611, 124] on div at bounding box center [701, 119] width 302 height 11
paste input "carrieneville.design@gmail.com"
type input "carrieneville.design@gmail.com"
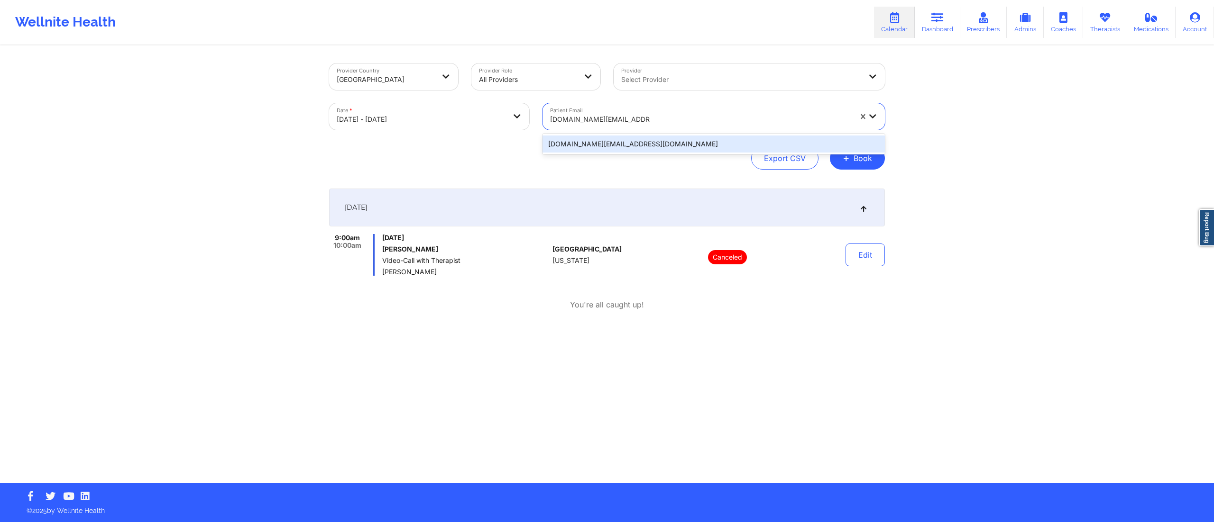
click at [612, 149] on div "carrieneville.design@gmail.com" at bounding box center [713, 144] width 342 height 17
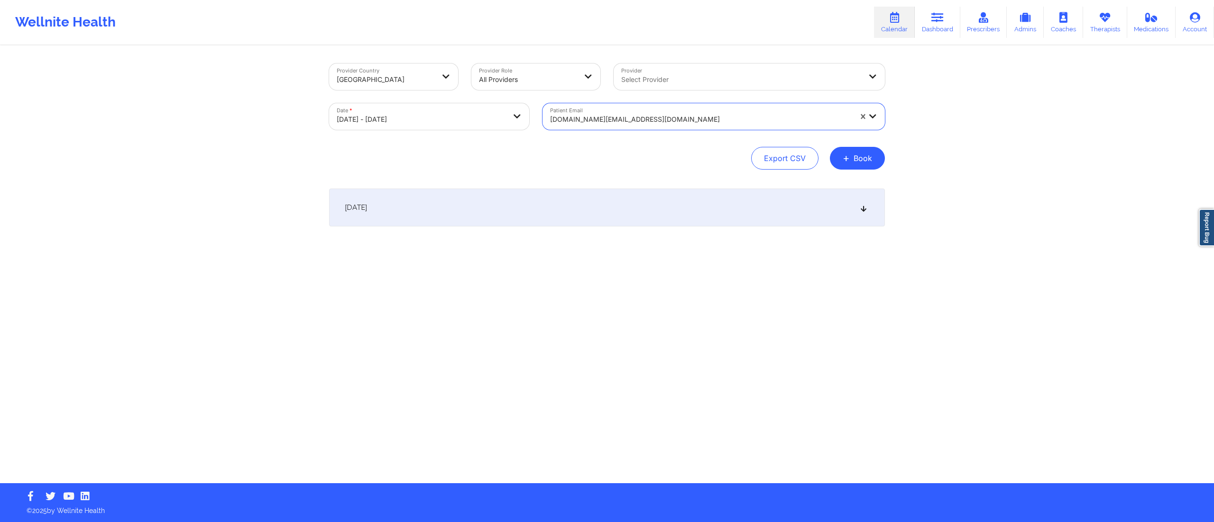
click at [641, 207] on div "October 14, 2025" at bounding box center [607, 208] width 556 height 38
click at [680, 121] on div at bounding box center [701, 119] width 302 height 11
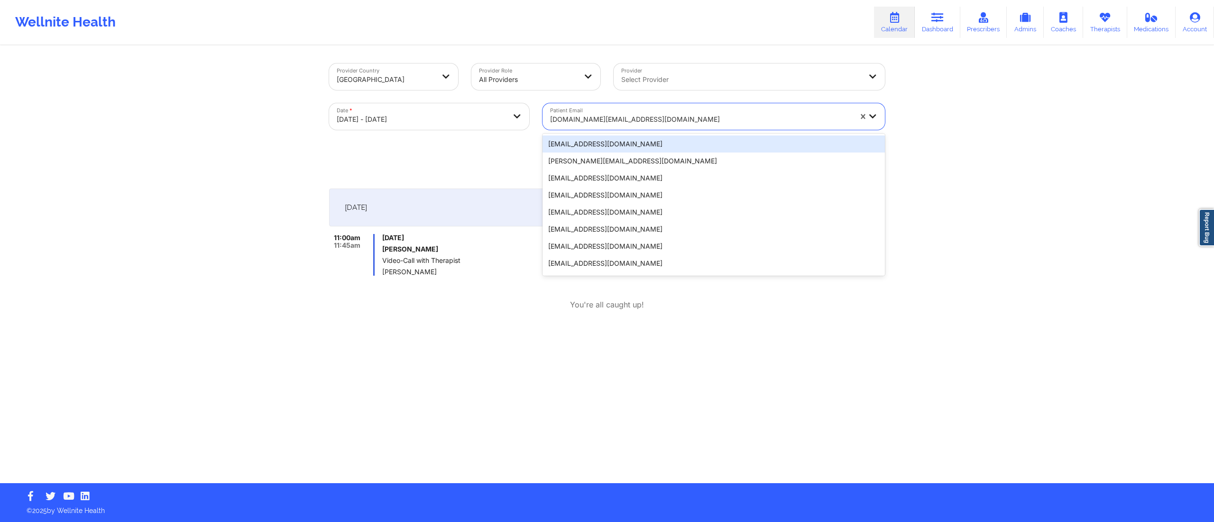
paste input "elaine69jimenez@gmail.com"
type input "elaine69jimenez@gmail.com"
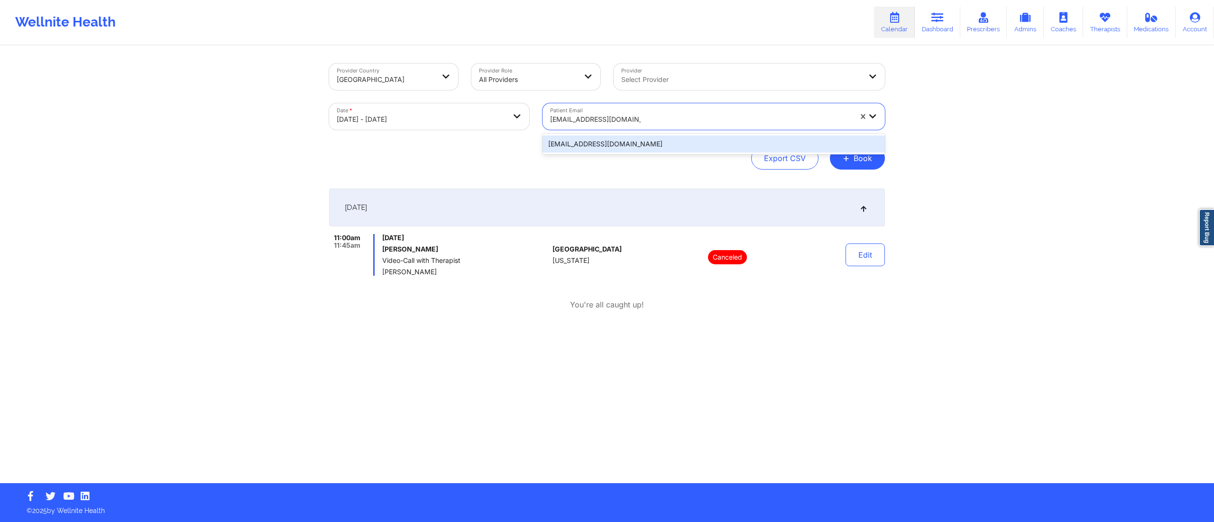
click at [630, 141] on div "elaine69jimenez@gmail.com" at bounding box center [713, 144] width 342 height 17
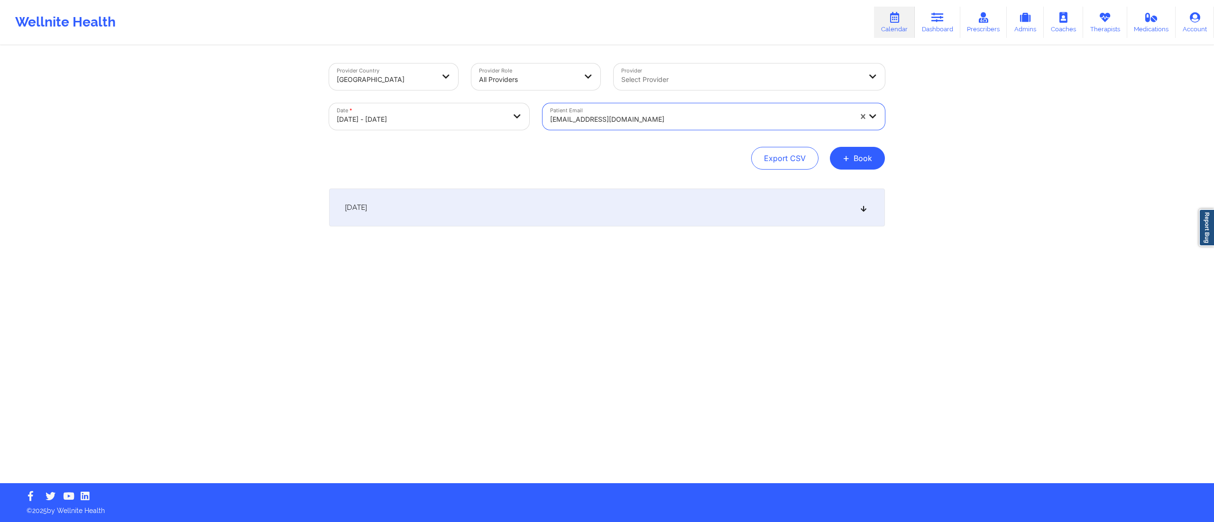
click at [628, 219] on div "October 14, 2025" at bounding box center [607, 208] width 556 height 38
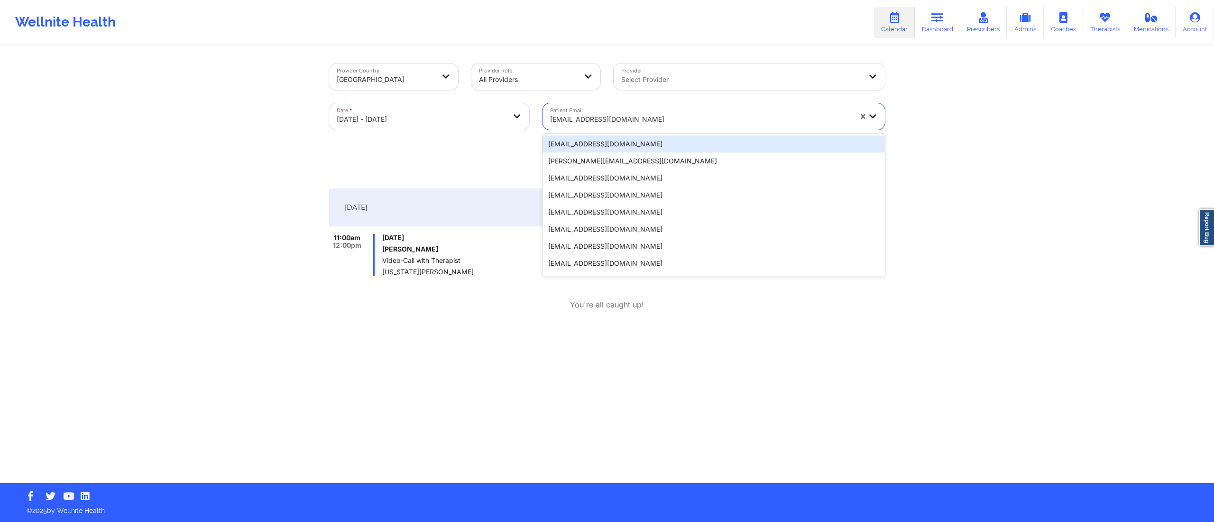
click at [665, 111] on div "elaine69jimenez@gmail.com" at bounding box center [701, 119] width 302 height 21
paste input "richjamal01@gmail.com"
type input "richjamal01@gmail.com"
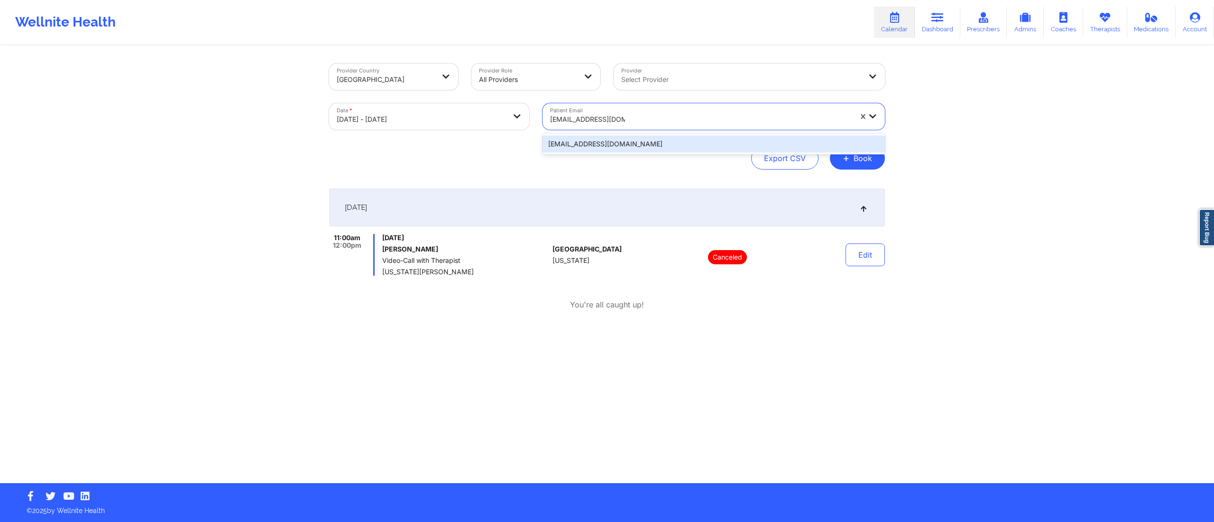
click at [650, 144] on div "richjamal01@gmail.com" at bounding box center [713, 144] width 342 height 17
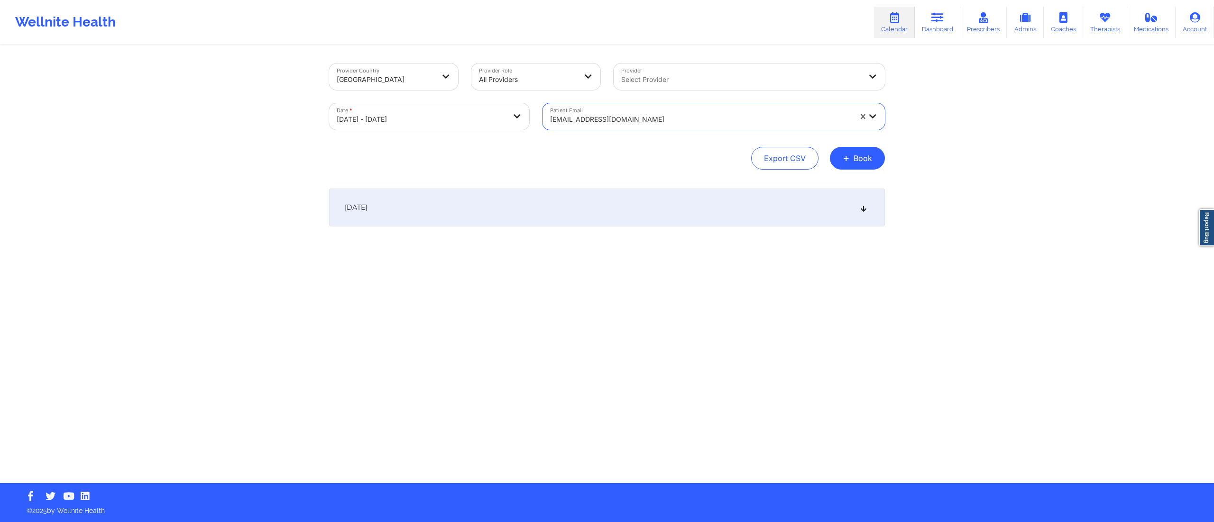
click at [645, 210] on div "October 14, 2025" at bounding box center [607, 208] width 556 height 38
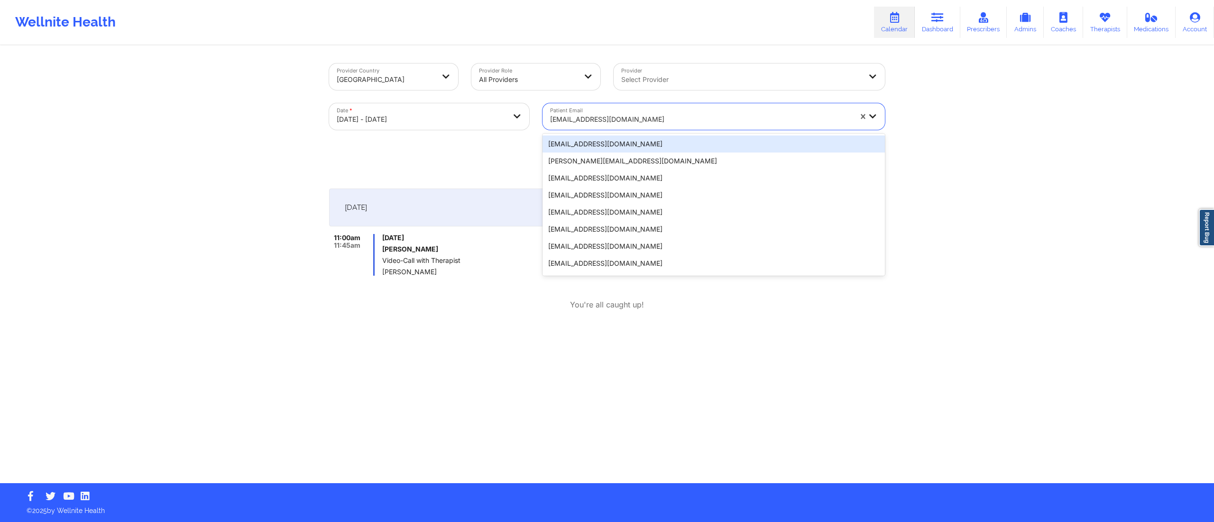
click at [660, 115] on div at bounding box center [701, 119] width 302 height 11
paste input "nicholeacy1213@gmail.com"
type input "nicholeacy1213@gmail.com"
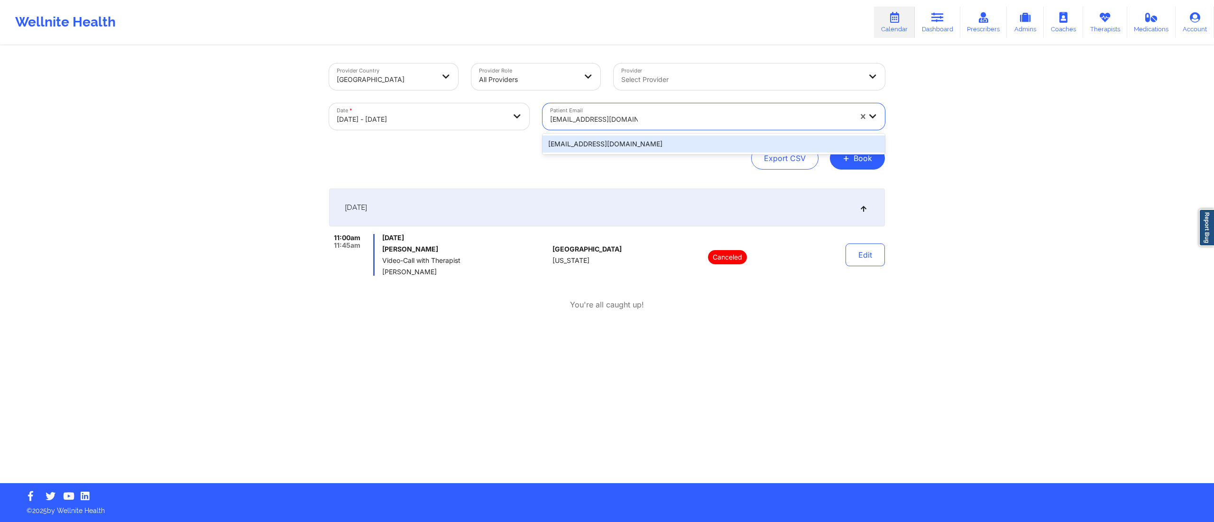
drag, startPoint x: 660, startPoint y: 142, endPoint x: 660, endPoint y: 147, distance: 5.2
click at [658, 142] on div "nicholeacy1213@gmail.com" at bounding box center [713, 144] width 342 height 17
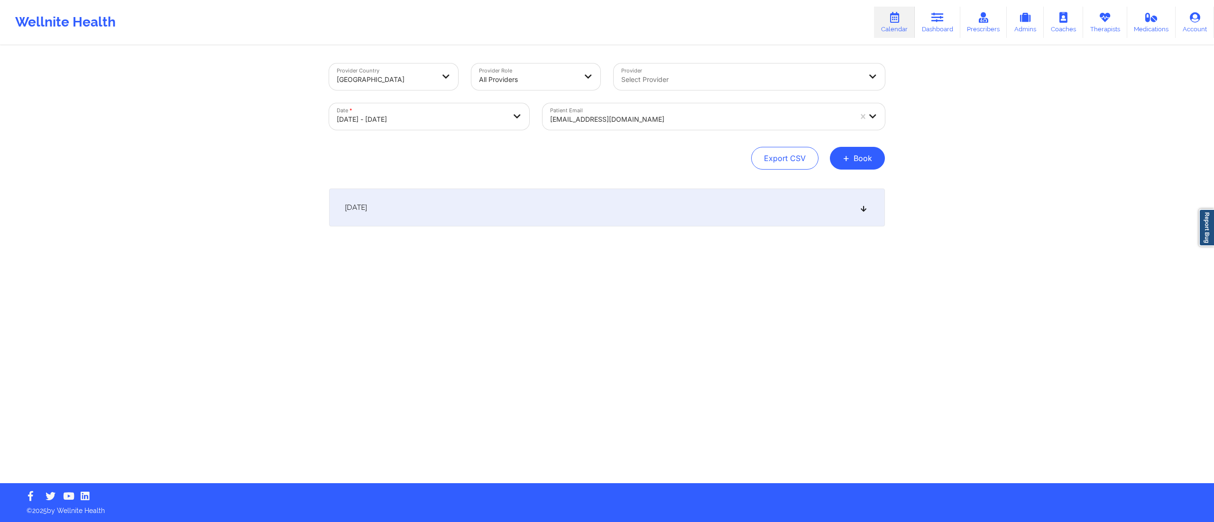
click at [689, 213] on div "October 14, 2025" at bounding box center [607, 208] width 556 height 38
